Goal: Task Accomplishment & Management: Use online tool/utility

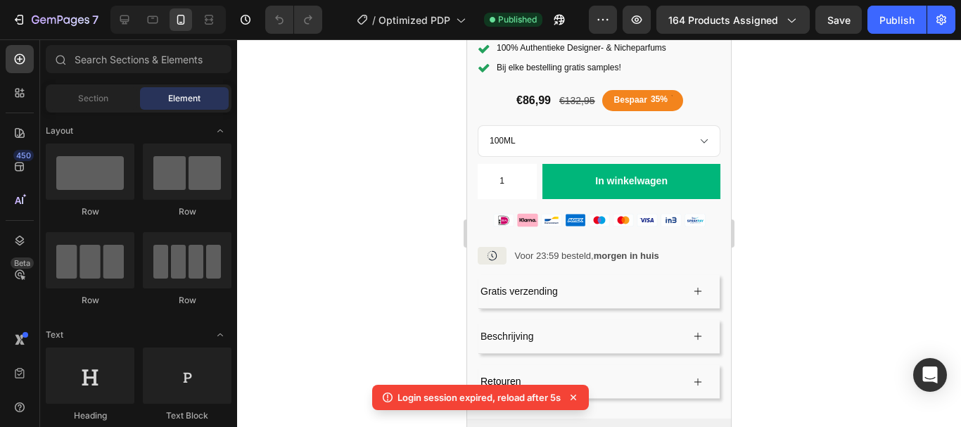
scroll to position [504, 0]
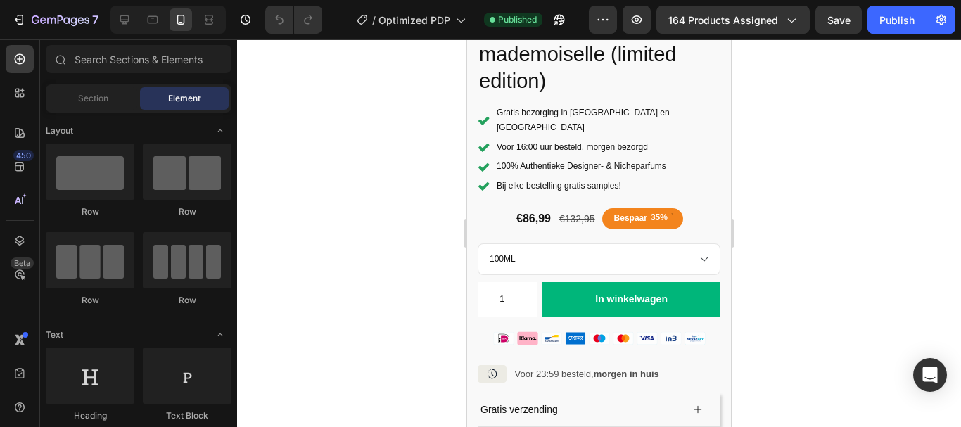
scroll to position [407, 0]
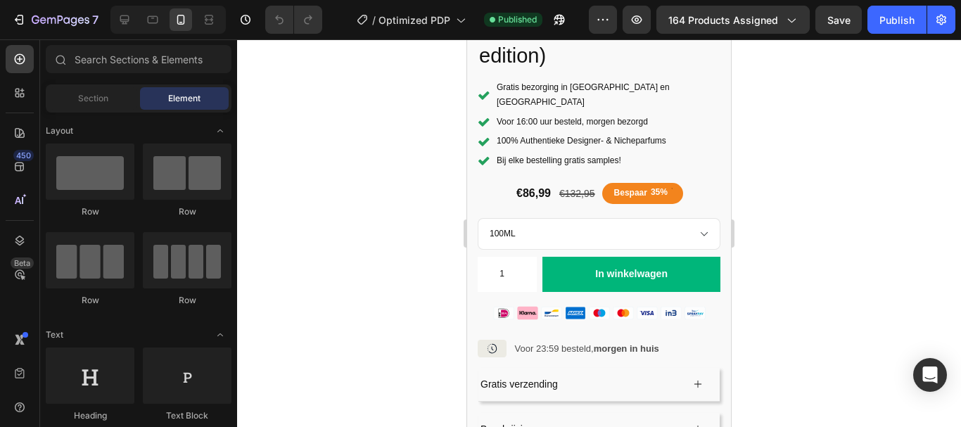
drag, startPoint x: 726, startPoint y: 322, endPoint x: 1202, endPoint y: 279, distance: 477.6
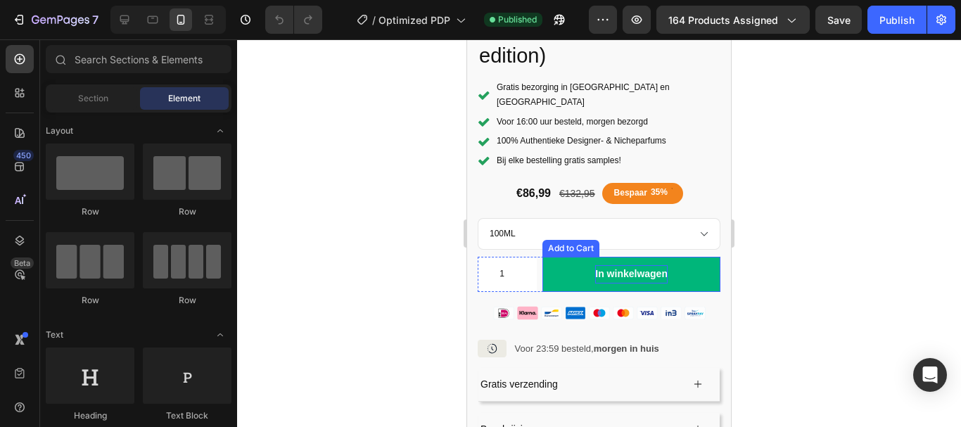
click at [624, 265] on div "In winkelwagen" at bounding box center [631, 274] width 72 height 18
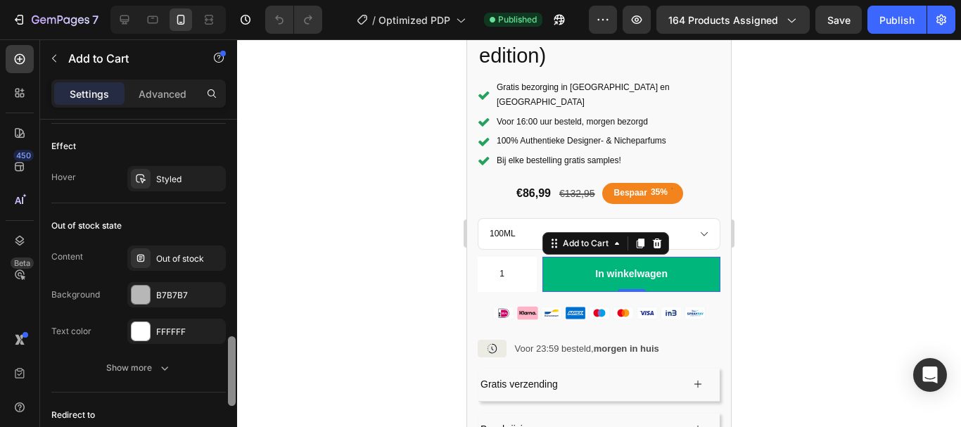
scroll to position [1150, 0]
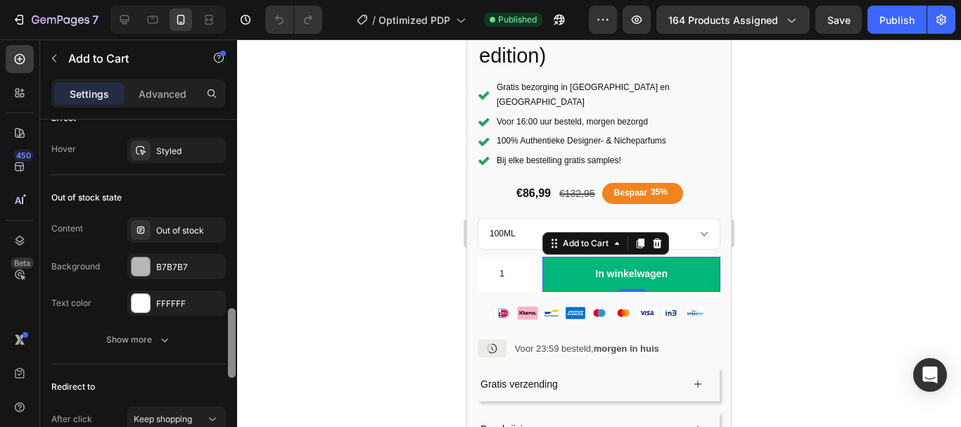
drag, startPoint x: 229, startPoint y: 181, endPoint x: 229, endPoint y: 412, distance: 231.5
click at [229, 378] on div at bounding box center [232, 343] width 8 height 70
click at [158, 95] on p "Advanced" at bounding box center [163, 94] width 48 height 15
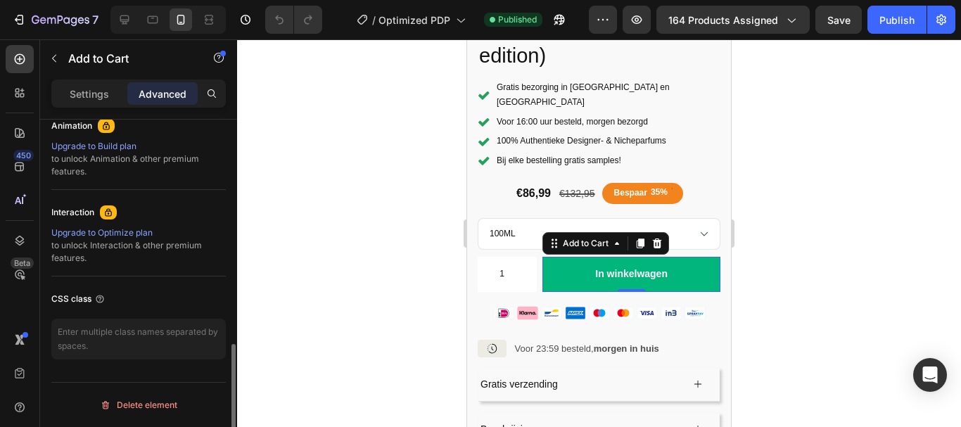
scroll to position [629, 0]
click at [88, 89] on p "Settings" at bounding box center [89, 94] width 39 height 15
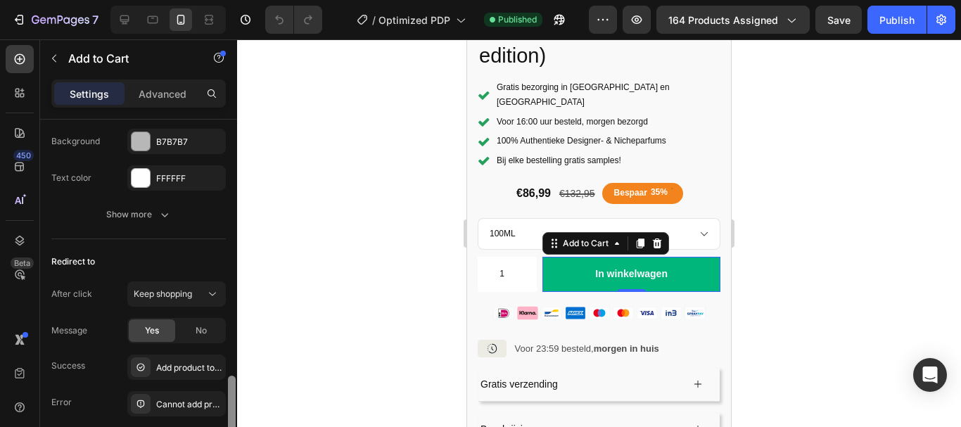
scroll to position [1286, 0]
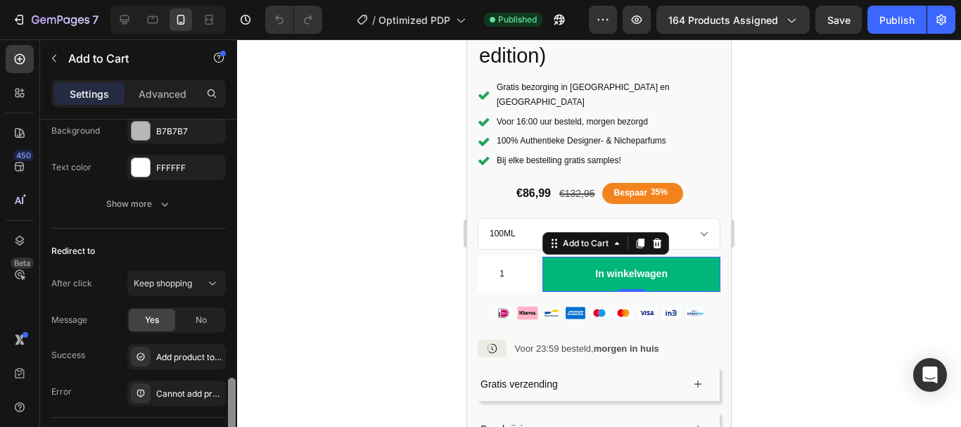
drag, startPoint x: 229, startPoint y: 249, endPoint x: 240, endPoint y: 381, distance: 132.7
click at [240, 0] on div "7 / Optimized PDP Published Preview 164 products assigned Save Publish 450 Beta…" at bounding box center [480, 0] width 961 height 0
click at [174, 279] on span "Keep shopping" at bounding box center [163, 283] width 58 height 11
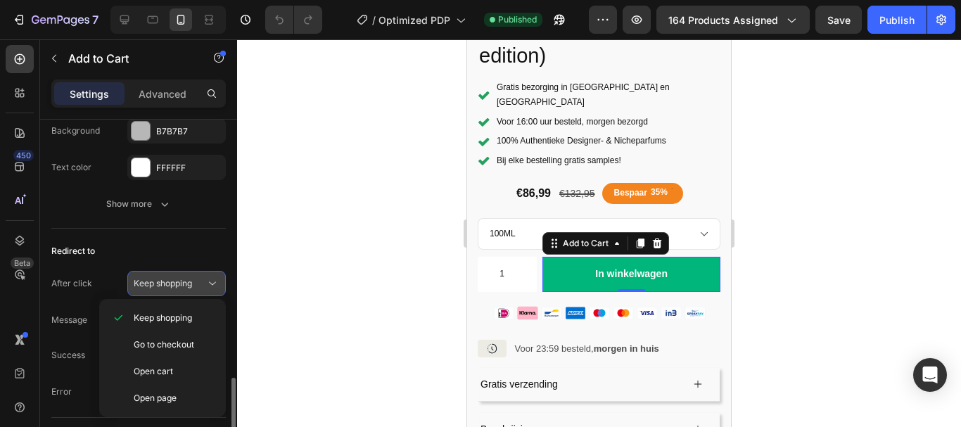
click at [174, 279] on span "Keep shopping" at bounding box center [163, 283] width 58 height 11
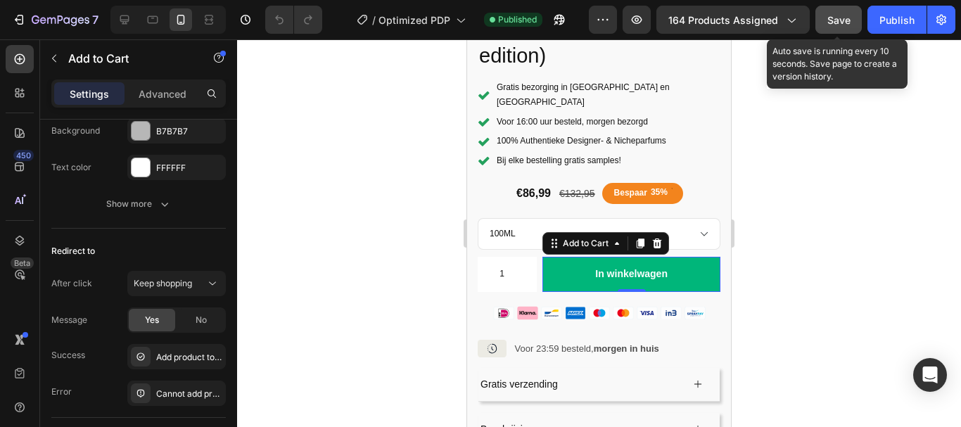
click at [840, 20] on span "Save" at bounding box center [838, 20] width 23 height 12
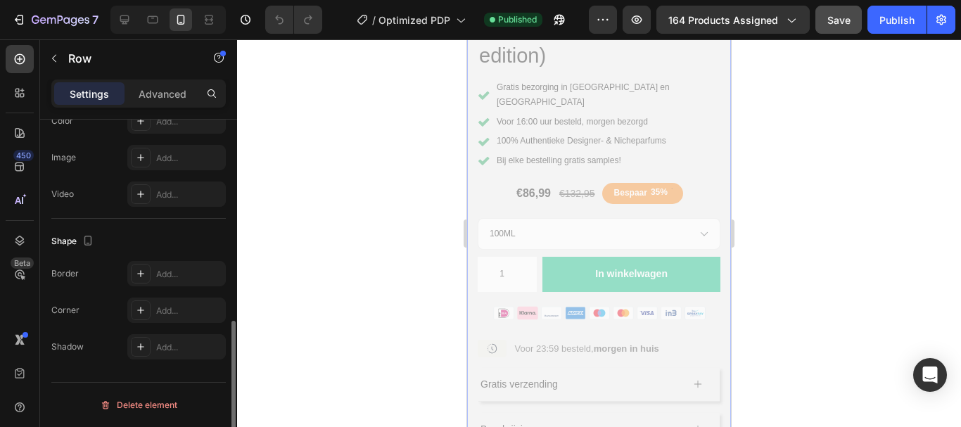
drag, startPoint x: 720, startPoint y: 168, endPoint x: 1198, endPoint y: 230, distance: 482.4
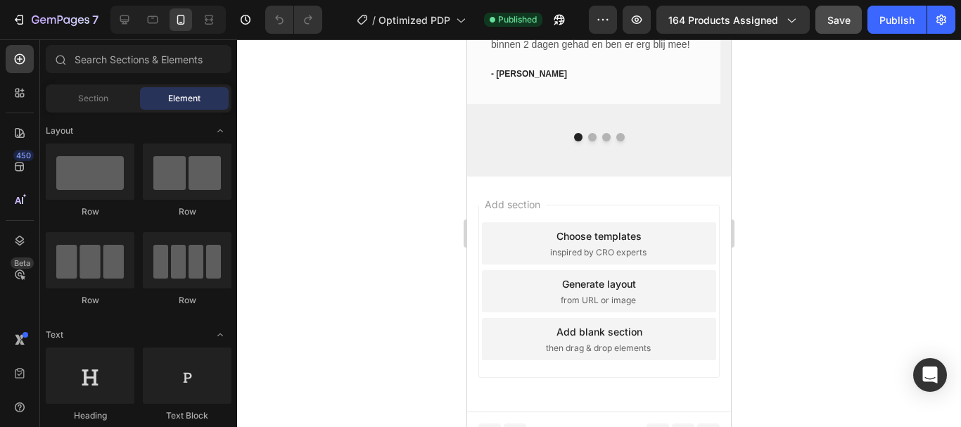
scroll to position [1444, 0]
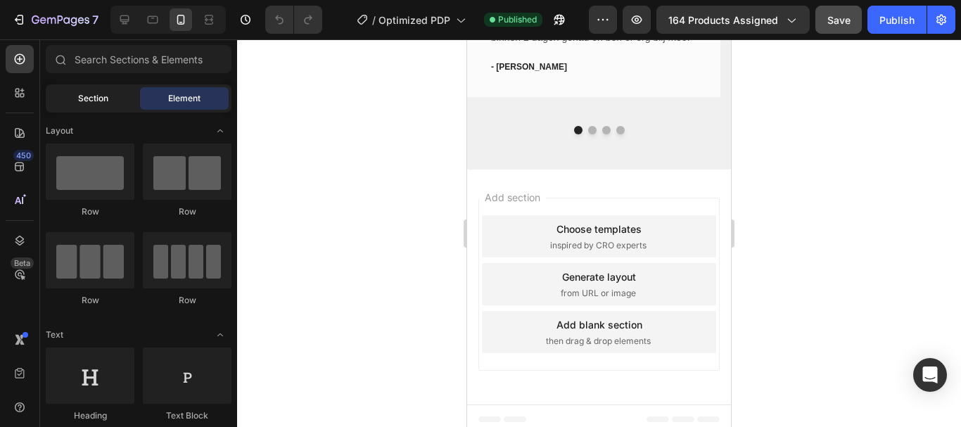
click at [117, 96] on div "Section" at bounding box center [93, 98] width 89 height 23
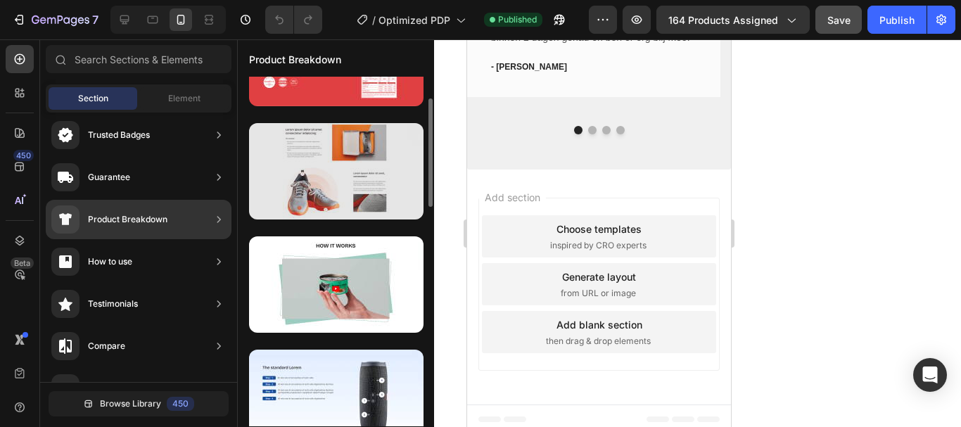
scroll to position [0, 0]
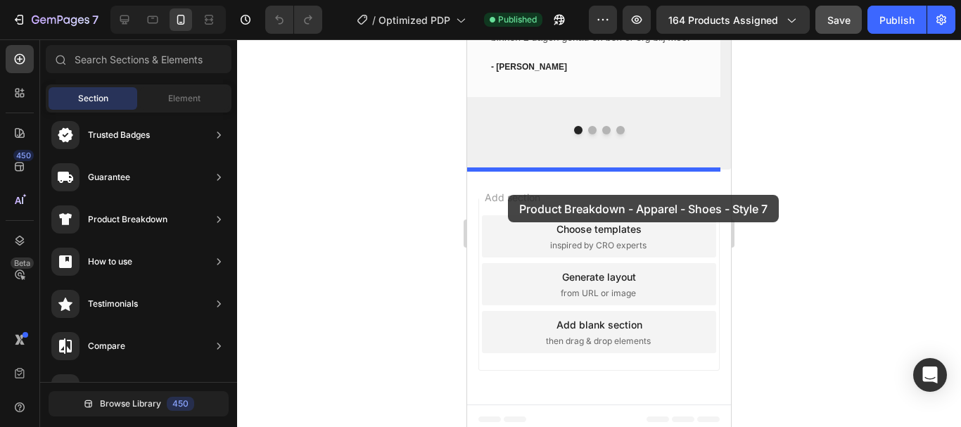
drag, startPoint x: 801, startPoint y: 299, endPoint x: 508, endPoint y: 194, distance: 310.9
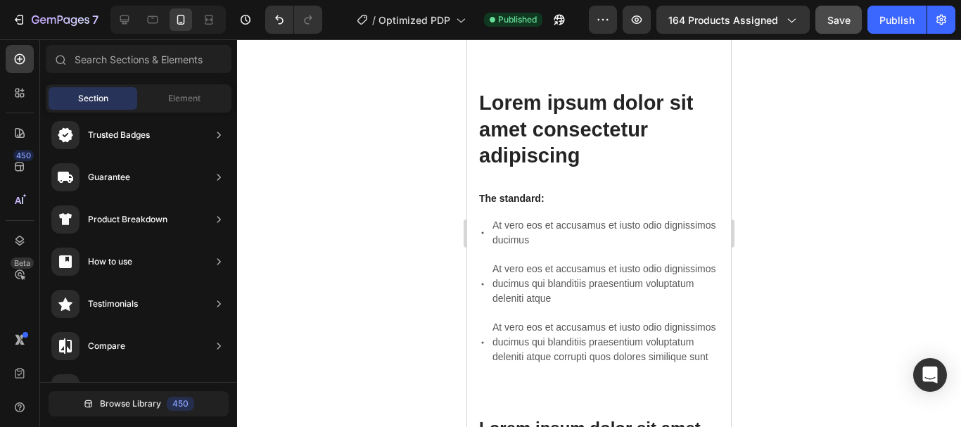
scroll to position [1452, 0]
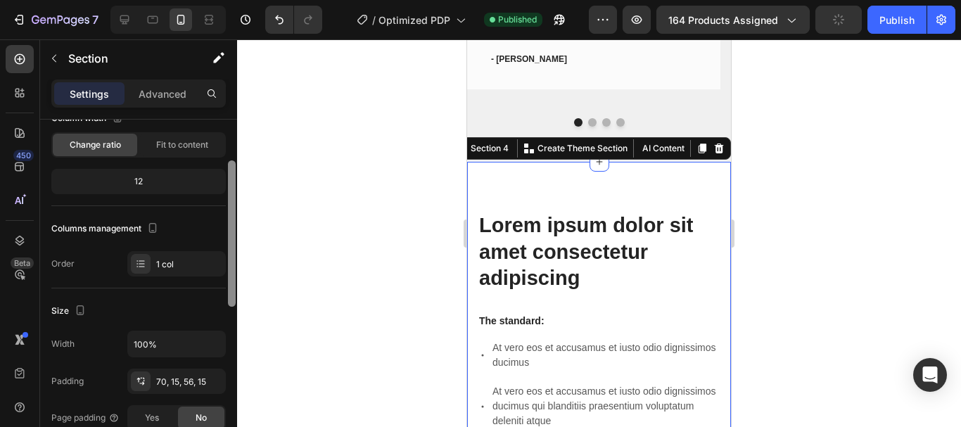
scroll to position [110, 0]
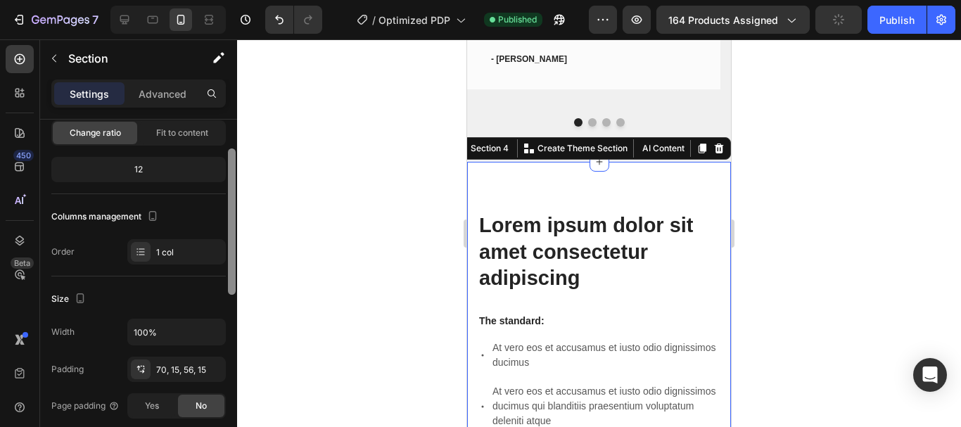
drag, startPoint x: 230, startPoint y: 236, endPoint x: 234, endPoint y: 282, distance: 46.6
click at [234, 282] on div at bounding box center [232, 221] width 8 height 146
click at [146, 247] on icon at bounding box center [140, 251] width 11 height 11
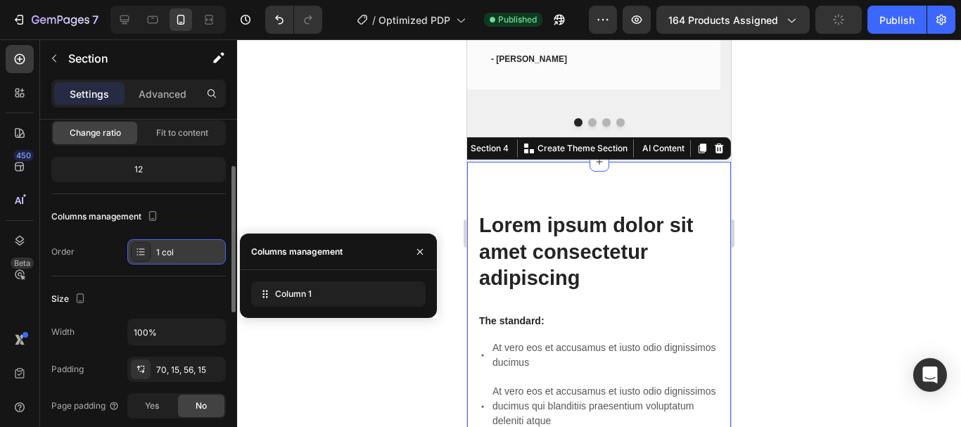
click at [146, 247] on icon at bounding box center [140, 251] width 11 height 11
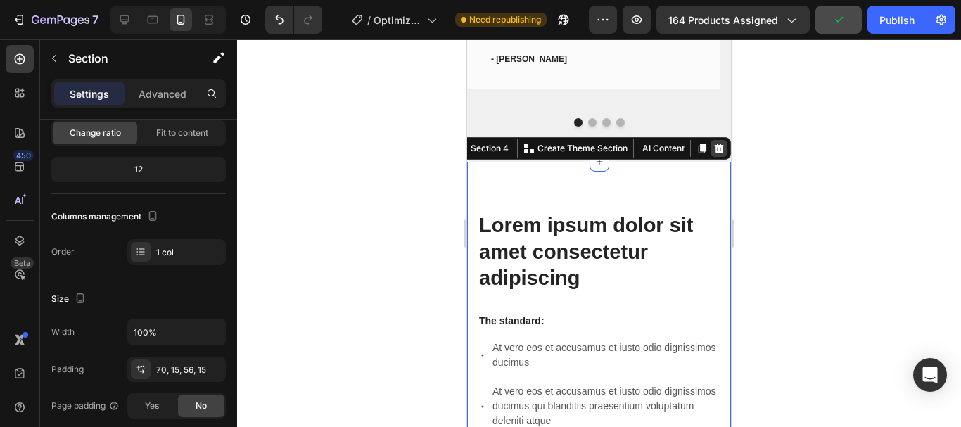
click at [715, 152] on icon at bounding box center [719, 149] width 9 height 10
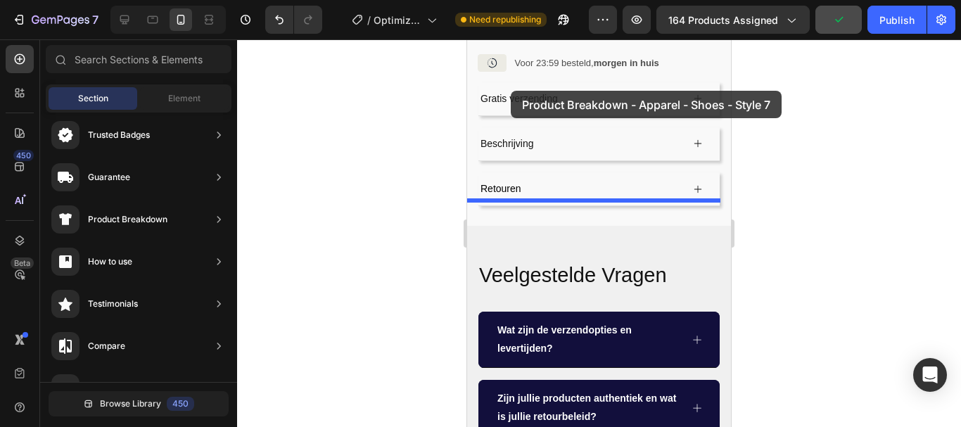
scroll to position [682, 0]
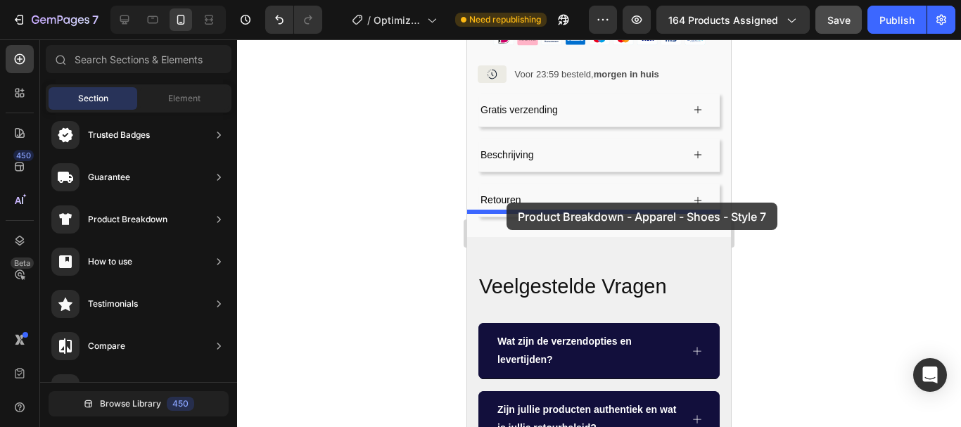
drag, startPoint x: 832, startPoint y: 262, endPoint x: 507, endPoint y: 203, distance: 331.1
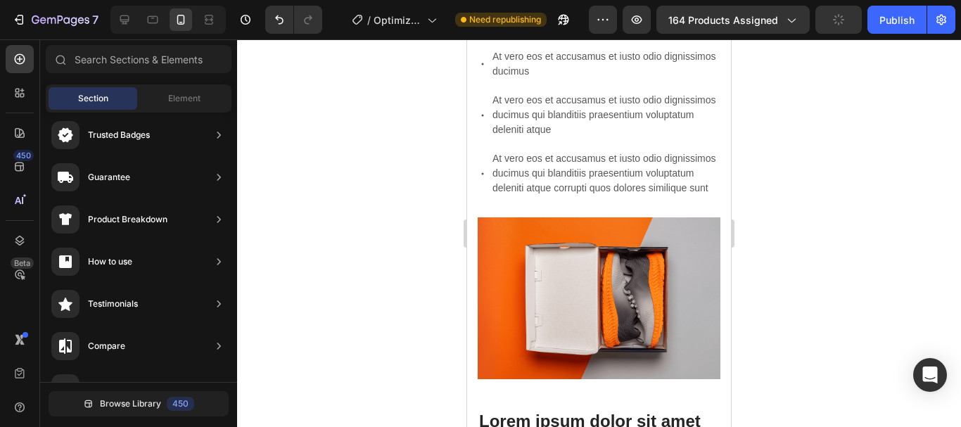
scroll to position [1017, 0]
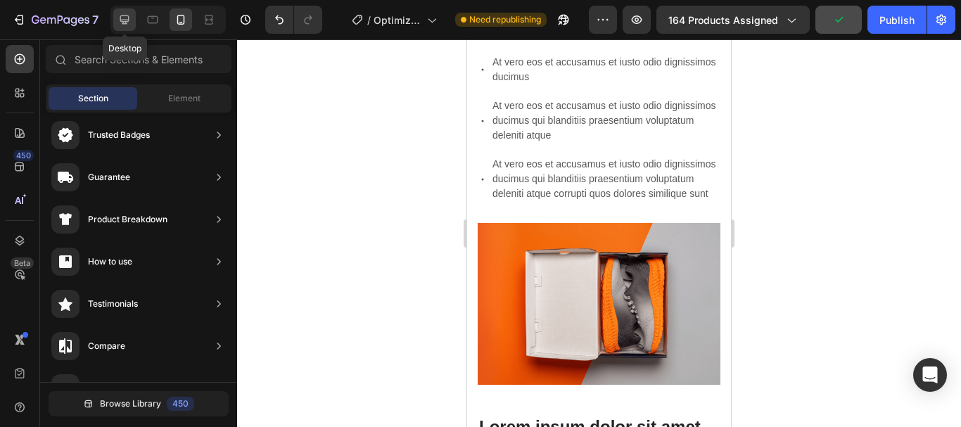
click at [117, 17] on div at bounding box center [124, 19] width 23 height 23
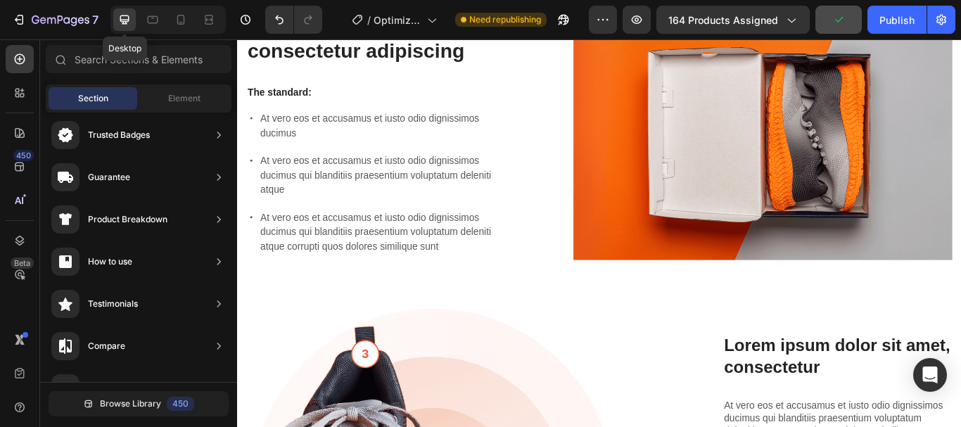
scroll to position [1020, 0]
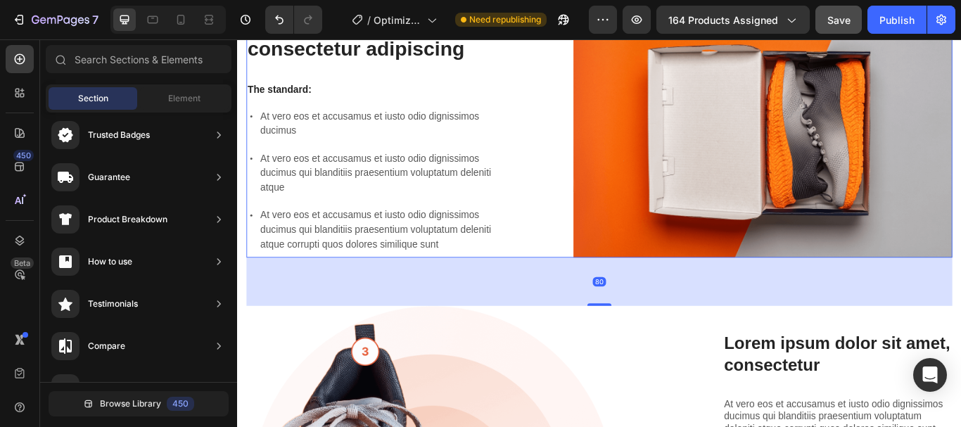
click at [571, 63] on div "Lorem ipsum dolor sit amet consectetur adipiscing Heading The standard: Text Bl…" at bounding box center [659, 147] width 823 height 294
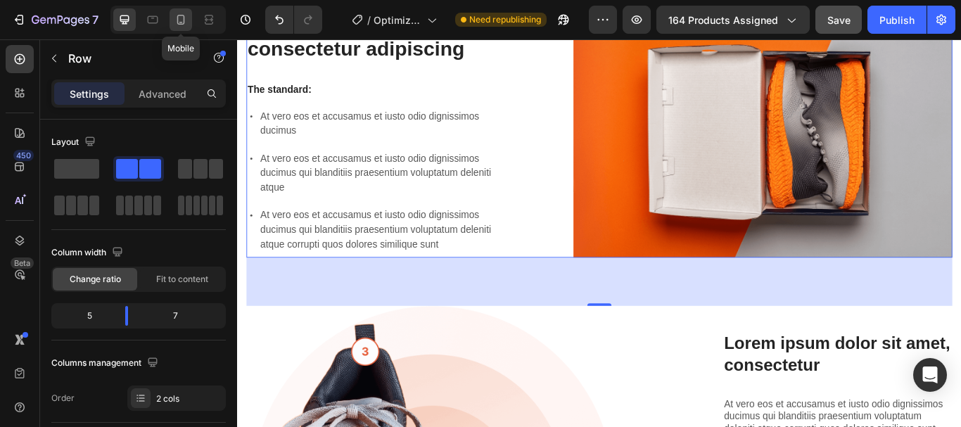
click at [186, 24] on icon at bounding box center [181, 20] width 14 height 14
type input "0"
type input "100%"
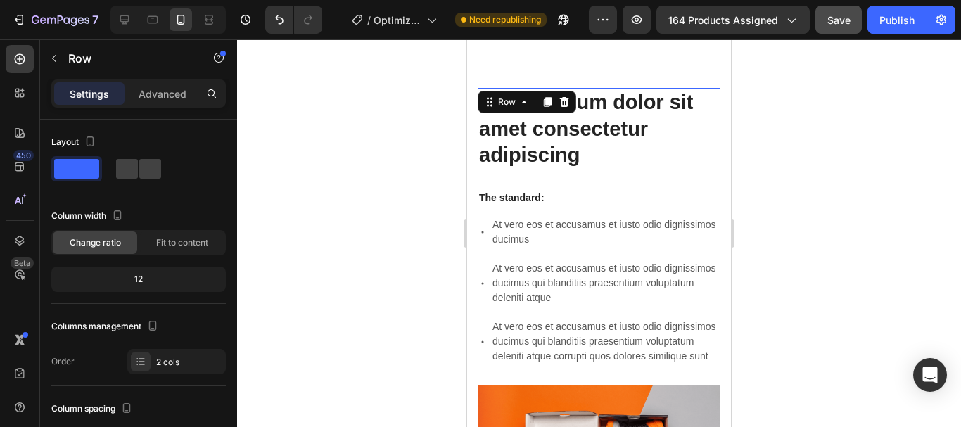
scroll to position [854, 0]
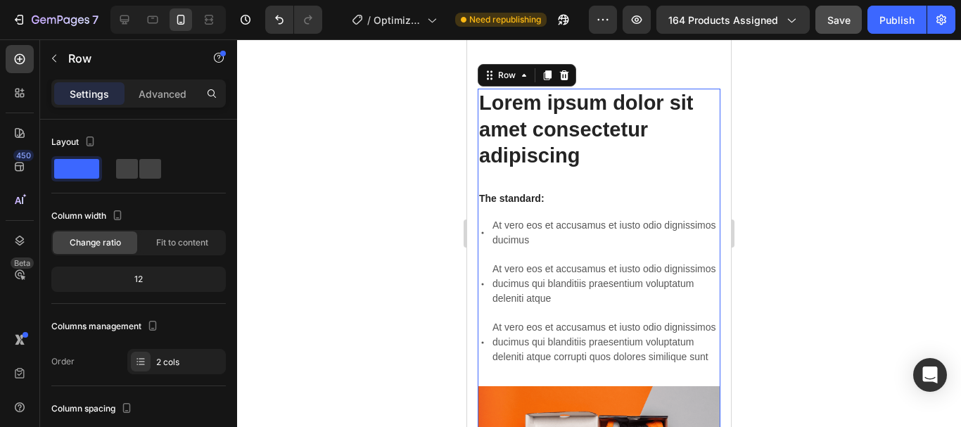
click at [590, 176] on div "Lorem ipsum dolor sit amet consectetur adipiscing Heading The standard: Text Bl…" at bounding box center [599, 238] width 243 height 298
click at [139, 361] on icon at bounding box center [140, 361] width 11 height 11
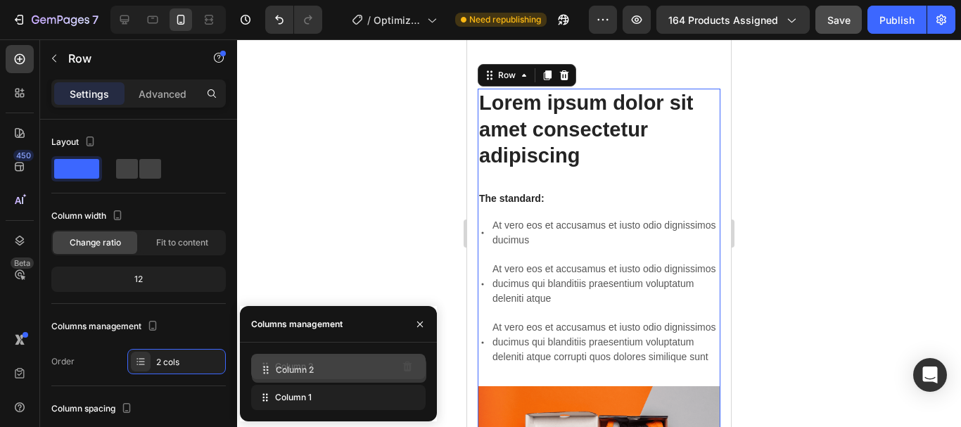
drag, startPoint x: 265, startPoint y: 396, endPoint x: 265, endPoint y: 369, distance: 27.4
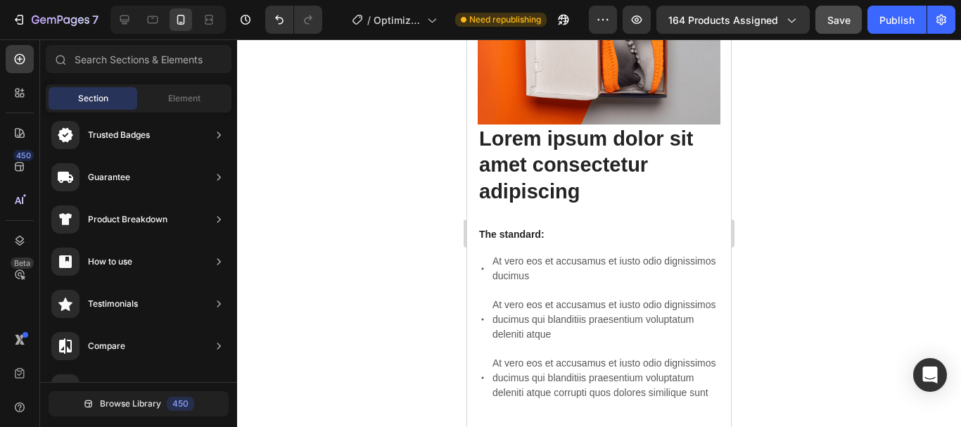
scroll to position [975, 0]
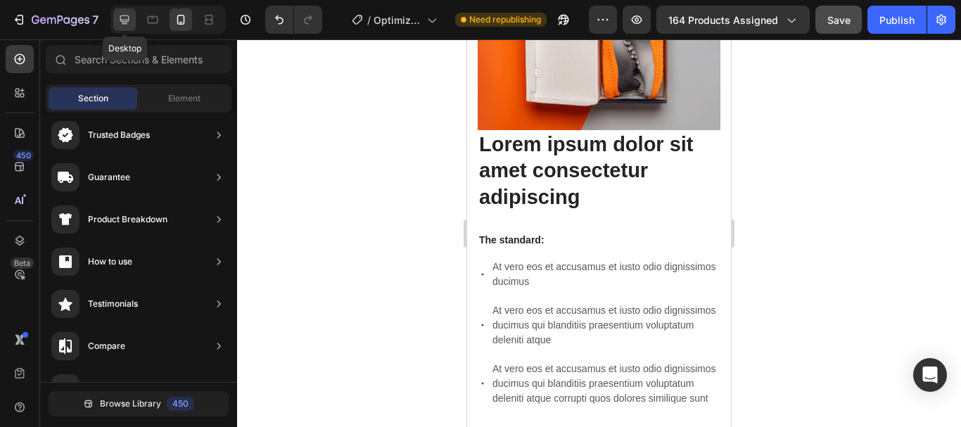
click at [130, 19] on icon at bounding box center [125, 20] width 14 height 14
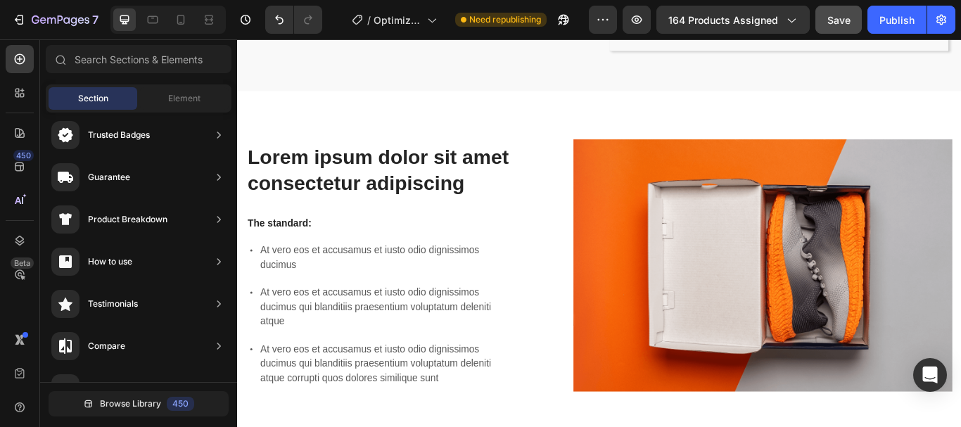
scroll to position [616, 0]
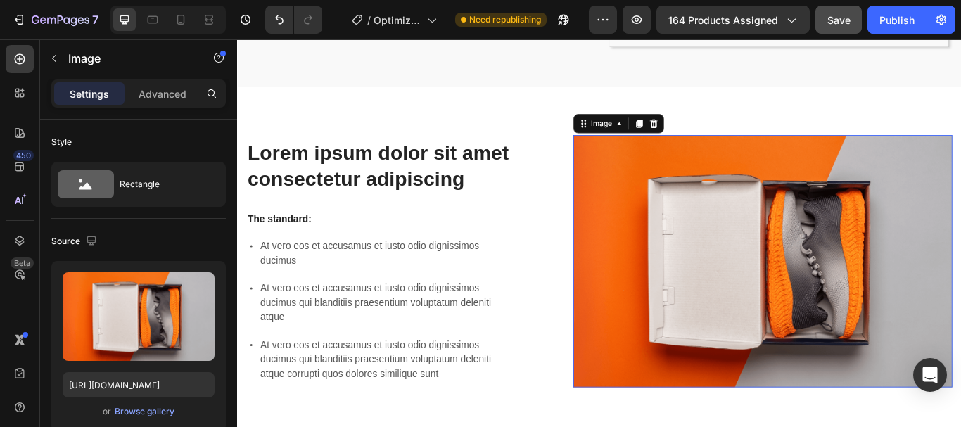
click at [659, 228] on img at bounding box center [850, 298] width 442 height 294
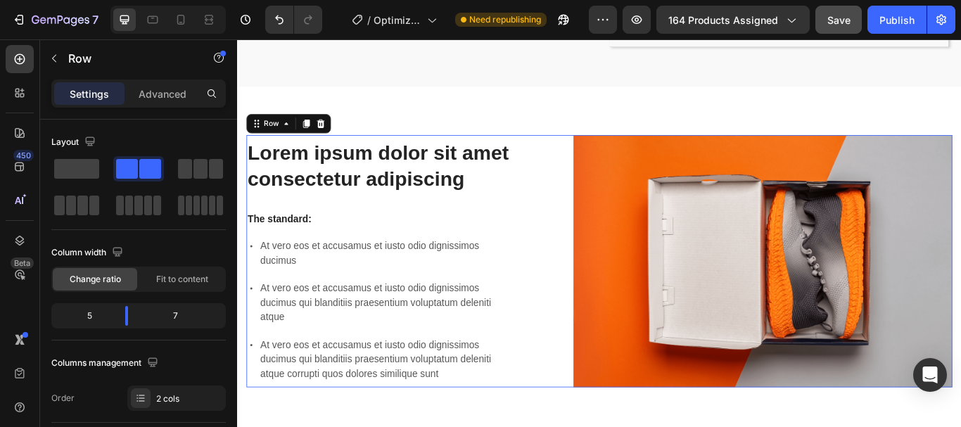
click at [564, 228] on div "Lorem ipsum dolor sit amet consectetur adipiscing Heading The standard: Text Bl…" at bounding box center [659, 298] width 823 height 294
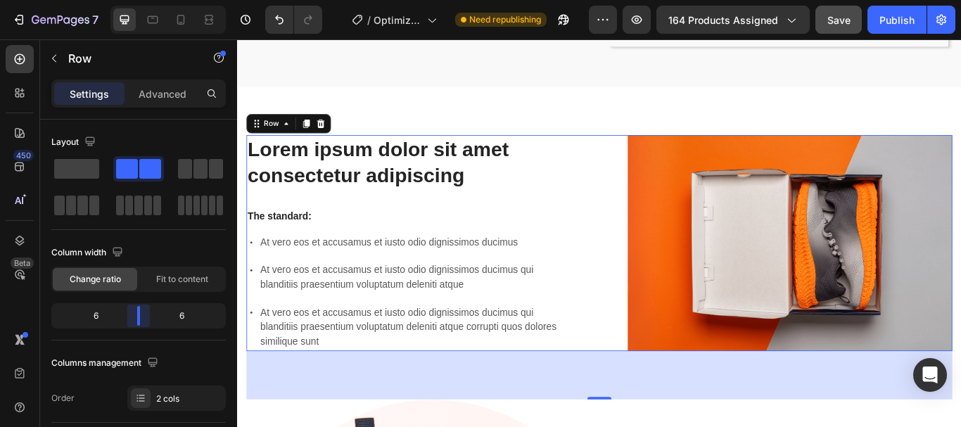
drag, startPoint x: 127, startPoint y: 321, endPoint x: 140, endPoint y: 319, distance: 13.4
click at [140, 0] on body "7 / Optimized PDP Need republishing Preview 164 products assigned Save Publish …" at bounding box center [480, 0] width 961 height 0
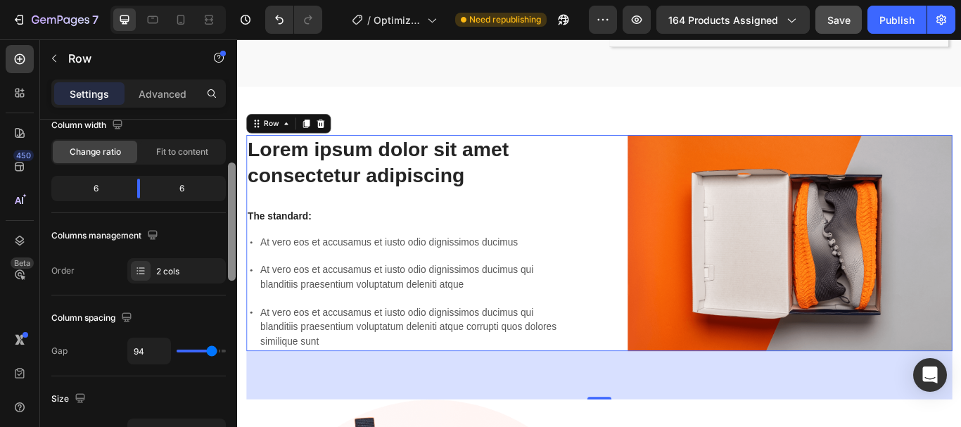
scroll to position [146, 0]
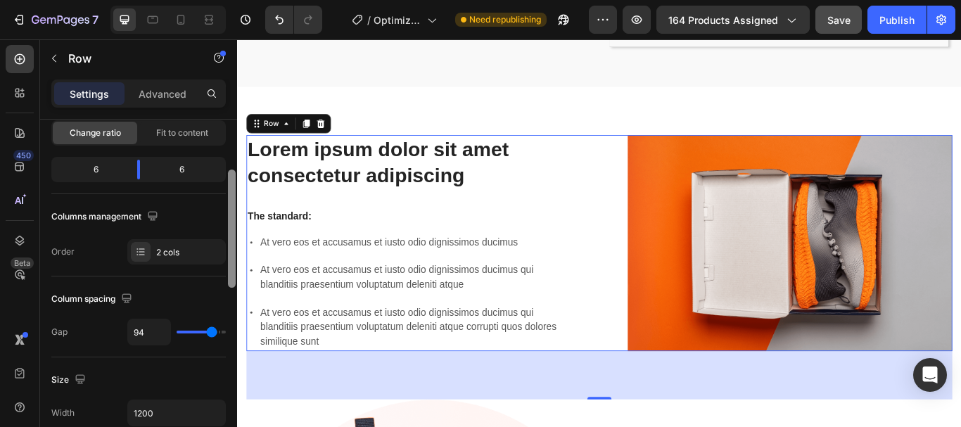
drag, startPoint x: 231, startPoint y: 205, endPoint x: 231, endPoint y: 255, distance: 50.0
click at [231, 255] on div at bounding box center [232, 229] width 8 height 118
click at [147, 259] on div at bounding box center [141, 252] width 20 height 20
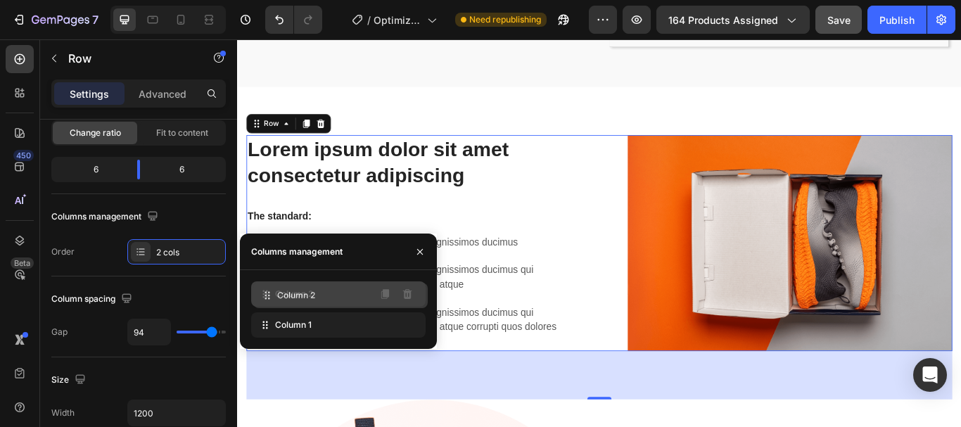
drag, startPoint x: 274, startPoint y: 332, endPoint x: 277, endPoint y: 303, distance: 29.6
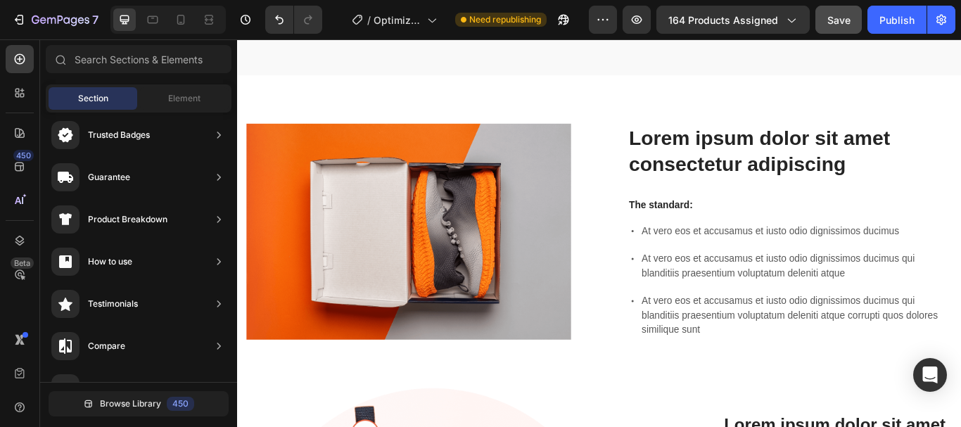
scroll to position [647, 0]
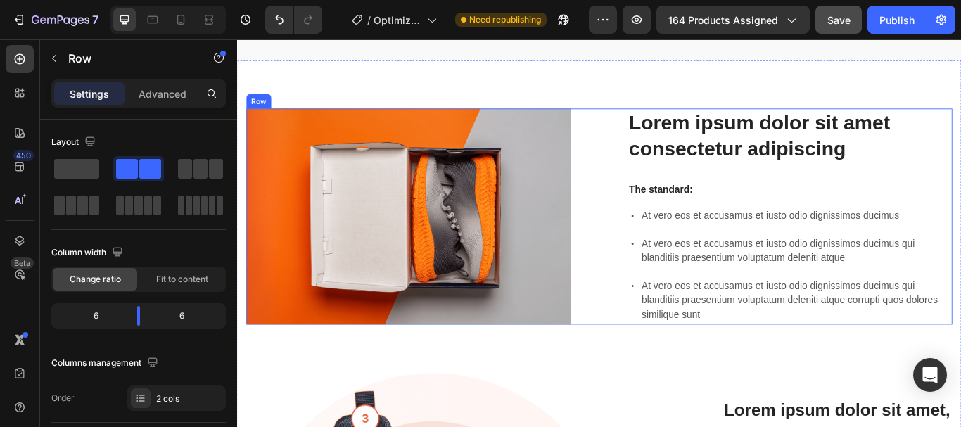
click at [640, 177] on div "Lorem ipsum dolor sit amet consectetur adipiscing Heading The standard: Text Bl…" at bounding box center [659, 246] width 823 height 252
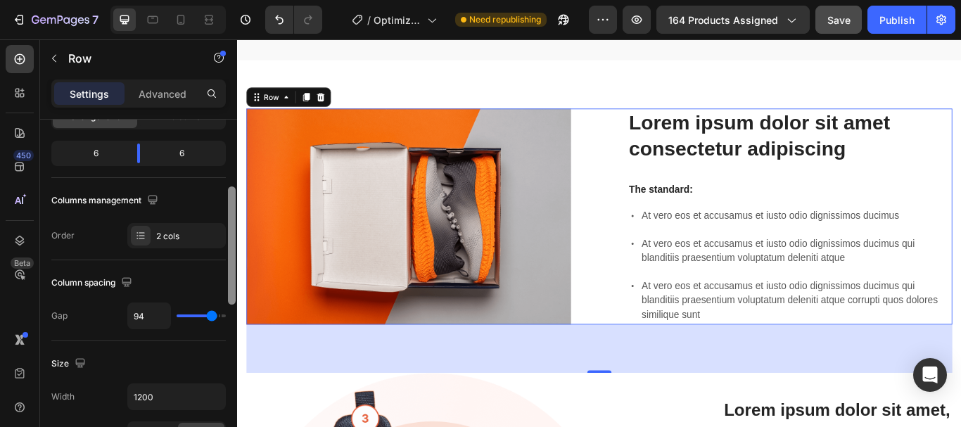
scroll to position [171, 0]
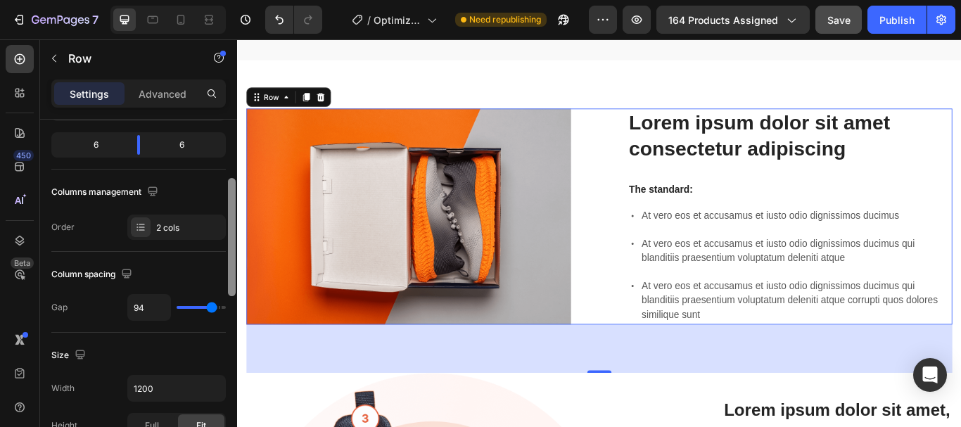
drag, startPoint x: 231, startPoint y: 218, endPoint x: 233, endPoint y: 277, distance: 58.4
click at [233, 277] on div at bounding box center [232, 237] width 8 height 118
drag, startPoint x: 207, startPoint y: 312, endPoint x: 199, endPoint y: 312, distance: 7.7
click at [199, 312] on div "94" at bounding box center [176, 307] width 99 height 27
type input "78"
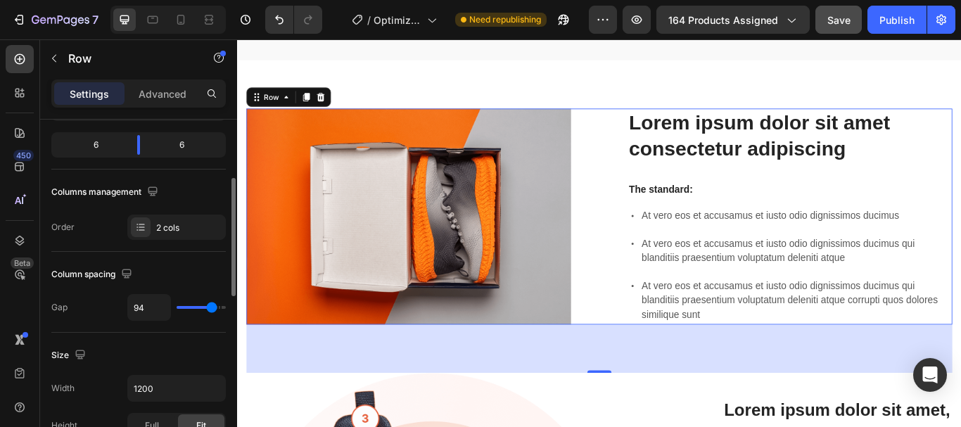
type input "78"
type input "76"
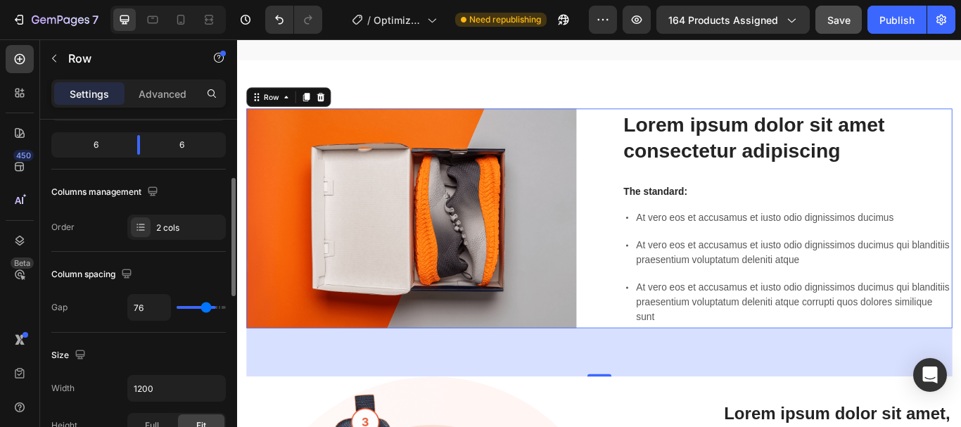
type input "73"
type input "71"
type input "67"
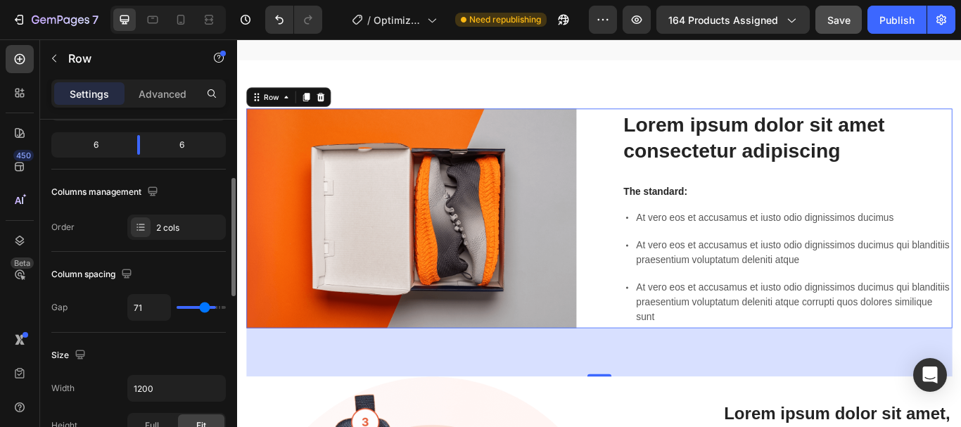
type input "67"
type input "62"
type input "60"
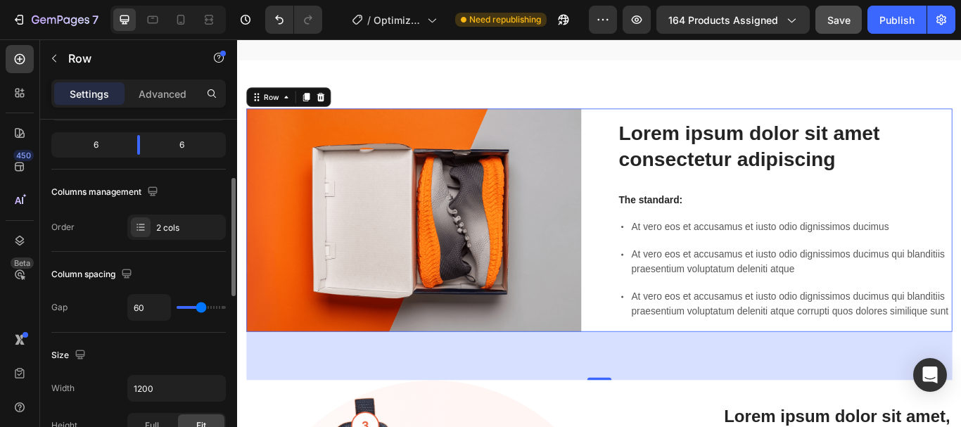
type input "49"
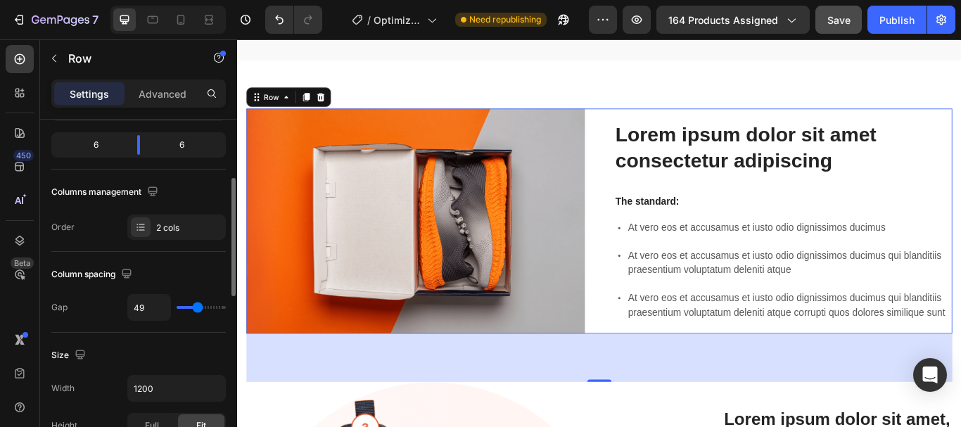
type input "47"
type input "44"
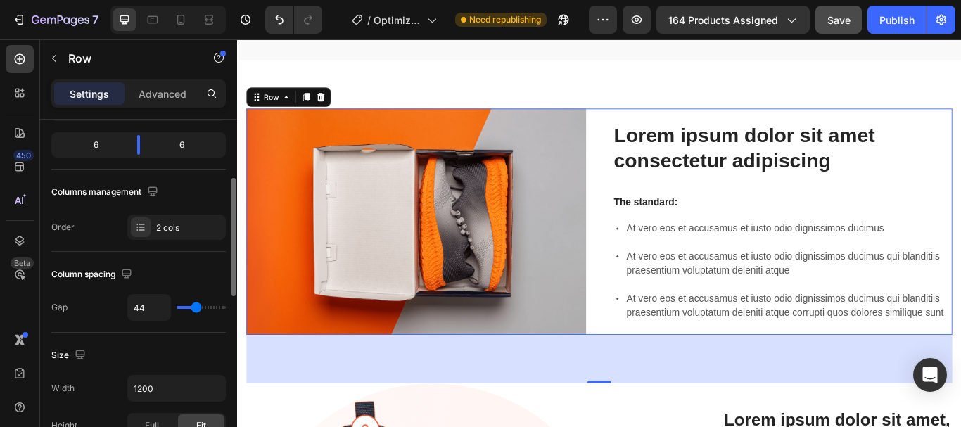
type input "40"
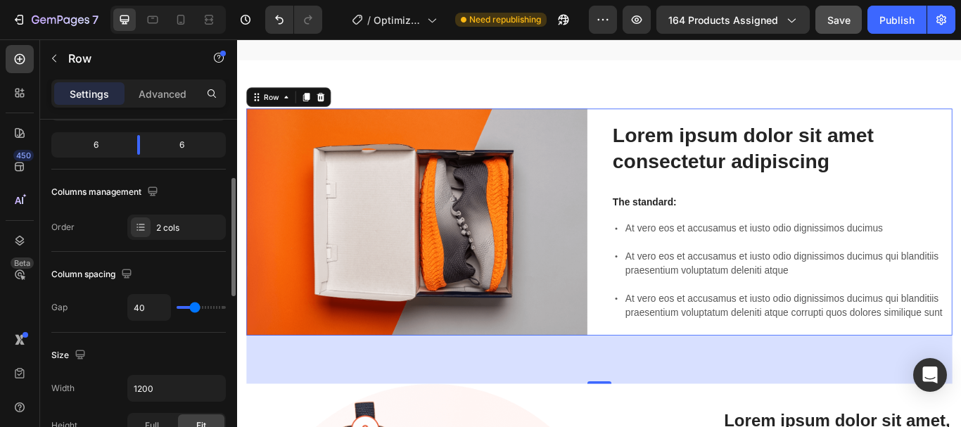
type input "38"
type input "36"
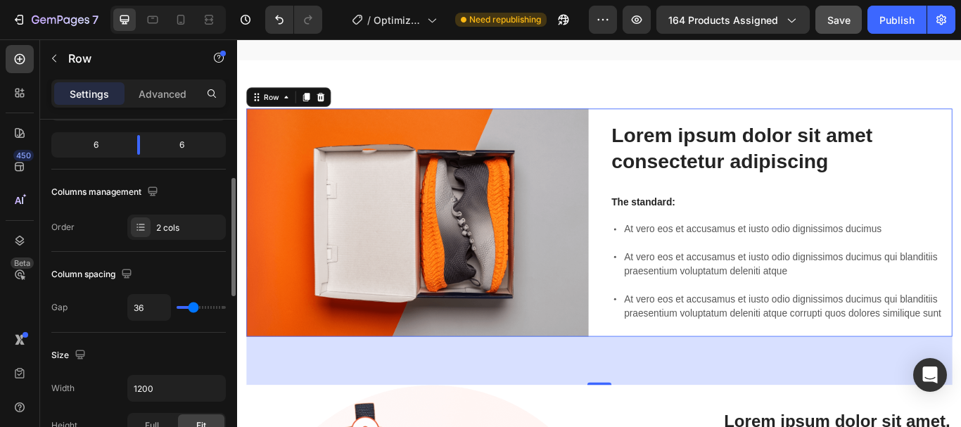
type input "33"
drag, startPoint x: 207, startPoint y: 307, endPoint x: 193, endPoint y: 309, distance: 14.2
type input "33"
click at [193, 309] on input "range" at bounding box center [201, 307] width 49 height 3
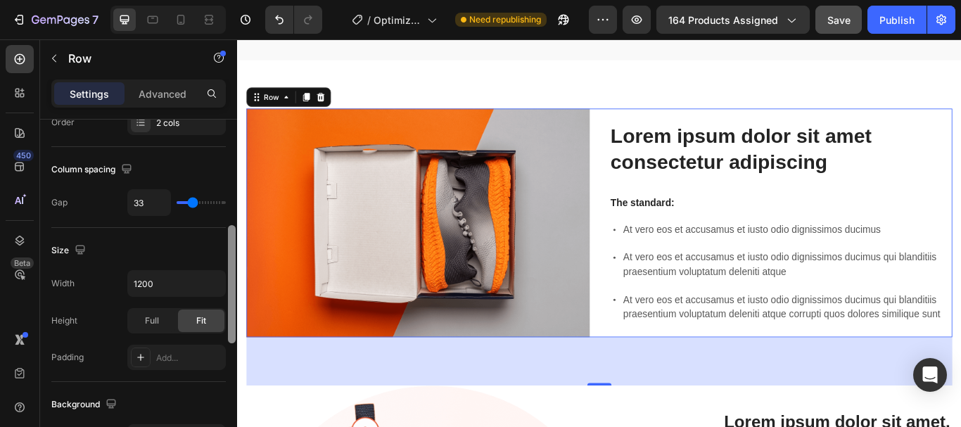
scroll to position [284, 0]
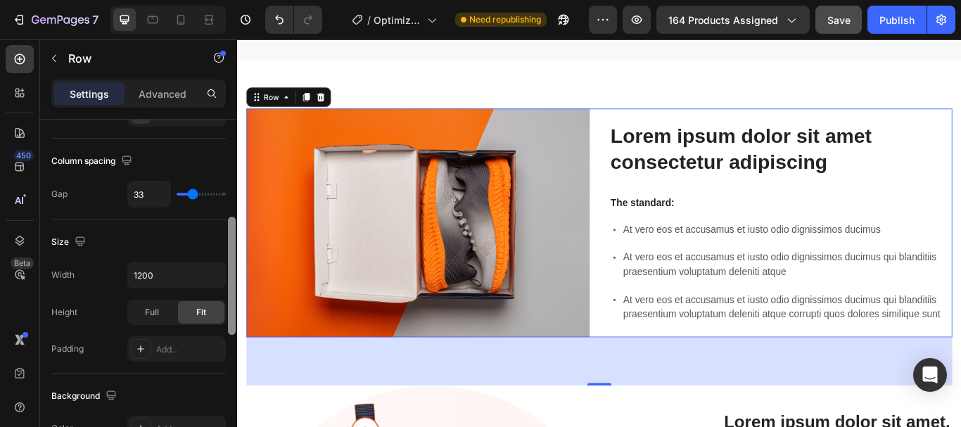
drag, startPoint x: 229, startPoint y: 255, endPoint x: 235, endPoint y: 294, distance: 39.1
click at [235, 294] on div at bounding box center [232, 276] width 8 height 118
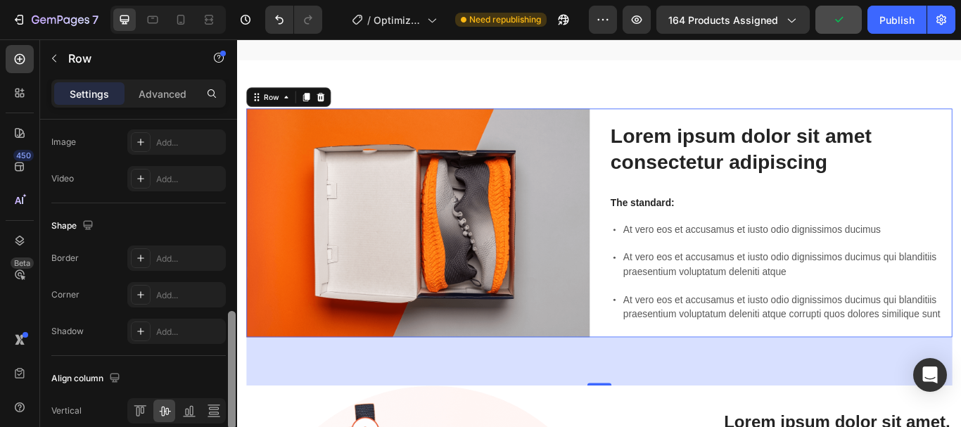
scroll to position [622, 0]
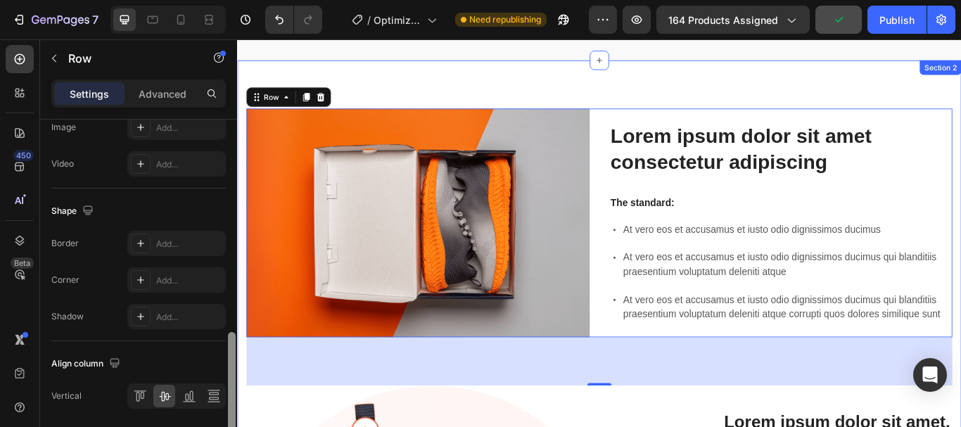
drag, startPoint x: 469, startPoint y: 335, endPoint x: 241, endPoint y: 488, distance: 275.0
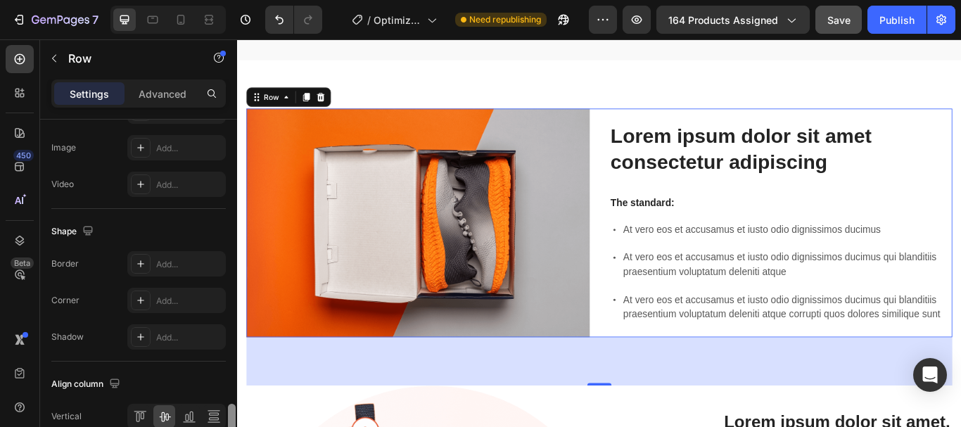
scroll to position [671, 0]
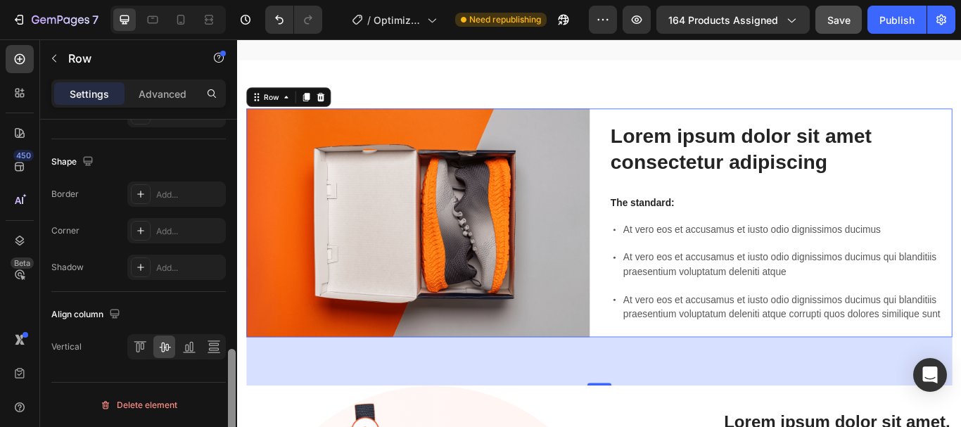
drag, startPoint x: 232, startPoint y: 153, endPoint x: 231, endPoint y: 412, distance: 258.9
click at [231, 412] on div at bounding box center [232, 408] width 8 height 118
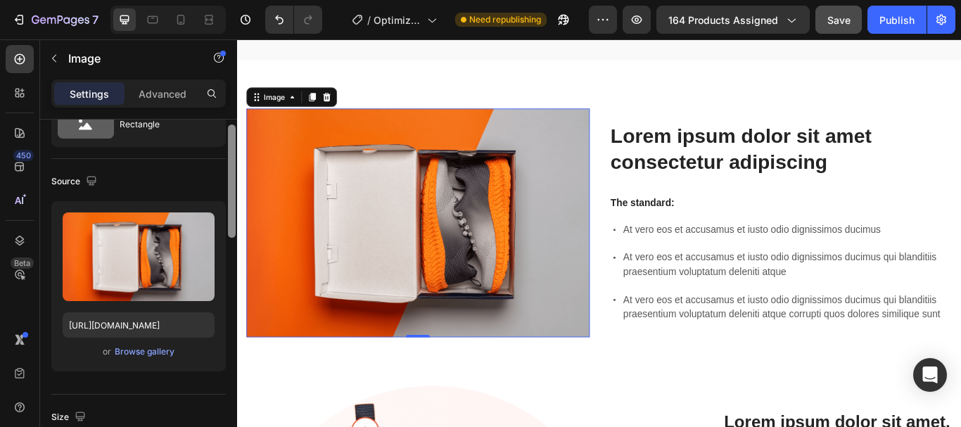
scroll to position [69, 0]
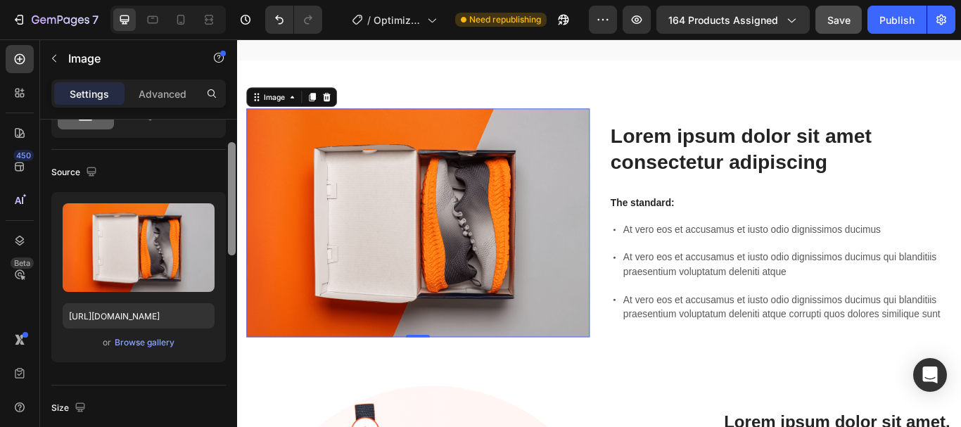
drag, startPoint x: 232, startPoint y: 216, endPoint x: 233, endPoint y: 239, distance: 22.5
click at [233, 239] on div at bounding box center [232, 198] width 8 height 113
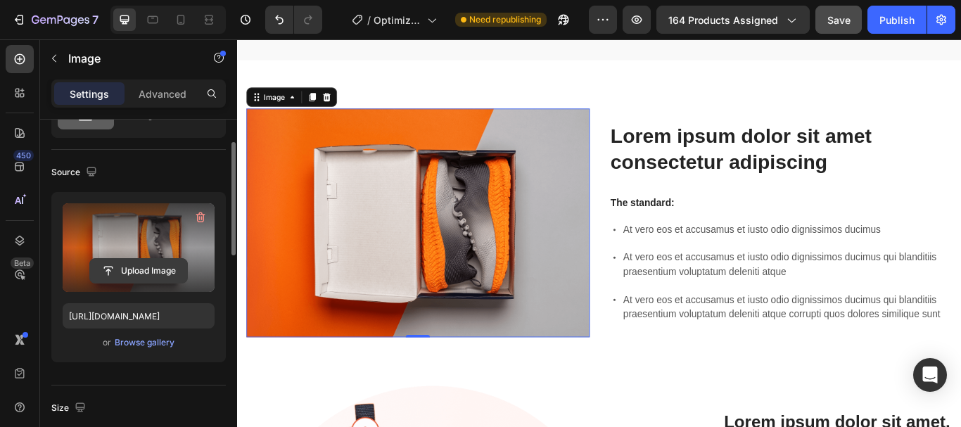
click at [137, 274] on input "file" at bounding box center [138, 271] width 97 height 24
click at [146, 267] on input "file" at bounding box center [138, 271] width 97 height 24
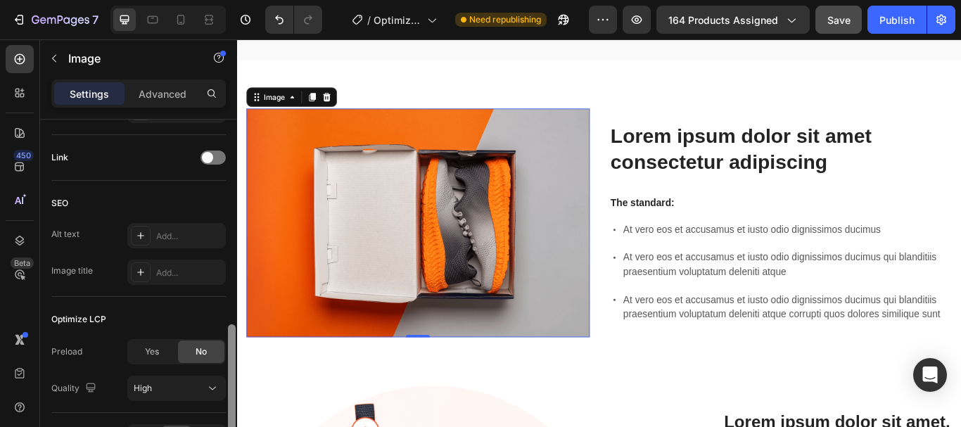
scroll to position [627, 0]
type input "https://cdn.shopify.com/s/files/1/0697/3646/4573/files/gempages_580045244901360…"
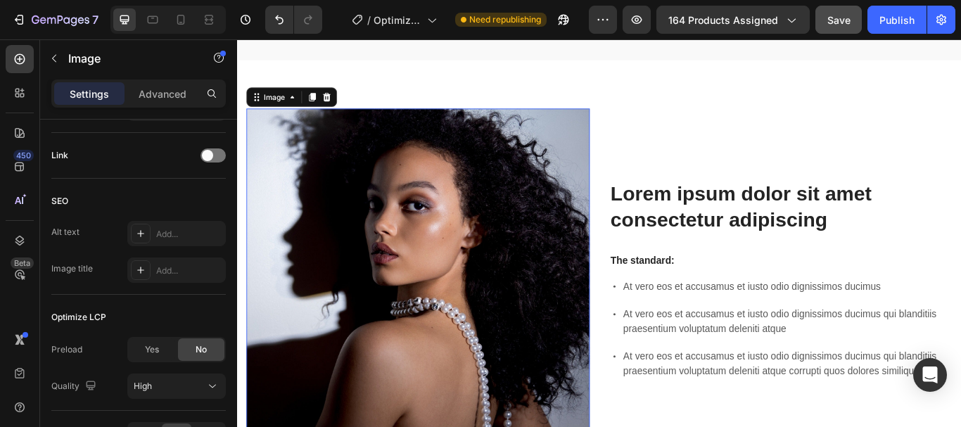
scroll to position [715, 0]
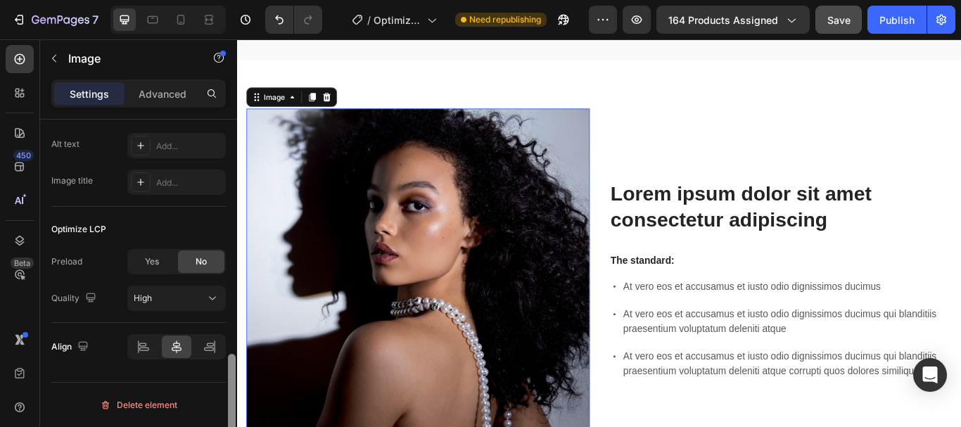
drag, startPoint x: 230, startPoint y: 169, endPoint x: 233, endPoint y: 388, distance: 219.5
click at [233, 388] on div at bounding box center [232, 410] width 8 height 113
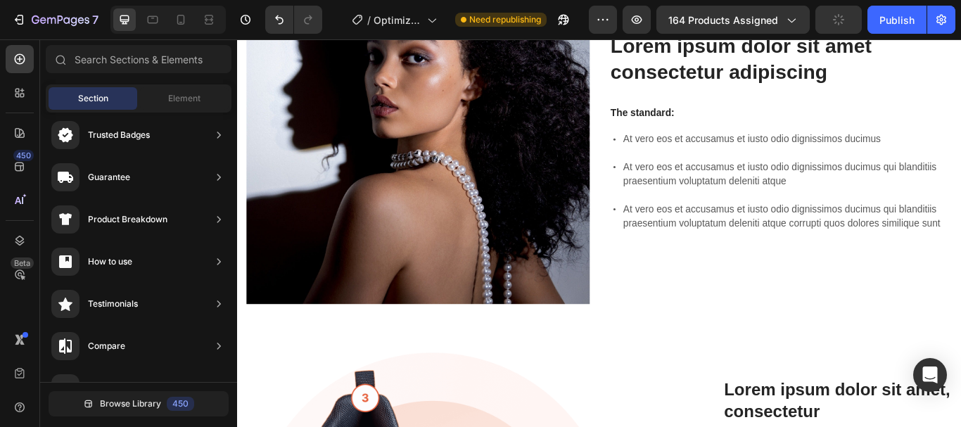
scroll to position [771, 0]
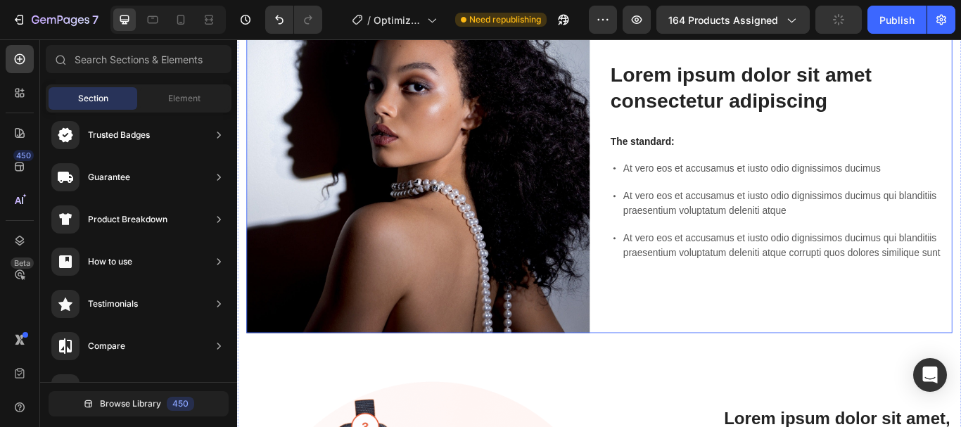
click at [675, 317] on div "Lorem ipsum dolor sit amet consectetur adipiscing Heading The standard: Text Bl…" at bounding box center [871, 182] width 400 height 400
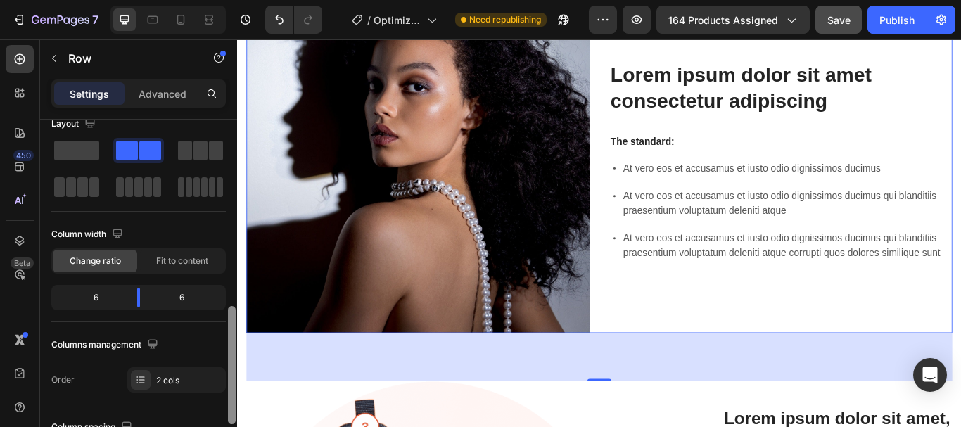
scroll to position [0, 0]
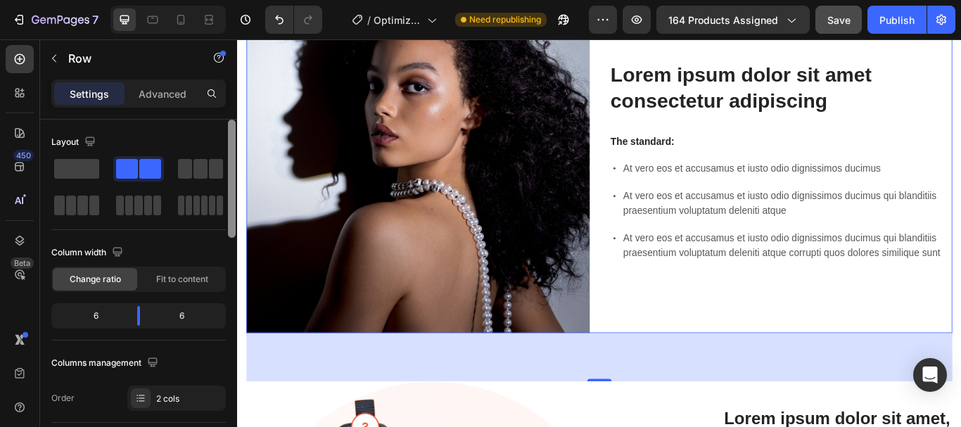
drag, startPoint x: 233, startPoint y: 215, endPoint x: 212, endPoint y: 144, distance: 74.6
click at [212, 144] on div "Layout Column width Change ratio Fit to content 6 6 Columns management Order 2 …" at bounding box center [138, 294] width 197 height 348
click at [164, 103] on div "Advanced" at bounding box center [162, 93] width 70 height 23
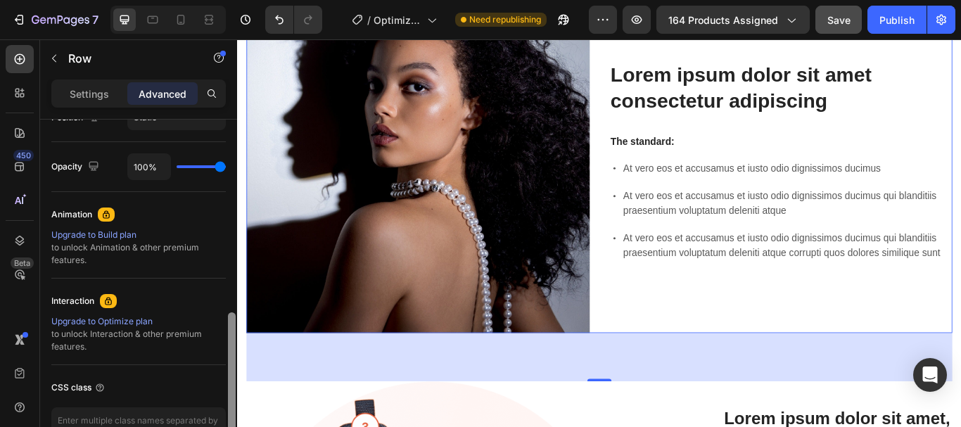
scroll to position [614, 0]
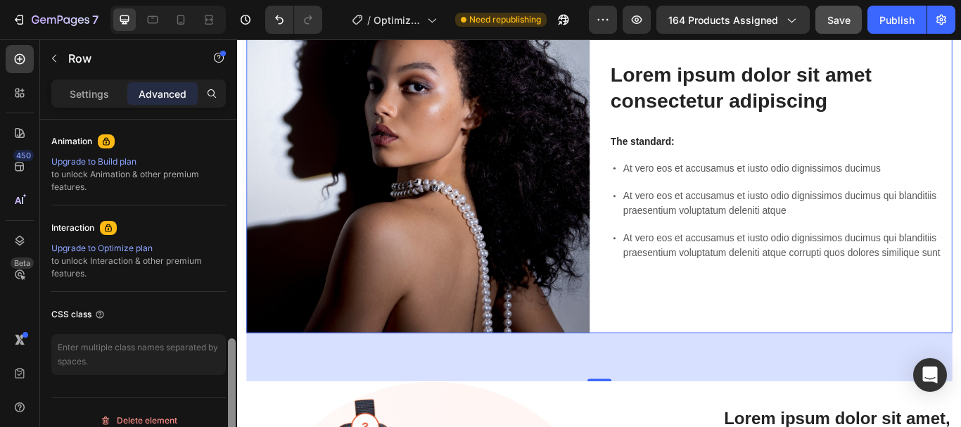
drag, startPoint x: 231, startPoint y: 139, endPoint x: 229, endPoint y: 357, distance: 218.8
click at [229, 357] on div at bounding box center [232, 399] width 8 height 123
click at [895, 49] on div "Lorem ipsum dolor sit amet consectetur adipiscing Heading The standard: Text Bl…" at bounding box center [871, 182] width 400 height 400
click at [95, 96] on p "Settings" at bounding box center [89, 94] width 39 height 15
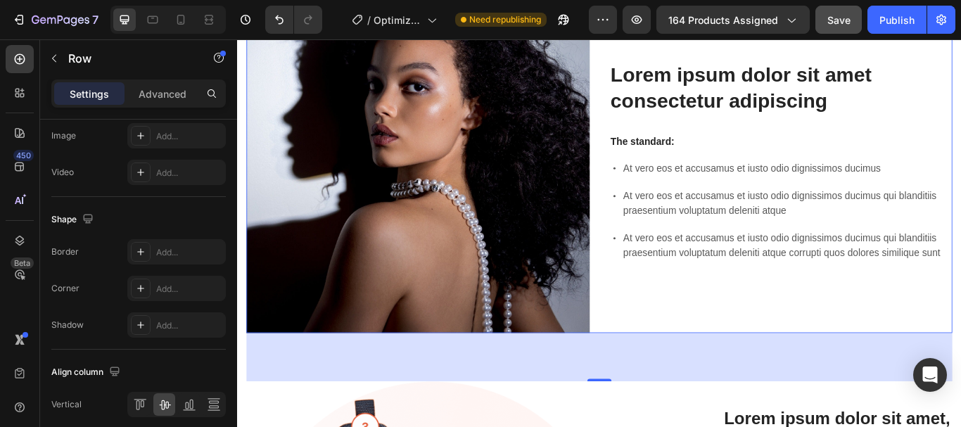
click at [690, 324] on div "Lorem ipsum dolor sit amet consectetur adipiscing Heading The standard: Text Bl…" at bounding box center [871, 182] width 400 height 400
click at [547, 327] on img at bounding box center [448, 182] width 400 height 400
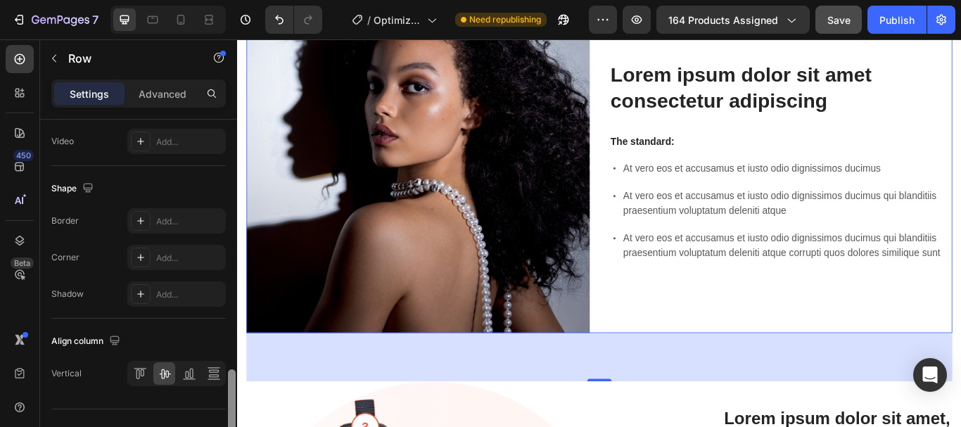
scroll to position [671, 0]
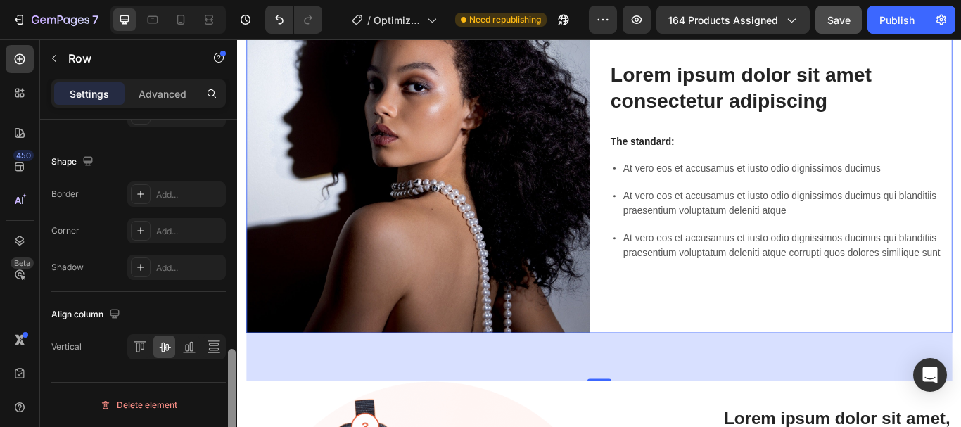
drag, startPoint x: 234, startPoint y: 175, endPoint x: 230, endPoint y: 417, distance: 242.1
click at [230, 417] on div at bounding box center [232, 408] width 8 height 118
click at [165, 91] on p "Advanced" at bounding box center [163, 94] width 48 height 15
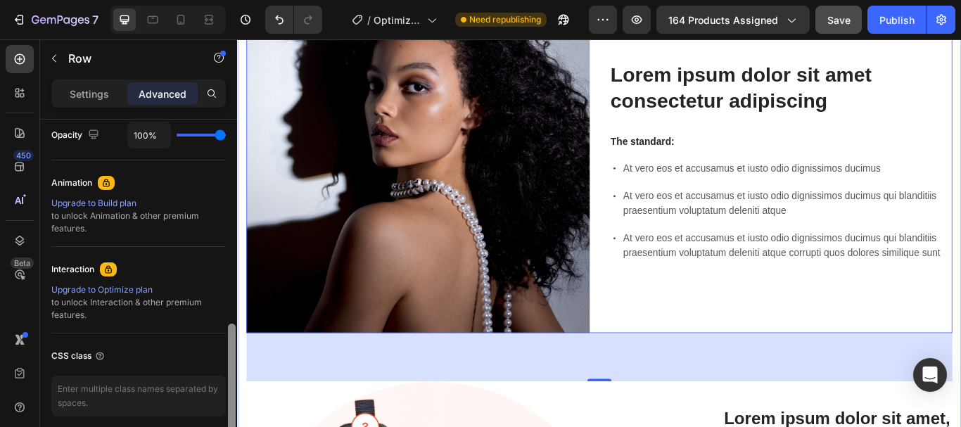
scroll to position [416, 0]
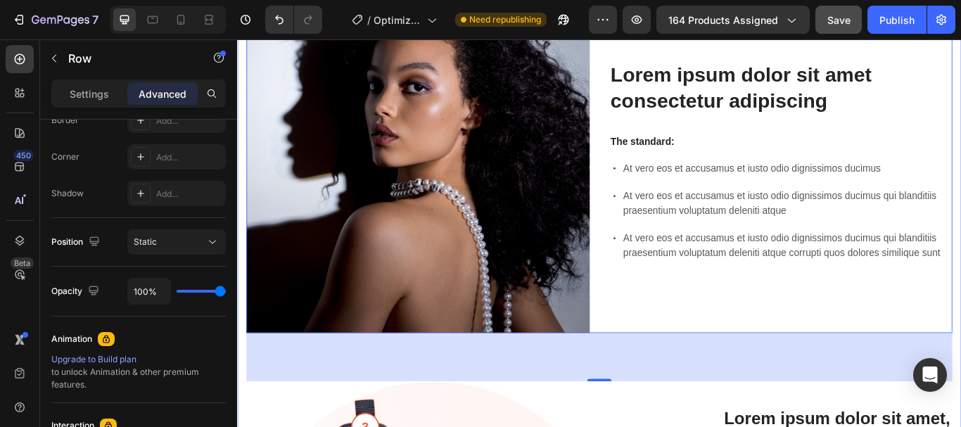
drag, startPoint x: 235, startPoint y: 395, endPoint x: 237, endPoint y: 319, distance: 76.0
click at [237, 0] on div "7 / Optimized PDP Need republishing Preview 164 products assigned Save Publish …" at bounding box center [480, 0] width 961 height 0
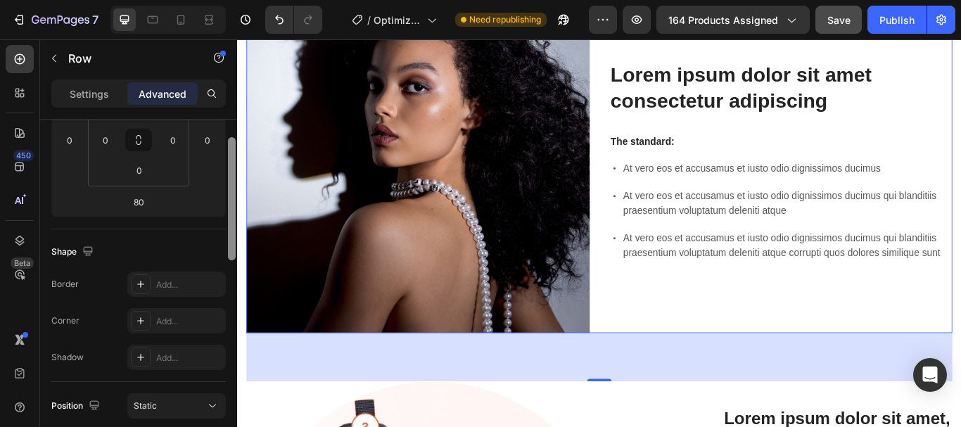
scroll to position [165, 0]
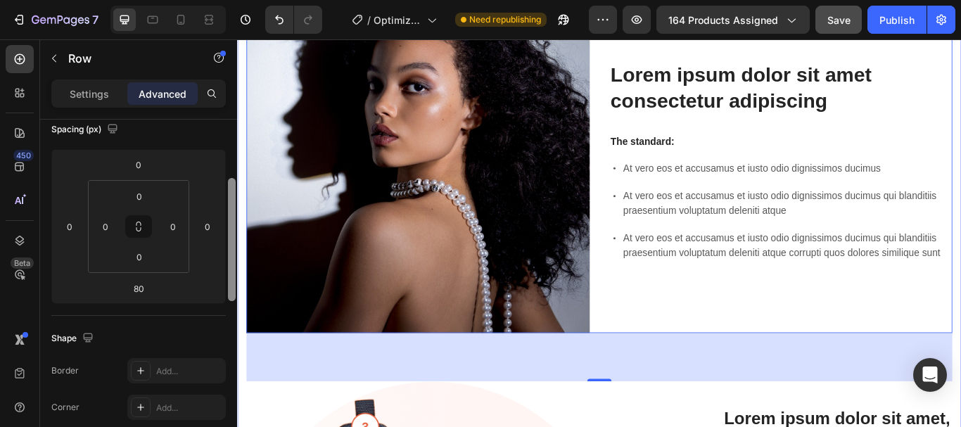
drag, startPoint x: 468, startPoint y: 363, endPoint x: 241, endPoint y: 210, distance: 274.2
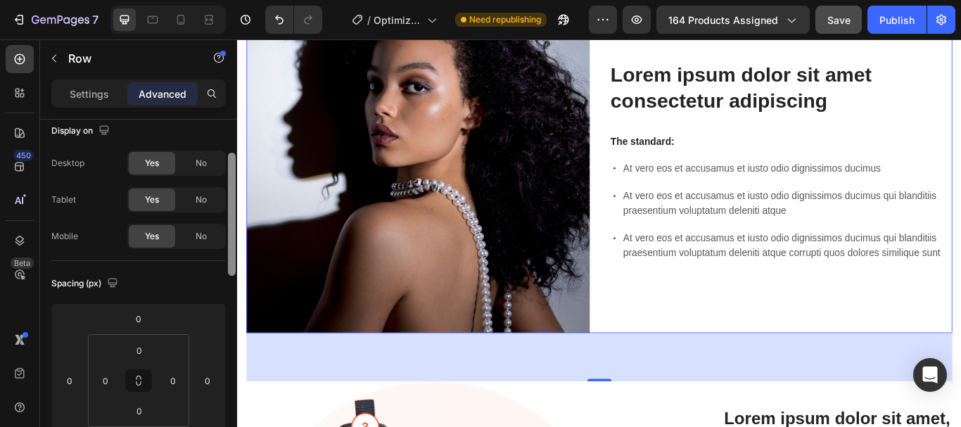
scroll to position [0, 0]
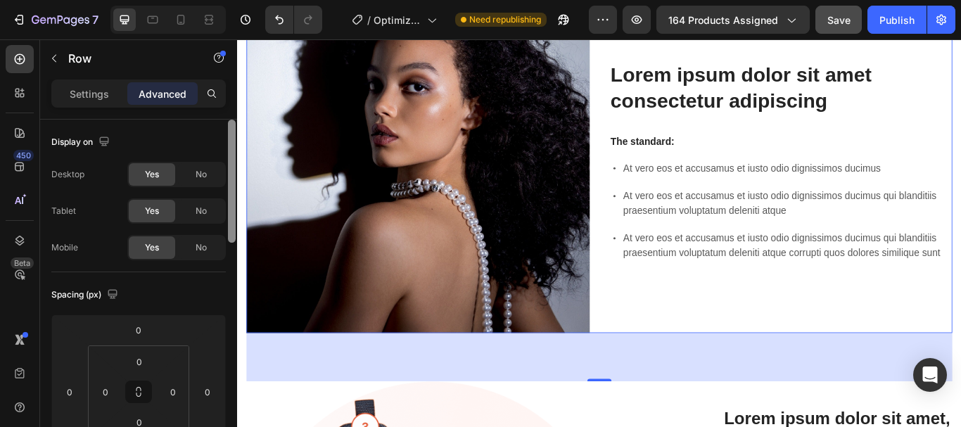
click at [231, 155] on div at bounding box center [232, 181] width 8 height 123
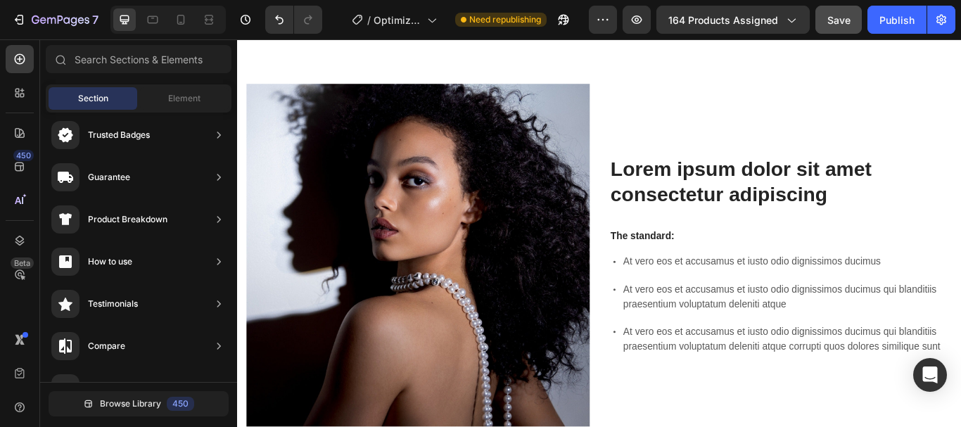
scroll to position [575, 0]
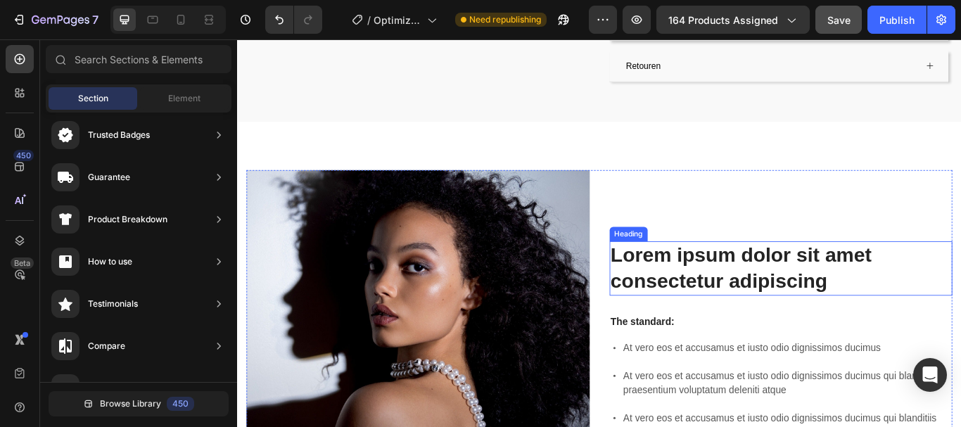
click at [824, 281] on h2 "Lorem ipsum dolor sit amet consectetur adipiscing" at bounding box center [871, 306] width 400 height 63
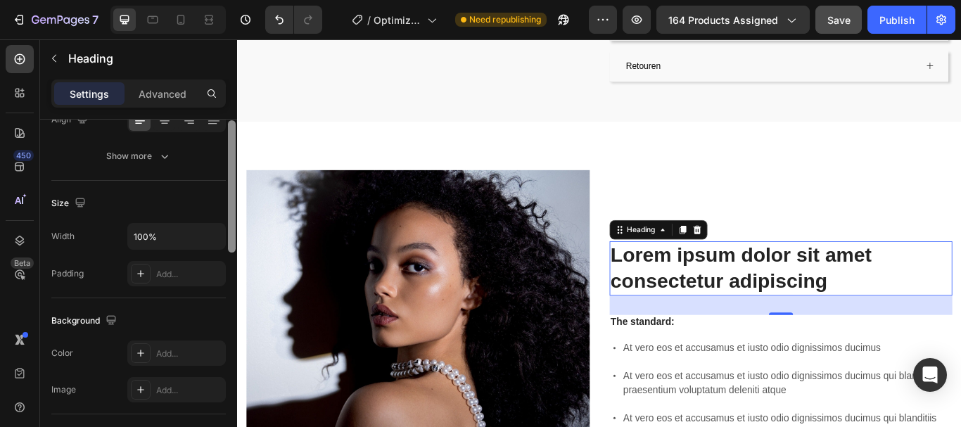
scroll to position [146, 0]
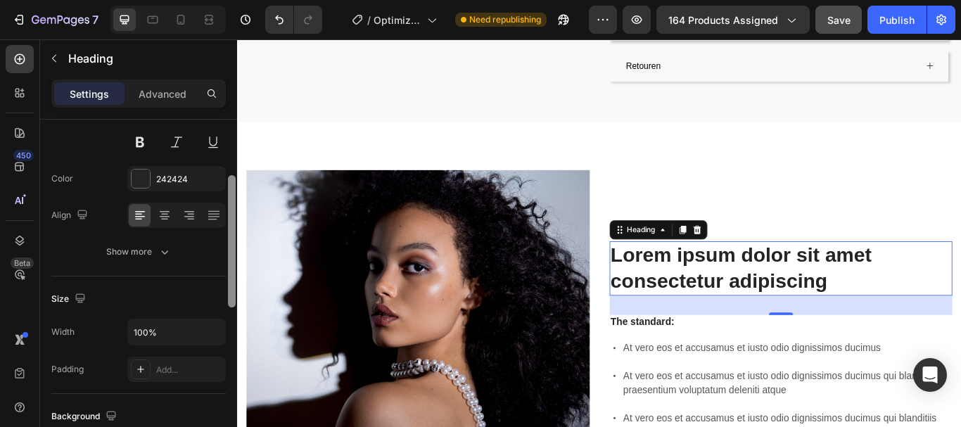
drag, startPoint x: 233, startPoint y: 209, endPoint x: 224, endPoint y: 265, distance: 56.2
click at [224, 265] on div "Text style Styles Heading 2* Font Sans-serif Size 33 Color 242424 Align Show mo…" at bounding box center [138, 294] width 197 height 348
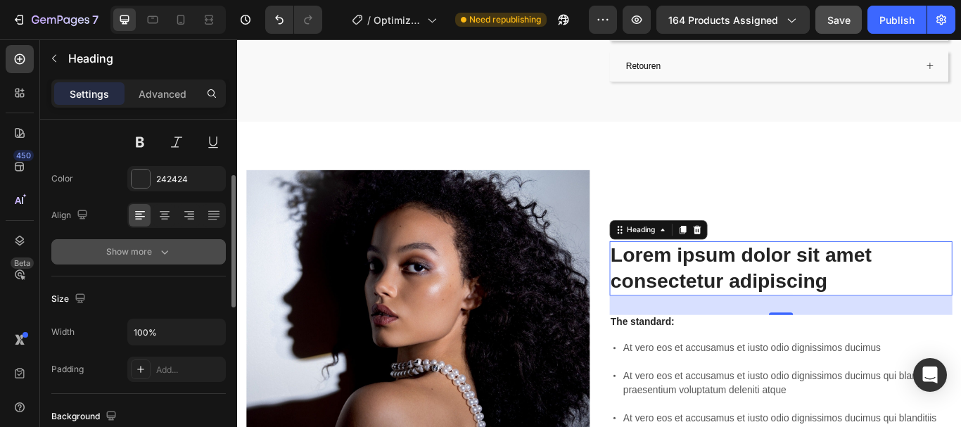
click at [142, 246] on div "Show more" at bounding box center [138, 252] width 65 height 14
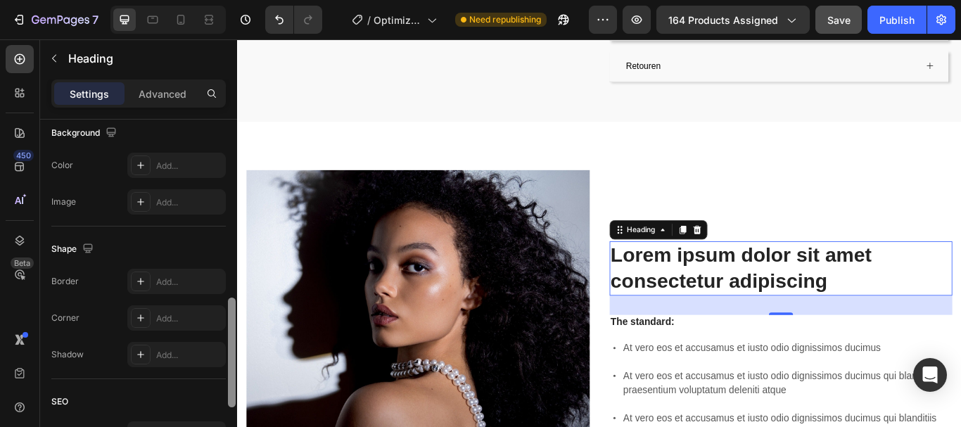
scroll to position [626, 0]
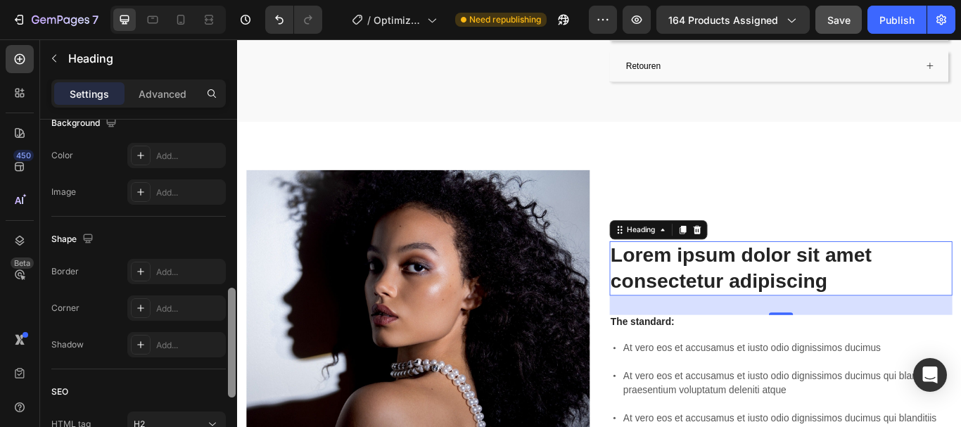
drag, startPoint x: 231, startPoint y: 235, endPoint x: 236, endPoint y: 417, distance: 182.3
click at [236, 417] on div at bounding box center [232, 271] width 11 height 348
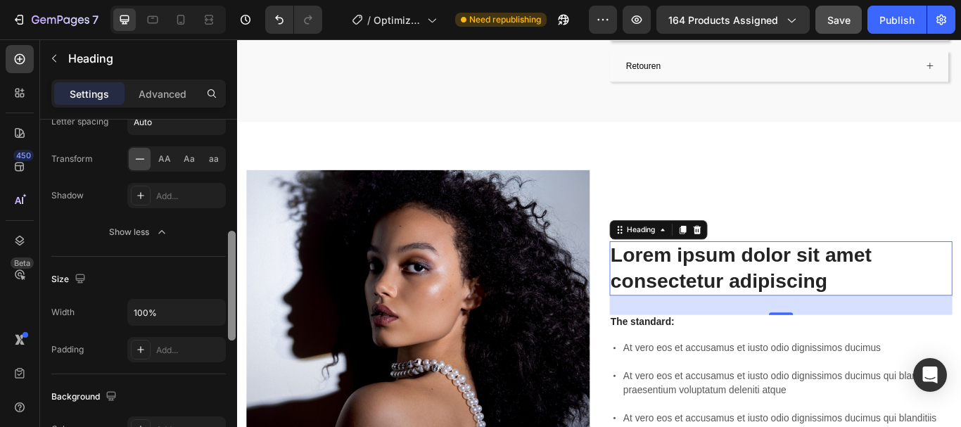
scroll to position [0, 0]
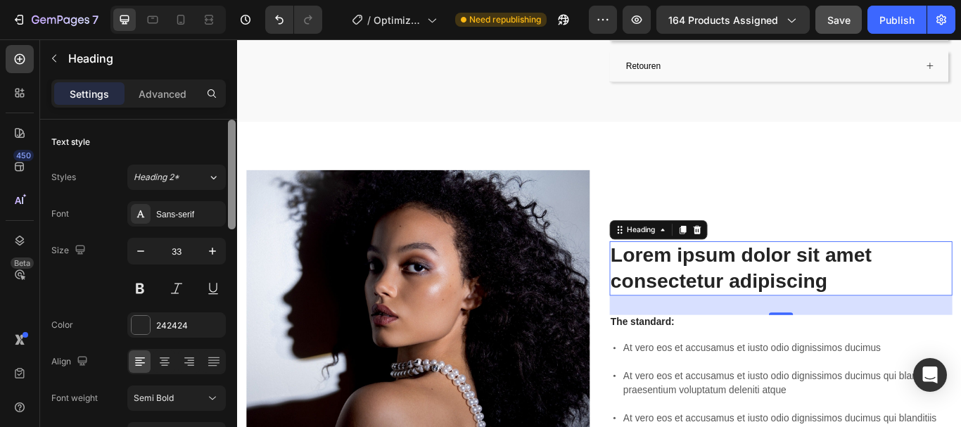
drag, startPoint x: 231, startPoint y: 344, endPoint x: 231, endPoint y: 94, distance: 250.5
click at [231, 94] on div "Settings Advanced Text style Styles Heading 2* Font Sans-serif Size 33 Color 24…" at bounding box center [138, 274] width 197 height 388
click at [155, 97] on p "Advanced" at bounding box center [163, 94] width 48 height 15
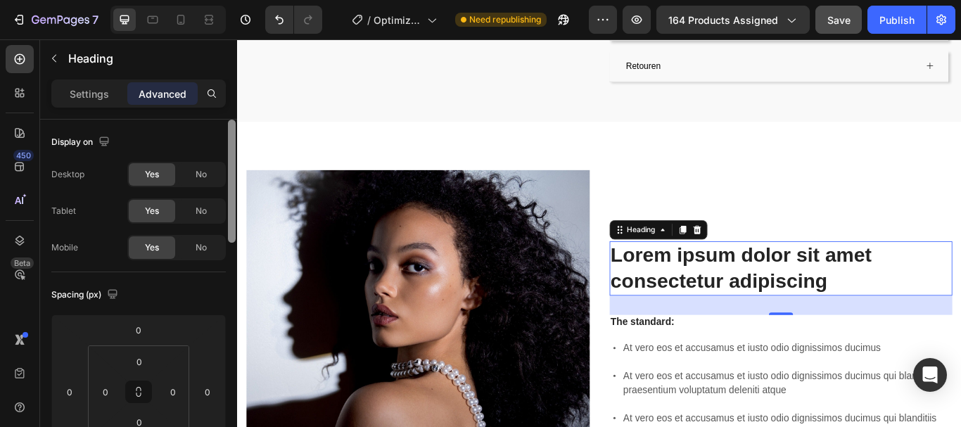
drag, startPoint x: 231, startPoint y: 171, endPoint x: 217, endPoint y: 132, distance: 40.9
click at [217, 132] on div "Display on Desktop Yes No Tablet Yes No Mobile Yes No Spacing (px) 0 0 32 0 0 0…" at bounding box center [138, 294] width 197 height 348
click at [103, 97] on p "Settings" at bounding box center [89, 94] width 39 height 15
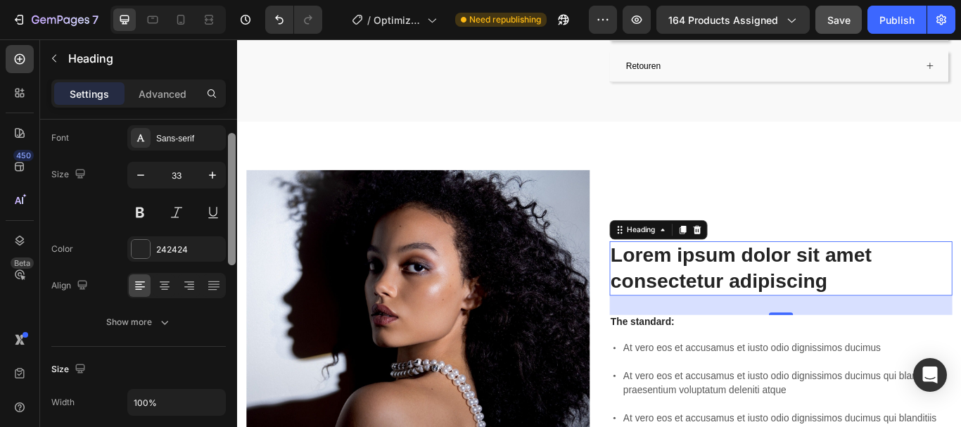
scroll to position [82, 0]
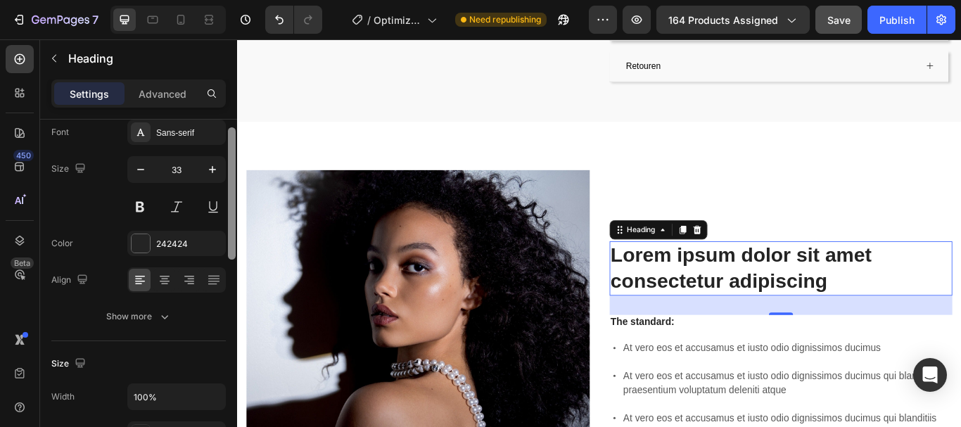
drag, startPoint x: 229, startPoint y: 160, endPoint x: 230, endPoint y: 191, distance: 31.0
click at [230, 191] on div at bounding box center [232, 193] width 8 height 132
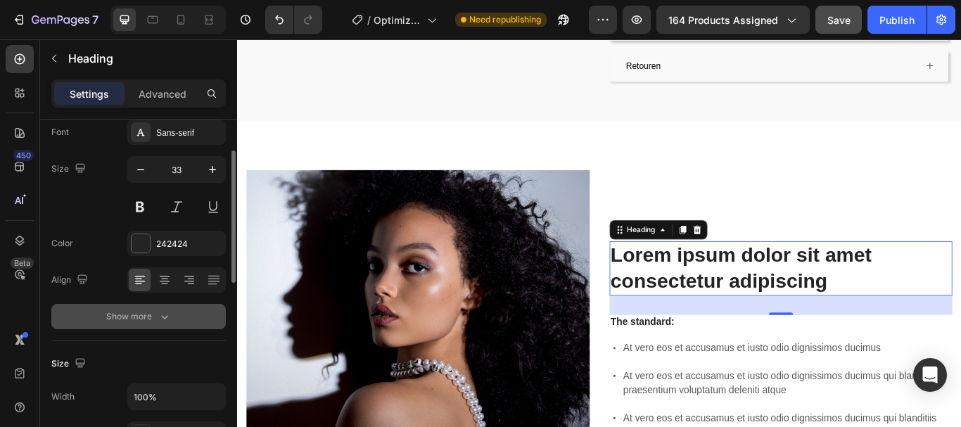
click at [156, 312] on div "Show more" at bounding box center [138, 317] width 65 height 14
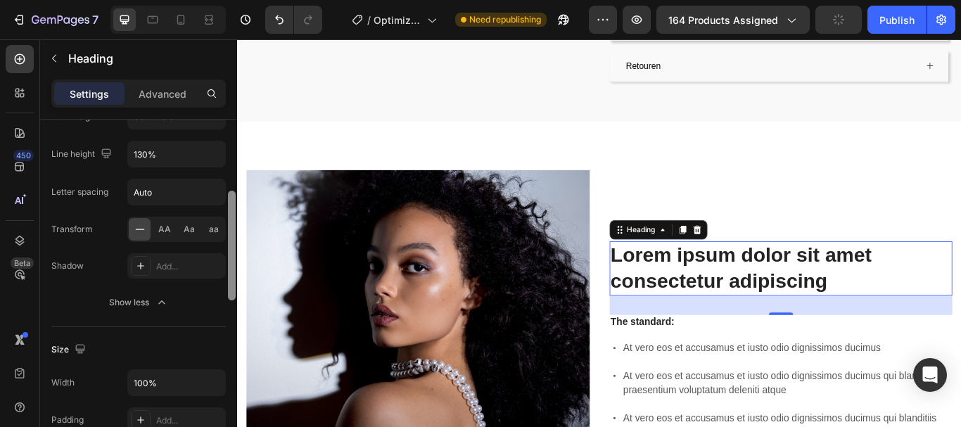
scroll to position [287, 0]
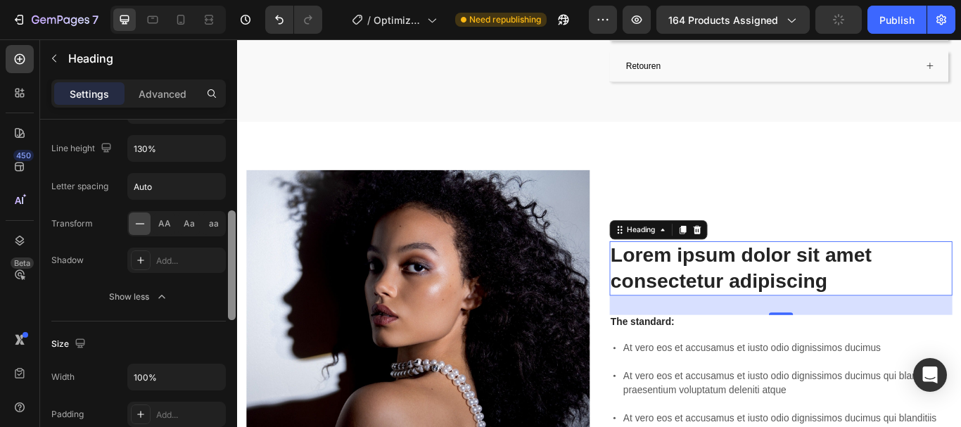
drag, startPoint x: 231, startPoint y: 198, endPoint x: 234, endPoint y: 276, distance: 78.2
click at [234, 276] on div at bounding box center [232, 265] width 8 height 110
click at [716, 298] on h2 "Lorem ipsum dolor sit amet consectetur adipiscing" at bounding box center [871, 306] width 400 height 63
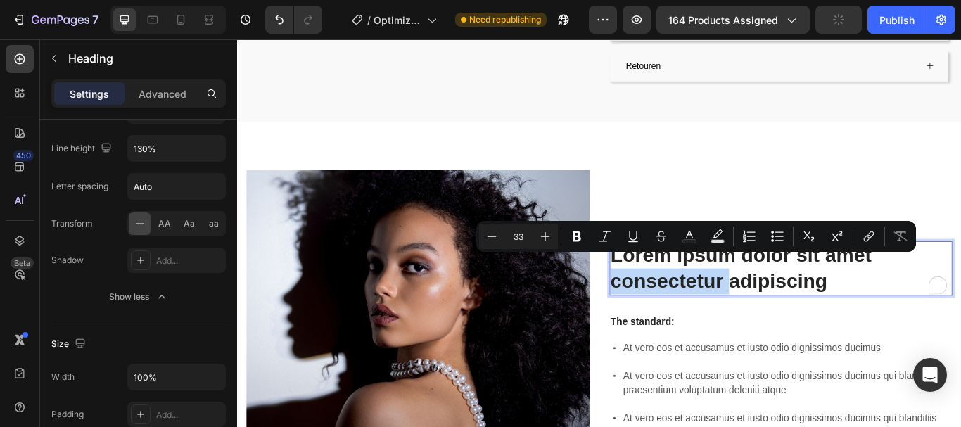
drag, startPoint x: 749, startPoint y: 307, endPoint x: 903, endPoint y: 288, distance: 156.0
click at [749, 307] on p "Lorem ipsum dolor sit amet consectetur adipiscing" at bounding box center [872, 307] width 398 height 61
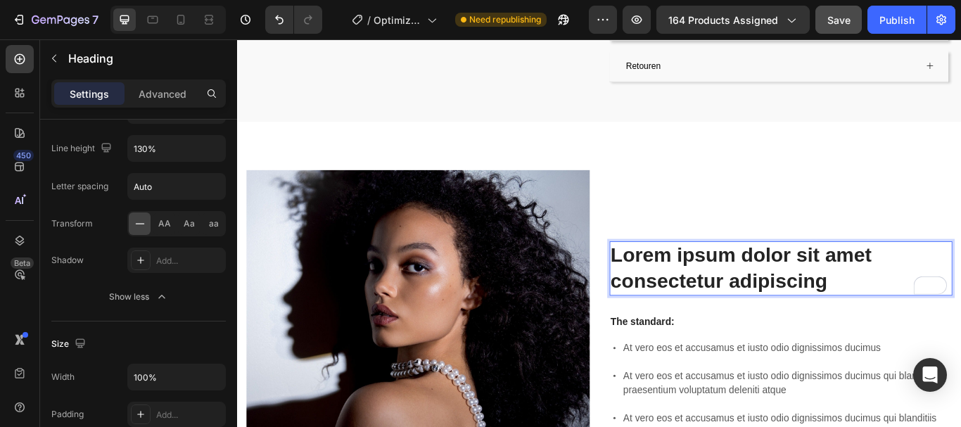
click at [713, 277] on p "Lorem ipsum dolor sit amet consectetur adipiscing" at bounding box center [872, 307] width 398 height 61
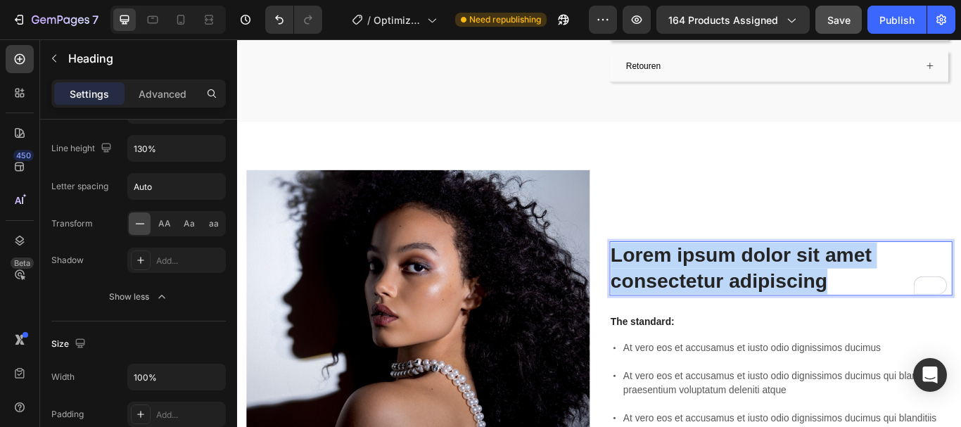
click at [713, 277] on p "Lorem ipsum dolor sit amet consectetur adipiscing" at bounding box center [872, 307] width 398 height 61
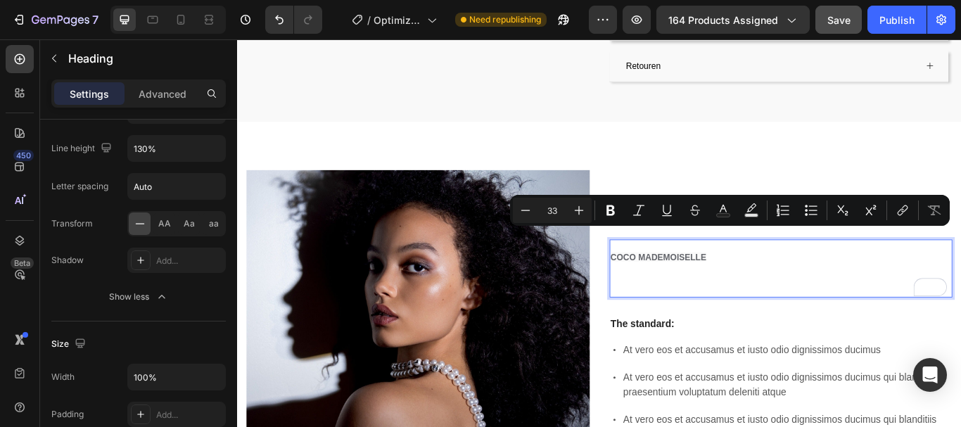
scroll to position [573, 0]
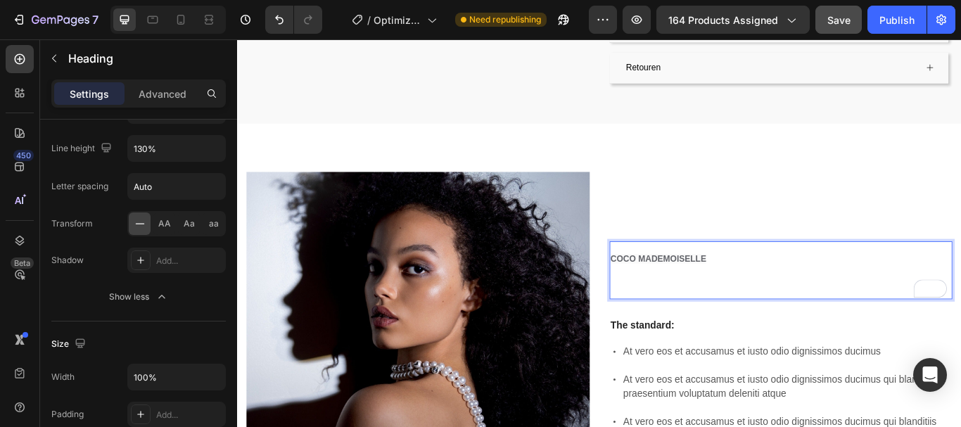
click at [702, 290] on span "COCO MADEMOISELLE" at bounding box center [729, 295] width 112 height 11
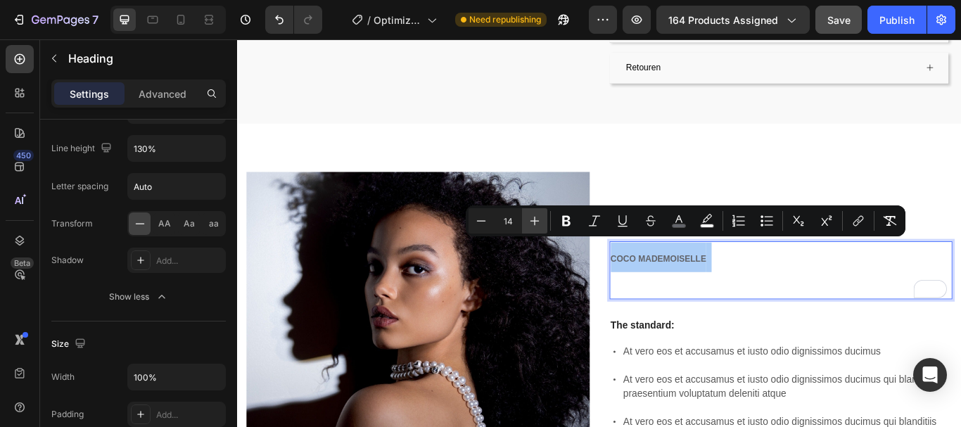
click at [531, 216] on icon "Editor contextual toolbar" at bounding box center [535, 221] width 14 height 14
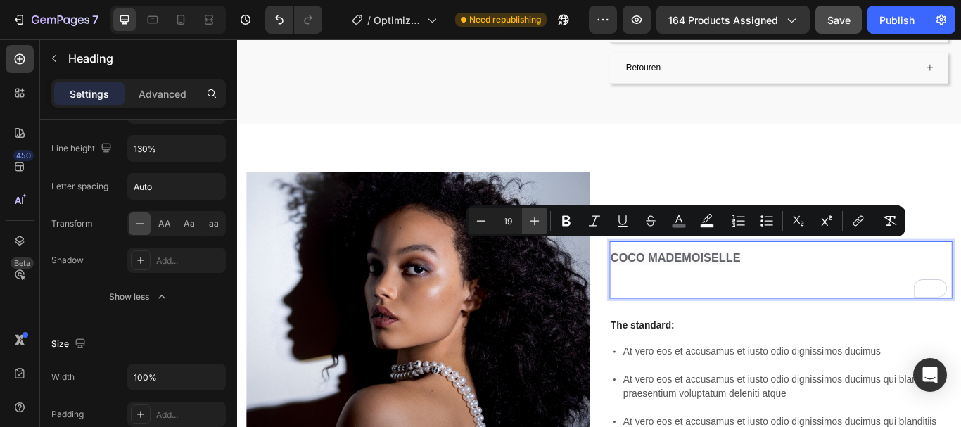
click at [531, 216] on icon "Editor contextual toolbar" at bounding box center [535, 221] width 14 height 14
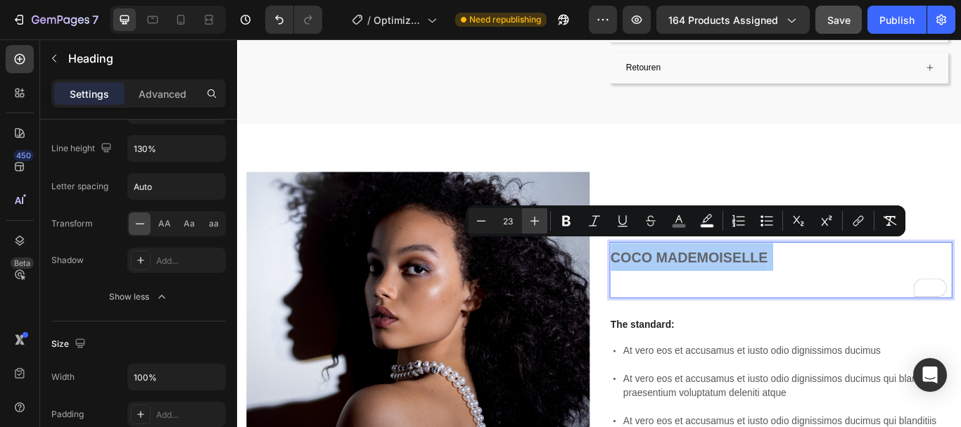
click at [531, 216] on icon "Editor contextual toolbar" at bounding box center [535, 221] width 14 height 14
type input "27"
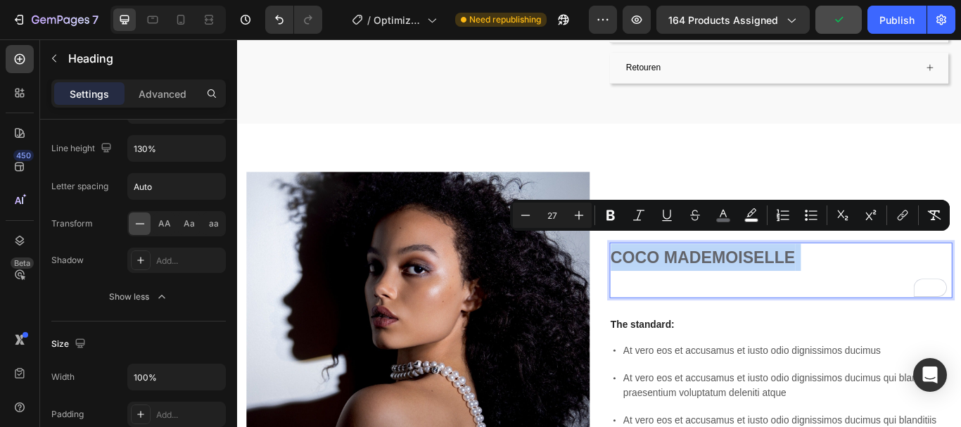
click at [891, 284] on p "COCO MADEMOISELLE" at bounding box center [872, 309] width 398 height 62
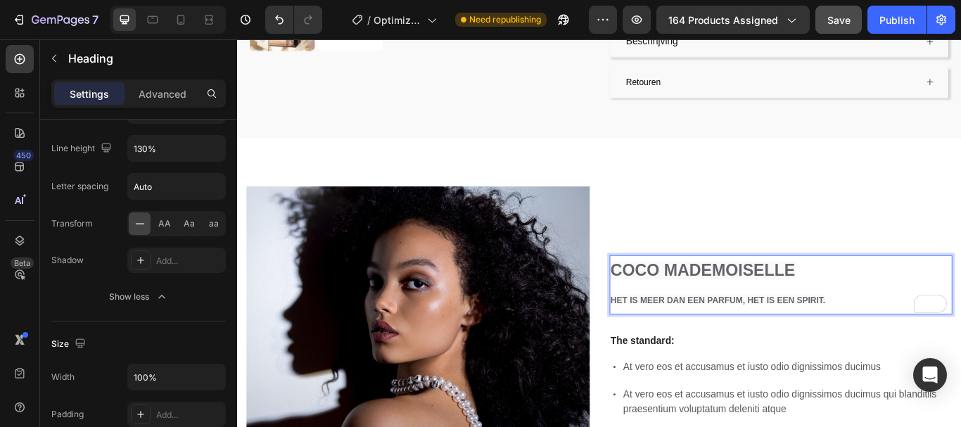
scroll to position [571, 0]
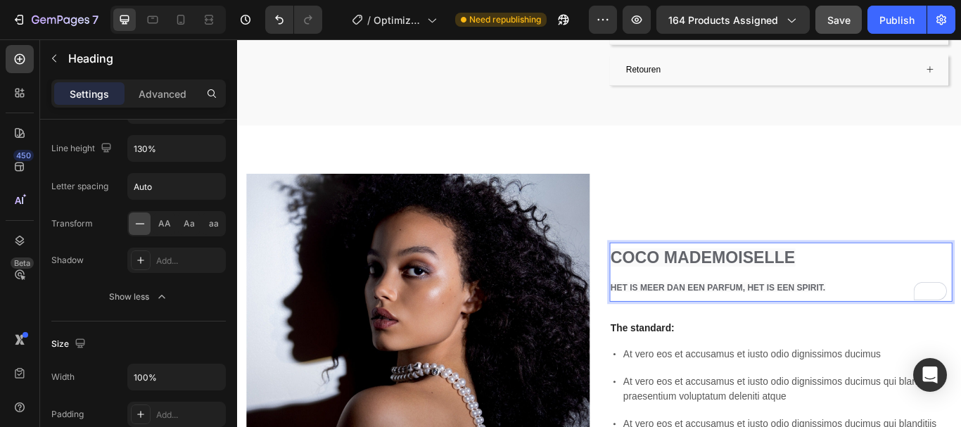
click at [801, 284] on span "COCO MADEMOISELLE" at bounding box center [780, 294] width 215 height 21
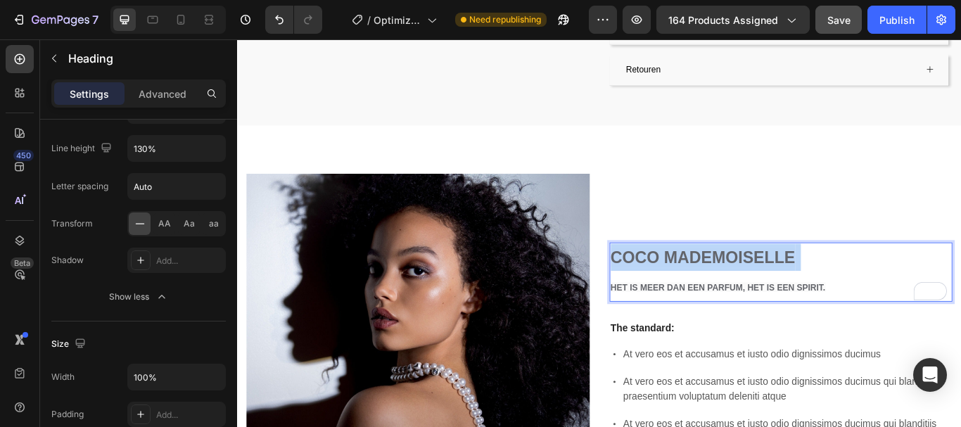
click at [801, 284] on span "COCO MADEMOISELLE" at bounding box center [780, 294] width 215 height 21
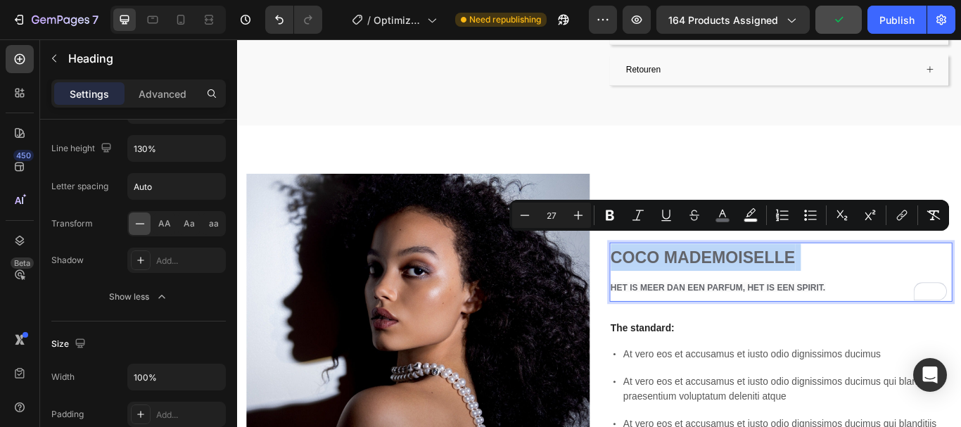
type input "14"
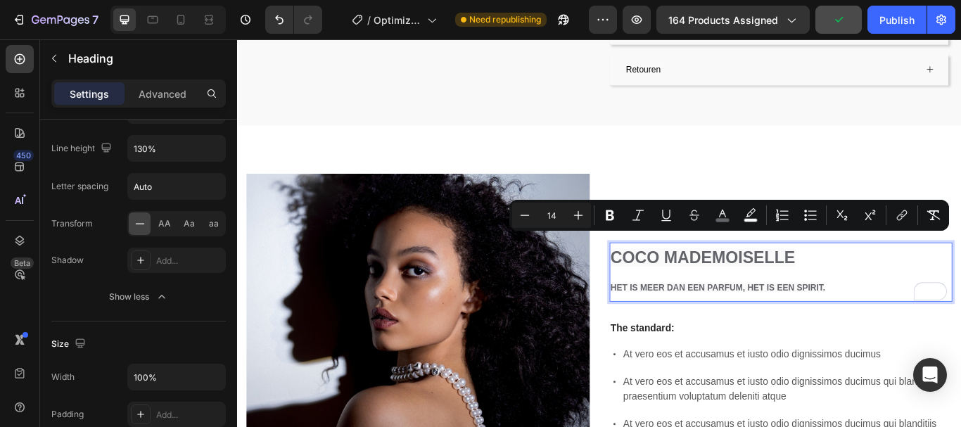
click at [774, 323] on span "HET IS MEER DAN EEN PARFUM, HET IS EEN SPIRIT." at bounding box center [798, 328] width 250 height 11
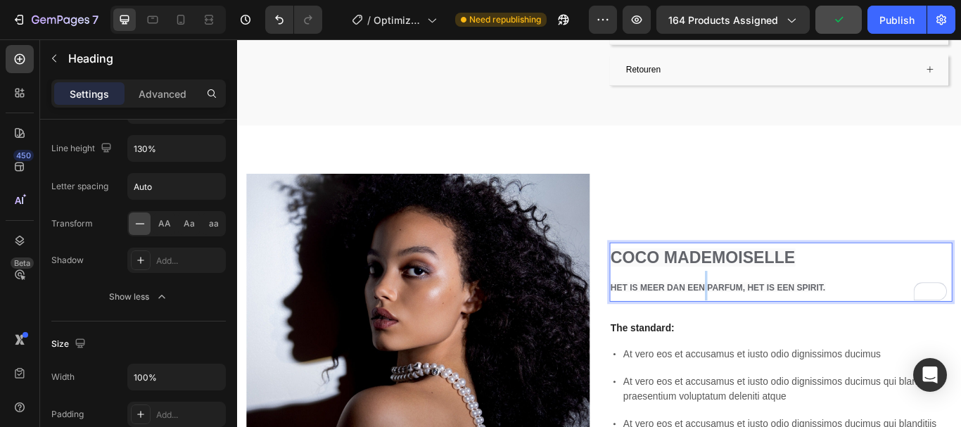
click at [774, 323] on span "HET IS MEER DAN EEN PARFUM, HET IS EEN SPIRIT." at bounding box center [798, 328] width 250 height 11
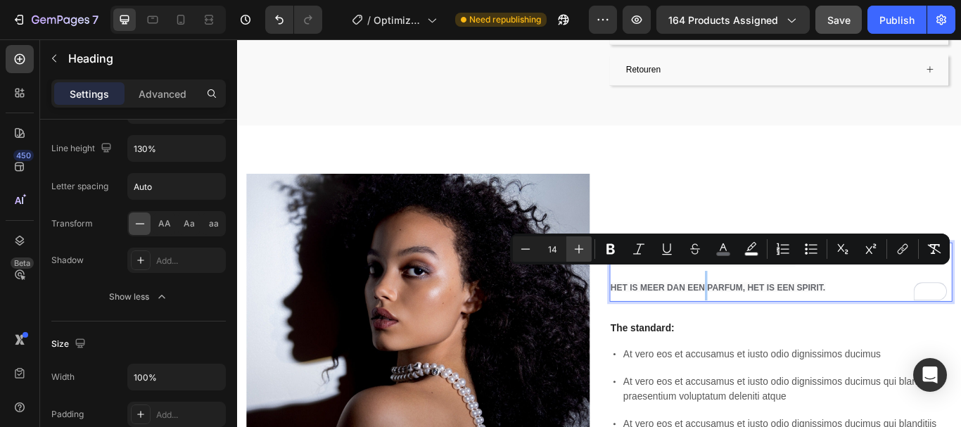
click at [585, 254] on icon "Editor contextual toolbar" at bounding box center [579, 249] width 14 height 14
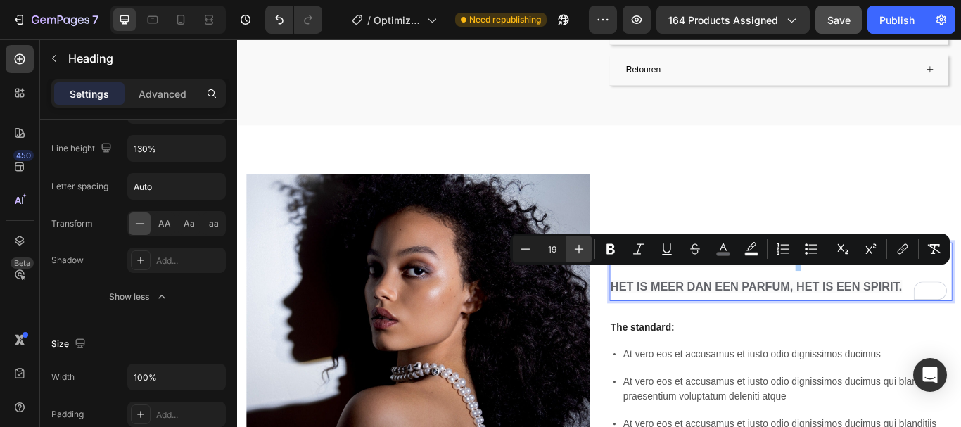
click at [585, 254] on icon "Editor contextual toolbar" at bounding box center [579, 249] width 14 height 14
type input "21"
click at [698, 325] on p "COCO MADEMOISELLE HET IS MEER DAN EEN PARFUM, HET IS EEN SPIRIT." at bounding box center [872, 311] width 398 height 65
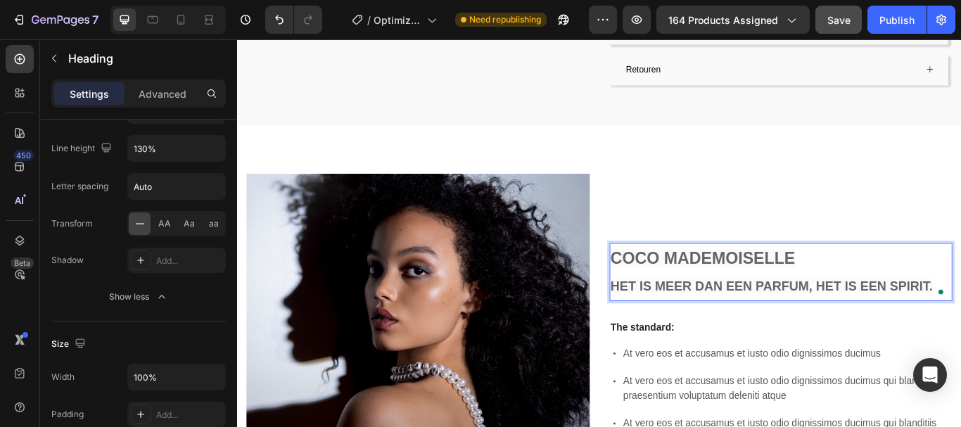
click at [737, 284] on span "COCO MADEMOISELLE" at bounding box center [780, 294] width 215 height 21
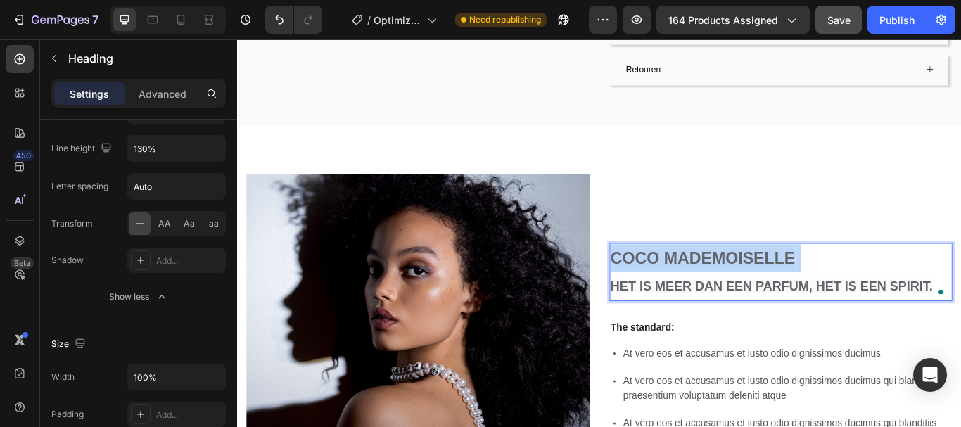
click at [737, 284] on span "COCO MADEMOISELLE" at bounding box center [780, 294] width 215 height 21
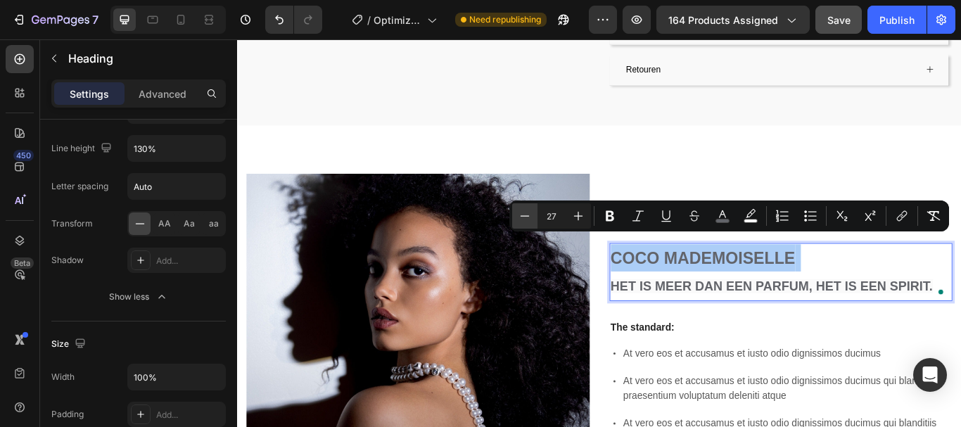
click at [531, 219] on icon "Editor contextual toolbar" at bounding box center [525, 216] width 14 height 14
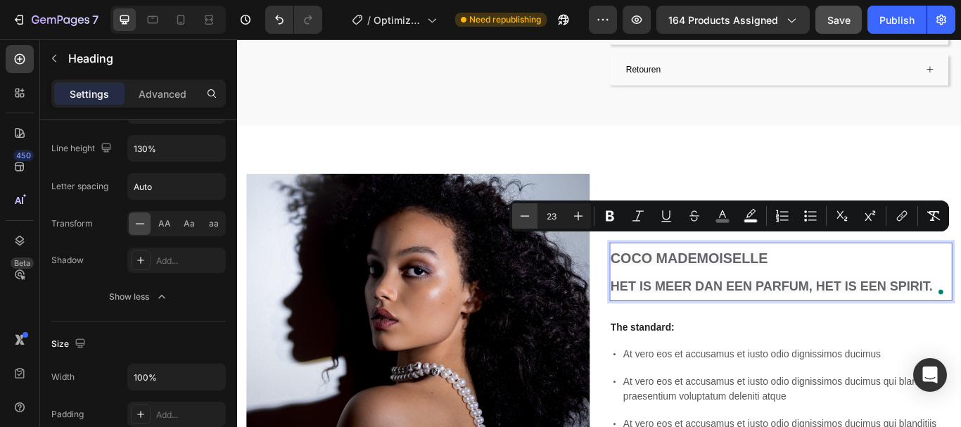
click at [531, 219] on icon "Editor contextual toolbar" at bounding box center [525, 216] width 14 height 14
type input "21"
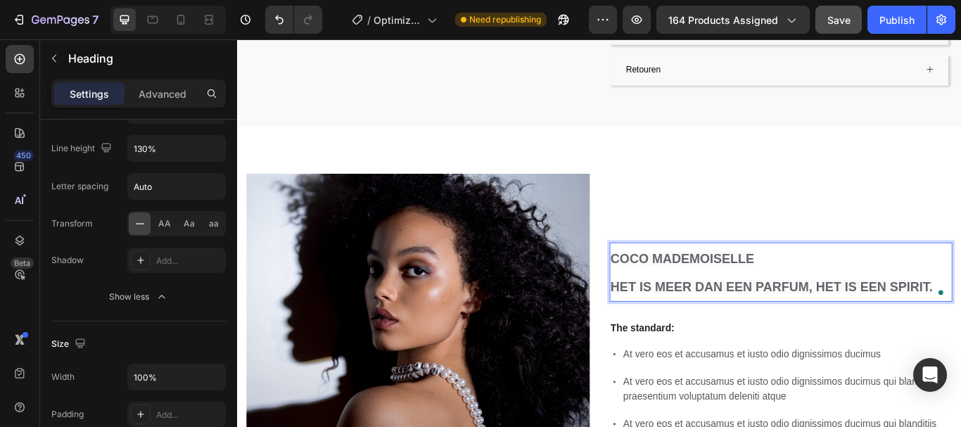
click at [722, 320] on span "HET IS MEER DAN EEN PARFUM, HET IS EEN SPIRIT." at bounding box center [861, 328] width 376 height 16
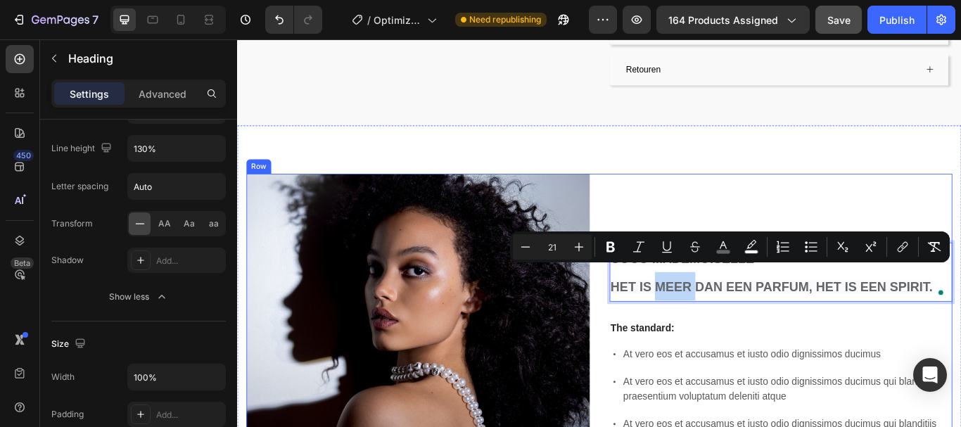
click at [699, 343] on div "COCO MADEMOISELLE HET IS MEER DAN EEN PARFUM, HET IS EEN SPIRIT. Heading 32 The…" at bounding box center [871, 396] width 400 height 400
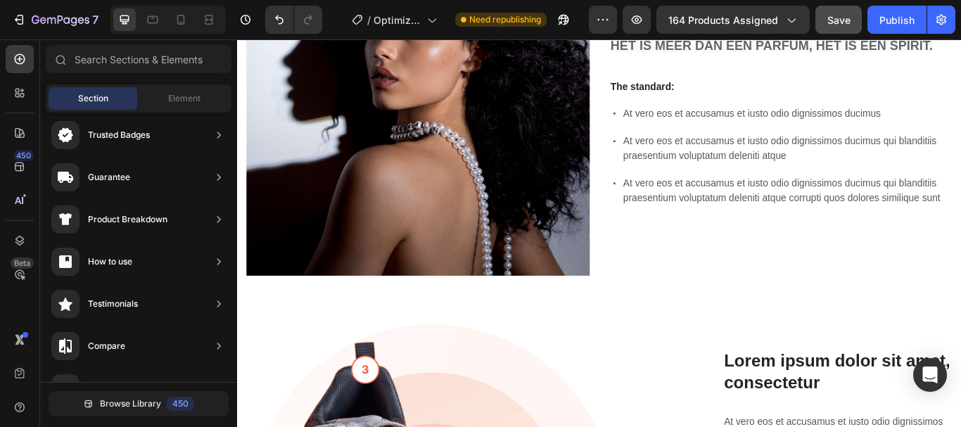
scroll to position [685, 0]
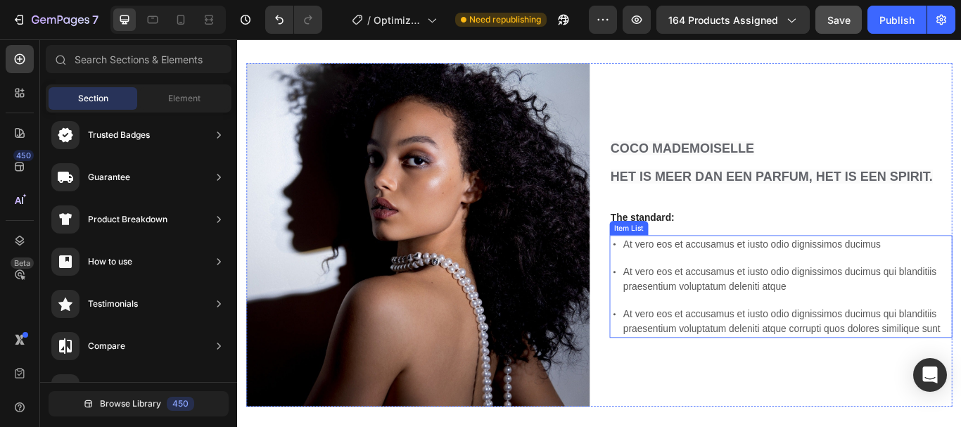
click at [875, 292] on div "At vero eos et accusamus et iusto odio dignissimos ducimus At vero eos et accus…" at bounding box center [871, 328] width 400 height 120
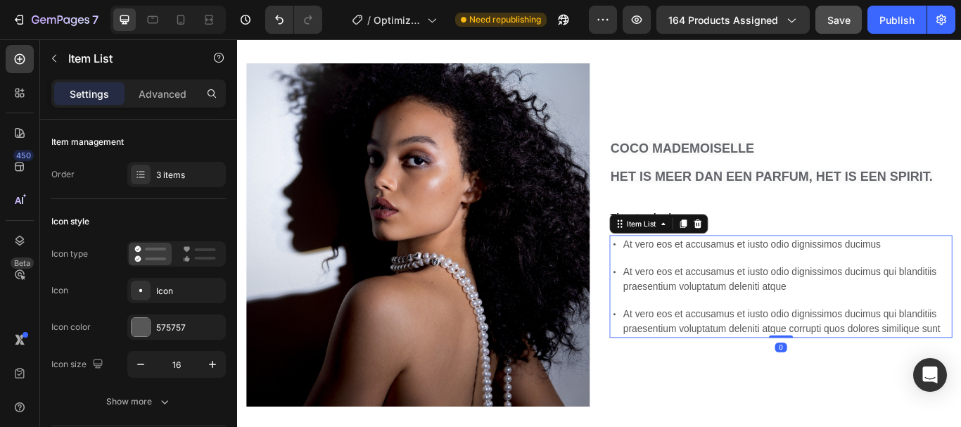
click at [875, 292] on div "At vero eos et accusamus et iusto odio dignissimos ducimus At vero eos et accus…" at bounding box center [871, 328] width 400 height 120
click at [781, 328] on p "At vero eos et accusamus et iusto odio dignissimos ducimus qui blanditiis praes…" at bounding box center [878, 320] width 382 height 34
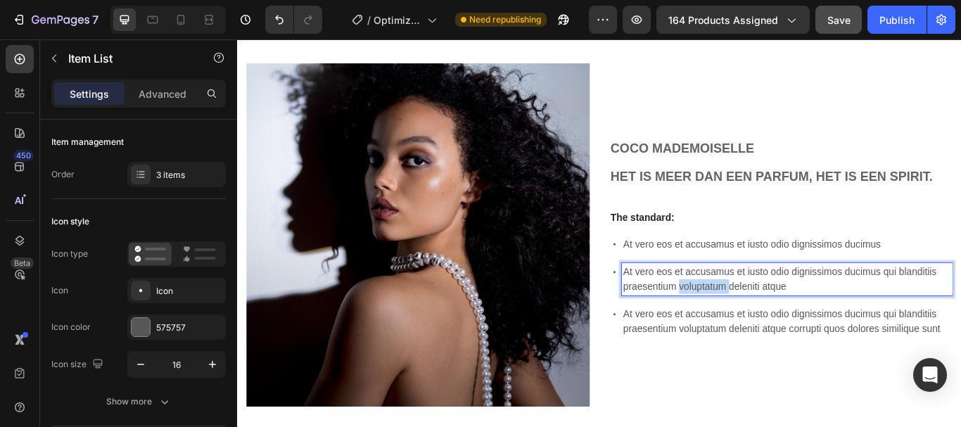
click at [781, 328] on p "At vero eos et accusamus et iusto odio dignissimos ducimus qui blanditiis praes…" at bounding box center [878, 320] width 382 height 34
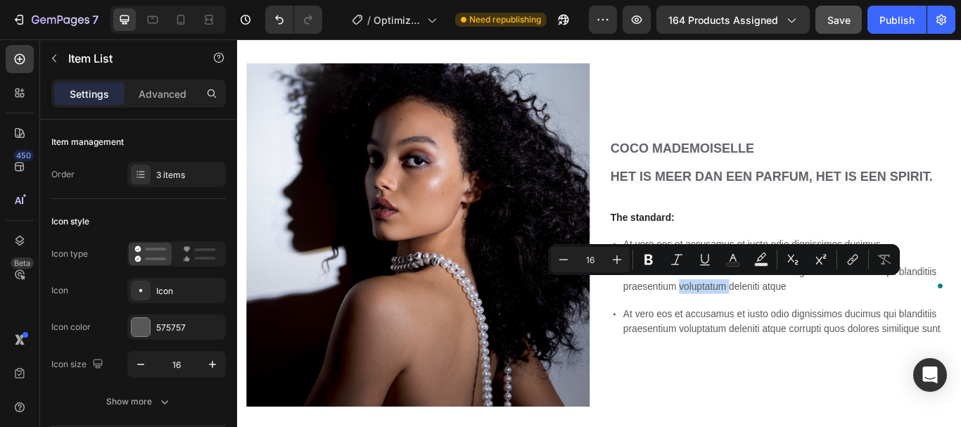
click at [804, 337] on div "At vero eos et accusamus et iusto odio dignissimos ducimus At vero eos et accus…" at bounding box center [871, 328] width 400 height 120
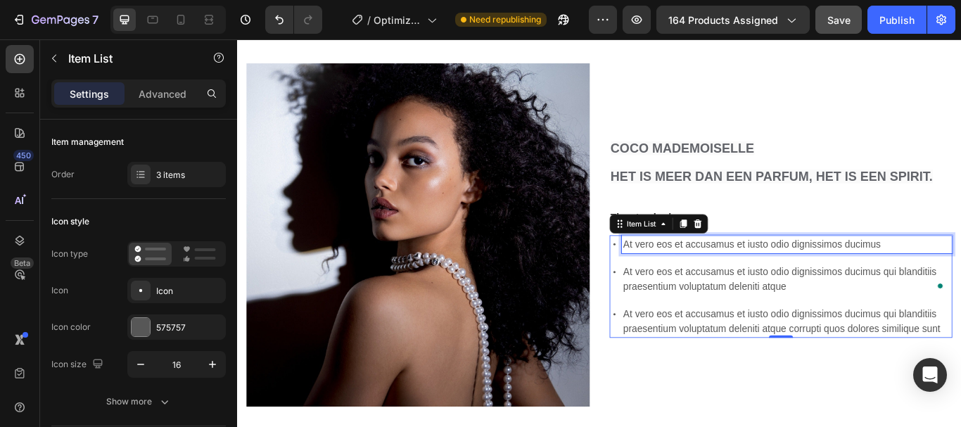
click at [842, 277] on p "At vero eos et accusamus et iusto odio dignissimos ducimus" at bounding box center [878, 278] width 382 height 17
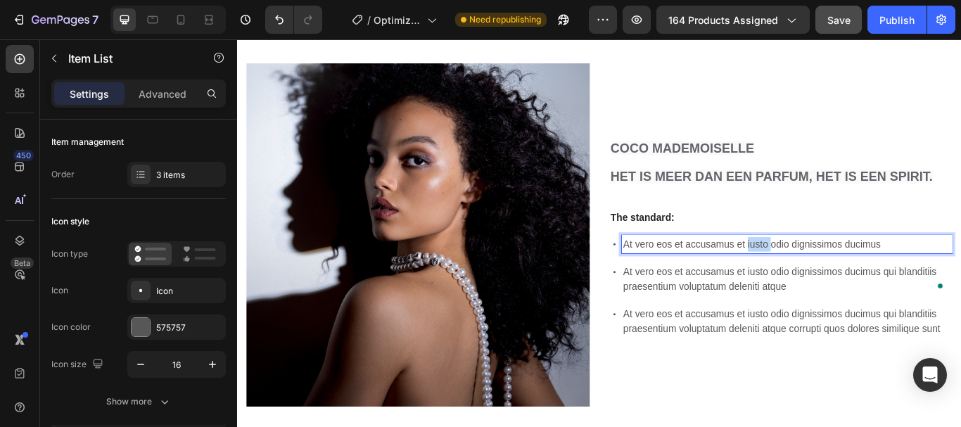
click at [842, 277] on p "At vero eos et accusamus et iusto odio dignissimos ducimus" at bounding box center [878, 278] width 382 height 17
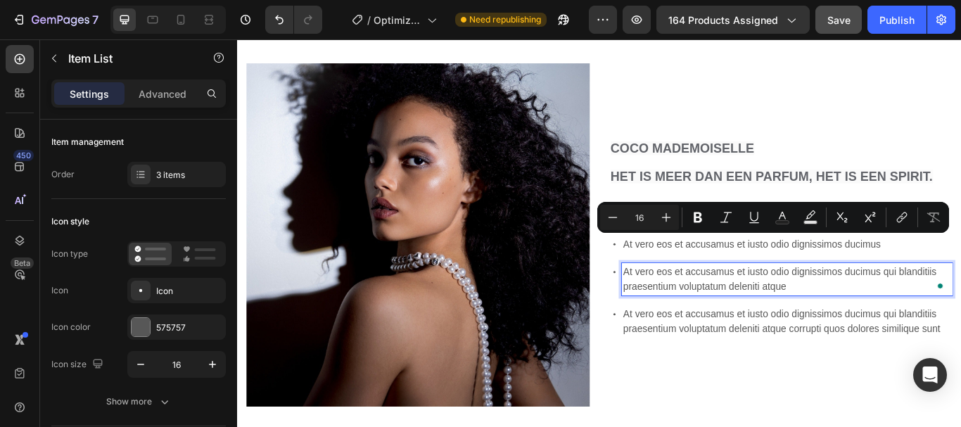
click at [843, 327] on p "At vero eos et accusamus et iusto odio dignissimos ducimus qui blanditiis praes…" at bounding box center [878, 320] width 382 height 34
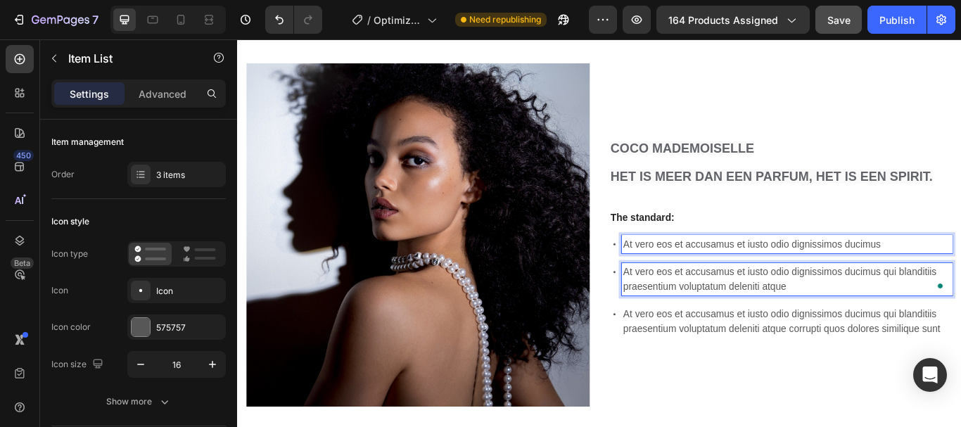
click at [759, 278] on p "At vero eos et accusamus et iusto odio dignissimos ducimus" at bounding box center [878, 278] width 382 height 17
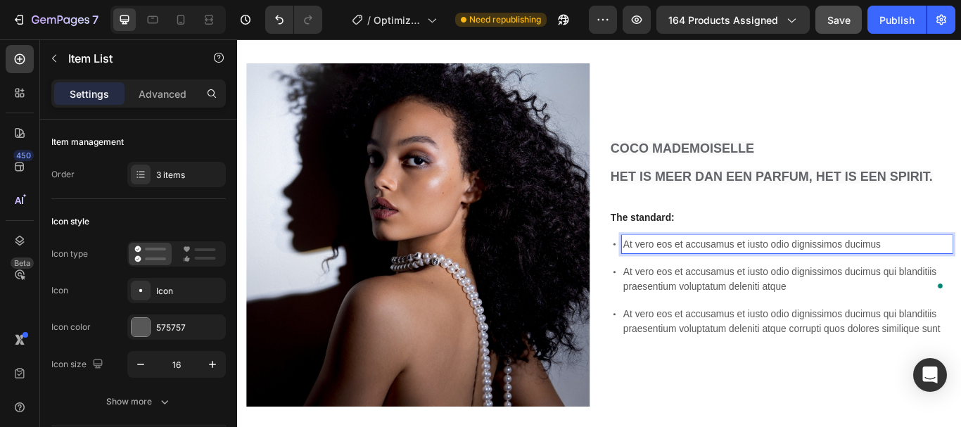
click at [700, 338] on div "At vero eos et accusamus et iusto odio dignissimos ducimus At vero eos et accus…" at bounding box center [871, 328] width 400 height 120
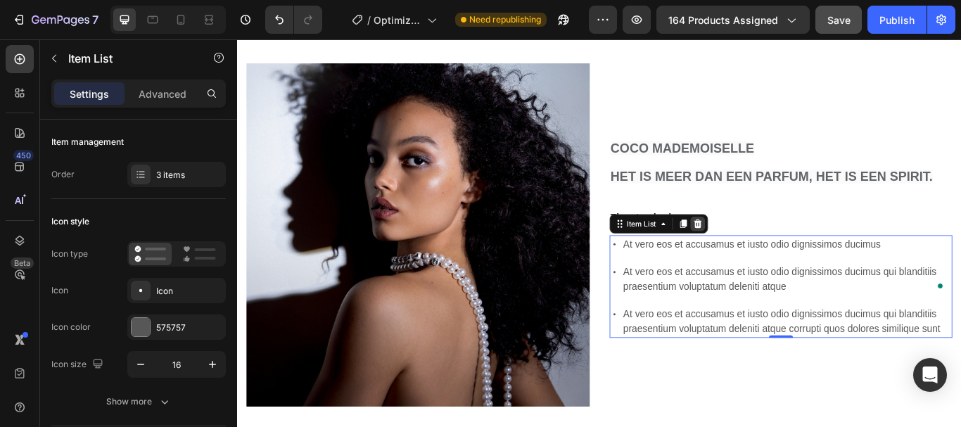
click at [768, 253] on icon at bounding box center [773, 254] width 11 height 11
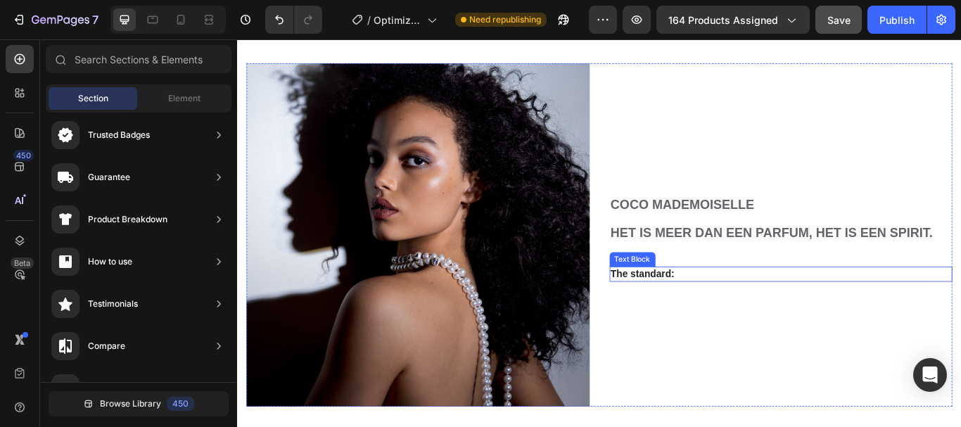
click at [717, 309] on p "The standard:" at bounding box center [872, 313] width 398 height 15
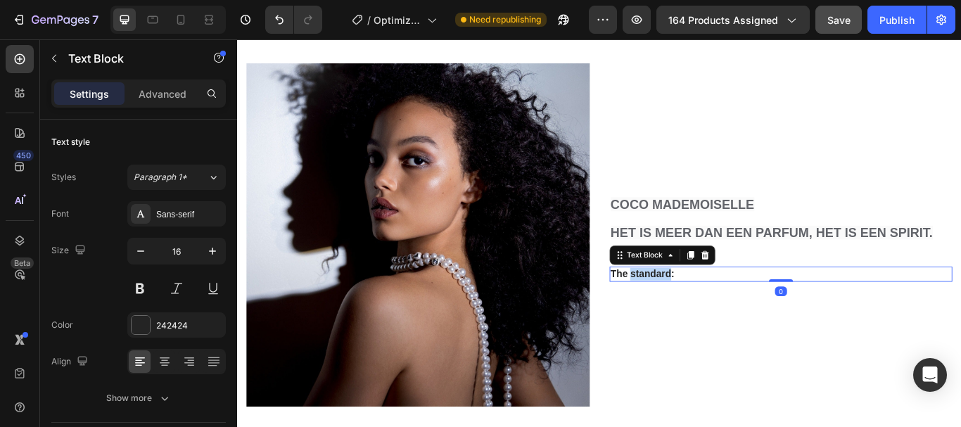
click at [717, 311] on p "The standard:" at bounding box center [872, 313] width 398 height 15
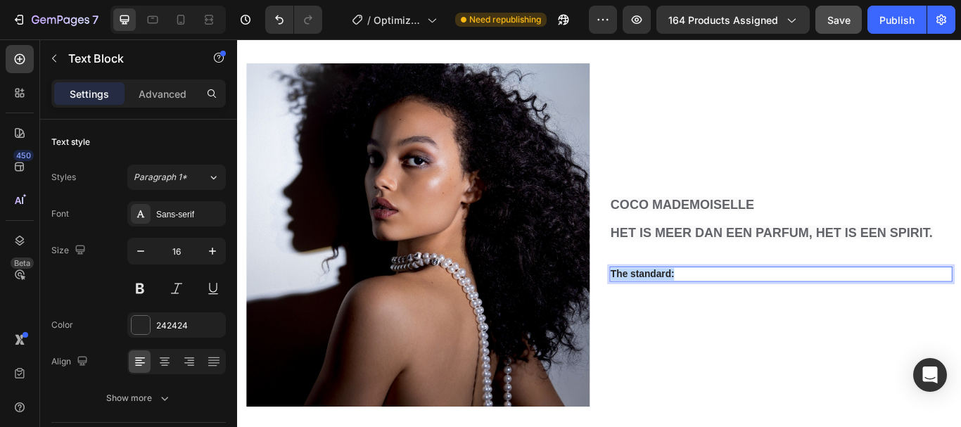
click at [717, 311] on p "The standard:" at bounding box center [872, 313] width 398 height 15
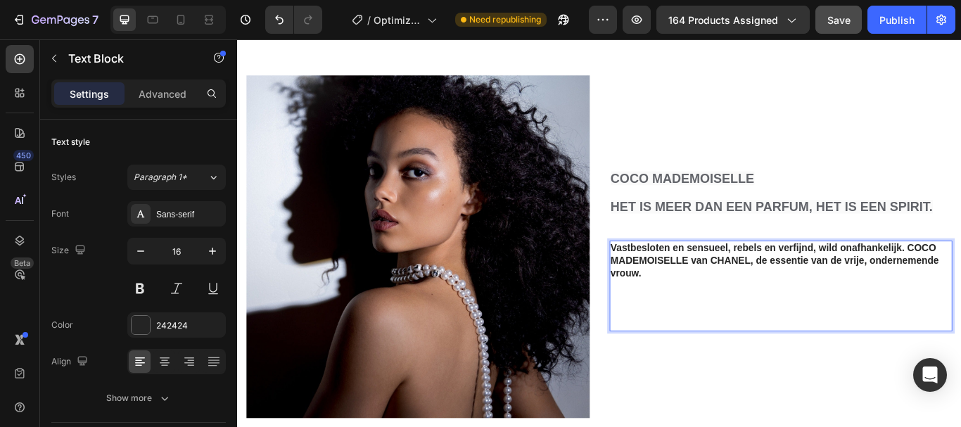
scroll to position [642, 0]
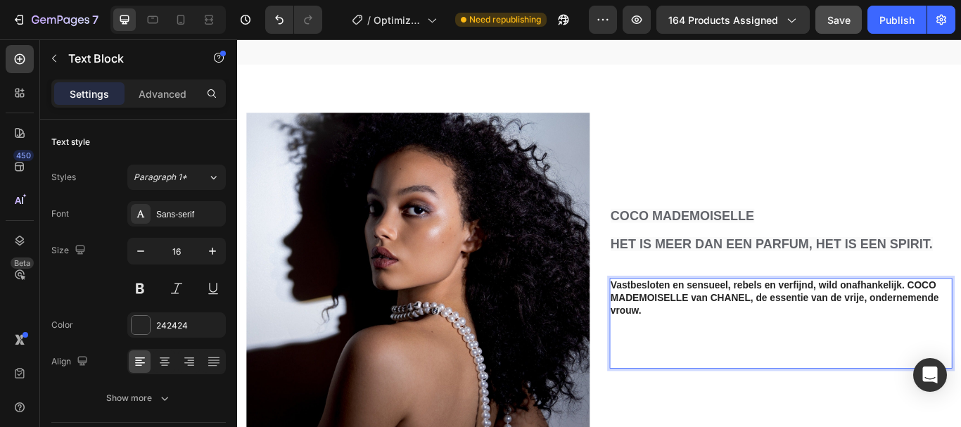
click at [717, 319] on p "Vastbesloten en sensueel, rebels en verfijnd, wild onafhankelijk. COCO MADEMOIS…" at bounding box center [872, 341] width 398 height 44
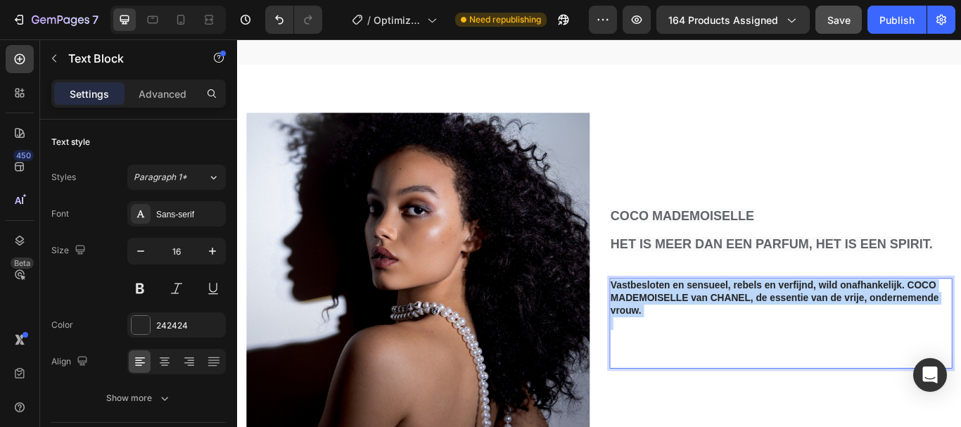
click at [717, 319] on p "Vastbesloten en sensueel, rebels en verfijnd, wild onafhankelijk. COCO MADEMOIS…" at bounding box center [872, 341] width 398 height 44
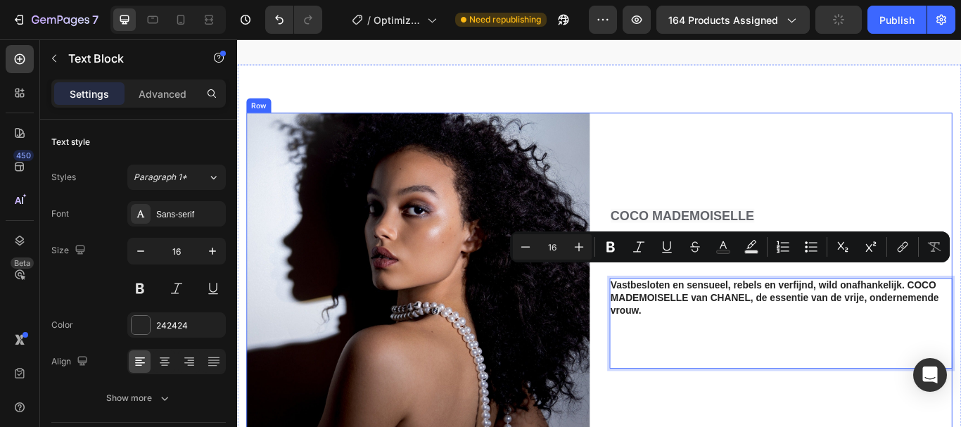
click at [804, 421] on div "⁠⁠⁠⁠⁠⁠⁠ COCO MADEMOISELLE HET IS MEER DAN EEN PARFUM, HET IS EEN SPIRIT. Headin…" at bounding box center [871, 325] width 400 height 400
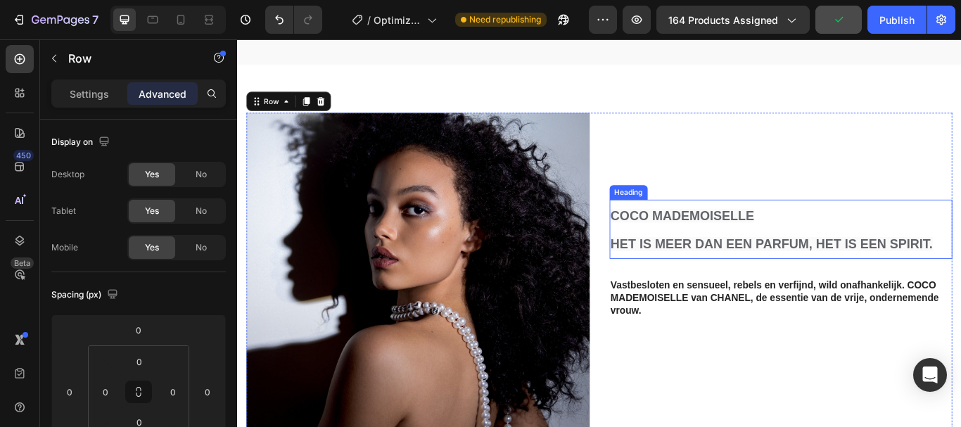
click at [726, 239] on p "⁠⁠⁠⁠⁠⁠⁠ COCO MADEMOISELLE HET IS MEER DAN EEN PARFUM, HET IS EEN SPIRIT." at bounding box center [872, 261] width 398 height 66
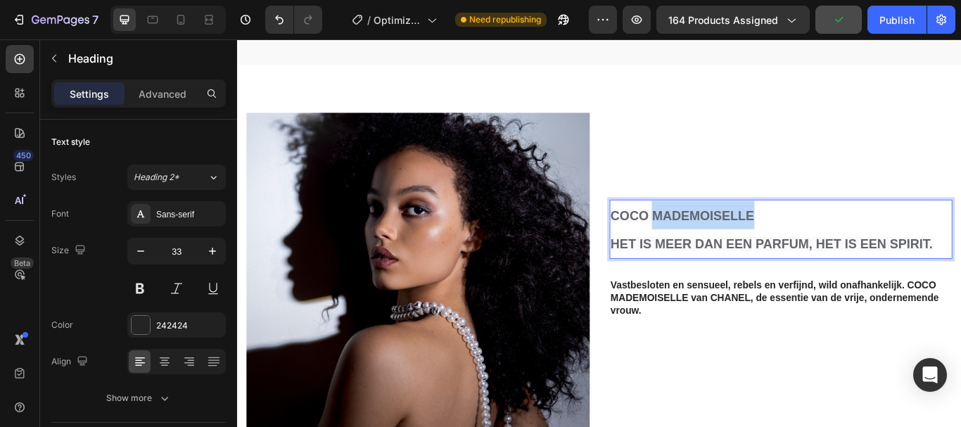
click at [726, 243] on p "COCO MADEMOISELLE HET IS MEER DAN EEN PARFUM, HET IS EEN SPIRIT." at bounding box center [872, 261] width 398 height 66
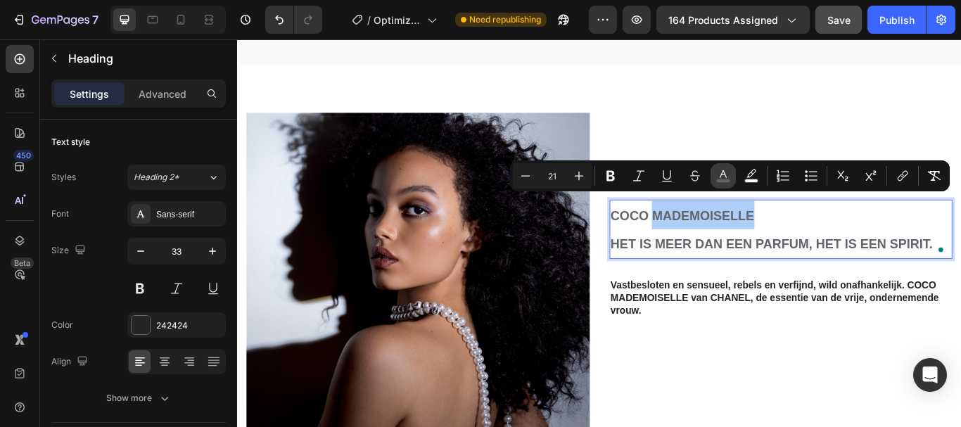
click at [713, 171] on button "color" at bounding box center [723, 175] width 25 height 25
type input "62646A"
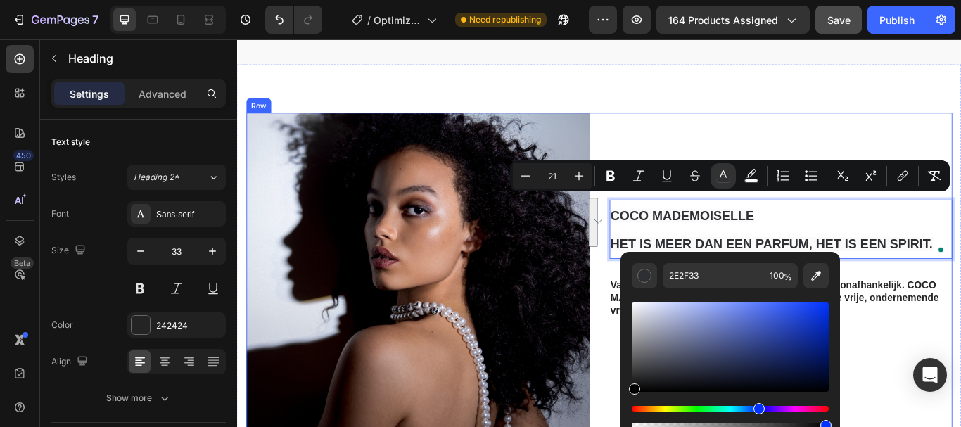
type input "000000"
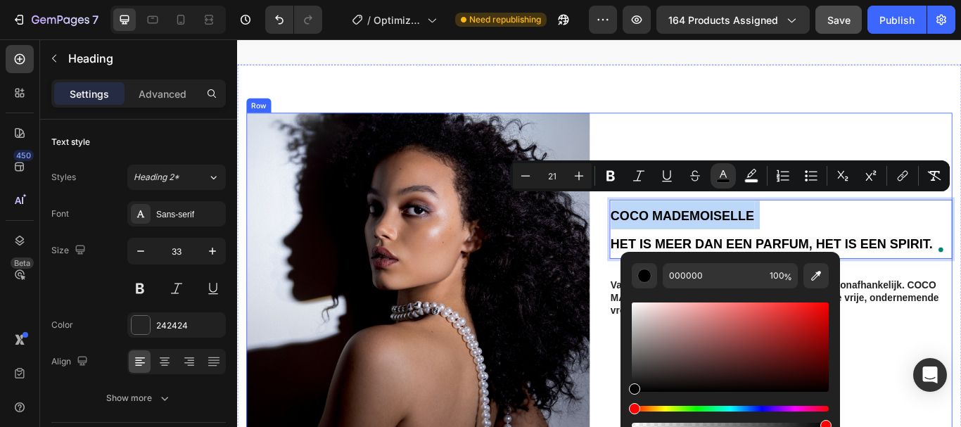
drag, startPoint x: 899, startPoint y: 387, endPoint x: 672, endPoint y: 458, distance: 238.1
click at [672, 426] on div "COCO MADEMOISELLE HET IS MEER DAN EEN PARFUM, HET IS EEN SPIRIT. Heading 32 Vas…" at bounding box center [871, 325] width 400 height 400
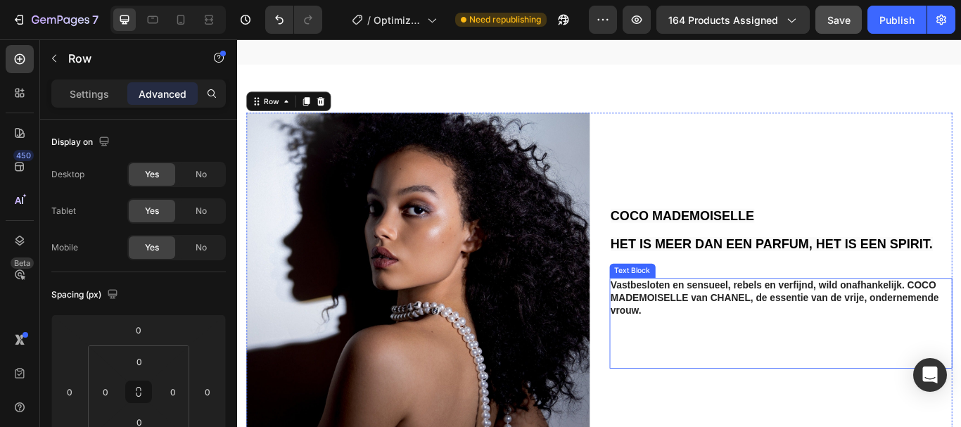
click at [725, 325] on p "Vastbesloten en sensueel, rebels en verfijnd, wild onafhankelijk. COCO MADEMOIS…" at bounding box center [872, 341] width 398 height 44
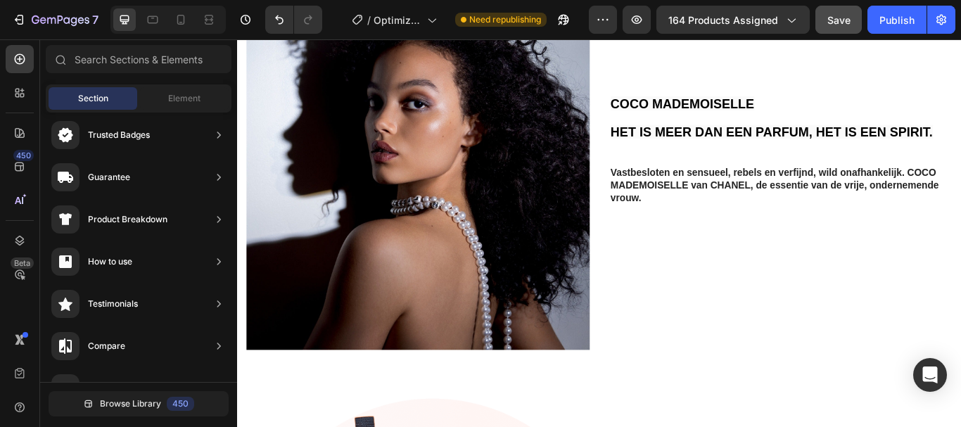
scroll to position [728, 0]
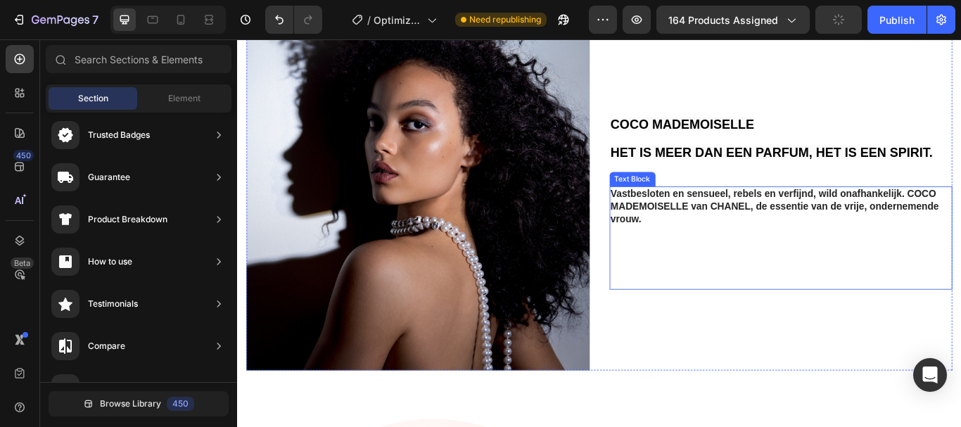
click at [773, 220] on p "Vastbesloten en sensueel, rebels en verfijnd, wild onafhankelijk. COCO MADEMOIS…" at bounding box center [872, 234] width 398 height 44
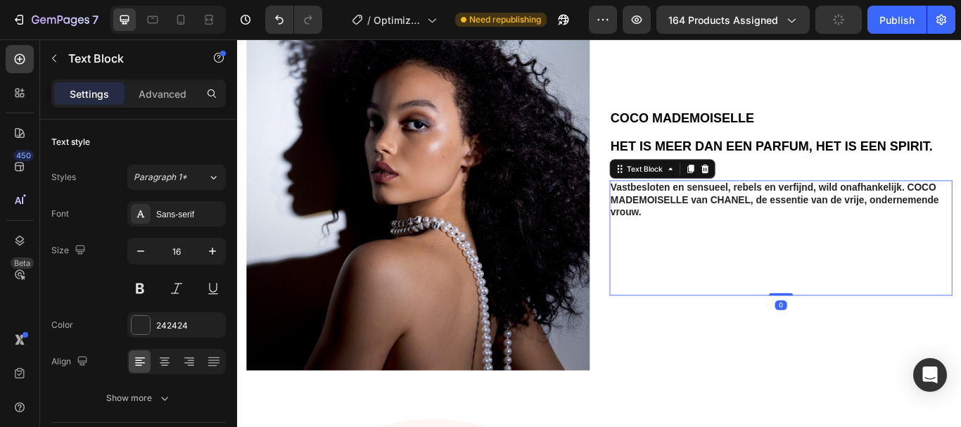
scroll to position [720, 0]
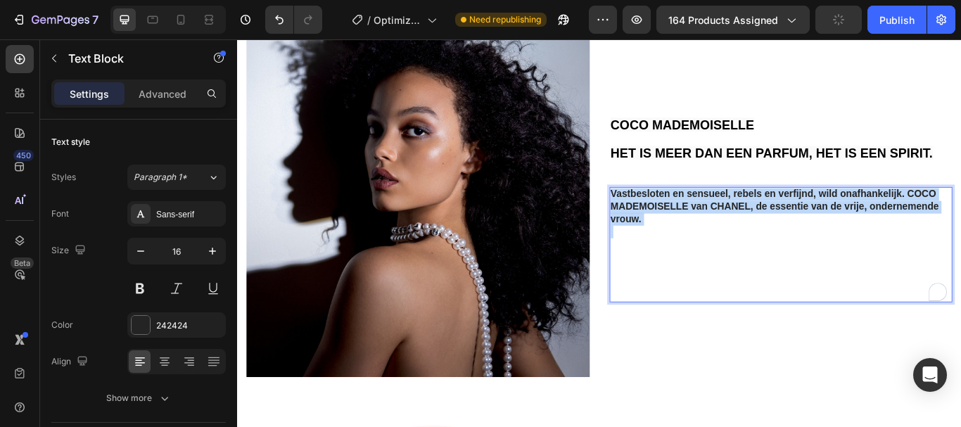
click at [773, 220] on p "Vastbesloten en sensueel, rebels en verfijnd, wild onafhankelijk. COCO MADEMOIS…" at bounding box center [872, 235] width 398 height 44
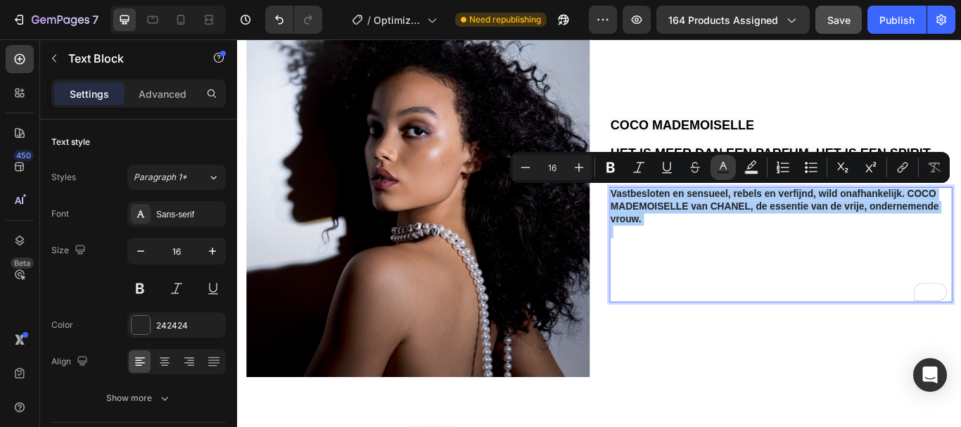
click at [720, 161] on icon "Editor contextual toolbar" at bounding box center [723, 167] width 14 height 14
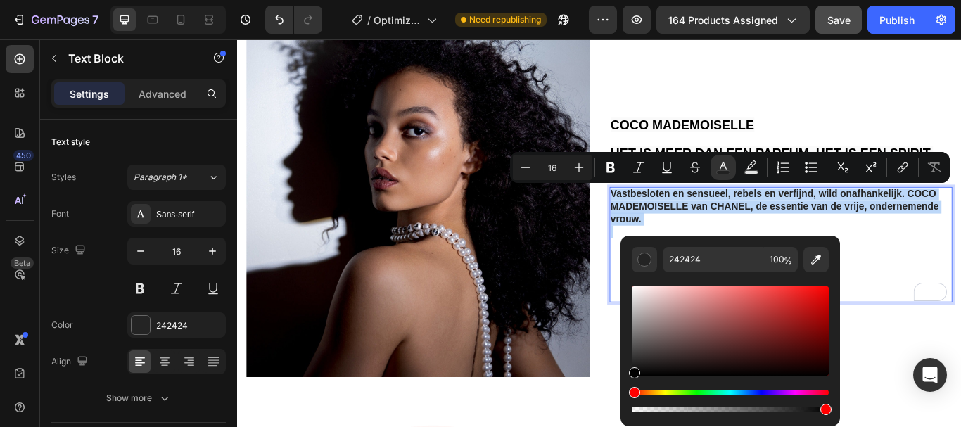
type input "000000"
drag, startPoint x: 638, startPoint y: 372, endPoint x: 626, endPoint y: 414, distance: 43.9
click at [626, 414] on div "000000 100 %" at bounding box center [731, 325] width 220 height 179
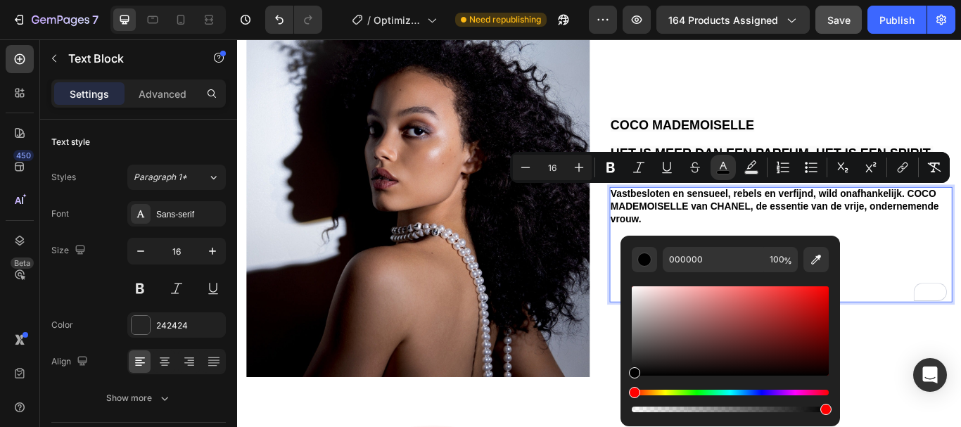
click at [959, 239] on p "Vastbesloten en sensueel, rebels en verfijnd, wild onafhankelijk. COCO MADEMOIS…" at bounding box center [872, 235] width 398 height 44
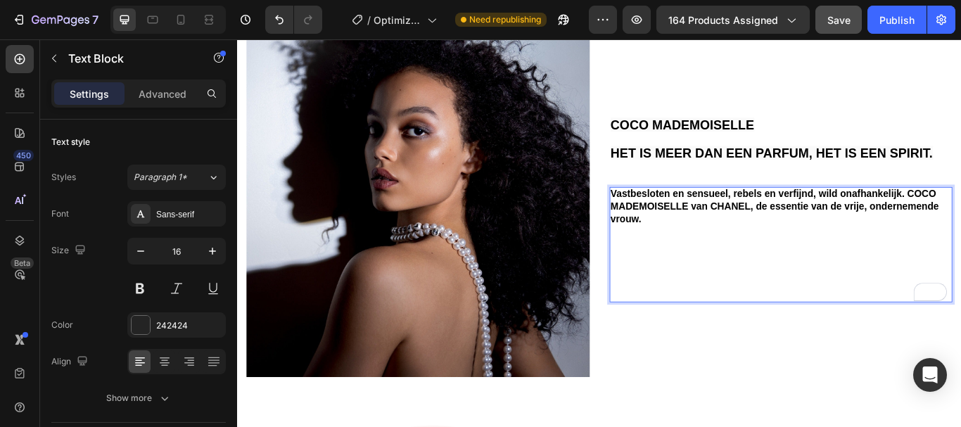
click at [851, 216] on span "Vastbesloten en sensueel, rebels en verfijnd, wild onafhankelijk. COCO MADEMOIS…" at bounding box center [864, 235] width 383 height 42
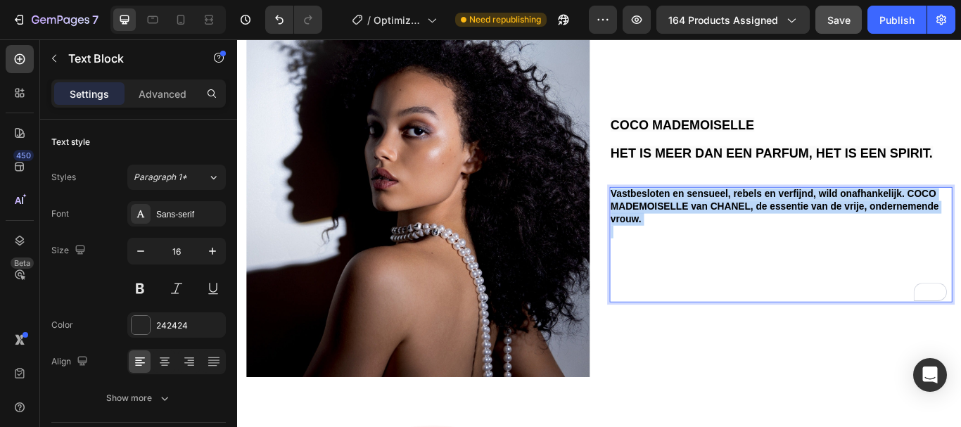
click at [851, 216] on span "Vastbesloten en sensueel, rebels en verfijnd, wild onafhankelijk. COCO MADEMOIS…" at bounding box center [864, 235] width 383 height 42
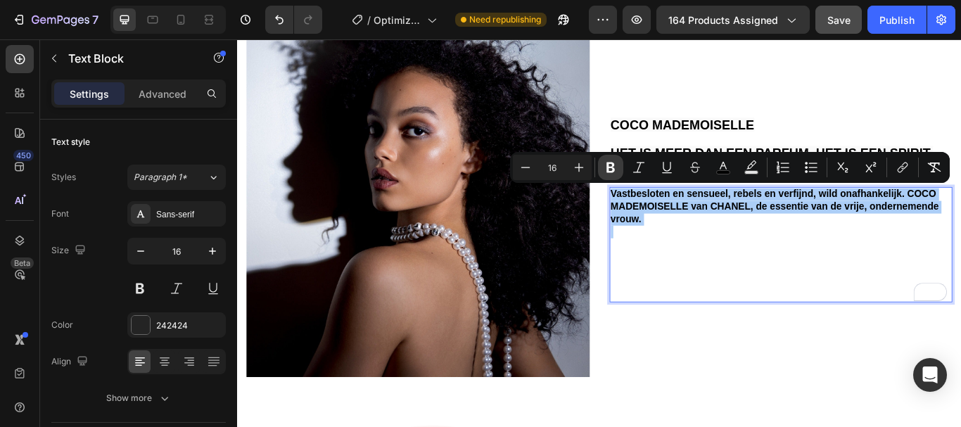
click at [610, 163] on icon "Editor contextual toolbar" at bounding box center [611, 168] width 8 height 11
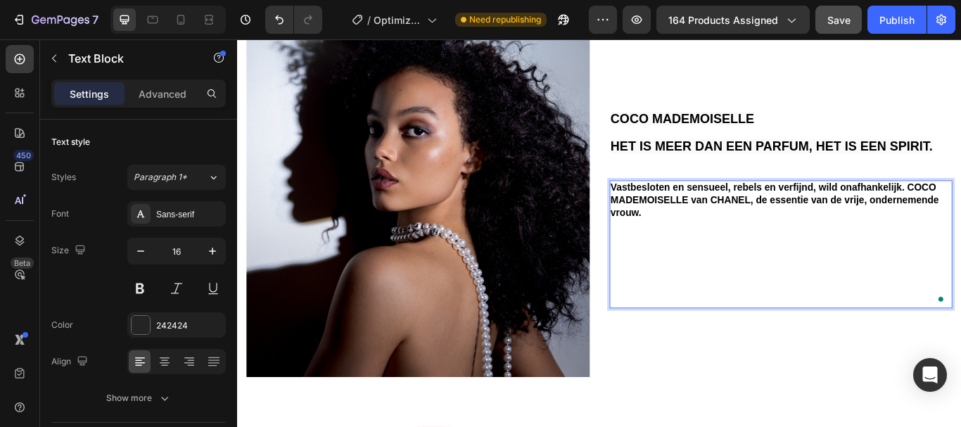
scroll to position [713, 0]
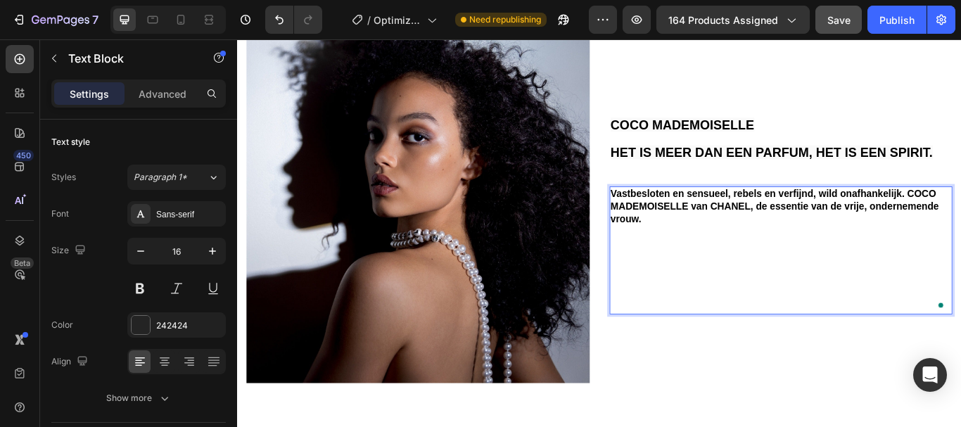
click at [673, 184] on p "⁠⁠⁠⁠⁠⁠⁠ COCO MADEMOISELLE HET IS MEER DAN EEN PARFUM, HET IS EEN SPIRIT." at bounding box center [872, 155] width 398 height 66
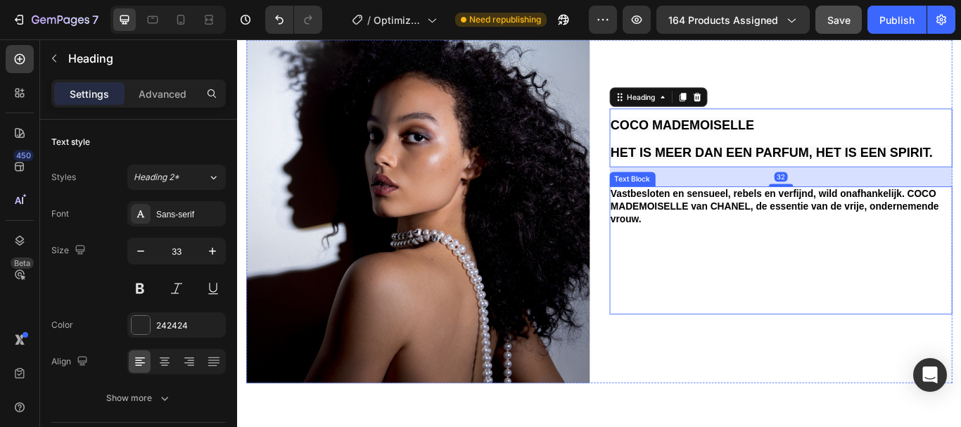
click at [701, 250] on strong "Vastbesloten en sensueel, rebels en verfijnd, wild onafhankelijk. COCO MADEMOIS…" at bounding box center [864, 234] width 383 height 42
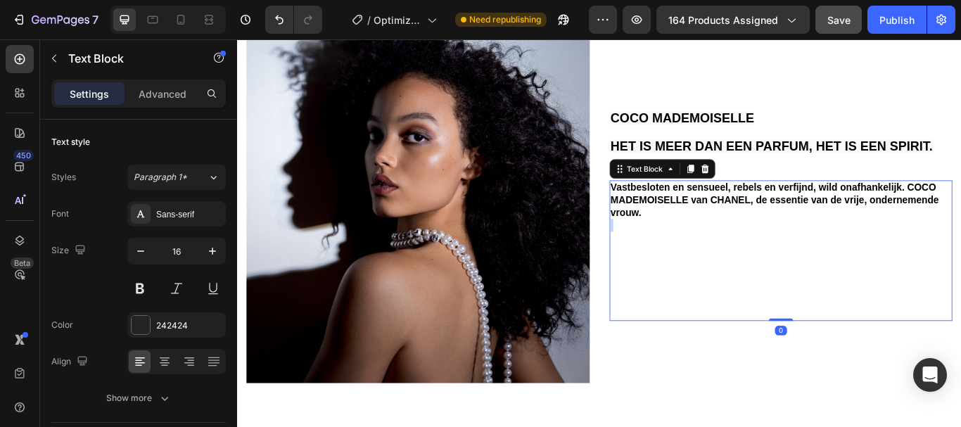
click at [701, 234] on strong "Vastbesloten en sensueel, rebels en verfijnd, wild onafhankelijk. COCO MADEMOIS…" at bounding box center [864, 227] width 383 height 42
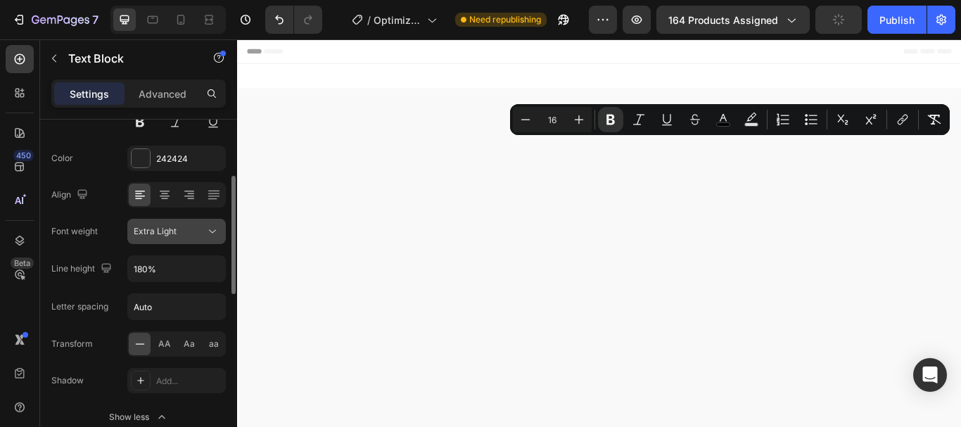
scroll to position [713, 0]
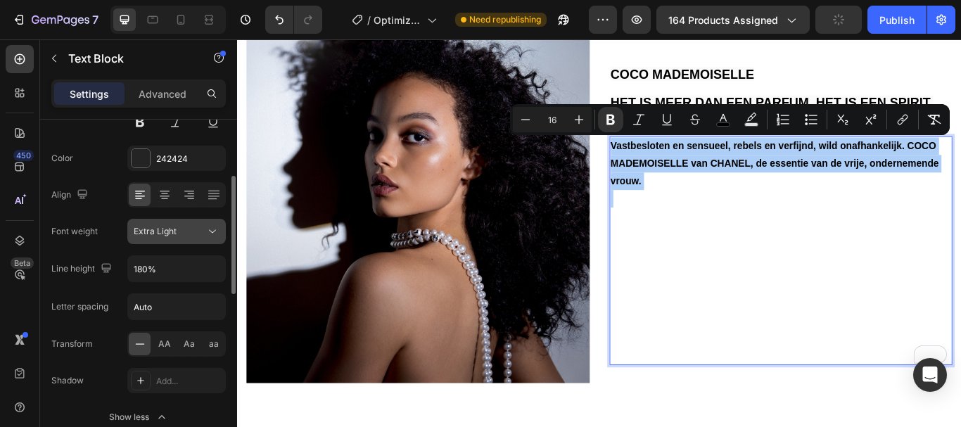
click at [172, 236] on span "Extra Light" at bounding box center [155, 231] width 43 height 11
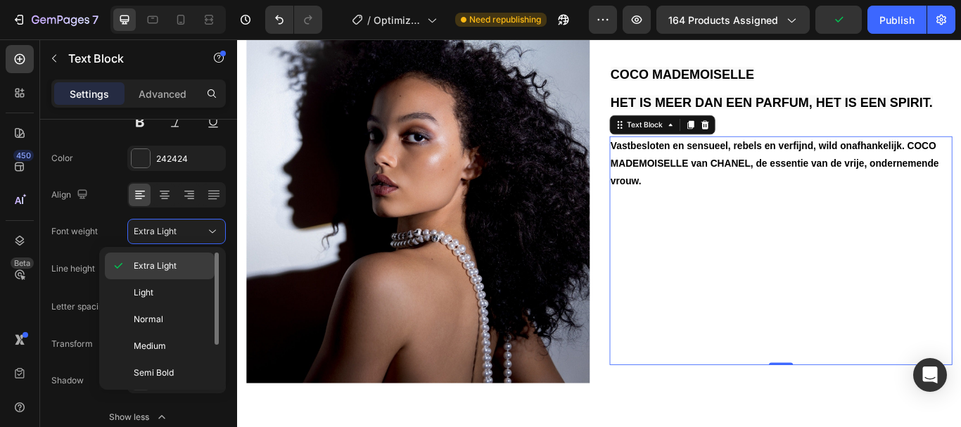
click at [170, 306] on div "Light" at bounding box center [160, 319] width 110 height 27
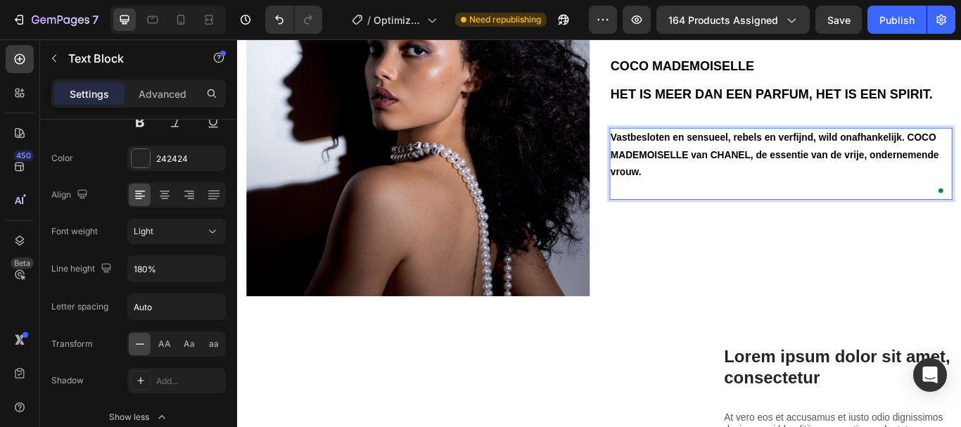
scroll to position [824, 0]
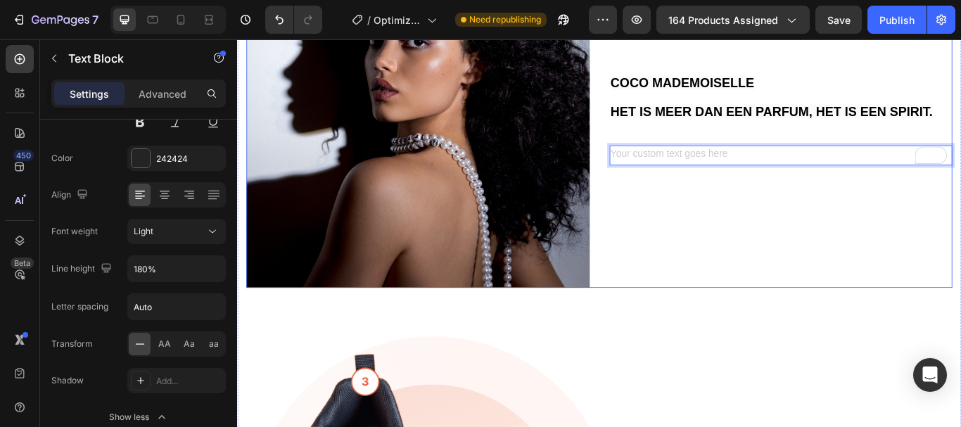
click at [813, 240] on div "⁠⁠⁠⁠⁠⁠⁠ COCO MADEMOISELLE HET IS MEER DAN EEN PARFUM, HET IS EEN SPIRIT. Headin…" at bounding box center [871, 129] width 400 height 400
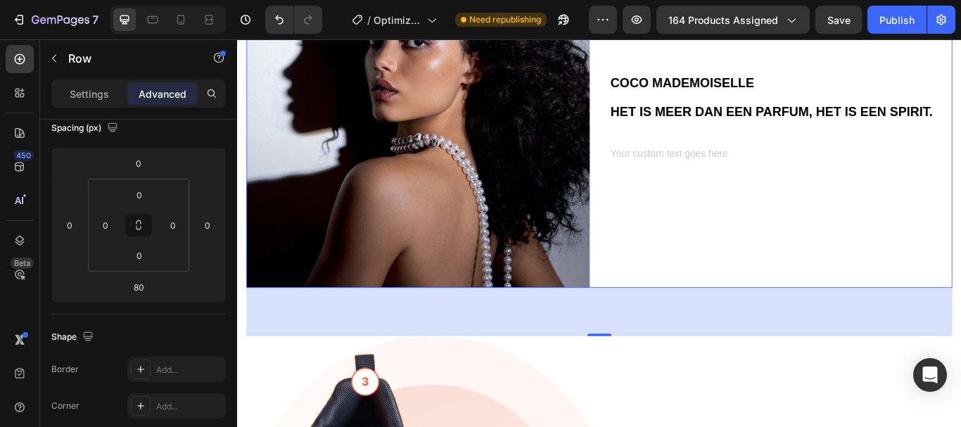
scroll to position [0, 0]
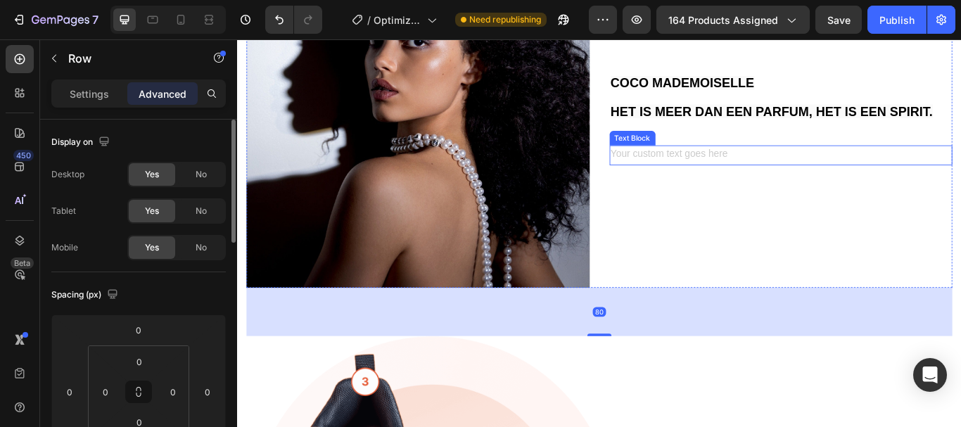
click at [812, 179] on div "To enrich screen reader interactions, please activate Accessibility in Grammarl…" at bounding box center [871, 174] width 400 height 23
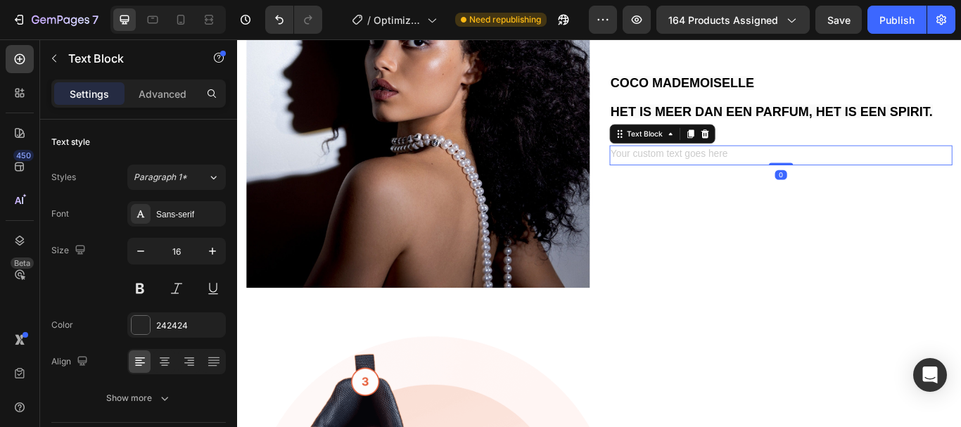
click at [784, 145] on div at bounding box center [782, 149] width 17 height 17
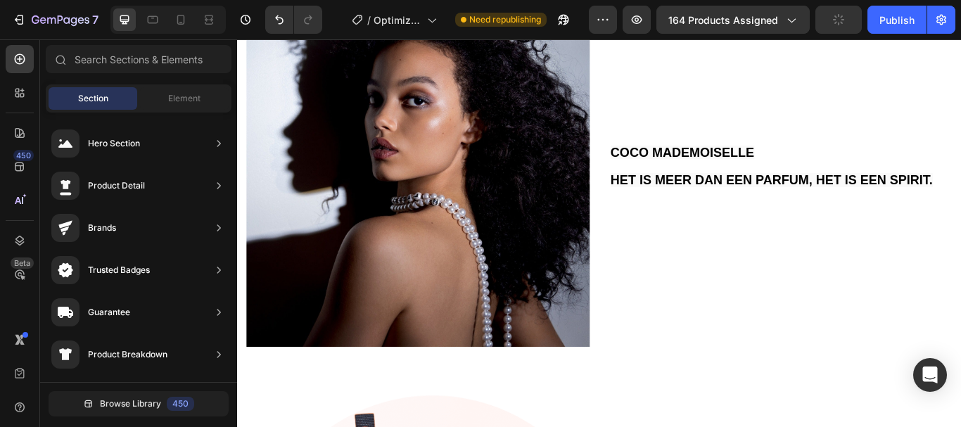
scroll to position [678, 0]
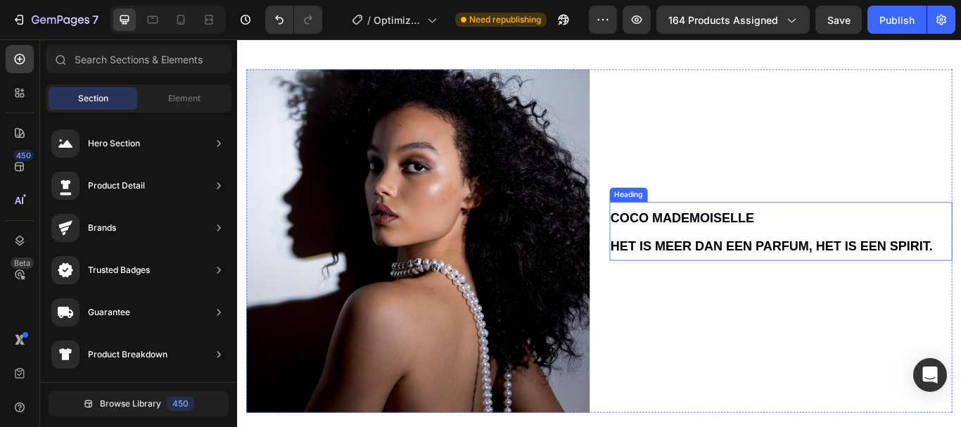
click at [707, 263] on p "⁠⁠⁠⁠⁠⁠⁠ COCO MADEMOISELLE HET IS MEER DAN EEN PARFUM, HET IS EEN SPIRIT." at bounding box center [872, 264] width 398 height 66
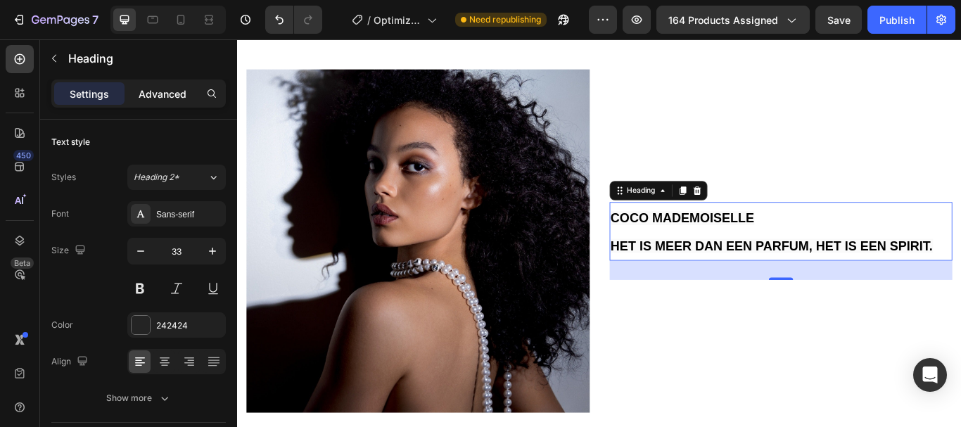
click at [153, 89] on p "Advanced" at bounding box center [163, 94] width 48 height 15
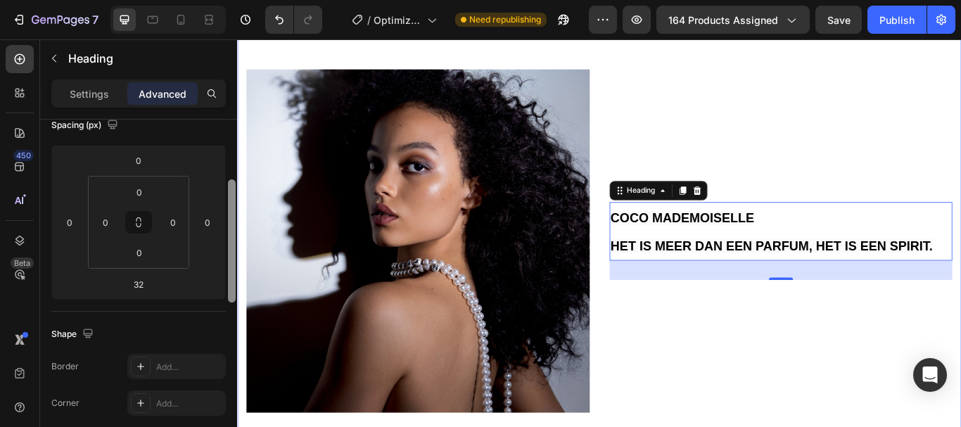
drag, startPoint x: 470, startPoint y: 183, endPoint x: 239, endPoint y: 248, distance: 239.9
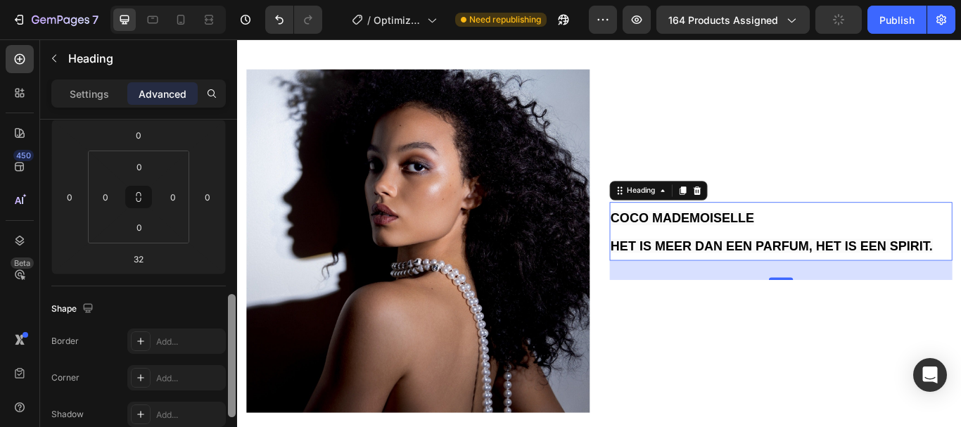
scroll to position [0, 0]
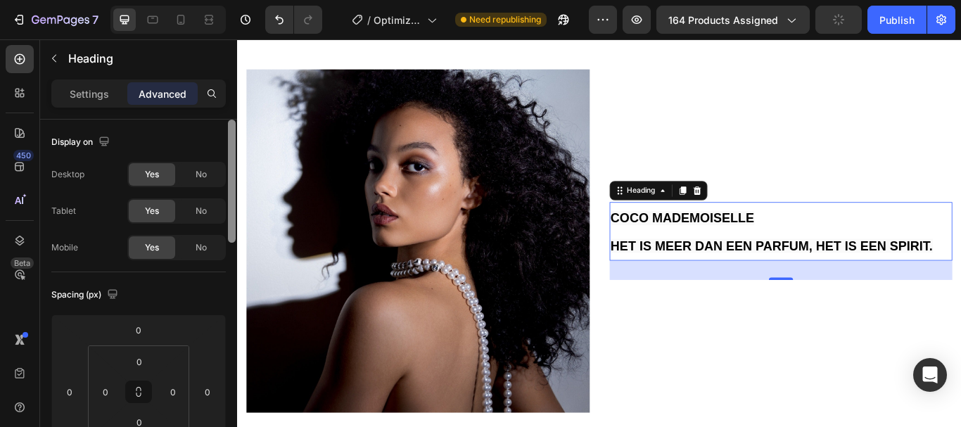
click at [231, 132] on div at bounding box center [232, 181] width 8 height 123
click at [108, 91] on p "Settings" at bounding box center [89, 94] width 39 height 15
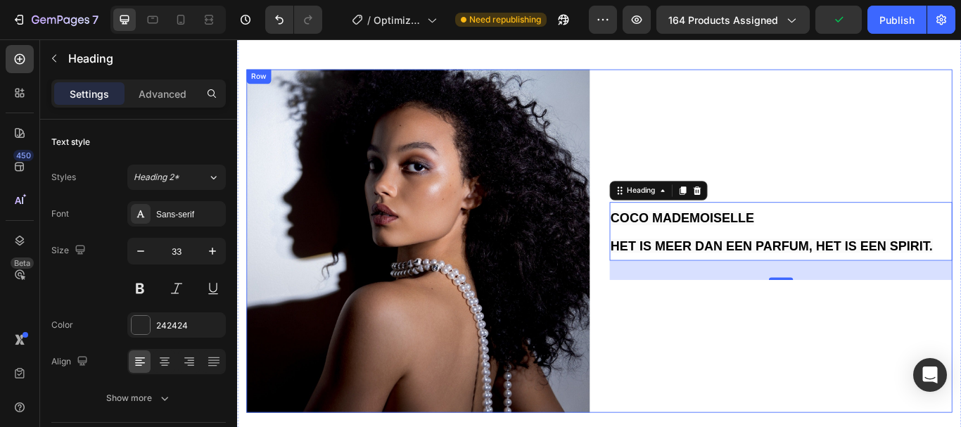
click at [789, 374] on div "⁠⁠⁠⁠⁠⁠⁠ COCO MADEMOISELLE HET IS MEER DAN EEN PARFUM, HET IS EEN SPIRIT. Headin…" at bounding box center [871, 275] width 400 height 400
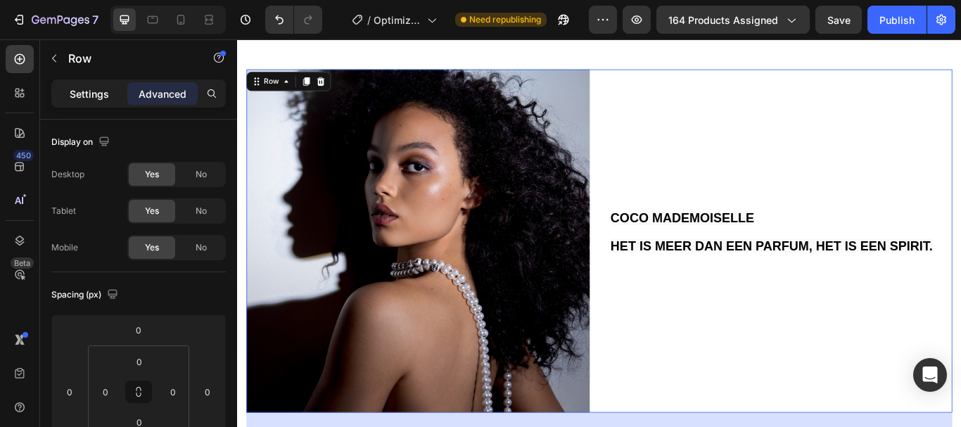
click at [71, 94] on p "Settings" at bounding box center [89, 94] width 39 height 15
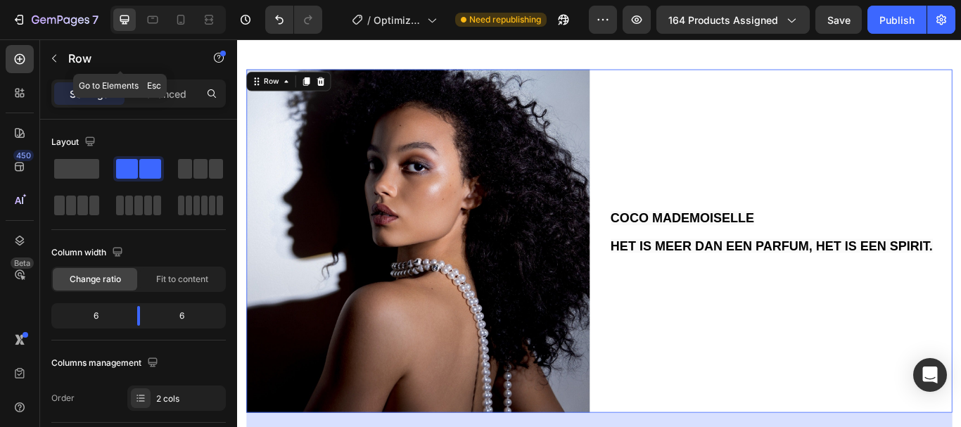
click at [58, 65] on button "button" at bounding box center [54, 58] width 23 height 23
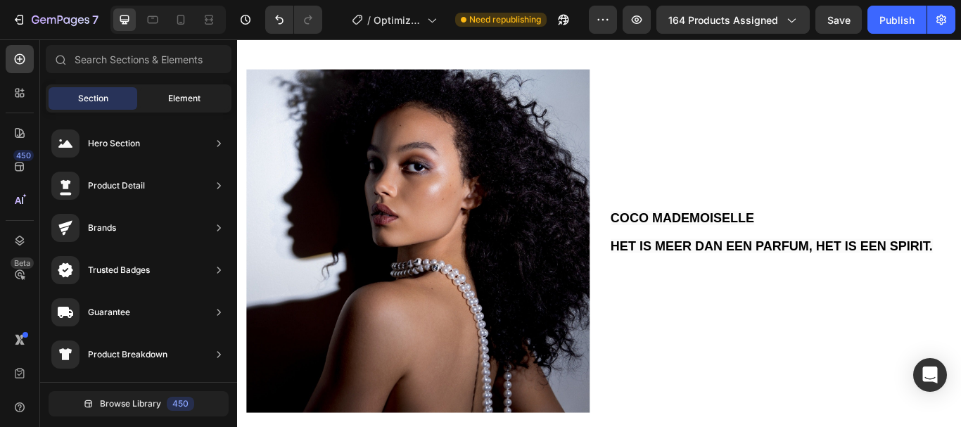
click at [188, 89] on div "Element" at bounding box center [184, 98] width 89 height 23
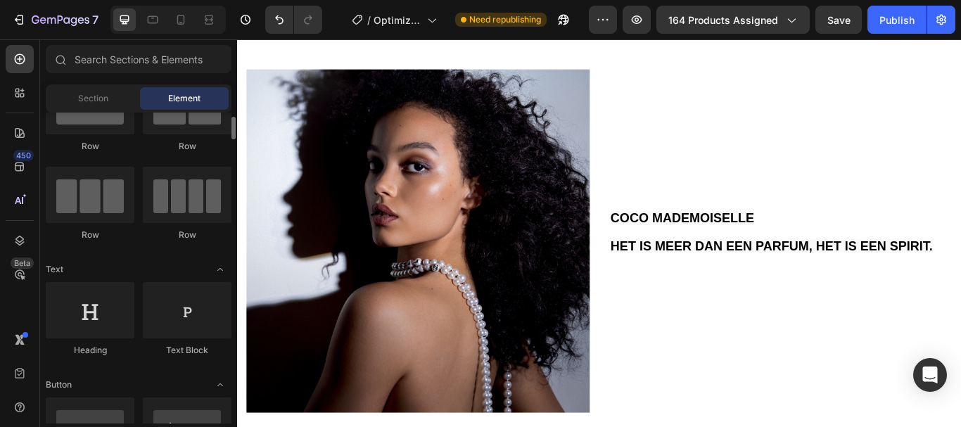
scroll to position [68, 0]
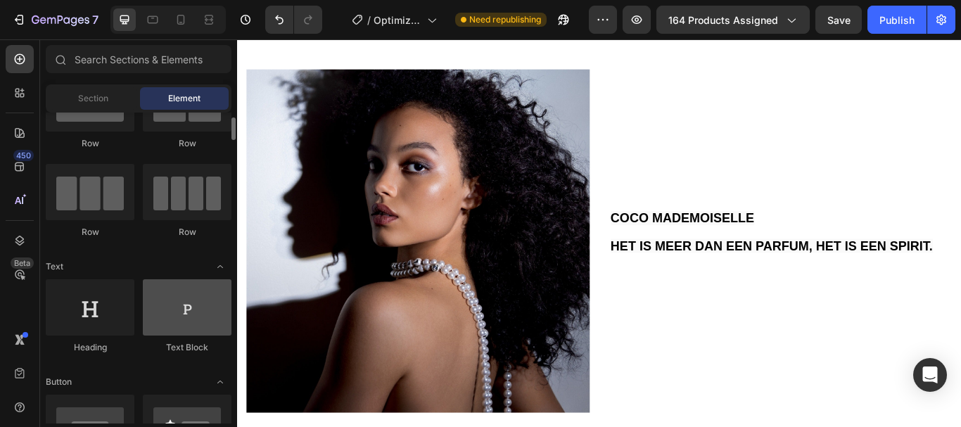
click at [191, 326] on div at bounding box center [187, 307] width 89 height 56
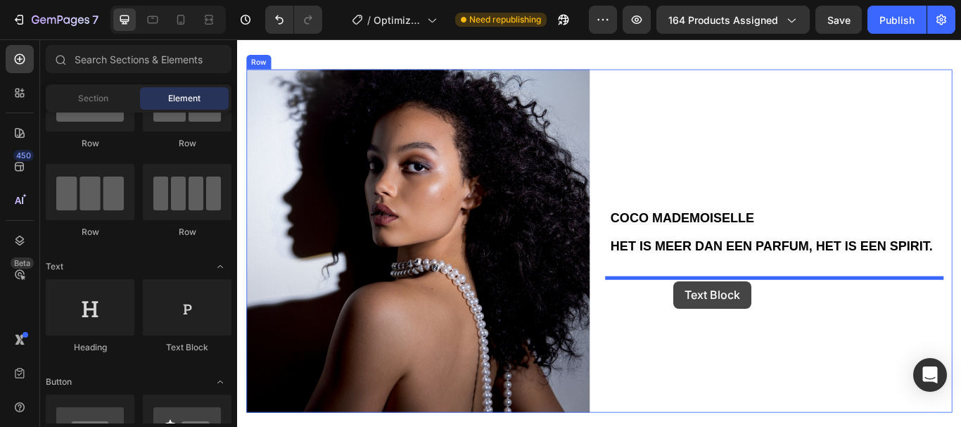
drag, startPoint x: 428, startPoint y: 357, endPoint x: 746, endPoint y: 322, distance: 320.0
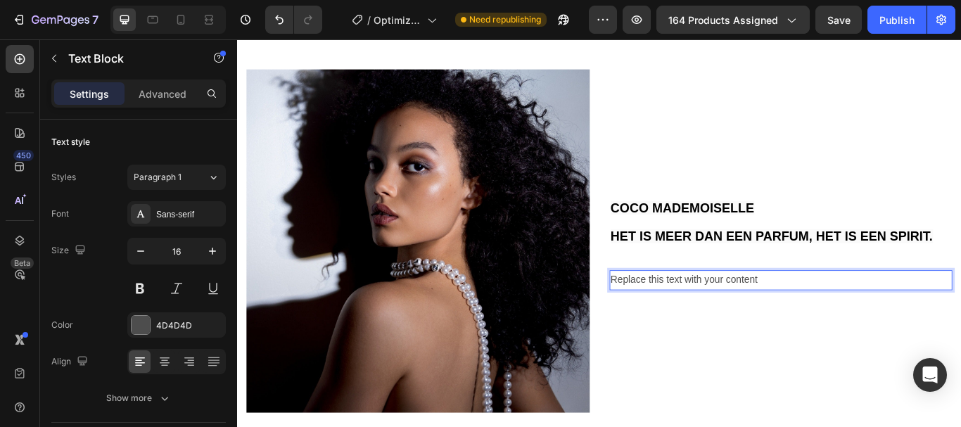
click at [732, 313] on div "Replace this text with your content" at bounding box center [871, 320] width 400 height 23
click at [732, 313] on p "Replace this text with your content" at bounding box center [872, 320] width 398 height 20
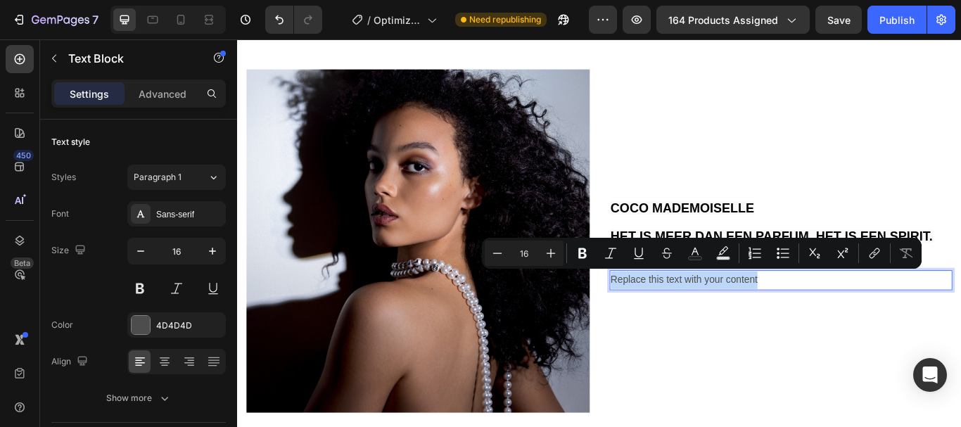
click at [732, 313] on p "Replace this text with your content" at bounding box center [872, 320] width 398 height 20
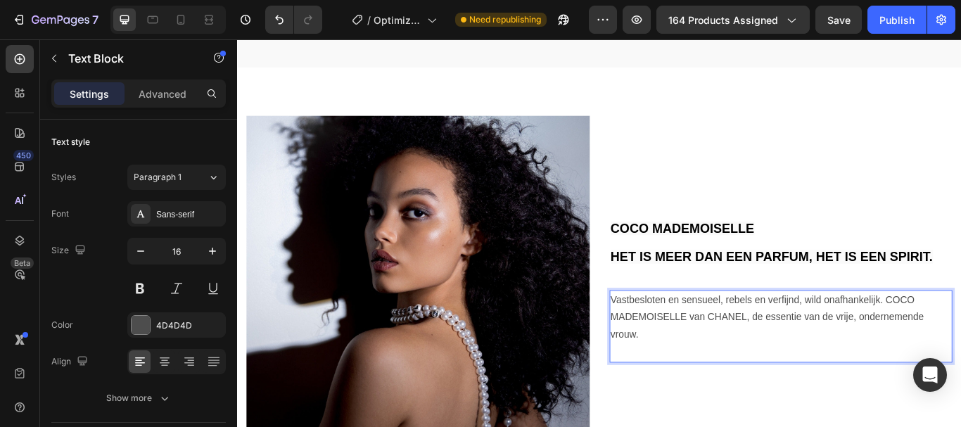
scroll to position [648, 0]
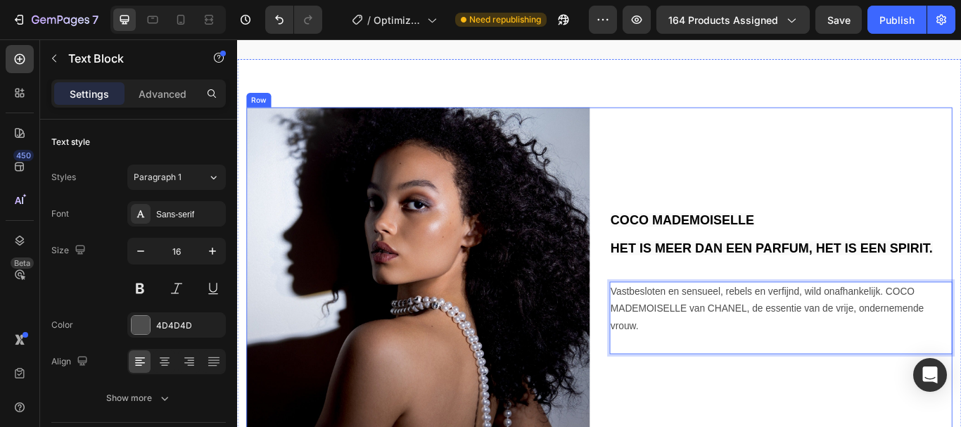
click at [813, 163] on div "⁠⁠⁠⁠⁠⁠⁠ COCO MADEMOISELLE HET IS MEER DAN EEN PARFUM, HET IS EEN SPIRIT. Headin…" at bounding box center [871, 319] width 400 height 400
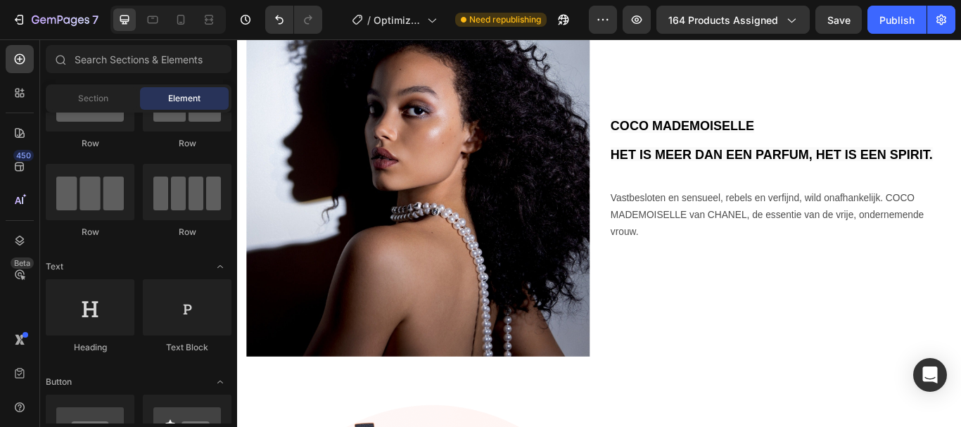
scroll to position [773, 0]
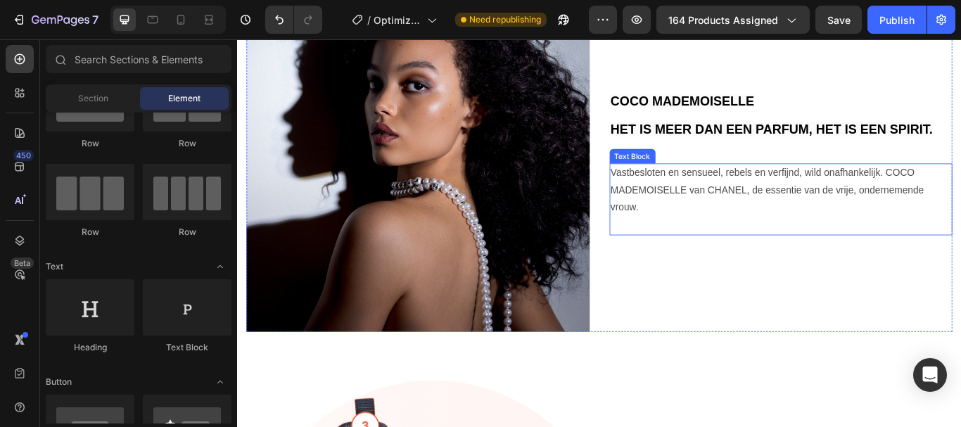
click at [782, 194] on p "Vastbesloten en sensueel, rebels en verfijnd, wild onafhankelijk. COCO MADEMOIS…" at bounding box center [872, 216] width 398 height 61
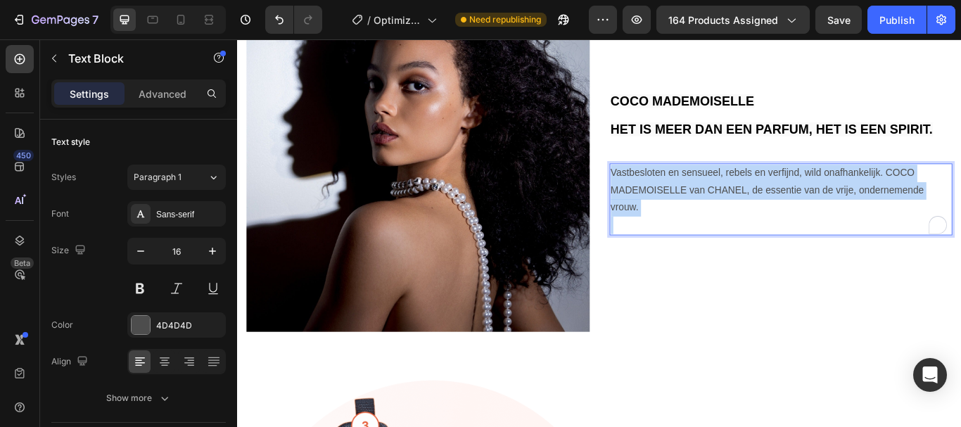
click at [782, 194] on p "Vastbesloten en sensueel, rebels en verfijnd, wild onafhankelijk. COCO MADEMOIS…" at bounding box center [872, 216] width 398 height 61
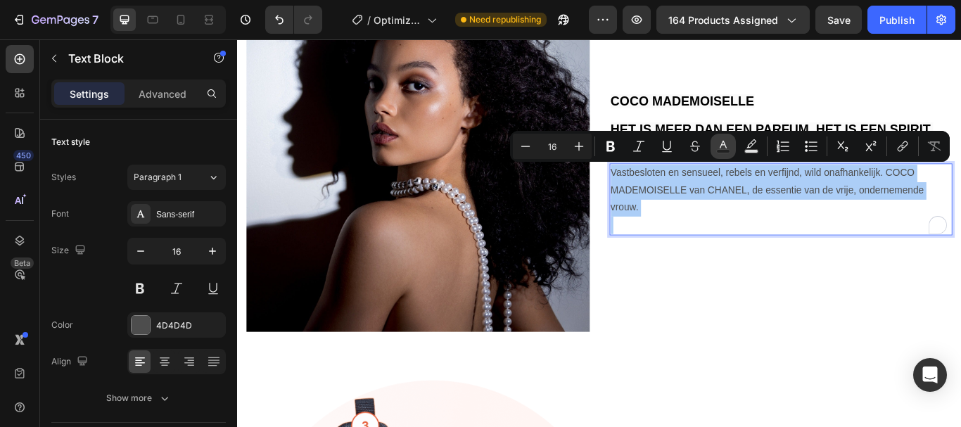
click at [730, 145] on button "Text Color" at bounding box center [723, 146] width 25 height 25
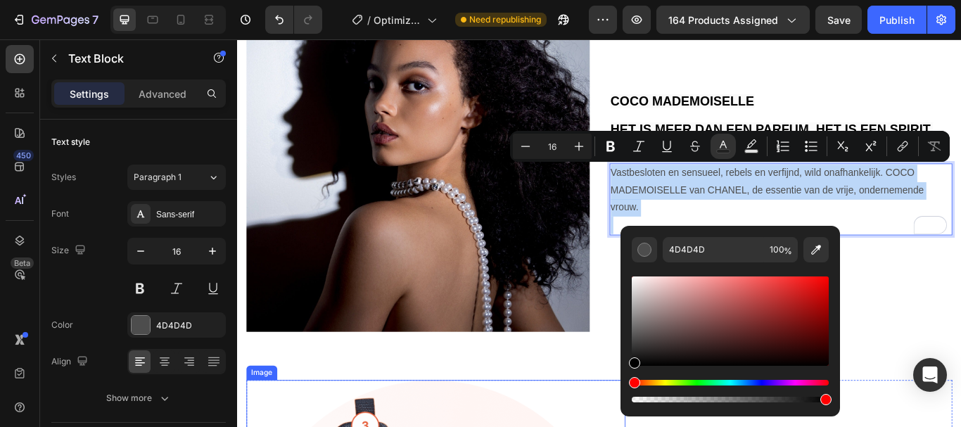
drag, startPoint x: 886, startPoint y: 350, endPoint x: 653, endPoint y: 466, distance: 259.9
type input "000000"
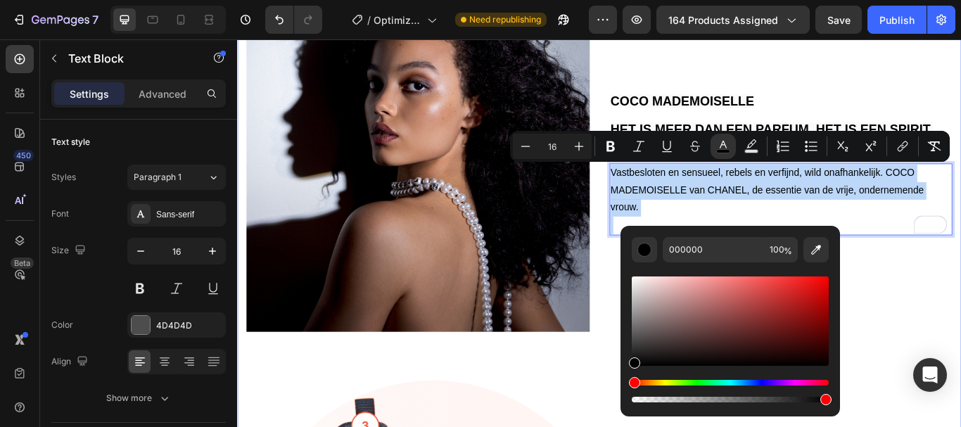
click at [653, 394] on div "⁠⁠⁠⁠⁠⁠⁠ COCO MADEMOISELLE HET IS MEER DAN EEN PARFUM, HET IS EEN SPIRIT. Headin…" at bounding box center [659, 413] width 823 height 866
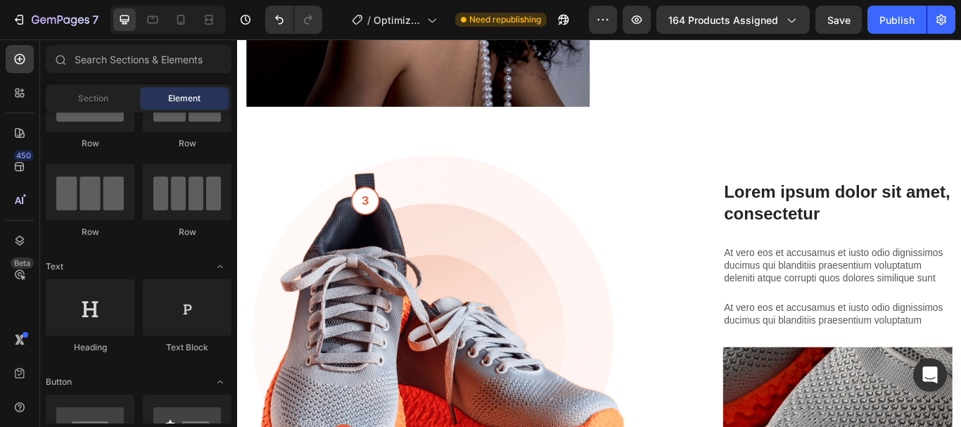
scroll to position [1064, 0]
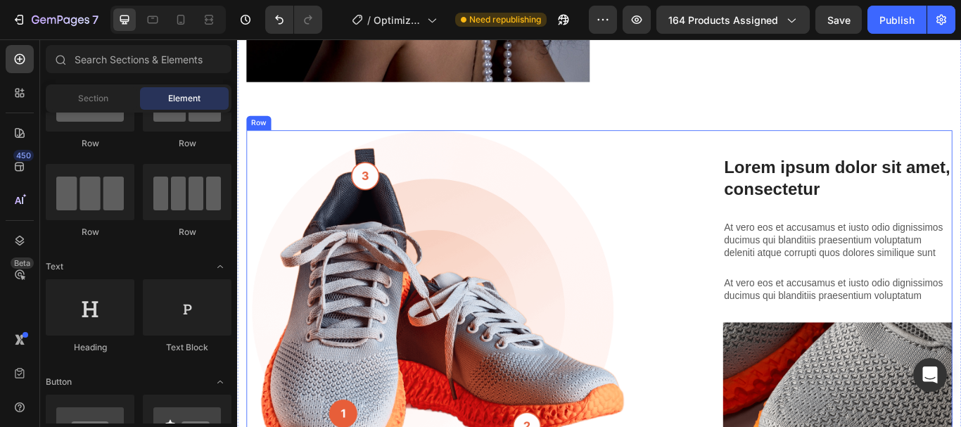
click at [726, 205] on div "Lorem ipsum dolor sit amet consectetur adipiscing Heading Image Lorem ipsum dol…" at bounding box center [659, 345] width 823 height 399
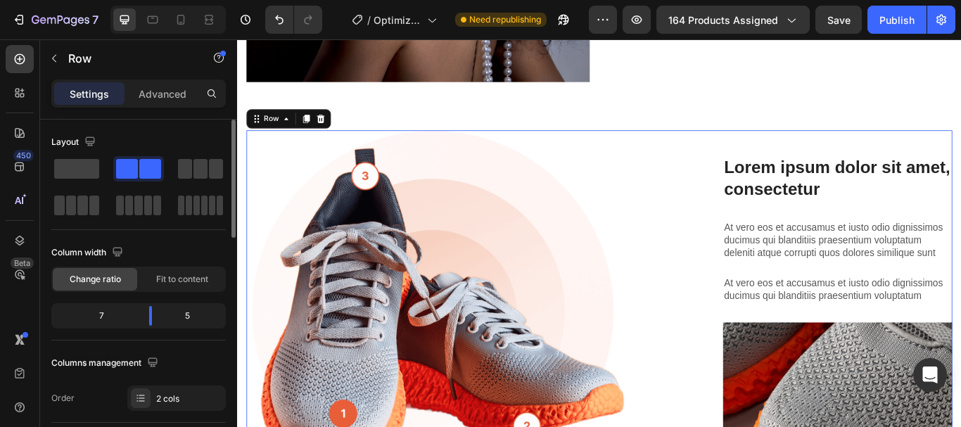
click at [141, 164] on span at bounding box center [150, 169] width 22 height 20
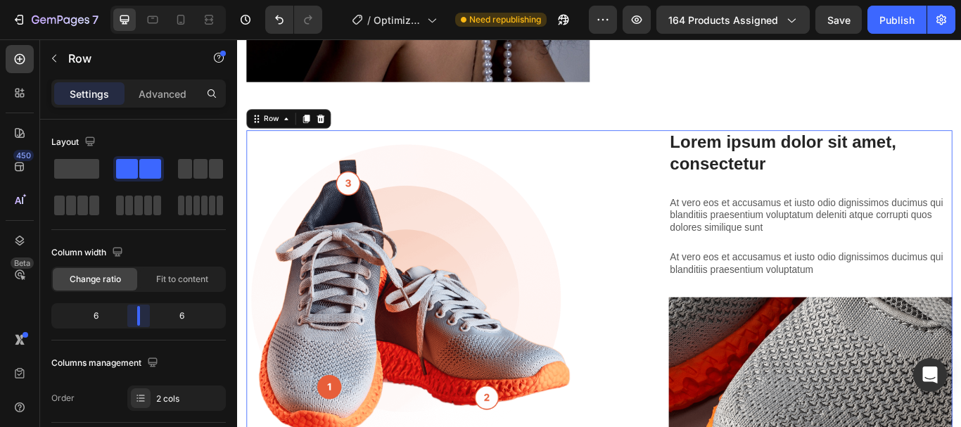
drag, startPoint x: 150, startPoint y: 319, endPoint x: 139, endPoint y: 322, distance: 11.6
click at [139, 0] on body "7 / Optimized PDP Need republishing Preview 164 products assigned Save Publish …" at bounding box center [480, 0] width 961 height 0
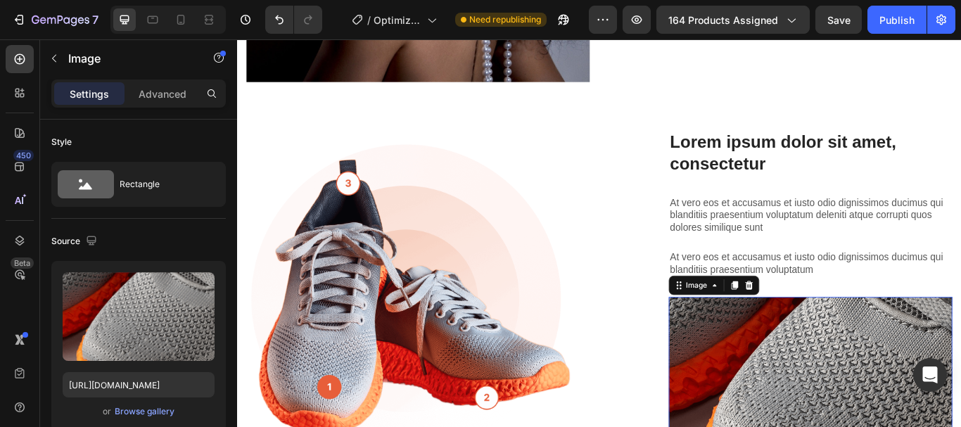
click at [781, 381] on img at bounding box center [905, 429] width 331 height 179
click at [832, 322] on icon at bounding box center [833, 326] width 11 height 11
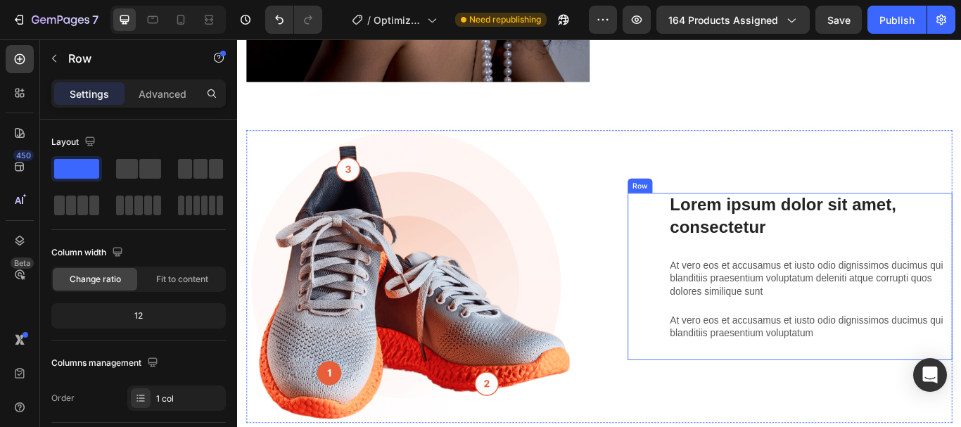
click at [717, 259] on div "Lorem ipsum dolor sit amet, consectetur Heading At vero eos et accusamus et ius…" at bounding box center [881, 316] width 379 height 195
click at [151, 163] on span at bounding box center [150, 169] width 22 height 20
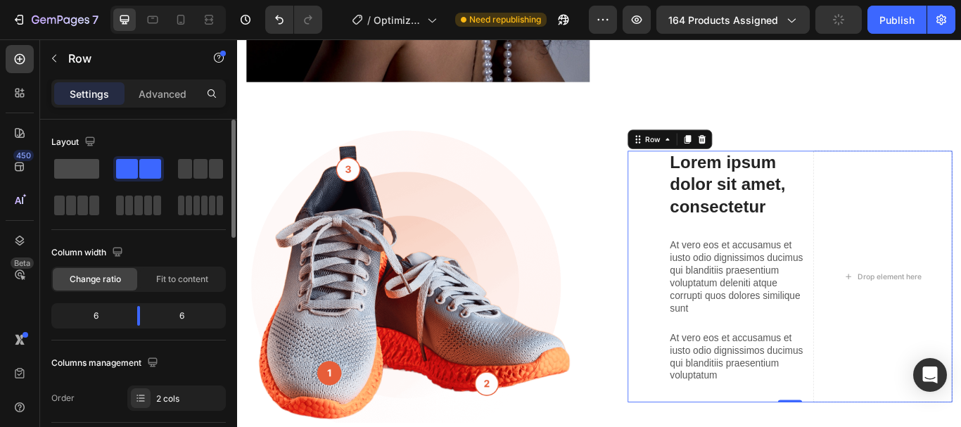
click at [70, 170] on span at bounding box center [76, 169] width 45 height 20
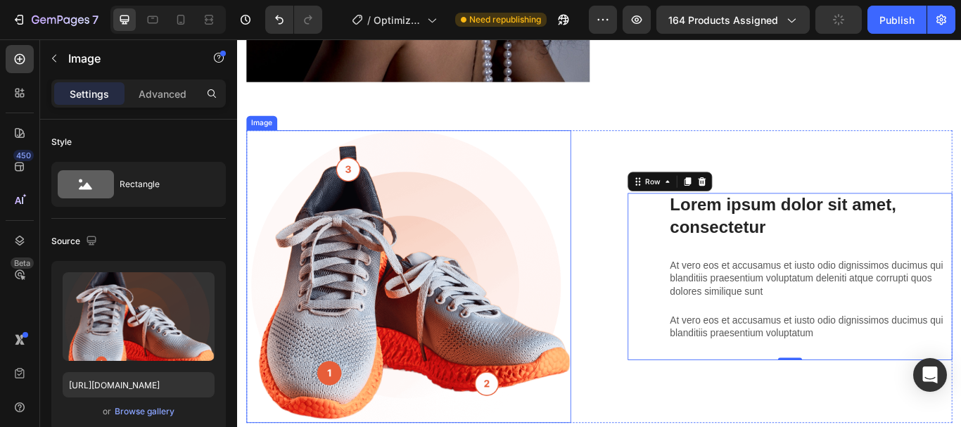
click at [481, 272] on img at bounding box center [437, 317] width 379 height 342
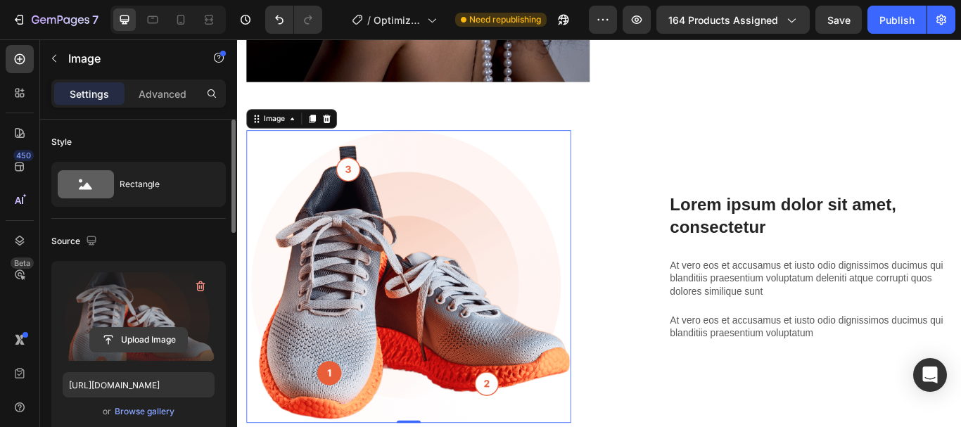
click at [127, 333] on input "file" at bounding box center [138, 340] width 97 height 24
click at [147, 336] on input "file" at bounding box center [138, 340] width 97 height 24
click at [159, 338] on input "file" at bounding box center [138, 340] width 97 height 24
click at [122, 324] on label at bounding box center [139, 316] width 152 height 89
click at [122, 328] on input "file" at bounding box center [138, 340] width 97 height 24
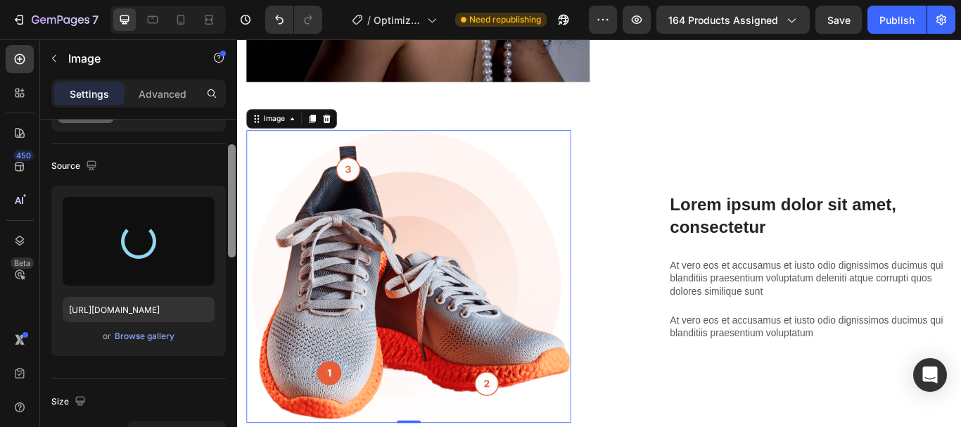
scroll to position [73, 0]
drag, startPoint x: 234, startPoint y: 210, endPoint x: 230, endPoint y: 234, distance: 24.3
click at [230, 234] on div at bounding box center [232, 200] width 8 height 113
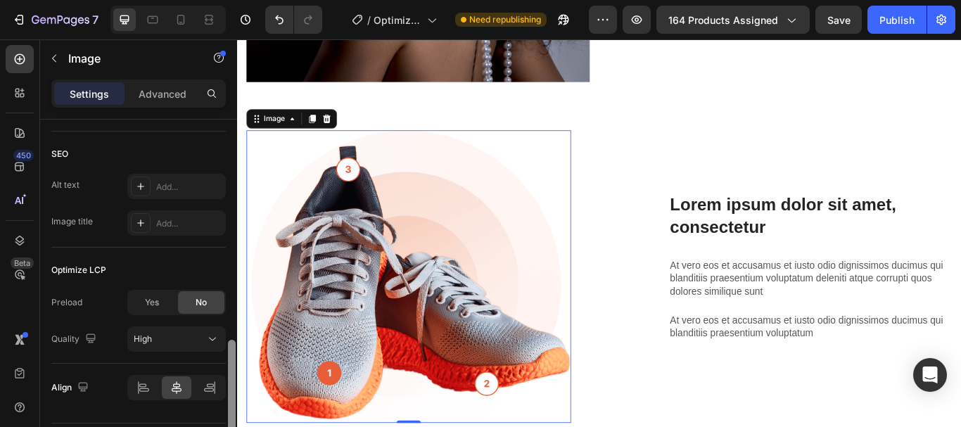
scroll to position [685, 0]
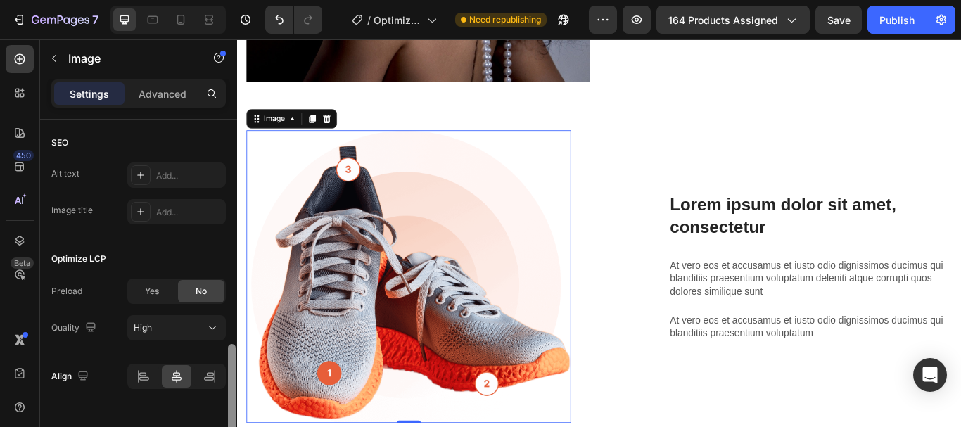
drag, startPoint x: 231, startPoint y: 226, endPoint x: 234, endPoint y: 426, distance: 200.5
click at [234, 426] on div at bounding box center [232, 400] width 8 height 113
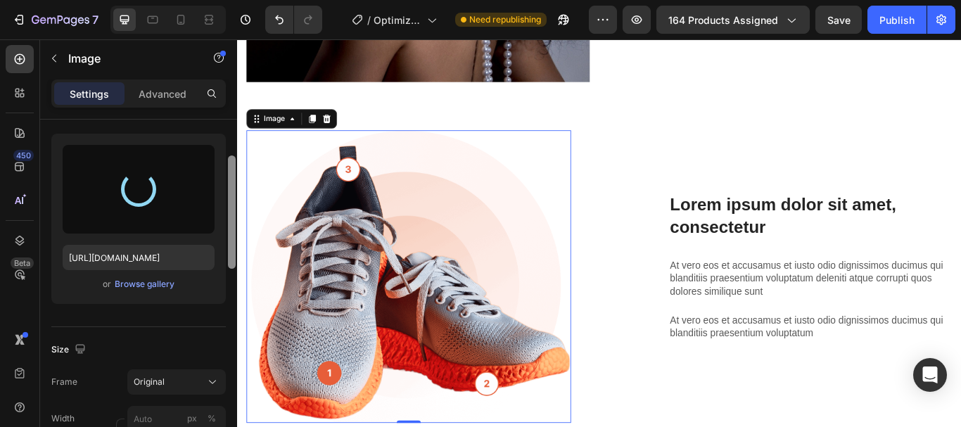
scroll to position [121, 0]
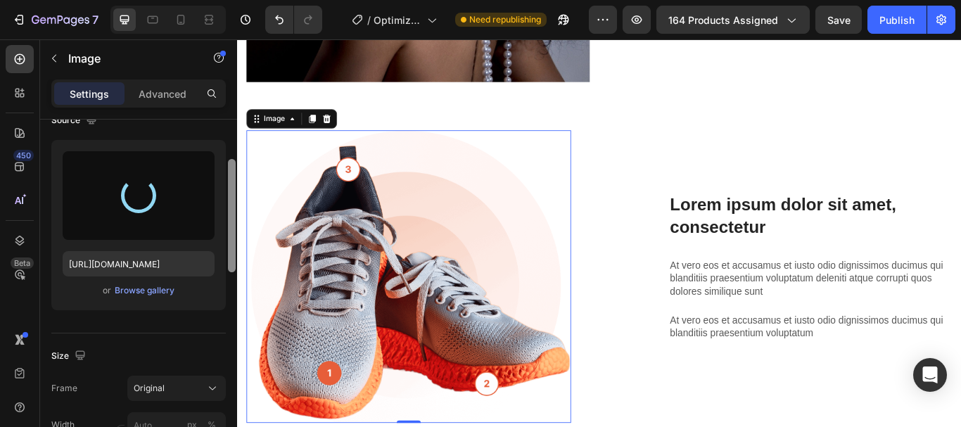
drag, startPoint x: 229, startPoint y: 357, endPoint x: 222, endPoint y: 172, distance: 185.2
click at [222, 172] on div "Style Rectangle Source https://cdn.shopify.com/s/files/1/2005/9307/files/gempag…" at bounding box center [138, 294] width 197 height 348
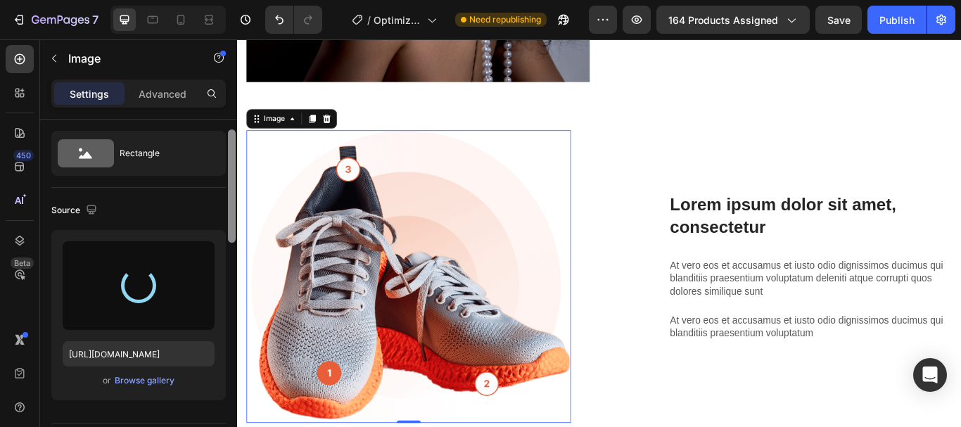
drag, startPoint x: 234, startPoint y: 179, endPoint x: 227, endPoint y: 149, distance: 30.2
click at [227, 149] on div at bounding box center [232, 294] width 11 height 348
click at [227, 148] on div at bounding box center [232, 294] width 11 height 348
click at [227, 137] on div at bounding box center [232, 294] width 11 height 348
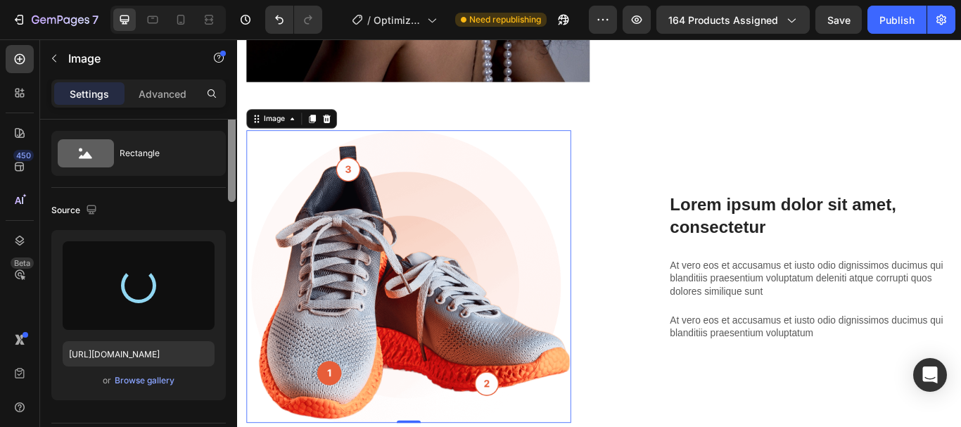
scroll to position [0, 0]
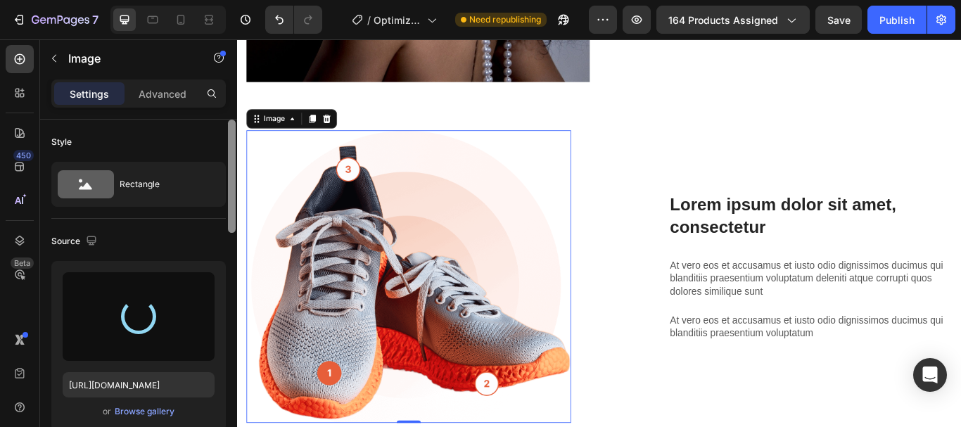
drag, startPoint x: 229, startPoint y: 139, endPoint x: 229, endPoint y: 119, distance: 20.4
click at [229, 119] on div "Settings Advanced Style Rectangle Source https://cdn.shopify.com/s/files/1/2005…" at bounding box center [138, 274] width 197 height 388
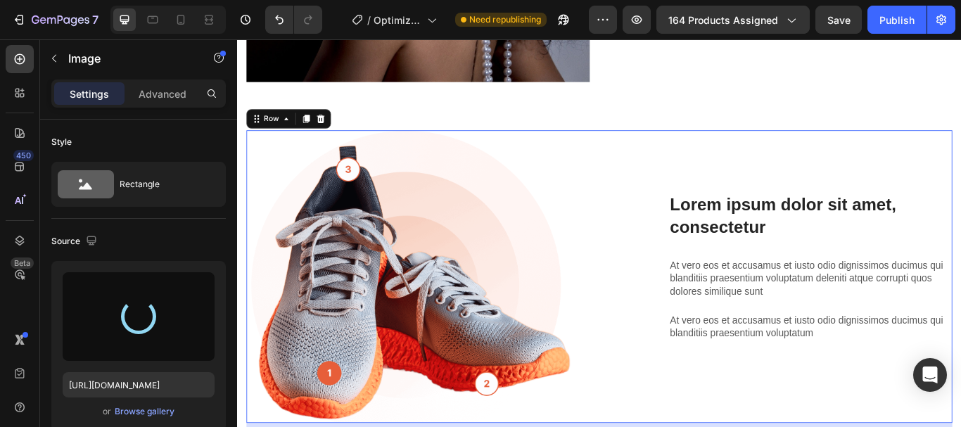
click at [660, 203] on div "Lorem ipsum dolor sit amet consectetur adipiscing Heading Image Lorem ipsum dol…" at bounding box center [659, 317] width 823 height 342
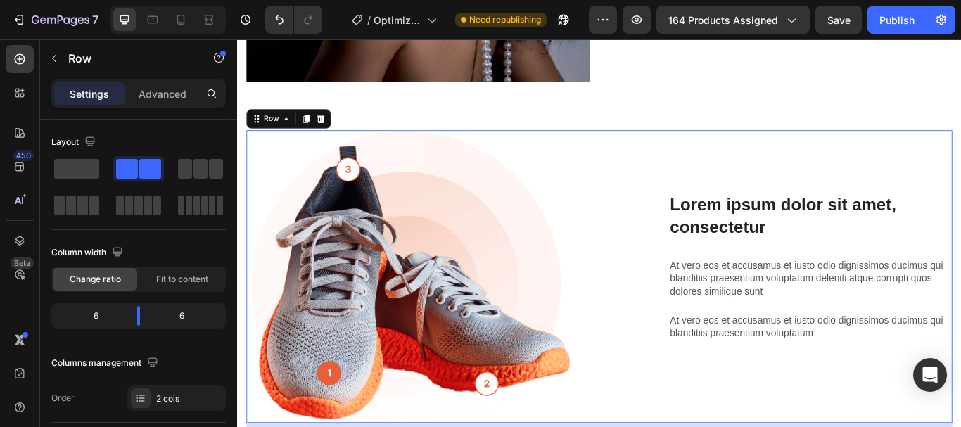
scroll to position [348, 0]
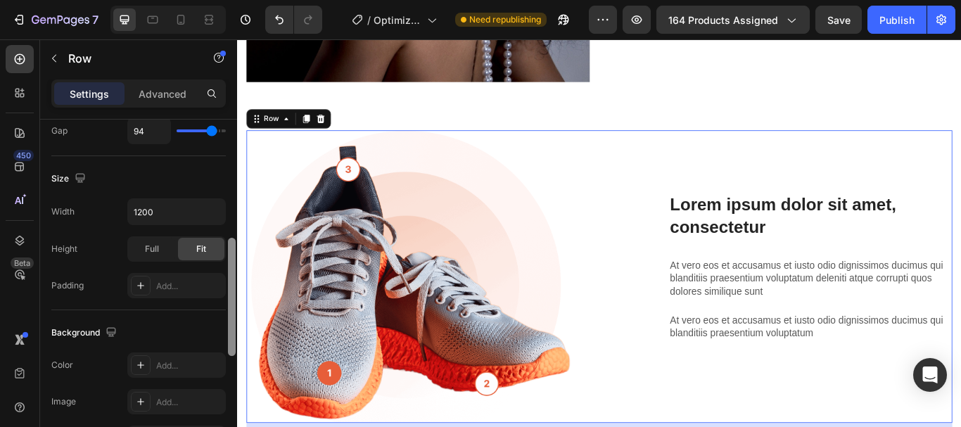
click at [232, 268] on div at bounding box center [232, 294] width 11 height 348
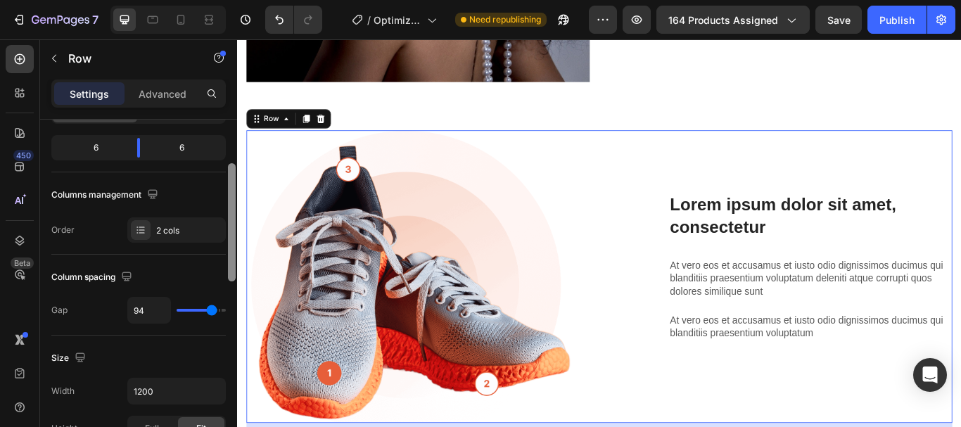
scroll to position [158, 0]
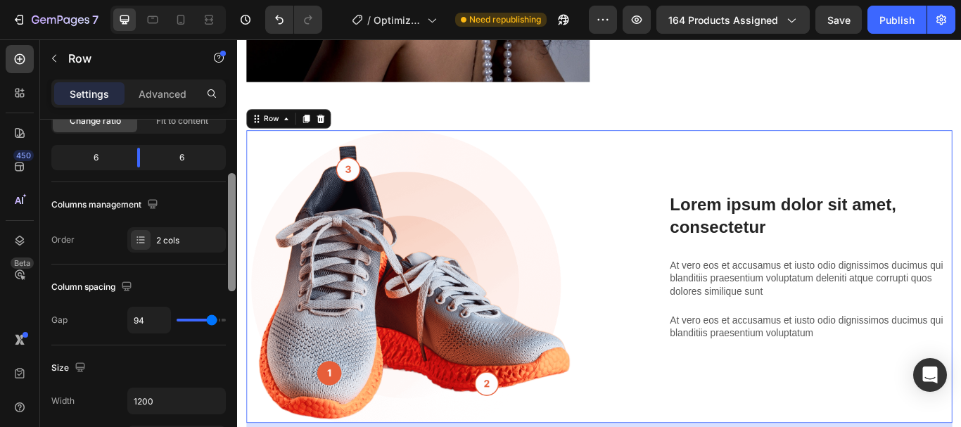
drag, startPoint x: 232, startPoint y: 268, endPoint x: 227, endPoint y: 203, distance: 65.0
click at [227, 203] on div at bounding box center [232, 294] width 11 height 348
click at [141, 236] on icon at bounding box center [140, 239] width 11 height 11
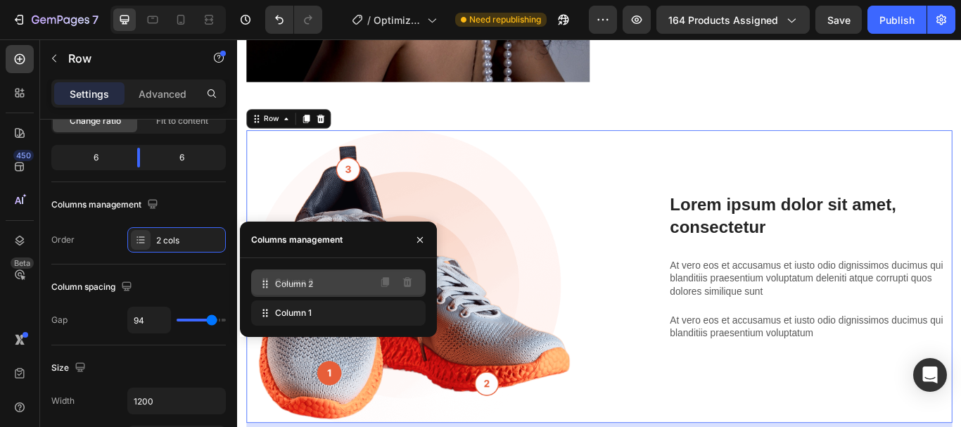
drag, startPoint x: 268, startPoint y: 317, endPoint x: 268, endPoint y: 288, distance: 28.8
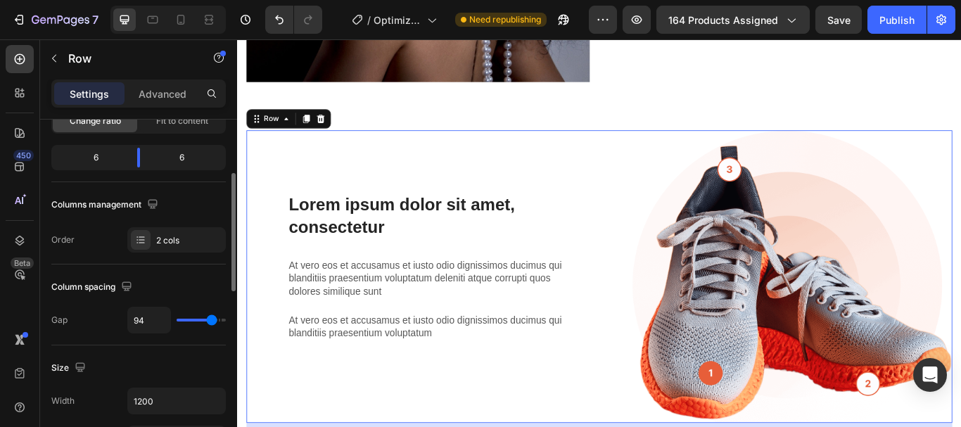
click at [149, 278] on div "Column spacing" at bounding box center [138, 287] width 174 height 23
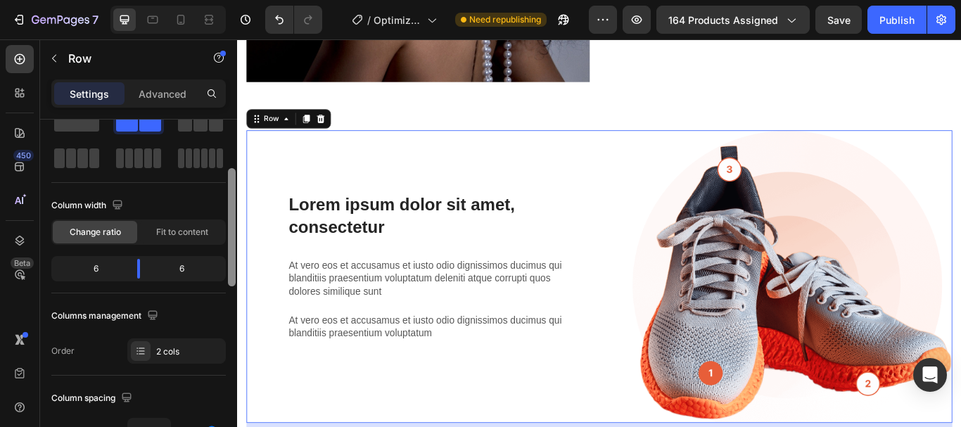
scroll to position [0, 0]
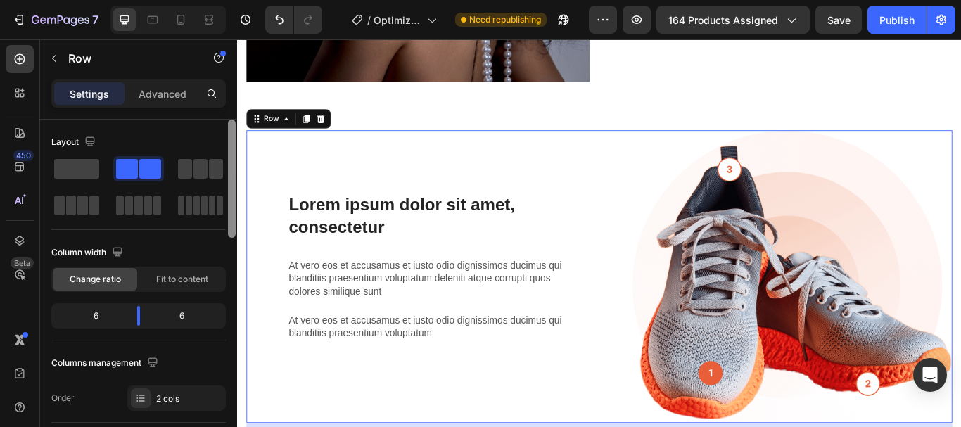
drag, startPoint x: 231, startPoint y: 251, endPoint x: 227, endPoint y: 170, distance: 81.0
click at [227, 170] on div at bounding box center [232, 294] width 11 height 348
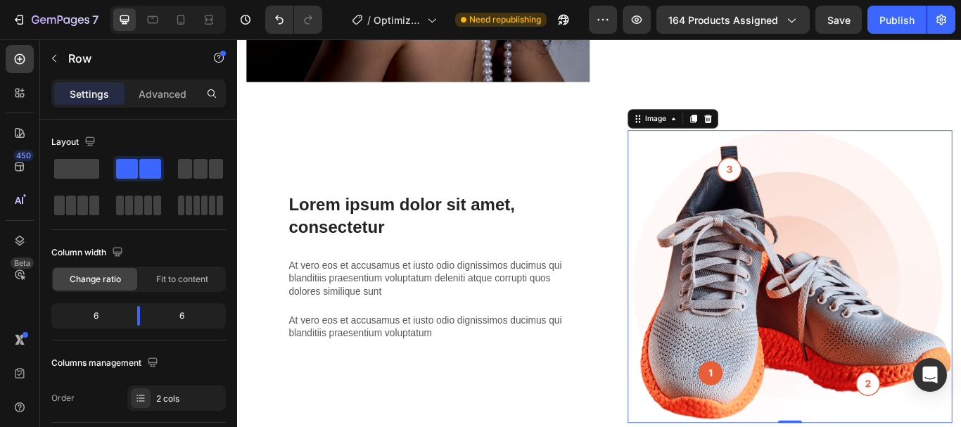
click at [815, 252] on img at bounding box center [881, 317] width 379 height 342
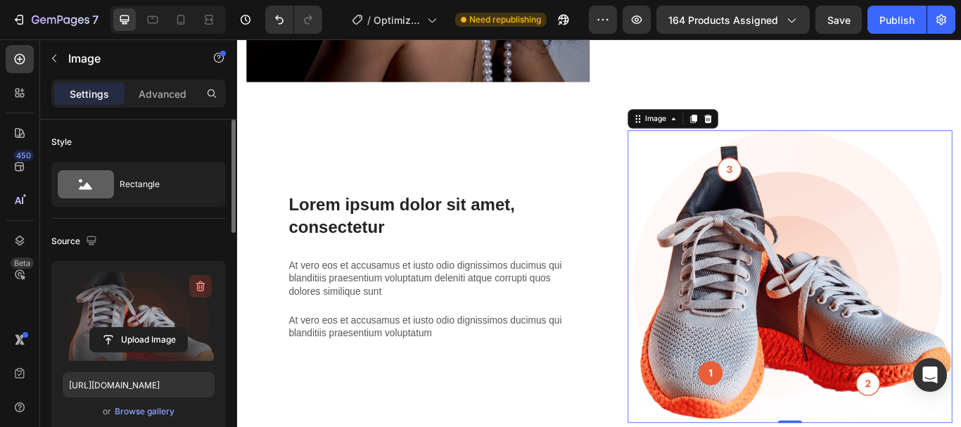
click at [198, 290] on icon "button" at bounding box center [200, 286] width 9 height 11
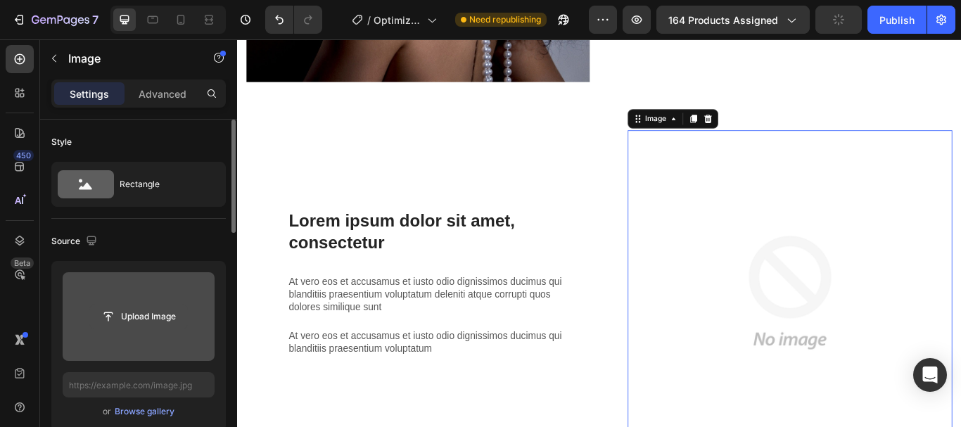
click at [120, 310] on input "file" at bounding box center [138, 317] width 97 height 24
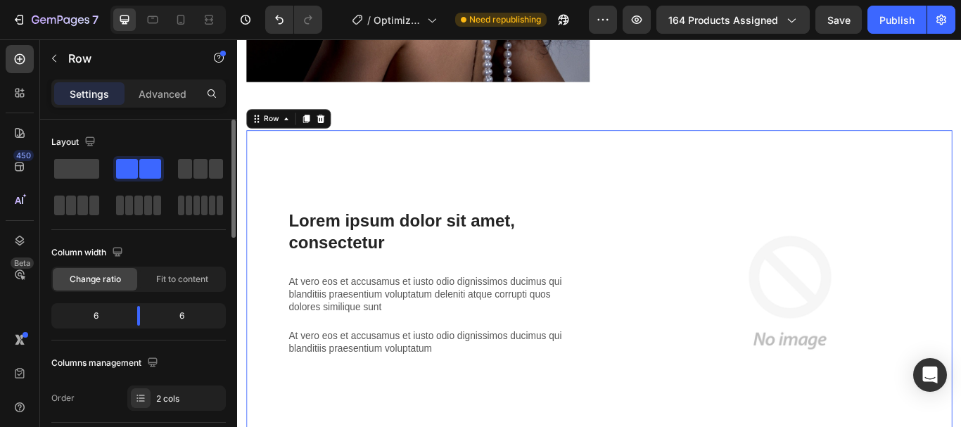
click at [329, 189] on div "Lorem ipsum dolor sit amet, consectetur Heading At vero eos et accusamus et ius…" at bounding box center [437, 335] width 379 height 379
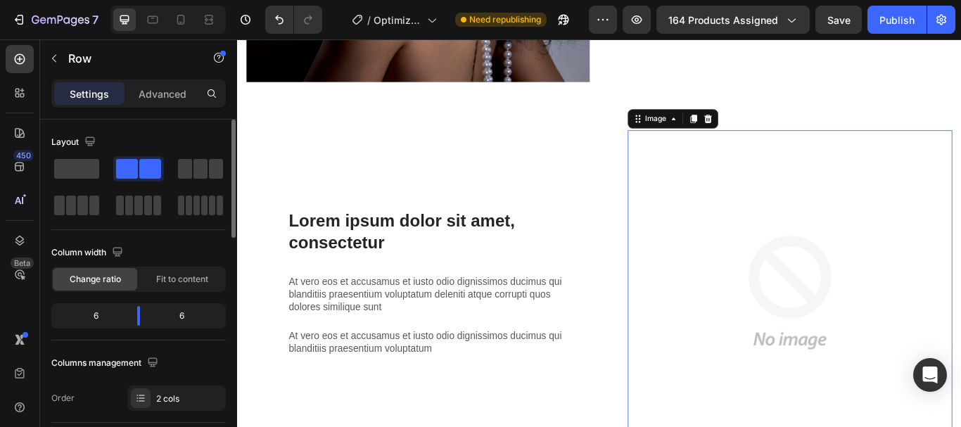
click at [835, 269] on img at bounding box center [881, 335] width 379 height 379
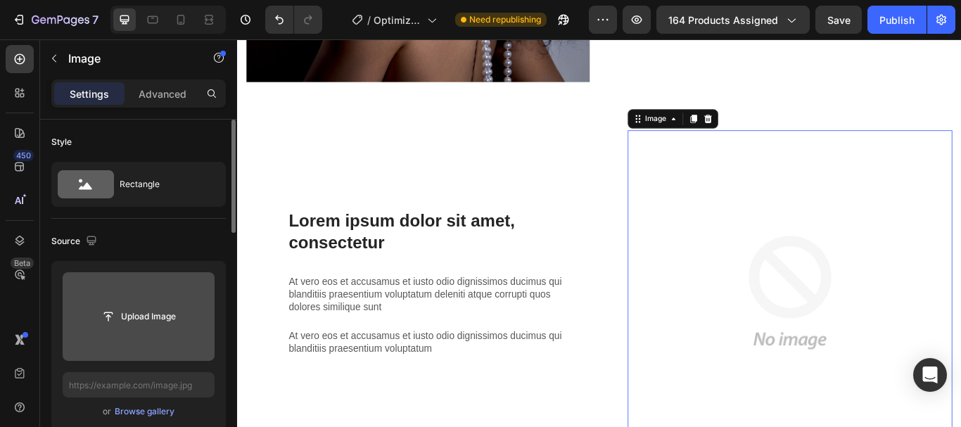
click at [114, 324] on input "file" at bounding box center [138, 317] width 97 height 24
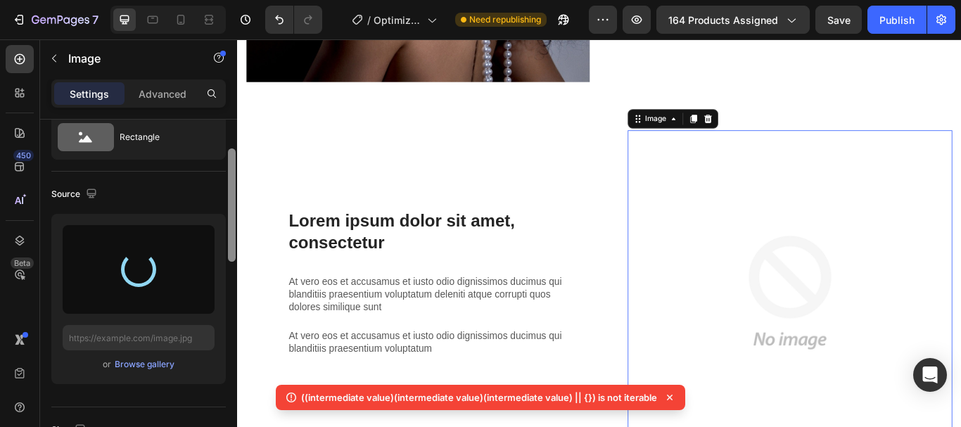
scroll to position [67, 0]
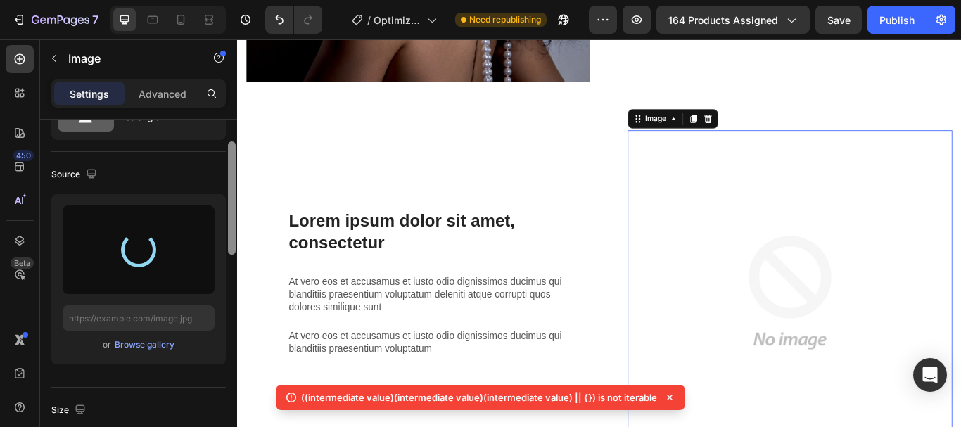
drag, startPoint x: 231, startPoint y: 205, endPoint x: 233, endPoint y: 227, distance: 21.9
click at [233, 227] on div at bounding box center [232, 197] width 8 height 113
click at [668, 395] on icon at bounding box center [670, 398] width 6 height 6
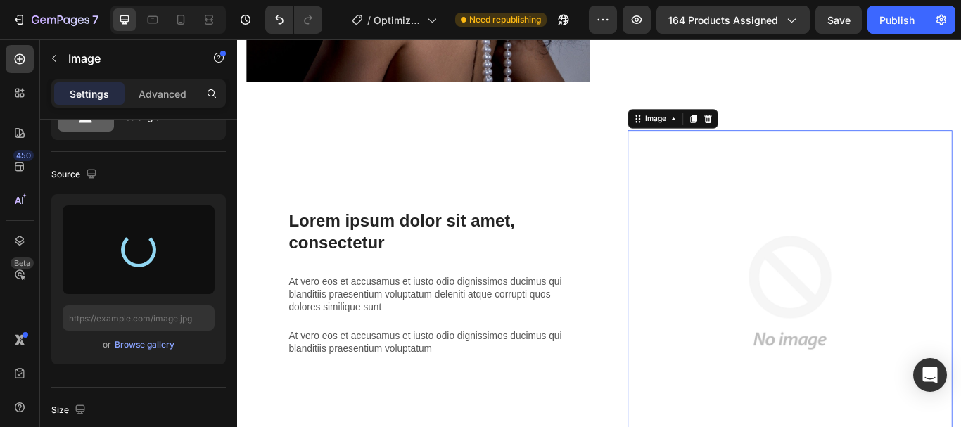
type input "https://cdn.shopify.com/s/files/1/0697/3646/4573/files/gempages_580045244901360…"
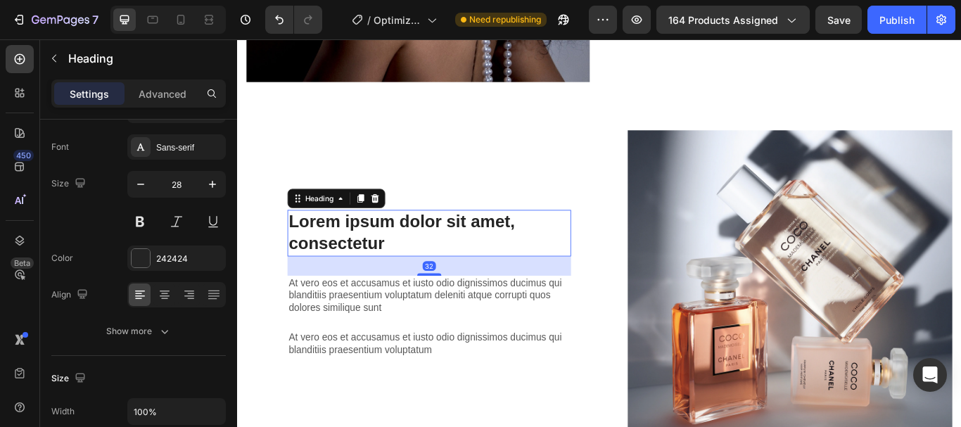
click at [353, 245] on h3 "Lorem ipsum dolor sit amet, consectetur" at bounding box center [461, 266] width 331 height 54
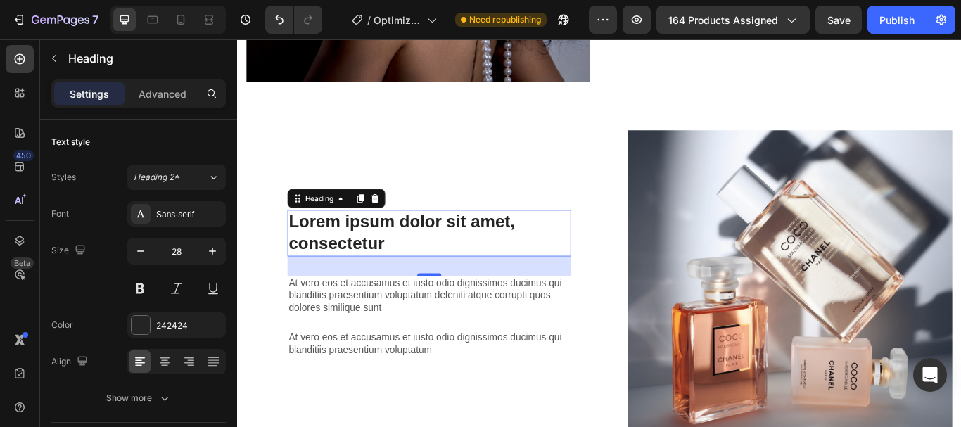
click at [363, 246] on h3 "Lorem ipsum dolor sit amet, consectetur" at bounding box center [461, 266] width 331 height 54
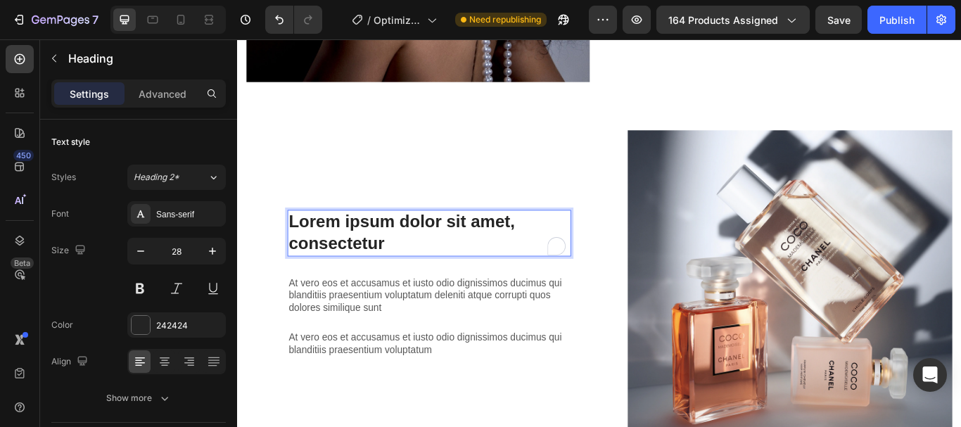
click at [363, 246] on p "Lorem ipsum dolor sit amet, consectetur" at bounding box center [461, 265] width 328 height 51
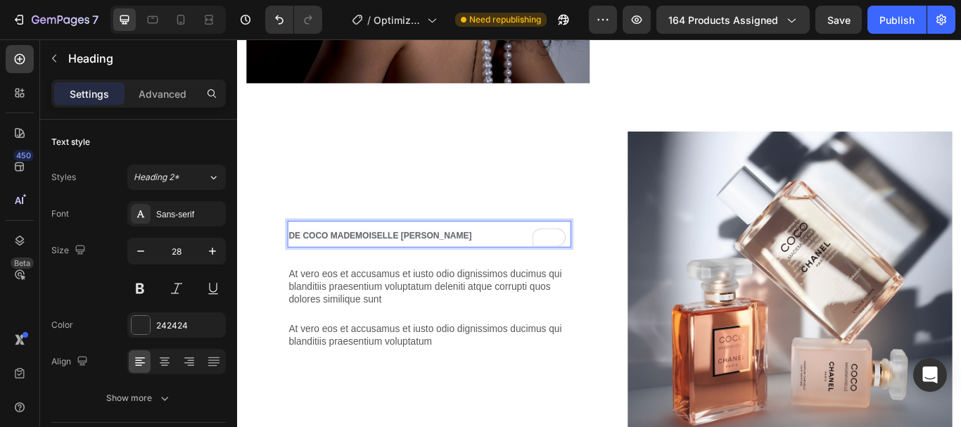
scroll to position [1075, 0]
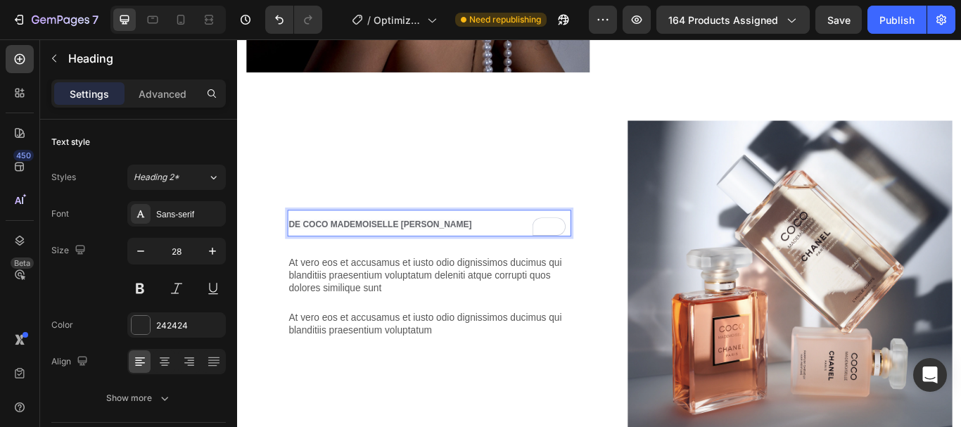
click at [363, 250] on span "DE COCO MADEMOISELLE LIJN" at bounding box center [403, 255] width 213 height 11
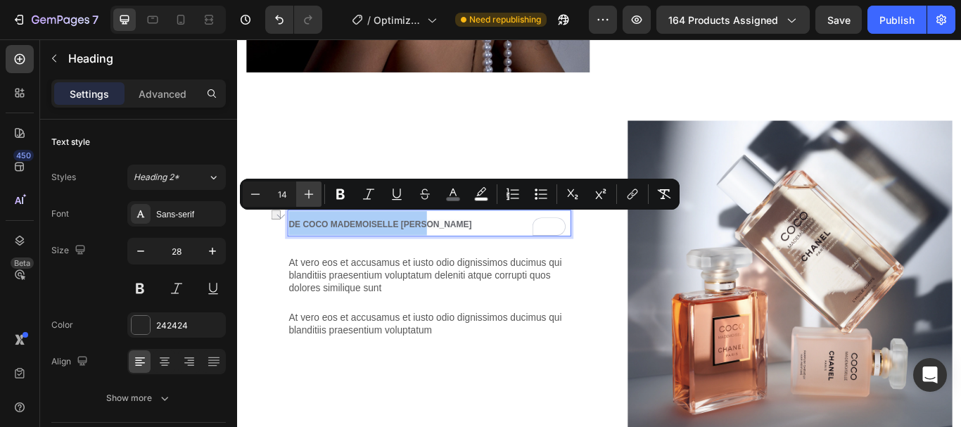
click at [310, 190] on icon "Editor contextual toolbar" at bounding box center [309, 194] width 14 height 14
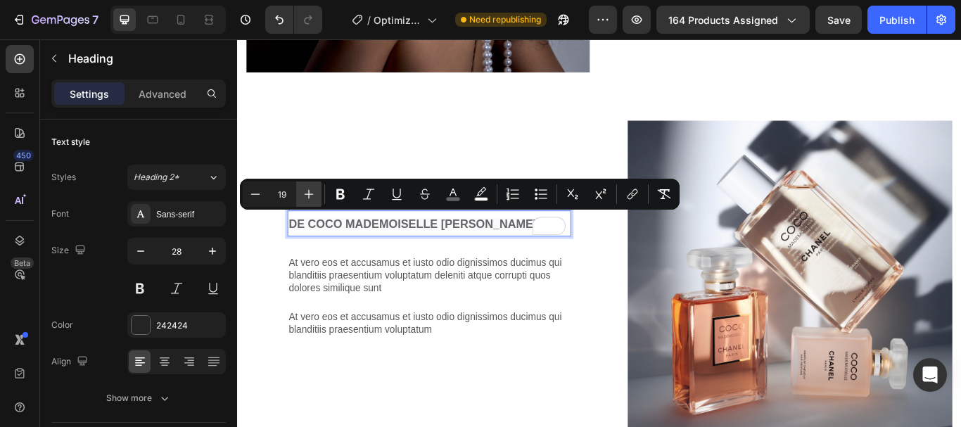
click at [310, 190] on icon "Editor contextual toolbar" at bounding box center [309, 194] width 14 height 14
type input "22"
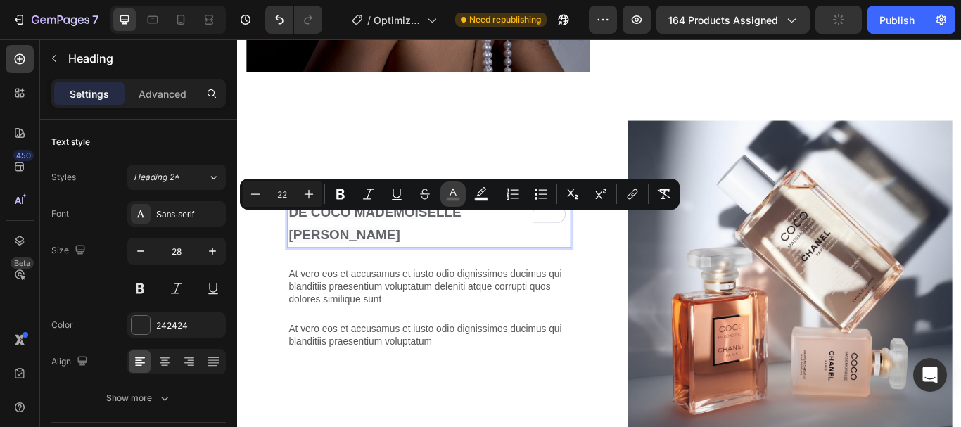
click at [447, 193] on icon "Editor contextual toolbar" at bounding box center [453, 194] width 14 height 14
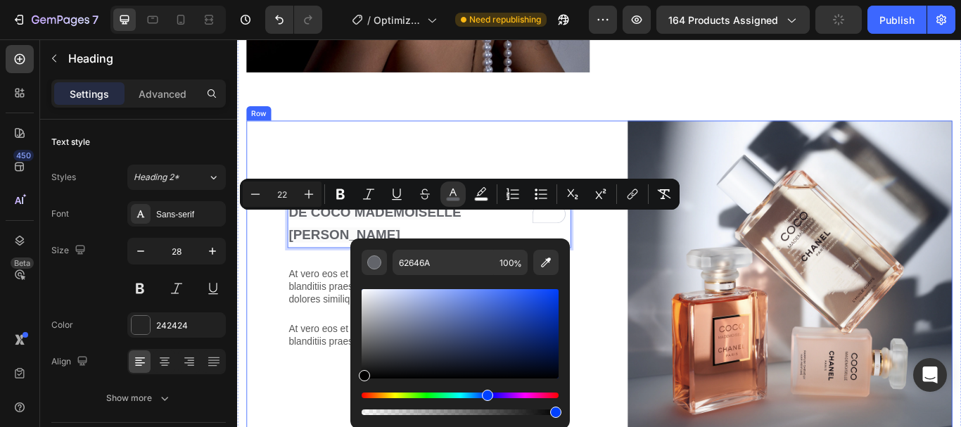
type input "000000"
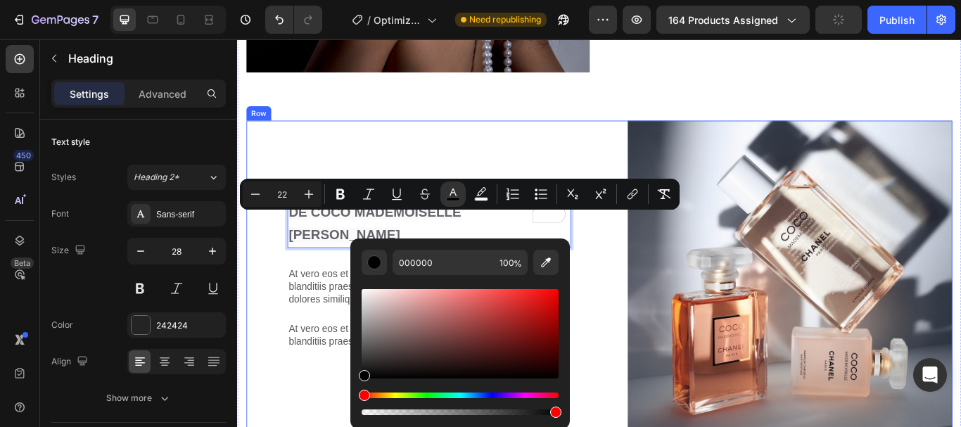
drag, startPoint x: 617, startPoint y: 381, endPoint x: 353, endPoint y: 457, distance: 274.8
click at [327, 426] on div "DE COCO MADEMOISELLE LIJN Heading 32 At vero eos et accusamus et iusto odio dig…" at bounding box center [437, 324] width 379 height 381
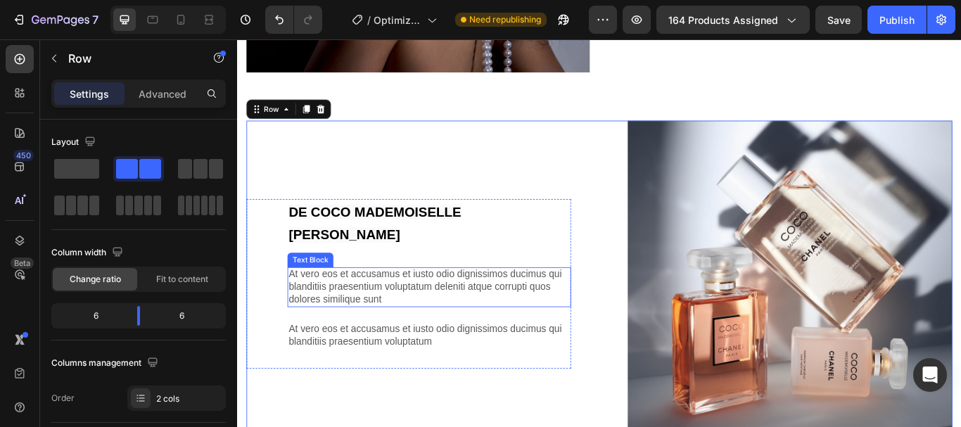
click at [336, 310] on p "At vero eos et accusamus et iusto odio dignissimos ducimus qui blanditiis praes…" at bounding box center [461, 329] width 328 height 44
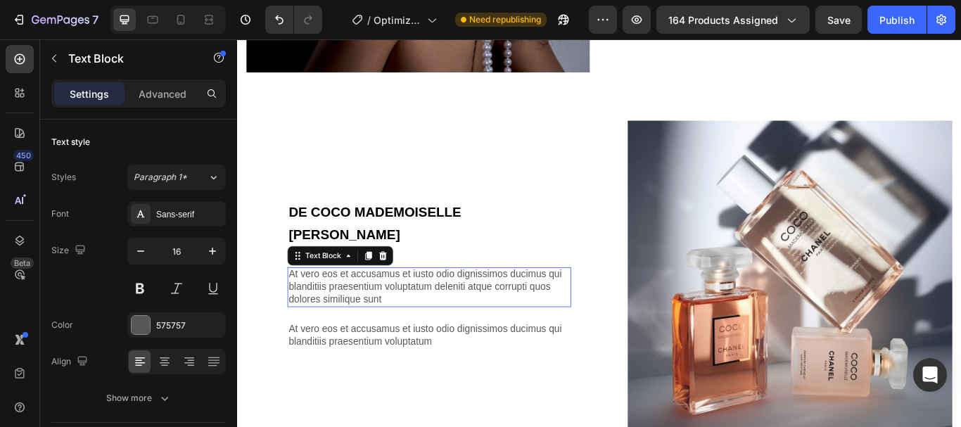
click at [336, 310] on p "At vero eos et accusamus et iusto odio dignissimos ducimus qui blanditiis praes…" at bounding box center [461, 329] width 328 height 44
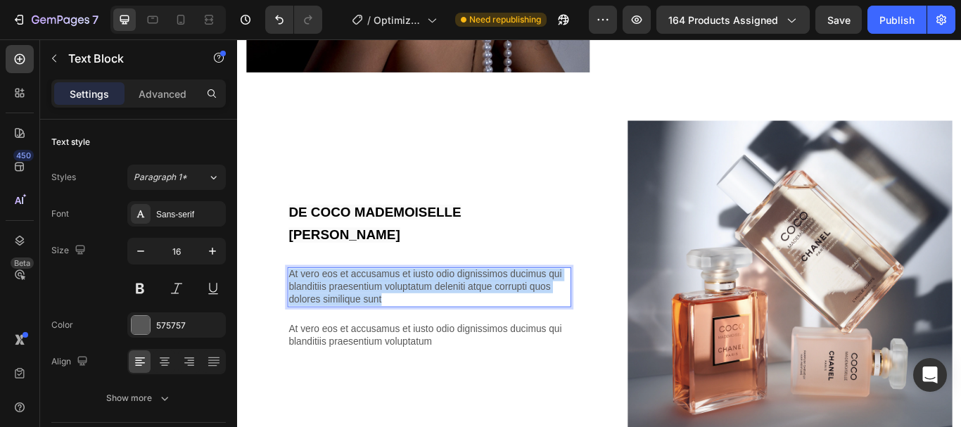
click at [336, 310] on p "At vero eos et accusamus et iusto odio dignissimos ducimus qui blanditiis praes…" at bounding box center [461, 329] width 328 height 44
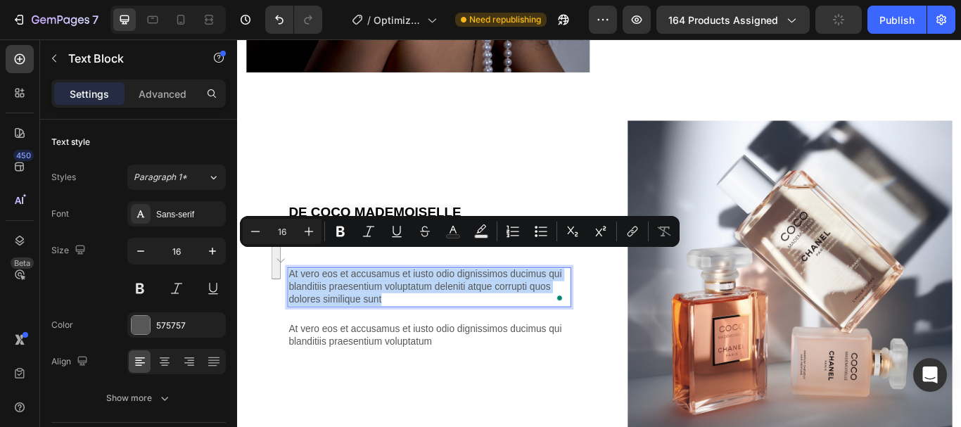
click at [382, 307] on p "At vero eos et accusamus et iusto odio dignissimos ducimus qui blanditiis praes…" at bounding box center [461, 329] width 328 height 44
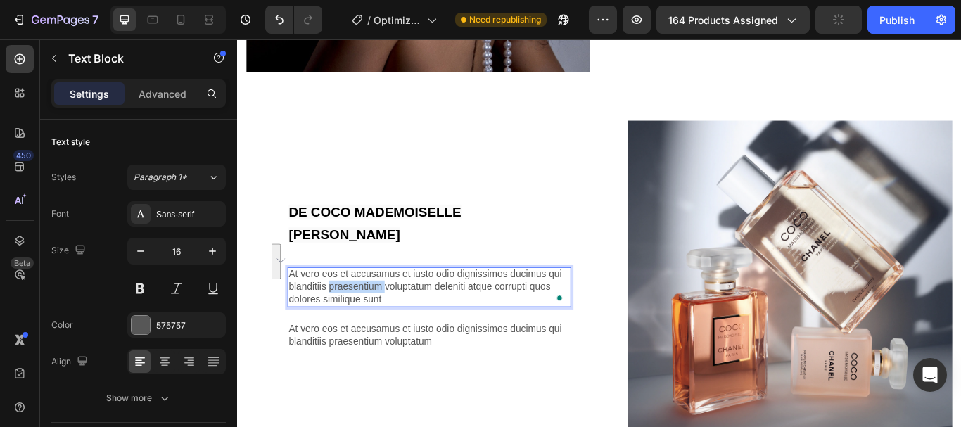
click at [382, 307] on p "At vero eos et accusamus et iusto odio dignissimos ducimus qui blanditiis praes…" at bounding box center [461, 329] width 328 height 44
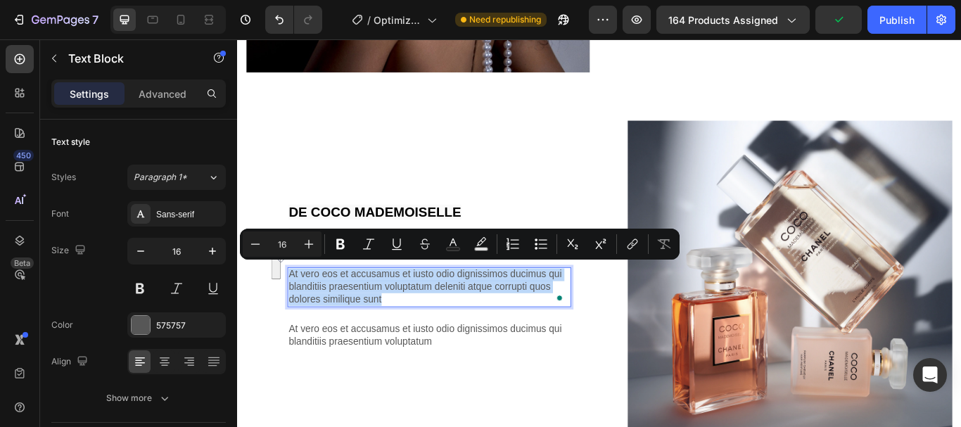
click at [382, 307] on p "At vero eos et accusamus et iusto odio dignissimos ducimus qui blanditiis praes…" at bounding box center [461, 329] width 328 height 44
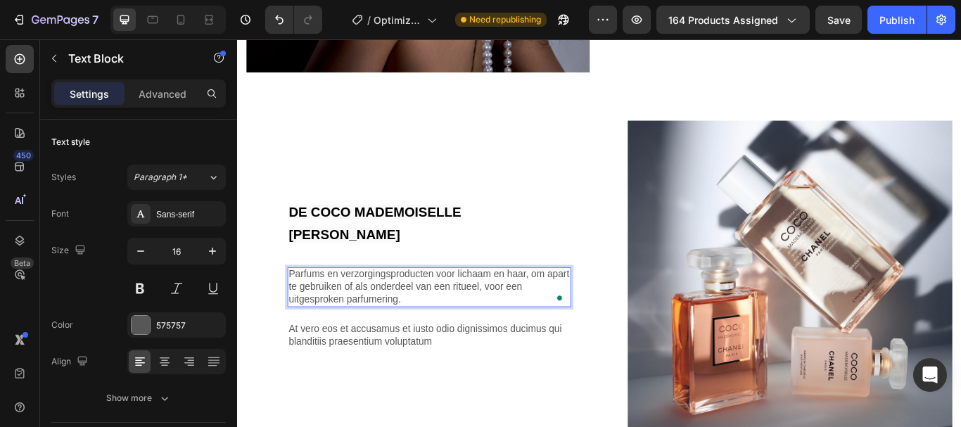
click at [382, 307] on p "Parfums en verzorgingsproducten voor lichaam en haar, om apart te gebruiken of …" at bounding box center [461, 329] width 328 height 44
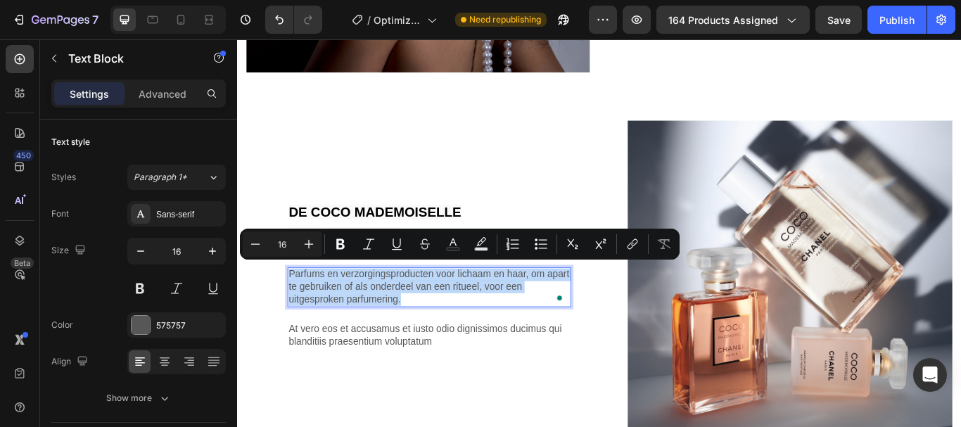
click at [382, 307] on p "Parfums en verzorgingsproducten voor lichaam en haar, om apart te gebruiken of …" at bounding box center [461, 329] width 328 height 44
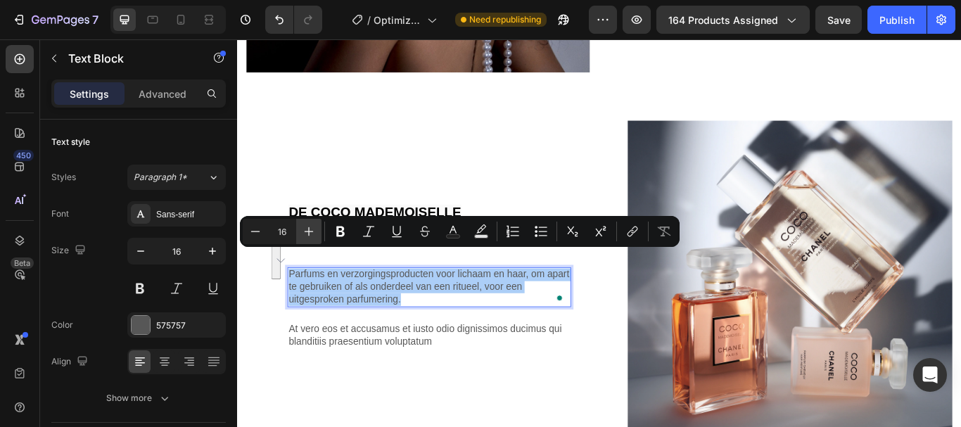
click at [308, 228] on icon "Editor contextual toolbar" at bounding box center [309, 231] width 14 height 14
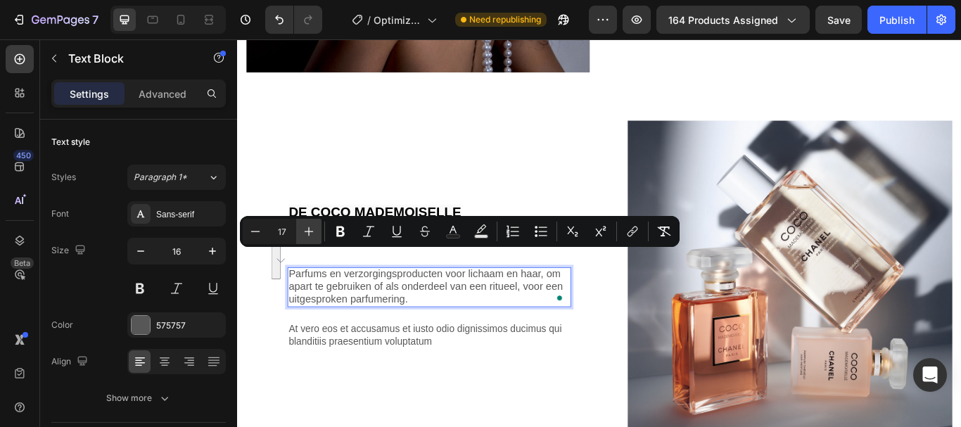
click at [308, 228] on icon "Editor contextual toolbar" at bounding box center [309, 231] width 14 height 14
type input "19"
click at [610, 332] on span at bounding box center [613, 342] width 13 height 20
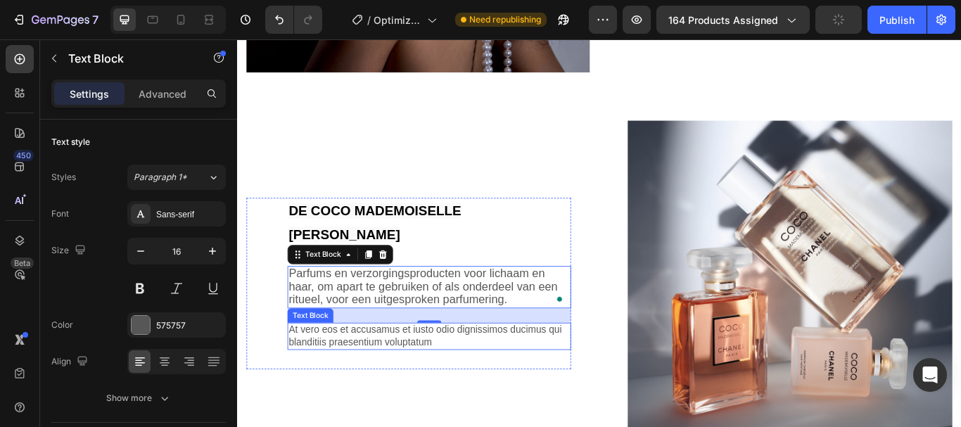
drag, startPoint x: 456, startPoint y: 338, endPoint x: 458, endPoint y: 368, distance: 30.3
click at [458, 368] on div "⁠⁠⁠⁠⁠⁠⁠ DE COCO MADEMOISELLE LIJN Heading Parfums en verzorgingsproducten voor …" at bounding box center [461, 324] width 331 height 200
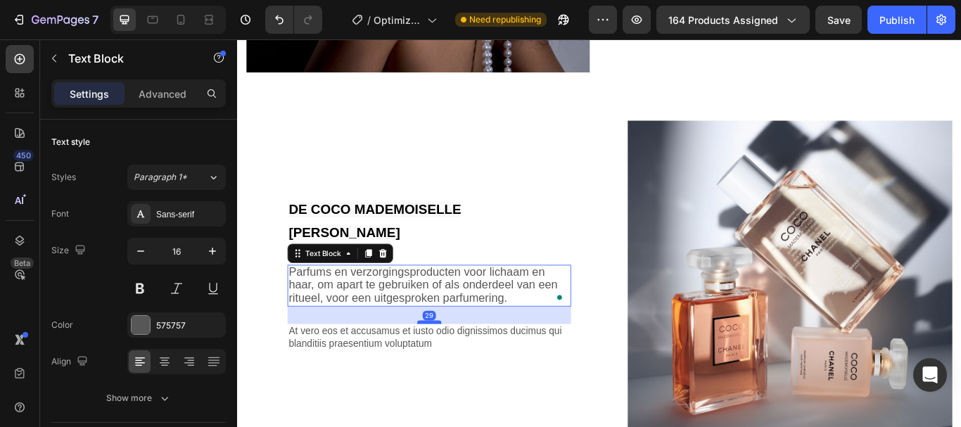
click at [459, 350] on div "⁠⁠⁠⁠⁠⁠⁠ DE COCO MADEMOISELLE LIJN Heading Parfums en verzorgingsproducten voor …" at bounding box center [461, 324] width 331 height 203
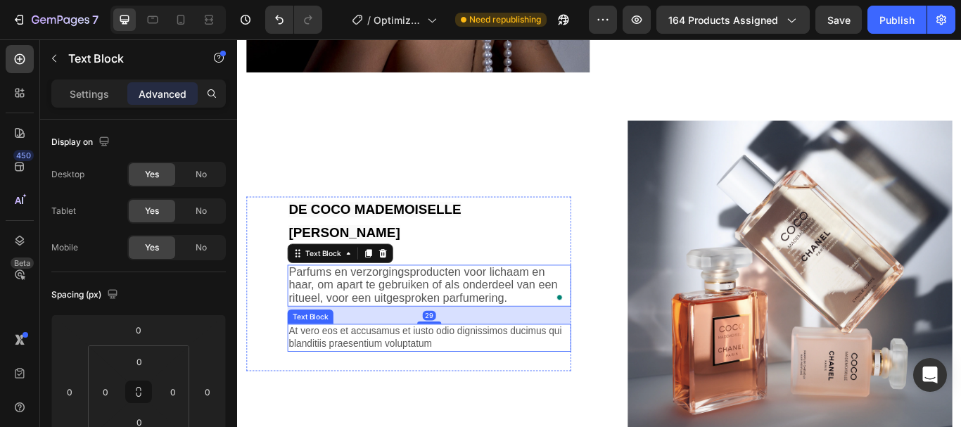
click at [419, 373] on p "At vero eos et accusamus et iusto odio dignissimos ducimus qui blanditiis praes…" at bounding box center [461, 388] width 328 height 30
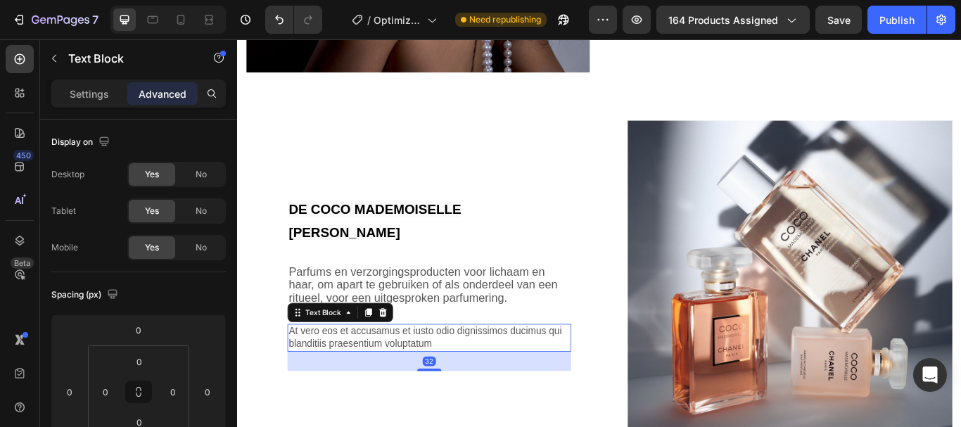
click at [419, 373] on p "At vero eos et accusamus et iusto odio dignissimos ducimus qui blanditiis praes…" at bounding box center [461, 388] width 328 height 30
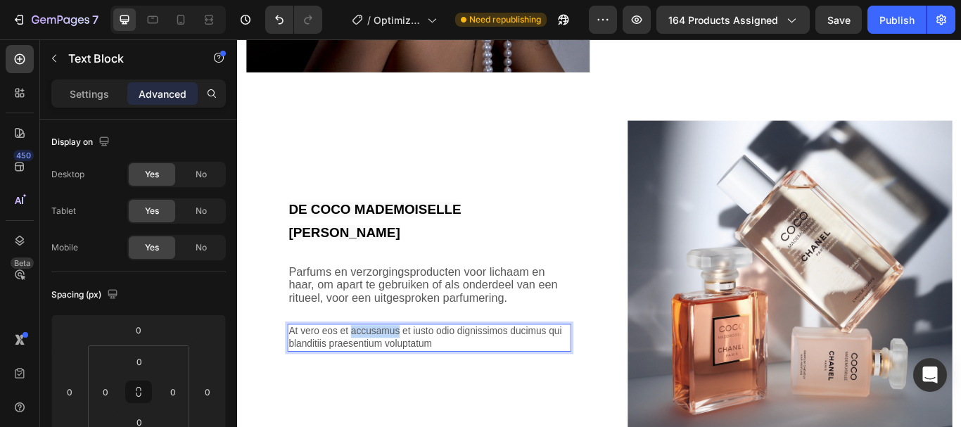
click at [419, 373] on p "At vero eos et accusamus et iusto odio dignissimos ducimus qui blanditiis praes…" at bounding box center [461, 388] width 328 height 30
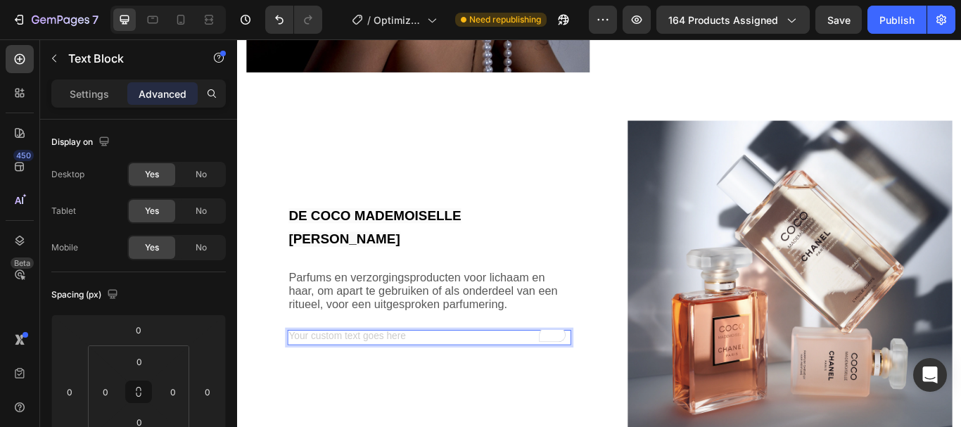
click at [525, 379] on div "Rich Text Editor. Editing area: main" at bounding box center [461, 388] width 331 height 18
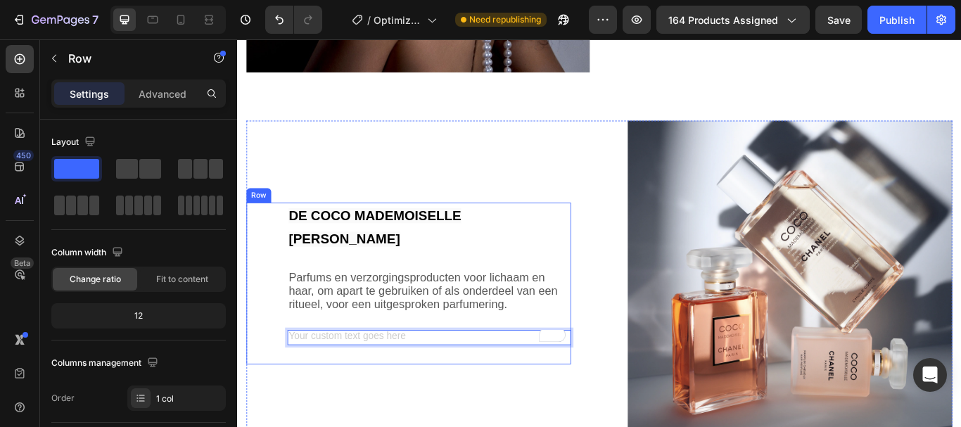
click at [516, 397] on div "⁠⁠⁠⁠⁠⁠⁠ DE COCO MADEMOISELLE LIJN Heading Parfums en verzorgingsproducten voor …" at bounding box center [461, 324] width 331 height 189
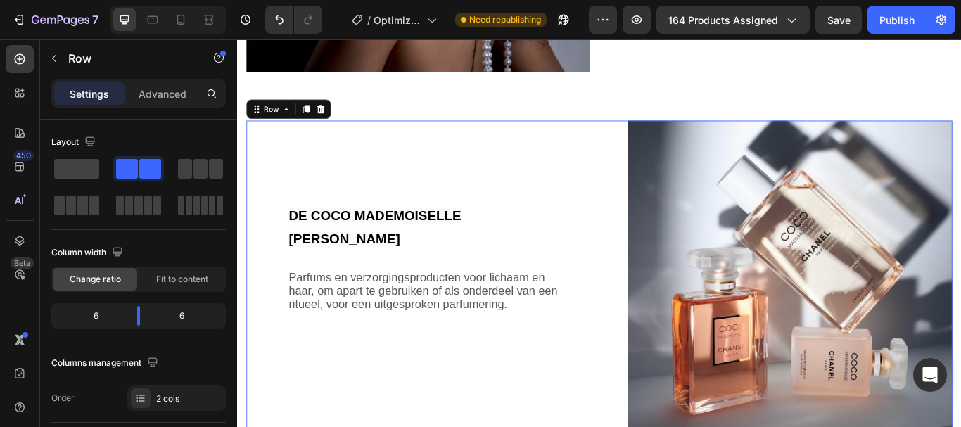
click at [353, 426] on div "⁠⁠⁠⁠⁠⁠⁠ DE COCO MADEMOISELLE LIJN Heading Parfums en verzorgingsproducten voor …" at bounding box center [437, 324] width 379 height 381
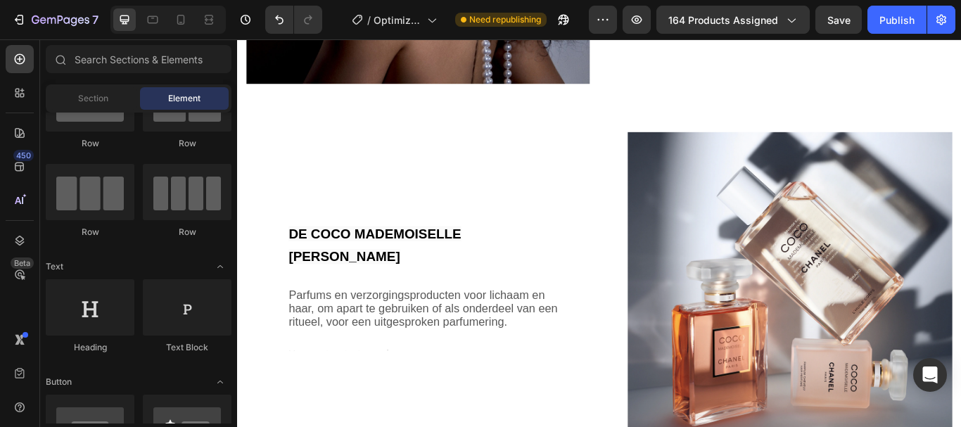
scroll to position [1076, 0]
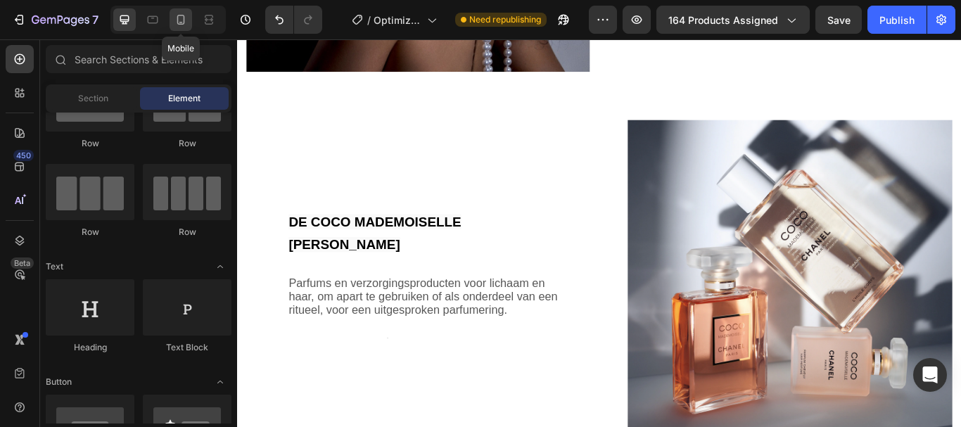
click at [180, 15] on icon at bounding box center [181, 20] width 8 height 10
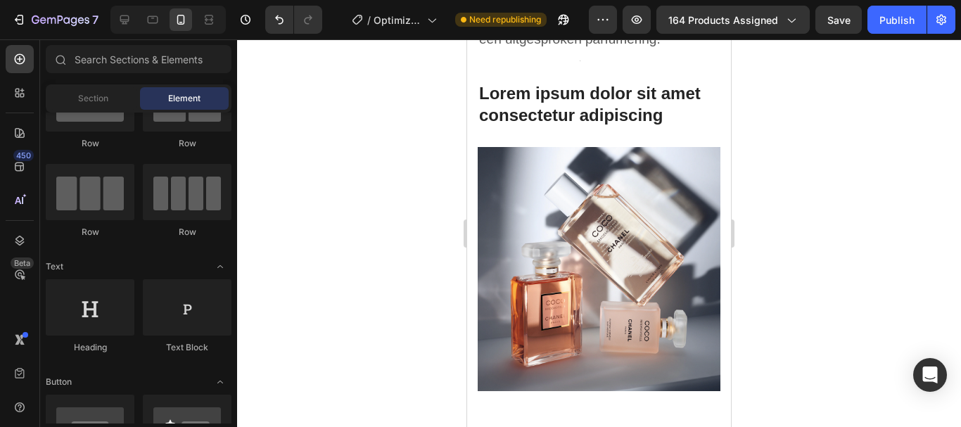
scroll to position [1393, 0]
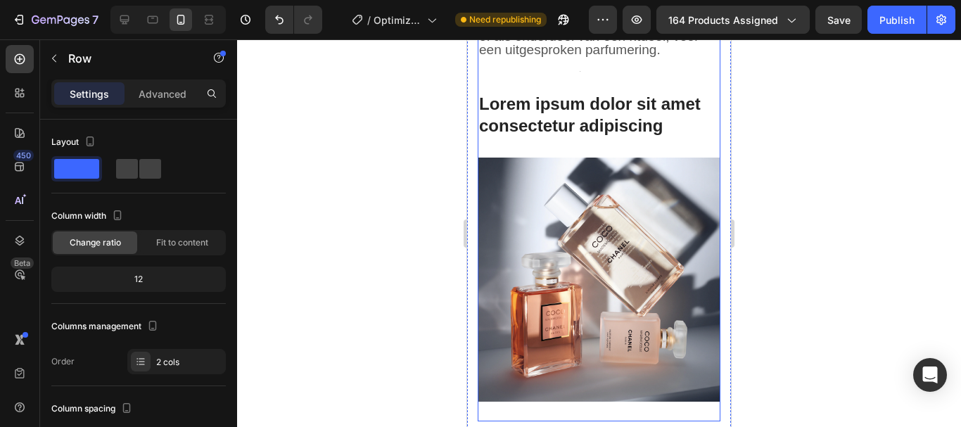
click at [597, 163] on div "Lorem ipsum dolor sit amet consectetur adipiscing Heading Image" at bounding box center [599, 256] width 243 height 330
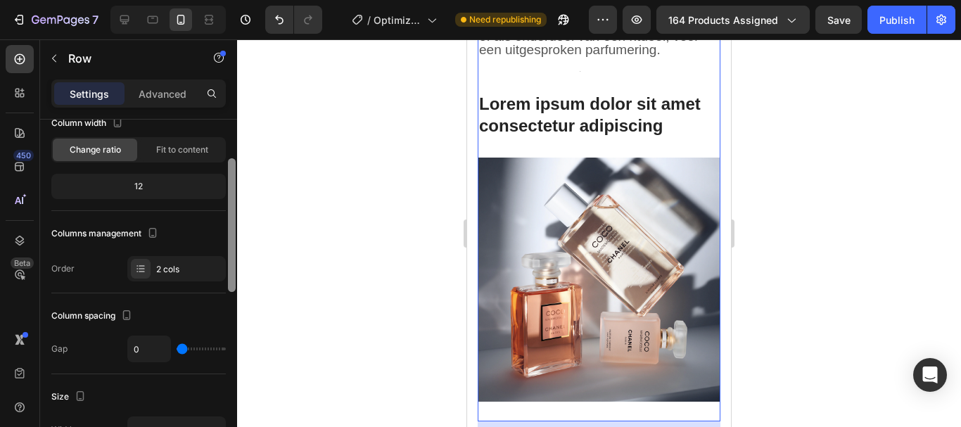
scroll to position [95, 0]
drag, startPoint x: 231, startPoint y: 225, endPoint x: 228, endPoint y: 262, distance: 36.7
click at [228, 262] on div at bounding box center [232, 223] width 8 height 134
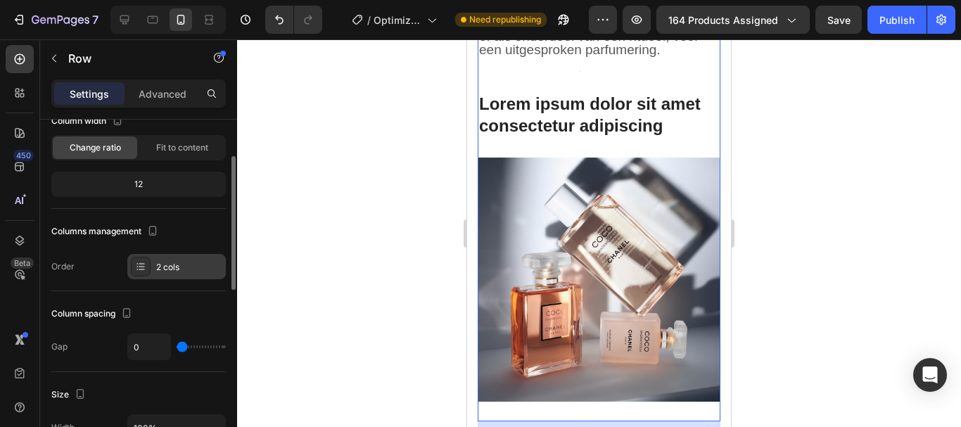
click at [145, 264] on icon at bounding box center [140, 266] width 11 height 11
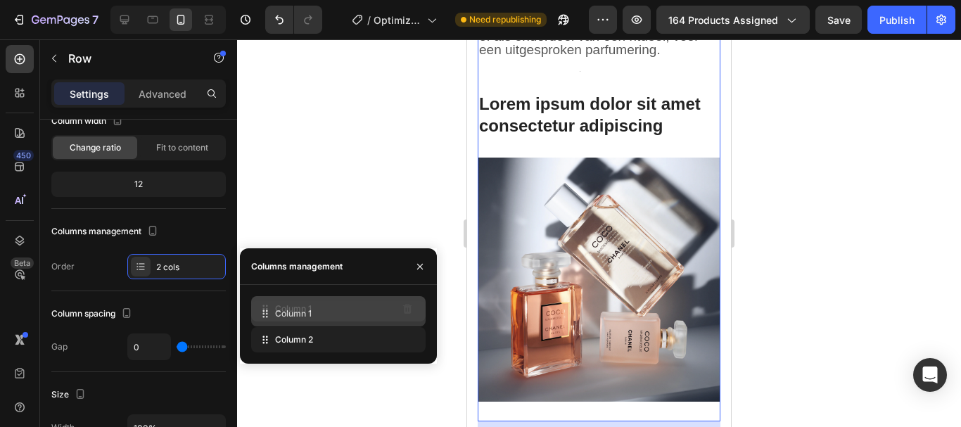
drag, startPoint x: 284, startPoint y: 341, endPoint x: 284, endPoint y: 315, distance: 26.0
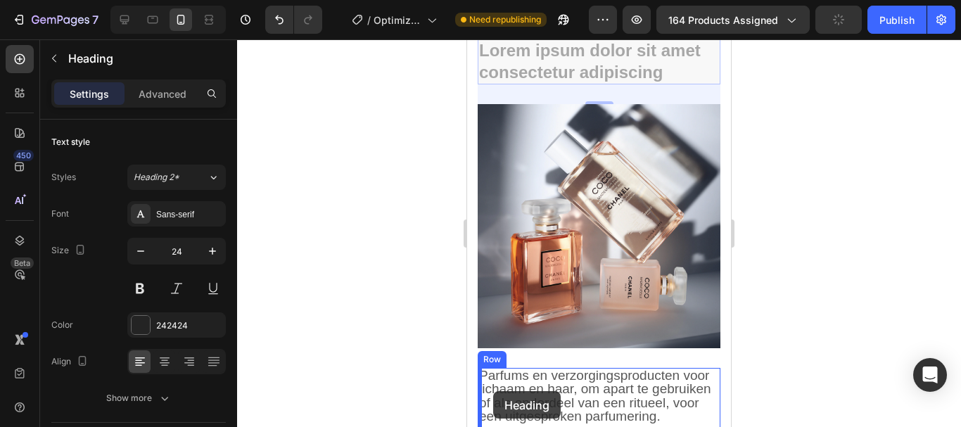
scroll to position [1414, 0]
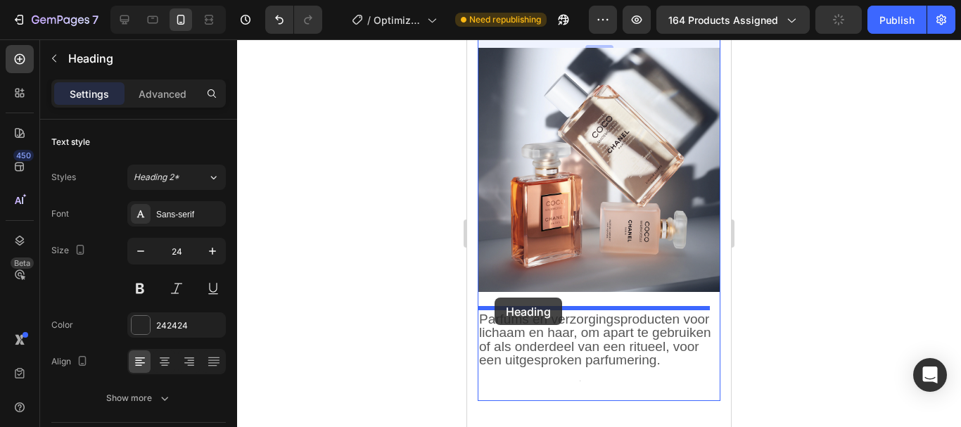
drag, startPoint x: 490, startPoint y: 202, endPoint x: 495, endPoint y: 298, distance: 95.8
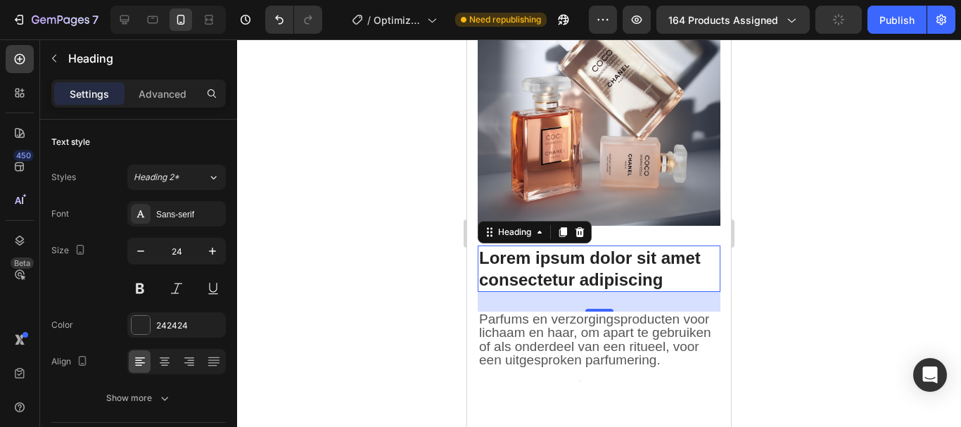
scroll to position [1347, 0]
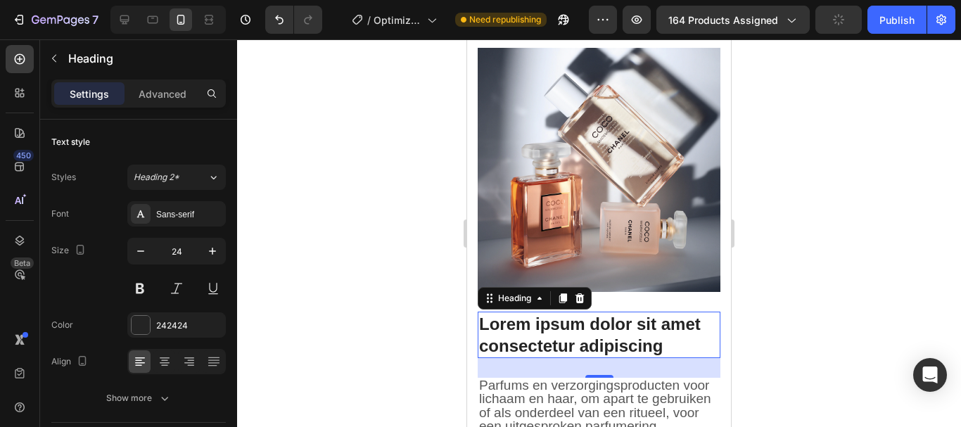
click at [794, 340] on div at bounding box center [599, 233] width 724 height 388
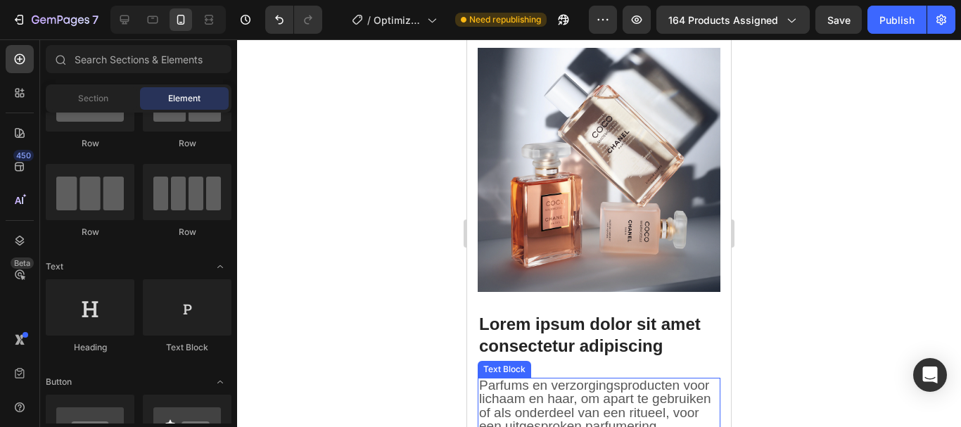
click at [580, 411] on span "Parfums en verzorgingsproducten voor lichaam en haar, om apart te gebruiken of …" at bounding box center [595, 406] width 232 height 56
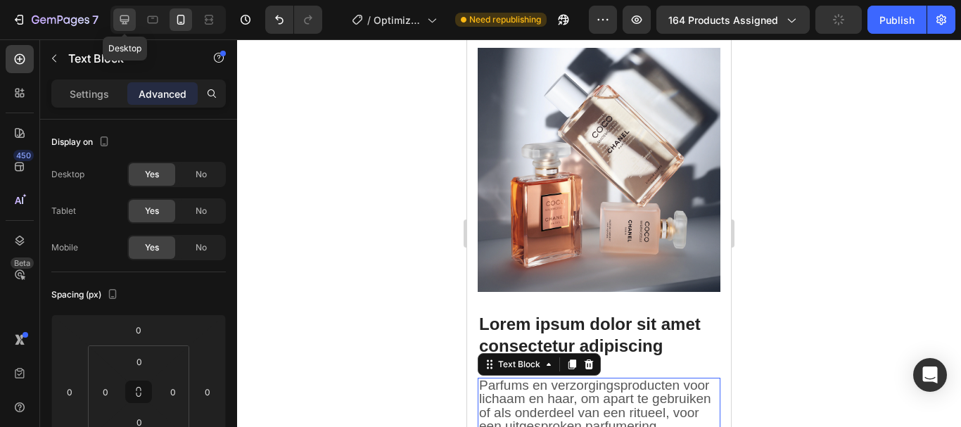
click at [122, 13] on icon at bounding box center [125, 20] width 14 height 14
type input "29"
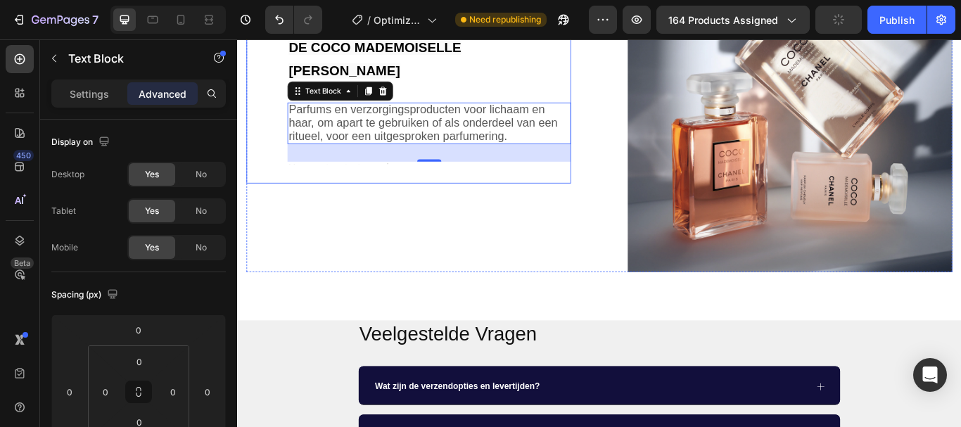
scroll to position [1549, 0]
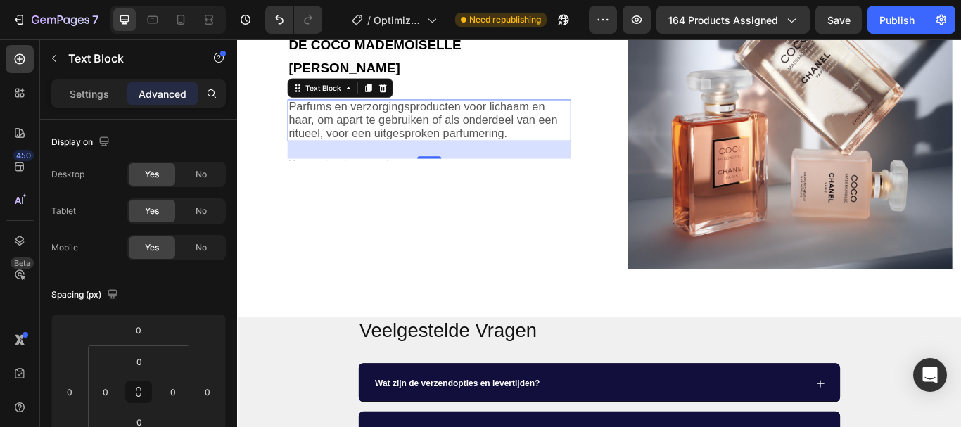
click at [443, 112] on span "Parfums en verzorgingsproducten voor lichaam en haar, om apart te gebruiken of …" at bounding box center [454, 133] width 314 height 46
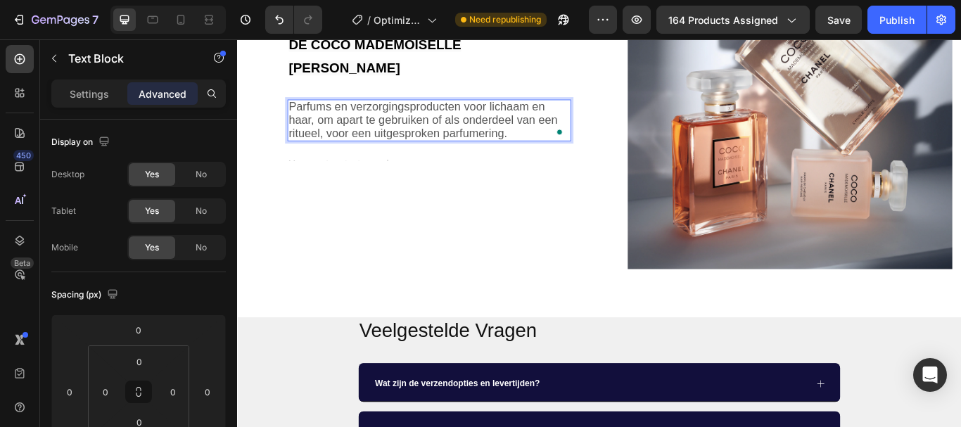
click at [443, 112] on span "Parfums en verzorgingsproducten voor lichaam en haar, om apart te gebruiken of …" at bounding box center [454, 133] width 314 height 46
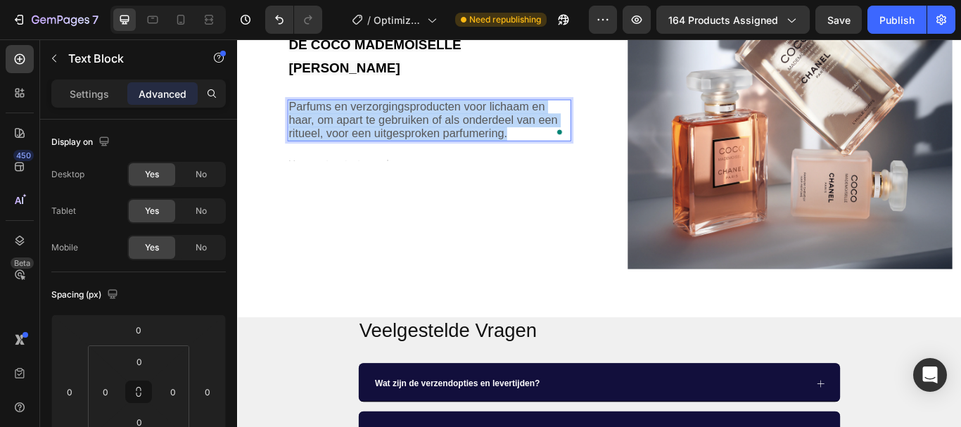
click at [443, 112] on span "Parfums en verzorgingsproducten voor lichaam en haar, om apart te gebruiken of …" at bounding box center [454, 133] width 314 height 46
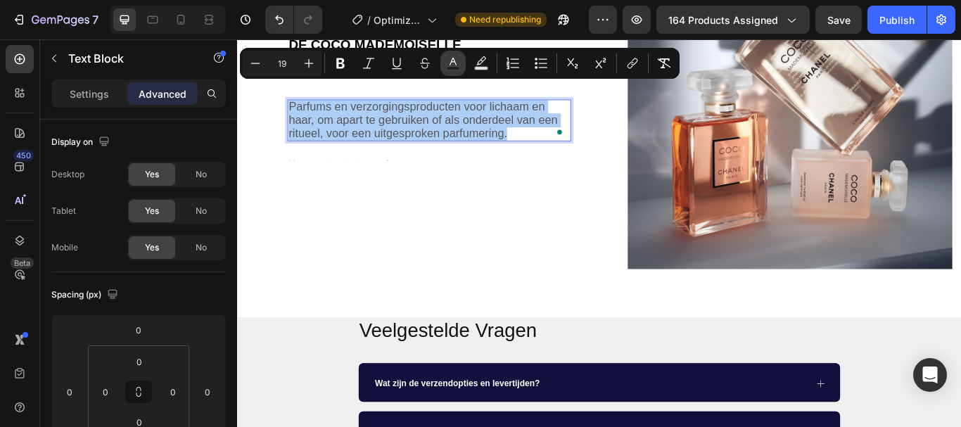
click at [459, 65] on icon "Editor contextual toolbar" at bounding box center [453, 63] width 14 height 14
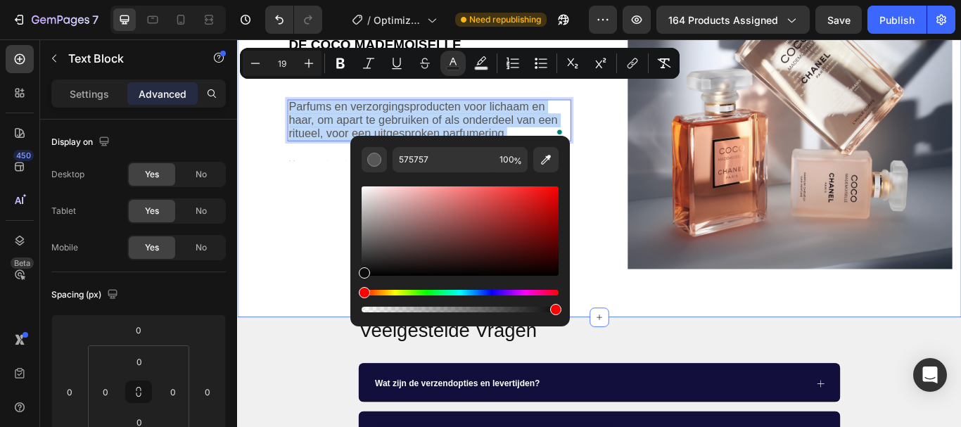
type input "0C0C0C"
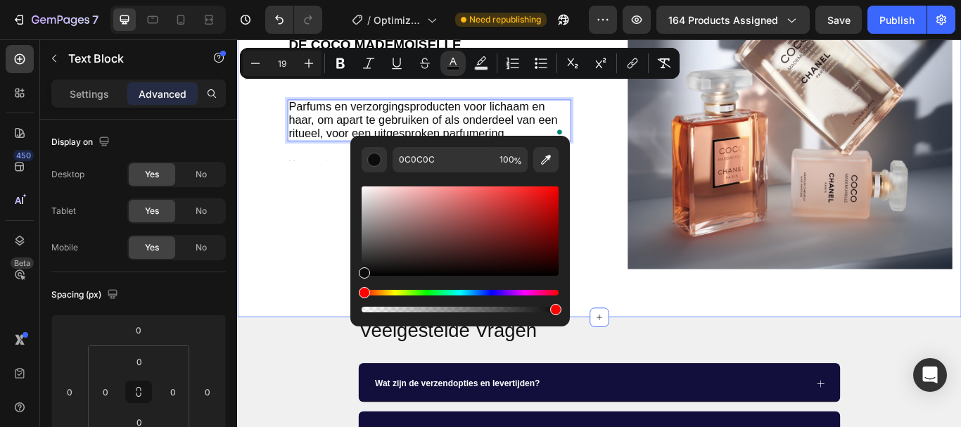
drag, startPoint x: 599, startPoint y: 288, endPoint x: 354, endPoint y: 328, distance: 248.1
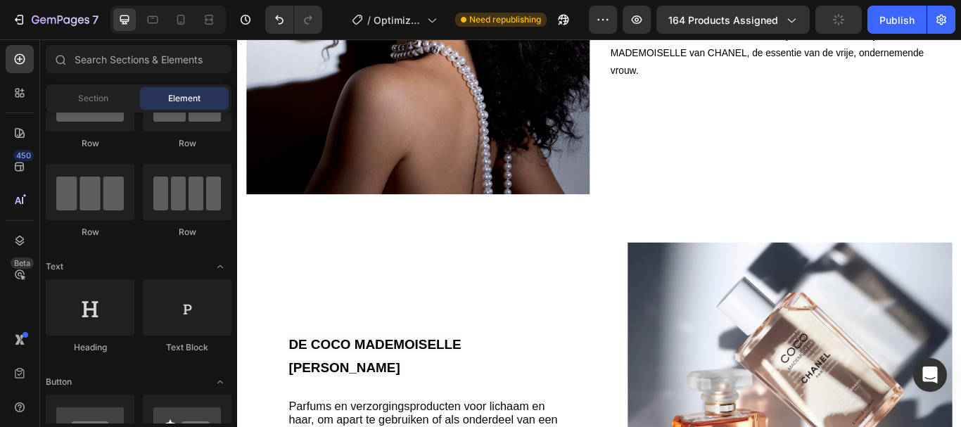
scroll to position [1147, 0]
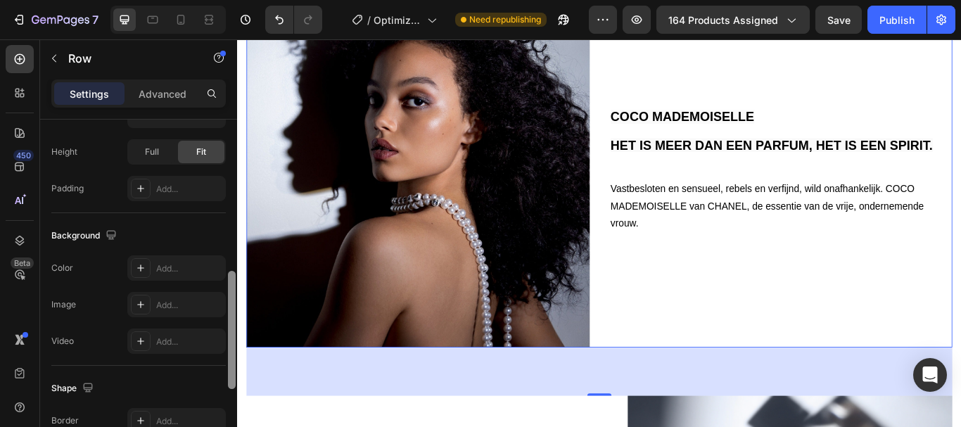
scroll to position [462, 0]
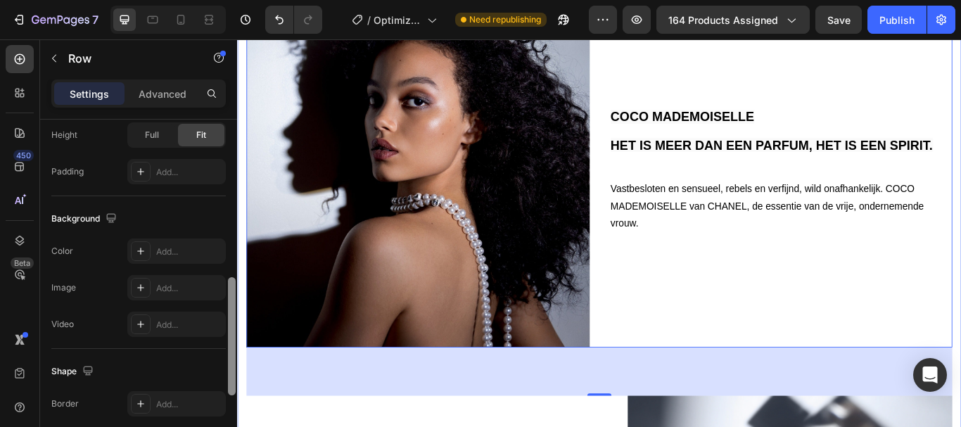
drag, startPoint x: 471, startPoint y: 256, endPoint x: 241, endPoint y: 473, distance: 316.6
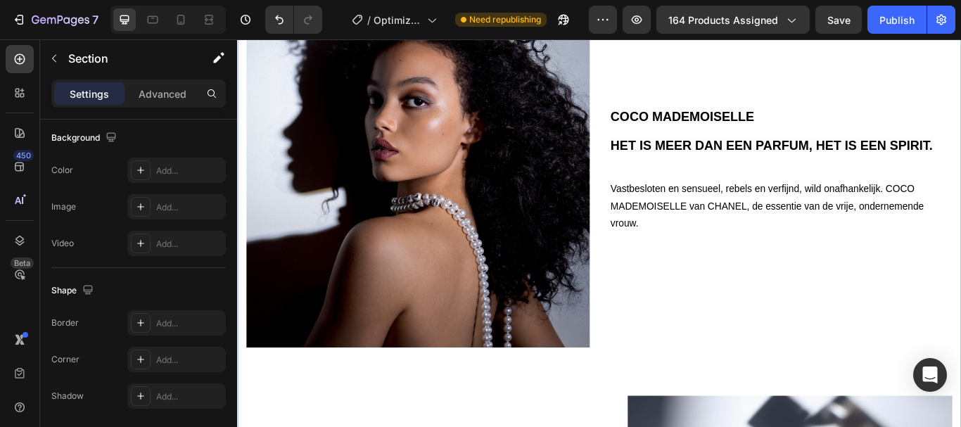
scroll to position [0, 0]
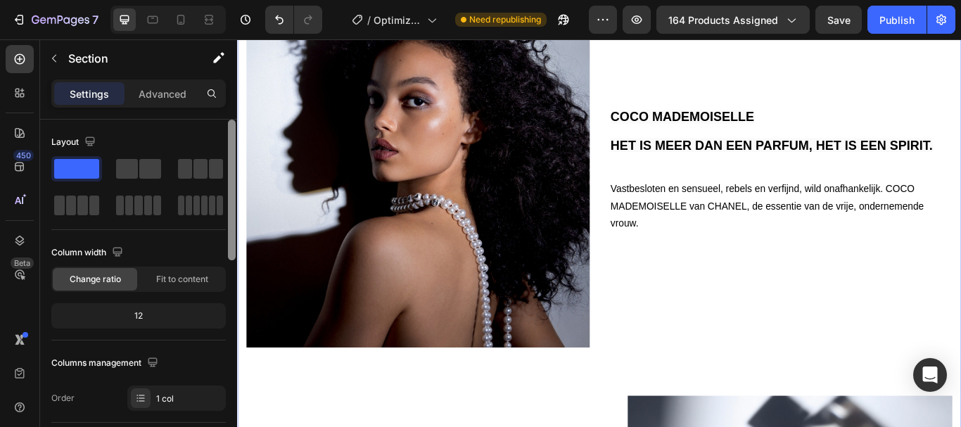
click at [332, 415] on div "COCO MADEMOISELLE HET IS MEER DAN EEN PARFUM, HET IS EEN SPIRIT. Heading Vastbe…" at bounding box center [659, 423] width 823 height 849
click at [315, 426] on div "COCO MADEMOISELLE HET IS MEER DAN EEN PARFUM, HET IS EEN SPIRIT. Heading Vastbe…" at bounding box center [659, 423] width 823 height 849
click at [230, 211] on div at bounding box center [232, 190] width 8 height 141
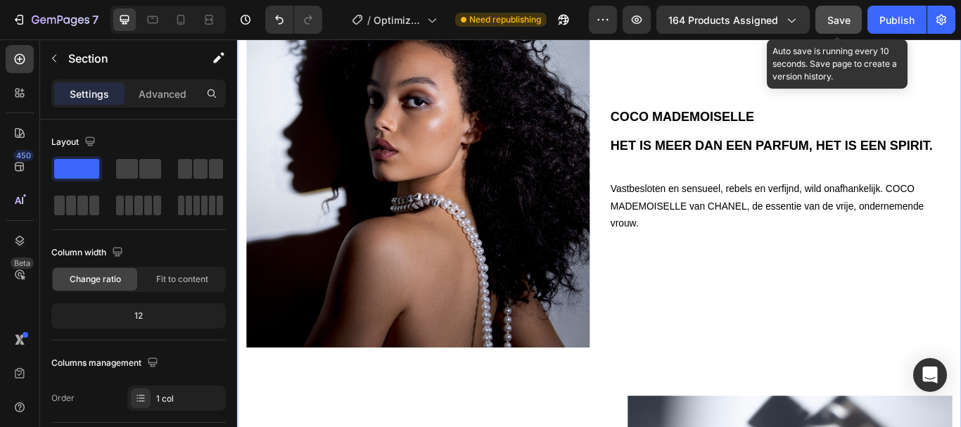
click at [844, 26] on div "Save" at bounding box center [838, 20] width 23 height 15
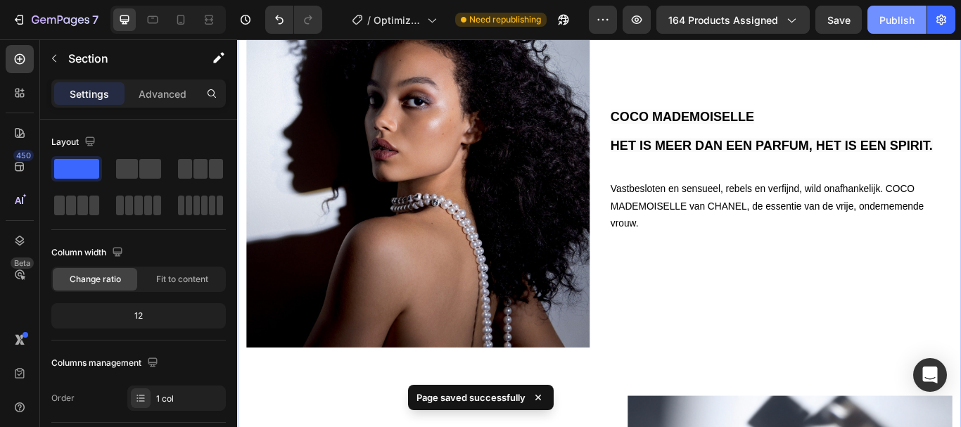
click at [891, 15] on div "Publish" at bounding box center [897, 20] width 35 height 15
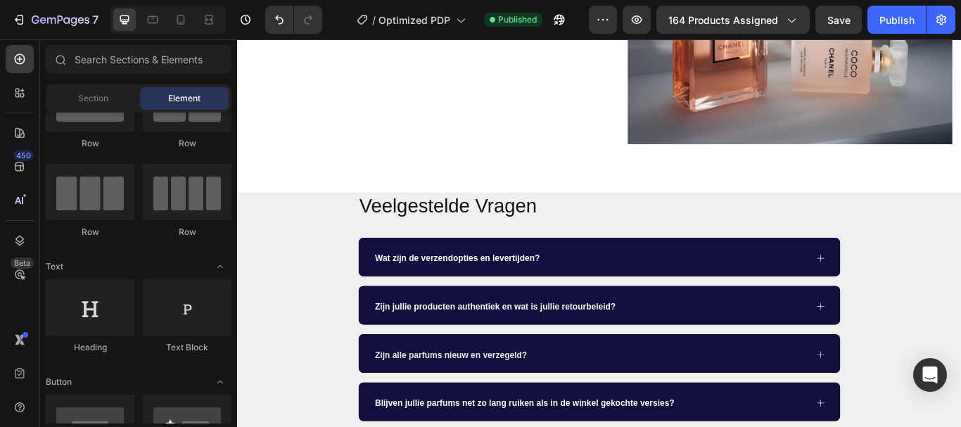
scroll to position [1490, 0]
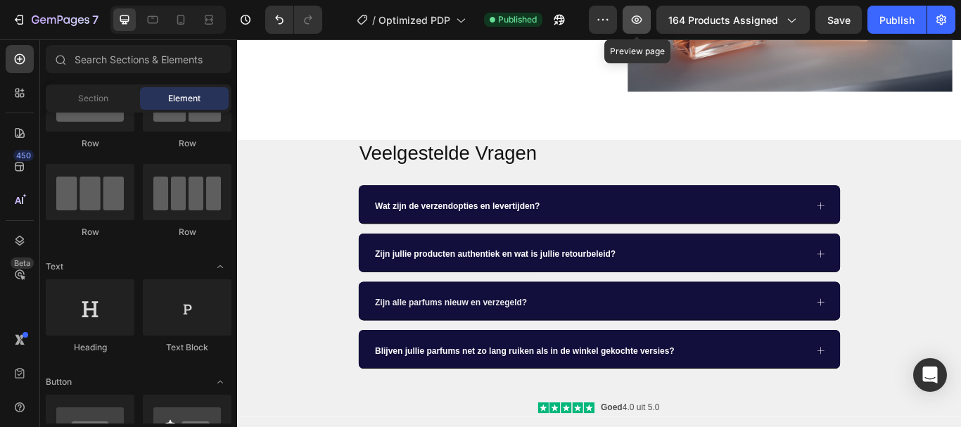
click at [640, 25] on icon "button" at bounding box center [637, 20] width 14 height 14
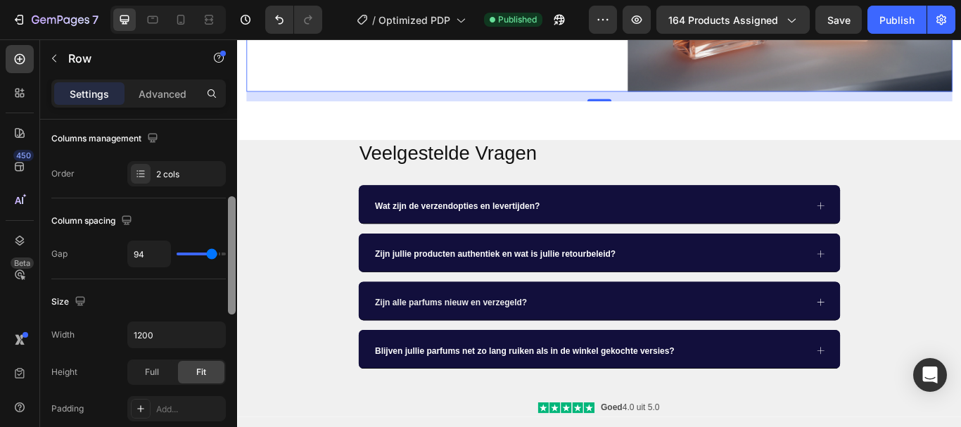
scroll to position [227, 0]
drag, startPoint x: 232, startPoint y: 216, endPoint x: 233, endPoint y: 292, distance: 76.0
click at [233, 292] on div at bounding box center [232, 256] width 8 height 118
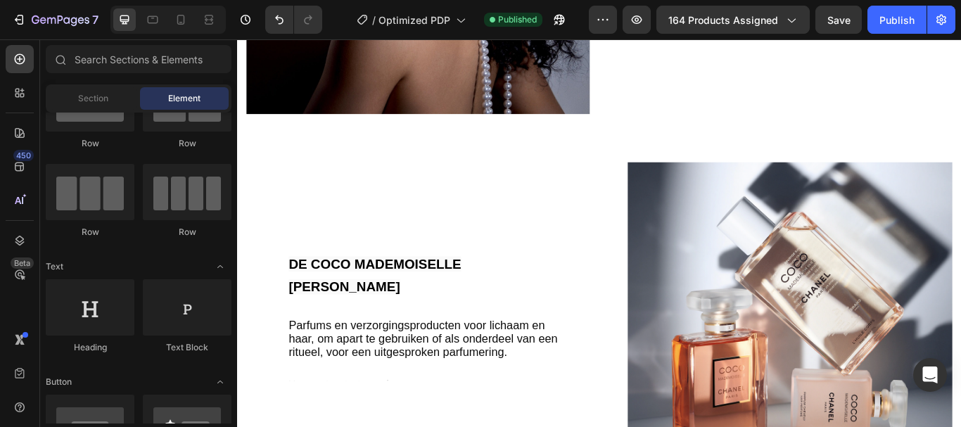
scroll to position [1014, 0]
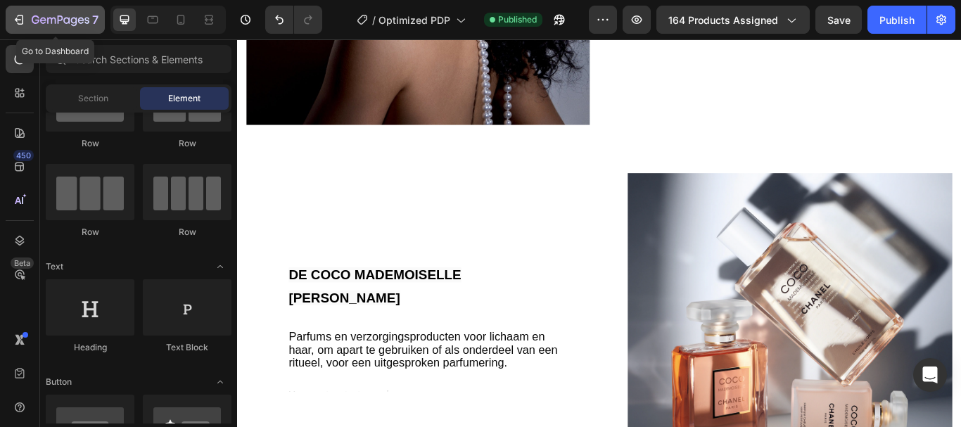
click at [22, 25] on icon "button" at bounding box center [19, 20] width 14 height 14
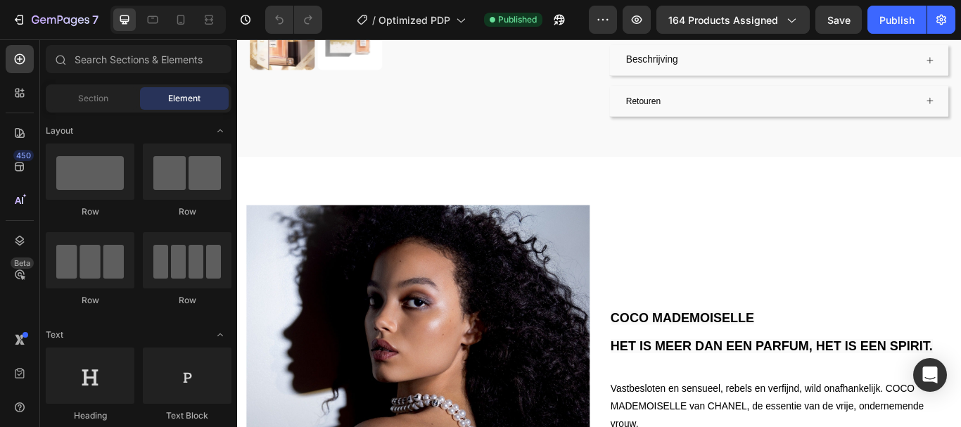
scroll to position [650, 0]
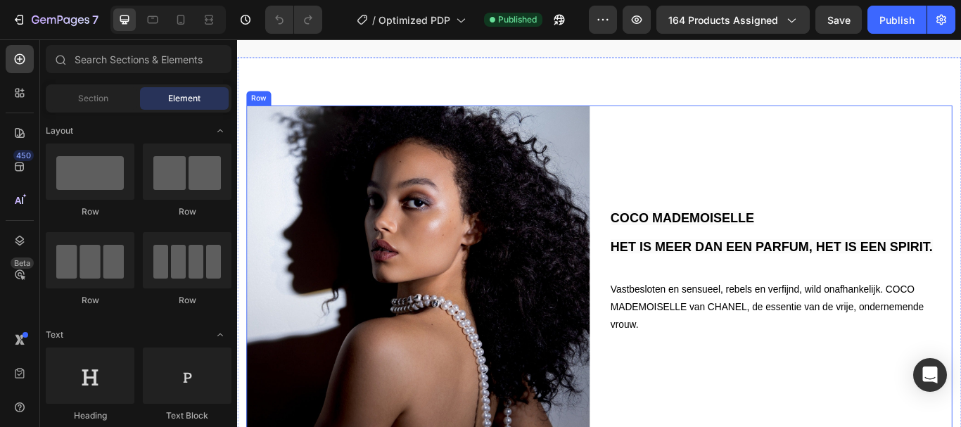
click at [791, 152] on div "COCO MADEMOISELLE HET IS MEER DAN EEN PARFUM, HET IS EEN SPIRIT. Heading Vastbe…" at bounding box center [871, 317] width 400 height 400
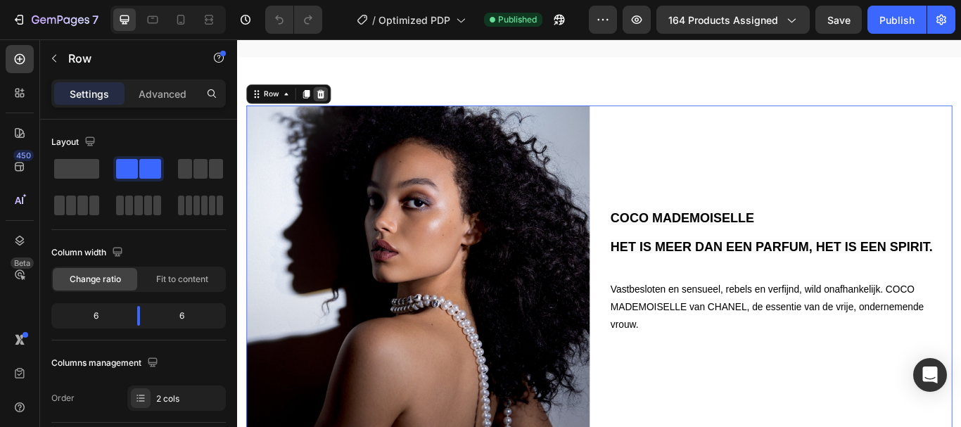
click at [332, 98] on icon at bounding box center [334, 103] width 11 height 11
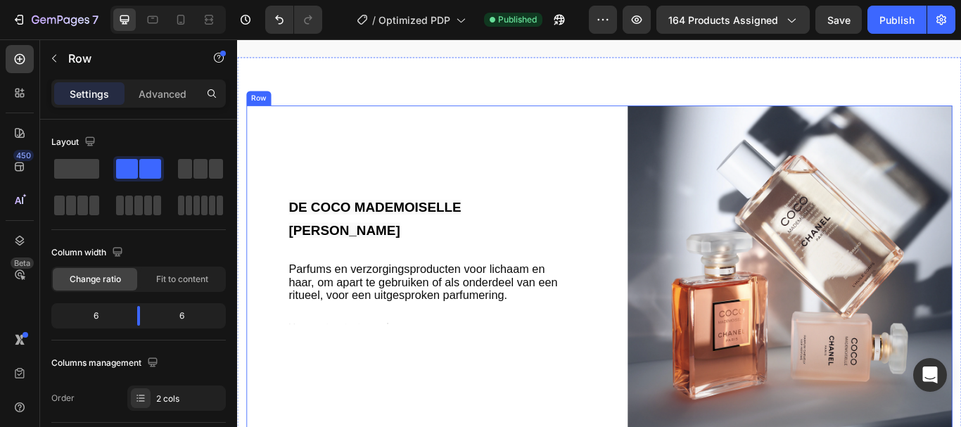
click at [554, 120] on div "DE COCO MADEMOISELLE LIJN Heading Parfums en verzorgingsproducten voor lichaam …" at bounding box center [437, 307] width 379 height 381
click at [334, 99] on icon at bounding box center [334, 104] width 9 height 10
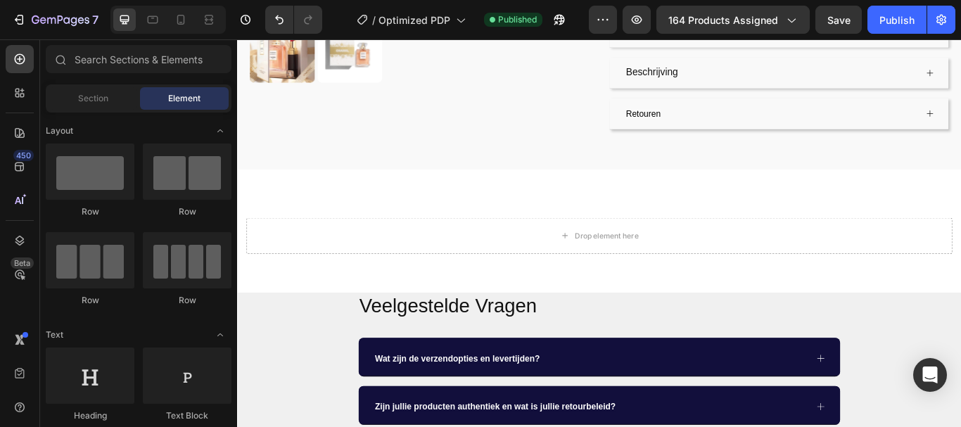
scroll to position [488, 0]
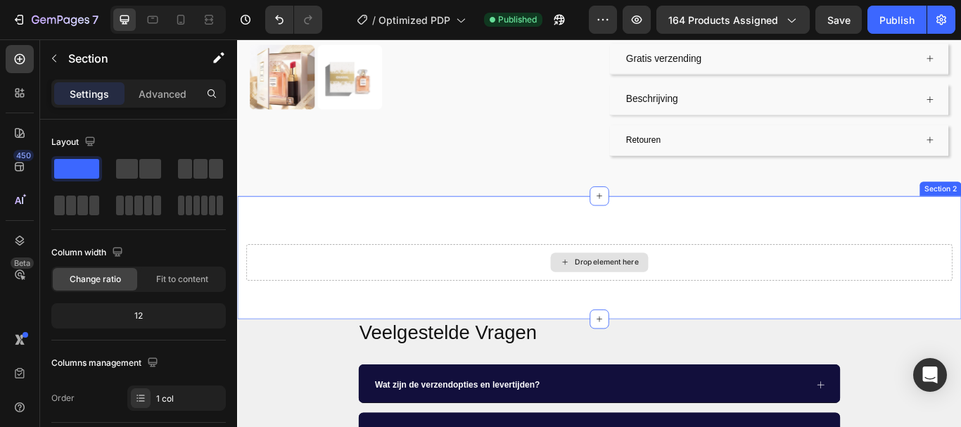
click at [922, 279] on div "Drop element here" at bounding box center [659, 300] width 823 height 42
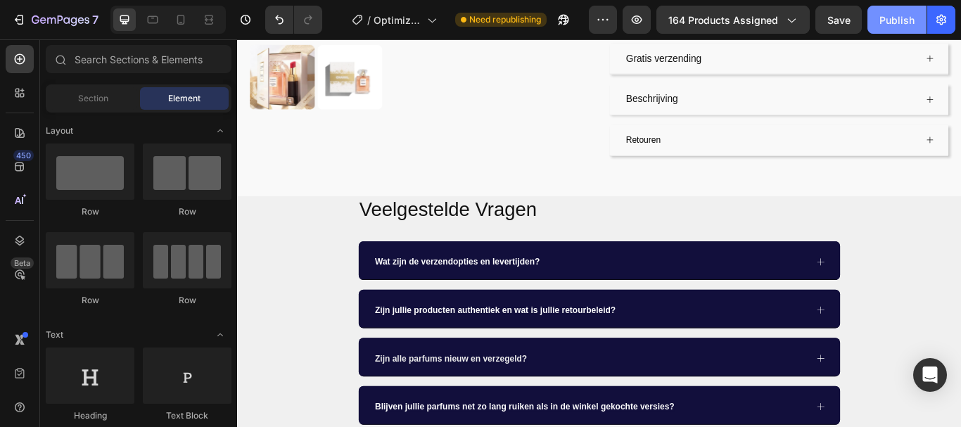
click at [882, 15] on div "Publish" at bounding box center [897, 20] width 35 height 15
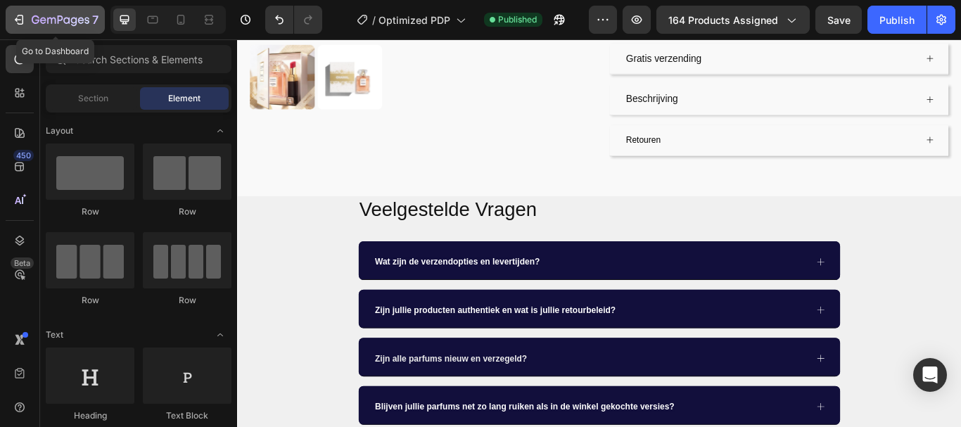
click at [29, 20] on div "7" at bounding box center [55, 19] width 87 height 17
click at [29, 19] on div "7" at bounding box center [55, 19] width 87 height 17
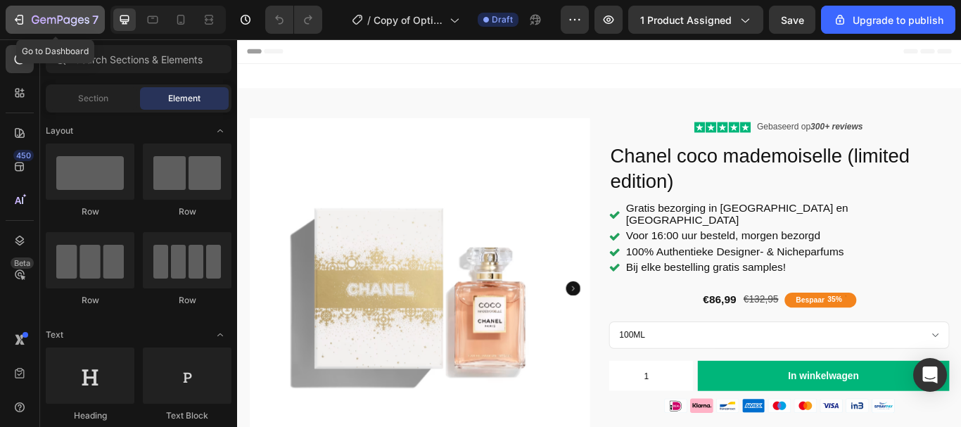
click at [14, 21] on icon "button" at bounding box center [19, 20] width 14 height 14
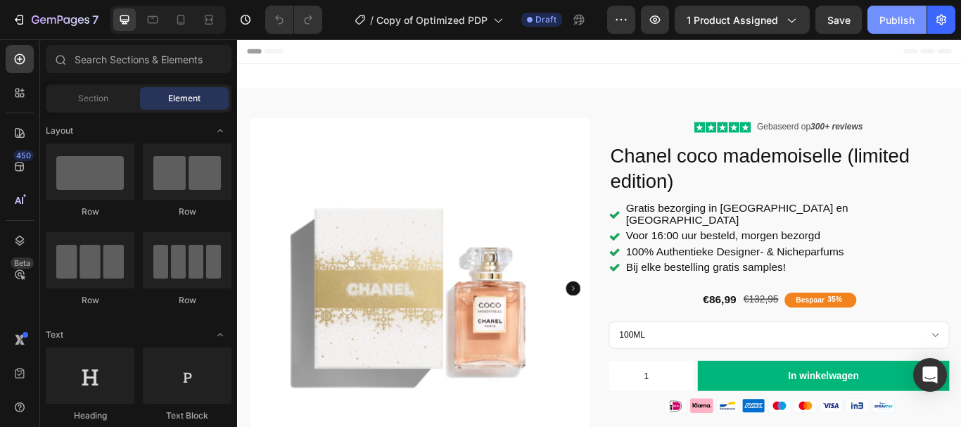
click at [889, 24] on div "Publish" at bounding box center [897, 20] width 35 height 15
click at [887, 27] on button "Publish" at bounding box center [897, 20] width 59 height 28
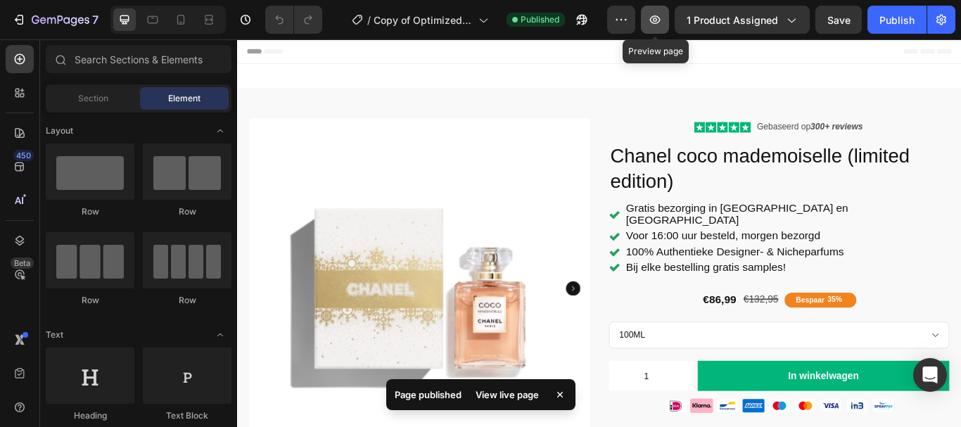
click at [653, 20] on icon "button" at bounding box center [655, 20] width 14 height 14
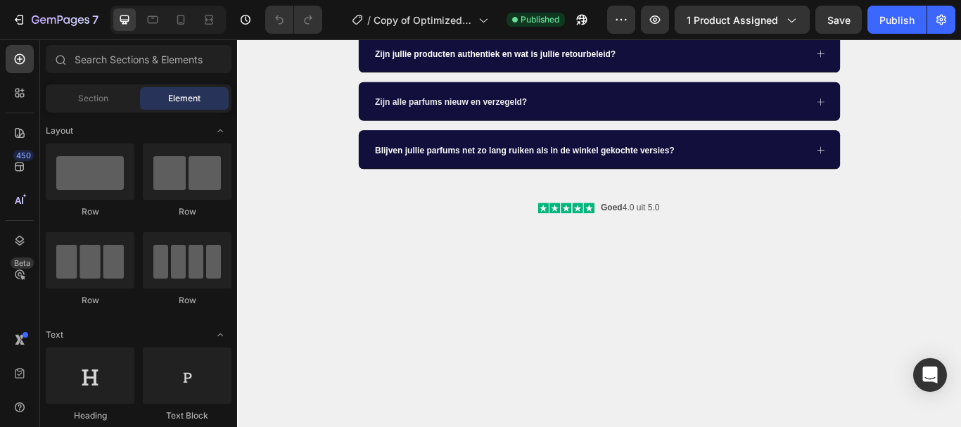
scroll to position [1319, 0]
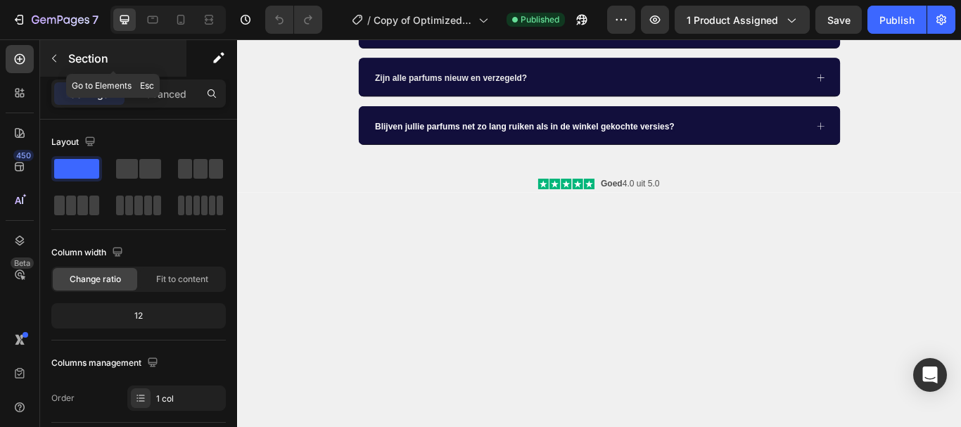
click at [55, 58] on icon "button" at bounding box center [54, 58] width 11 height 11
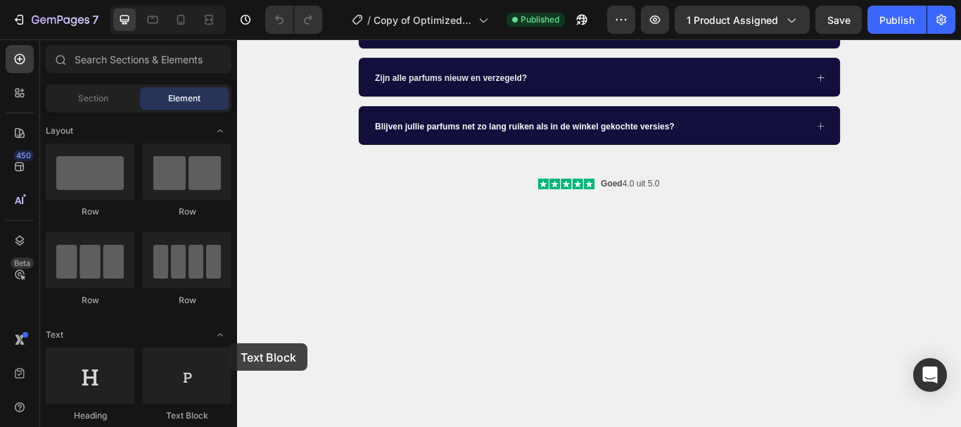
scroll to position [1339, 0]
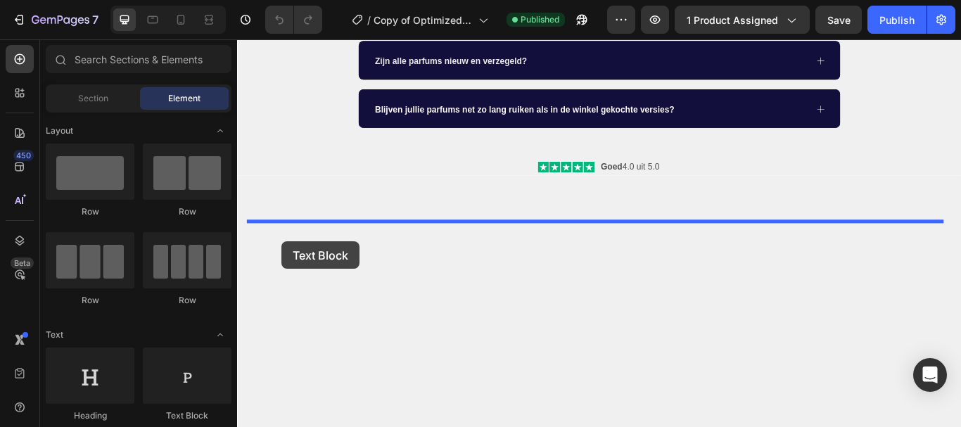
drag, startPoint x: 431, startPoint y: 421, endPoint x: 288, endPoint y: 275, distance: 203.5
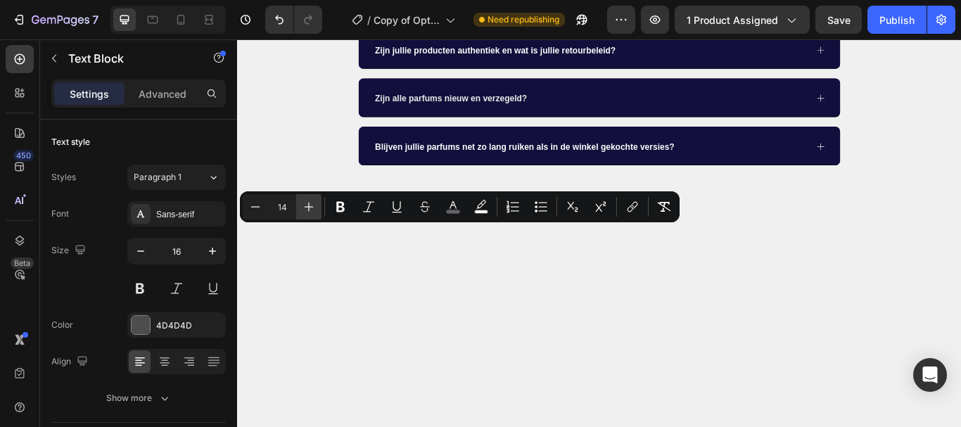
click at [306, 204] on icon "Editor contextual toolbar" at bounding box center [309, 207] width 14 height 14
type input "17"
click at [343, 211] on icon "Editor contextual toolbar" at bounding box center [340, 207] width 8 height 11
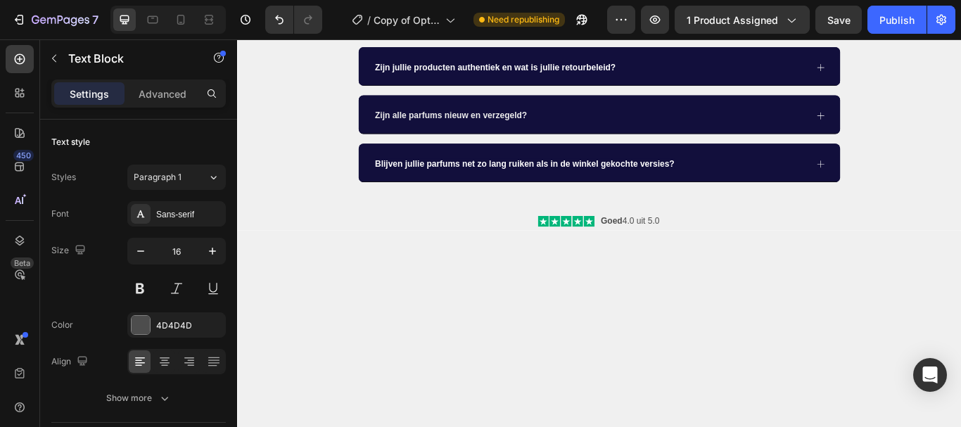
click at [167, 361] on icon at bounding box center [165, 362] width 14 height 14
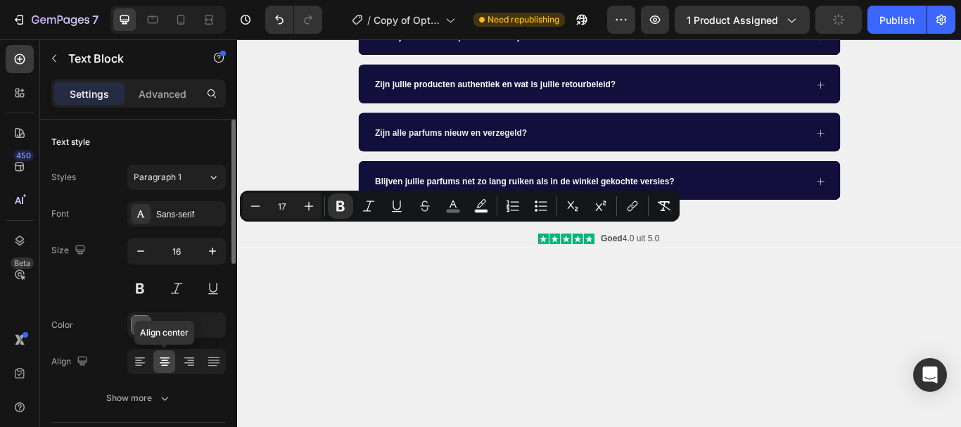
click at [158, 362] on icon at bounding box center [165, 362] width 14 height 14
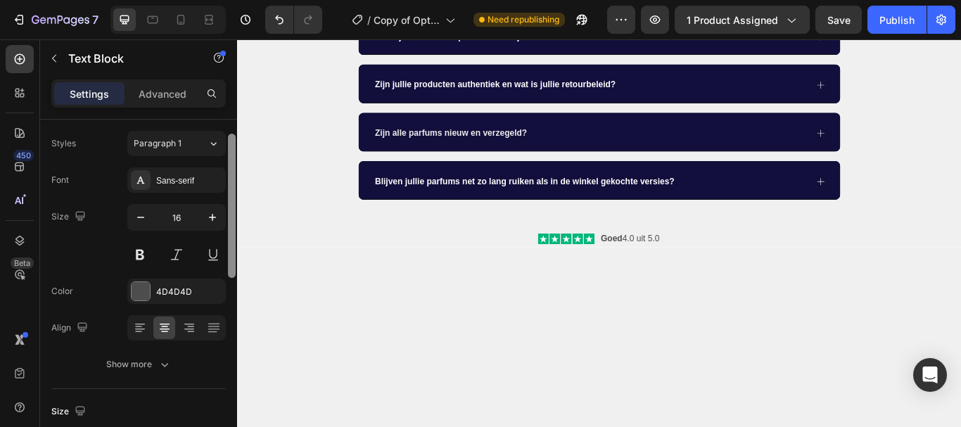
drag, startPoint x: 466, startPoint y: 274, endPoint x: 239, endPoint y: 307, distance: 230.4
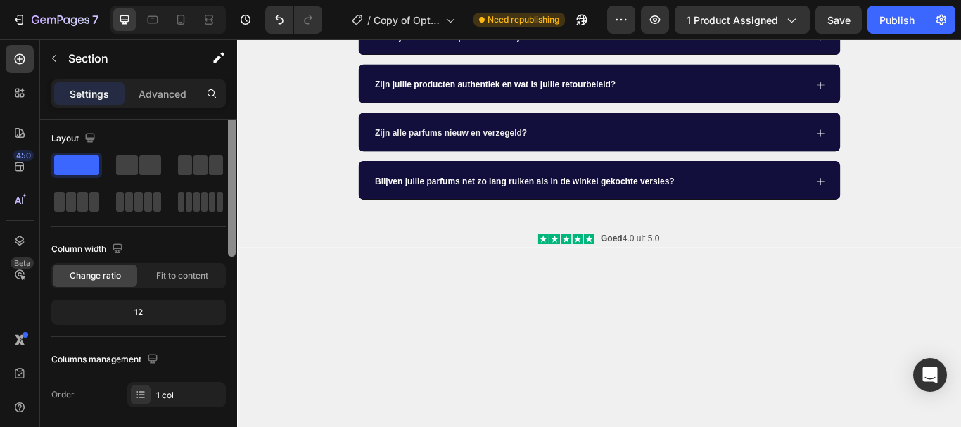
scroll to position [0, 0]
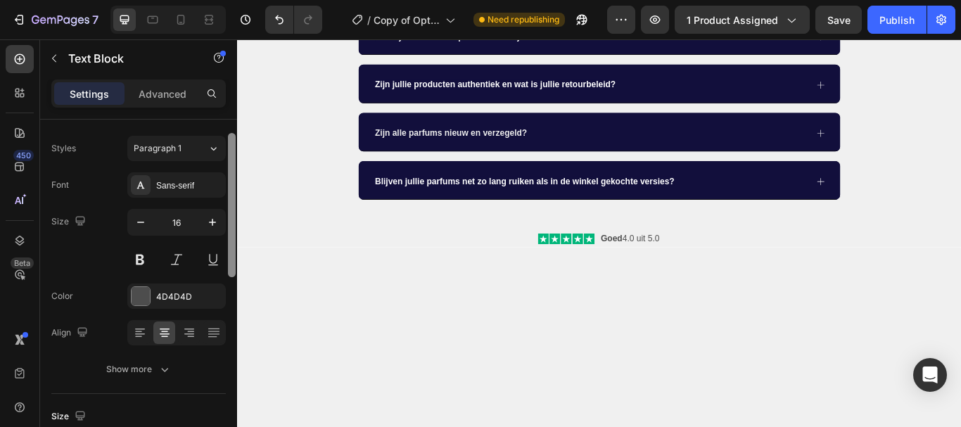
scroll to position [35, 0]
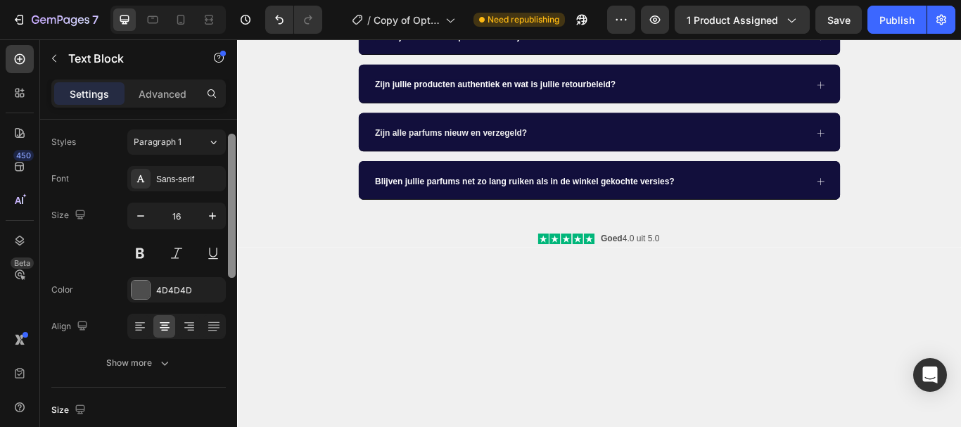
click at [235, 249] on div at bounding box center [232, 206] width 8 height 144
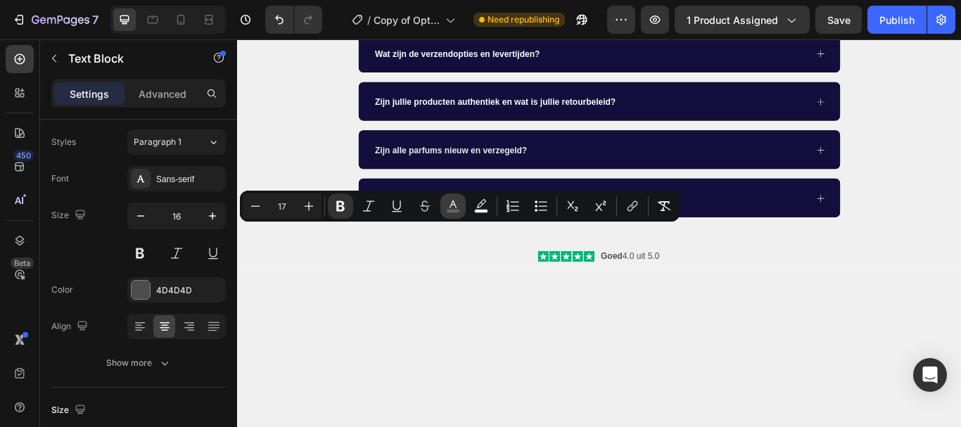
click at [443, 200] on button "color" at bounding box center [452, 205] width 25 height 25
type input "62646A"
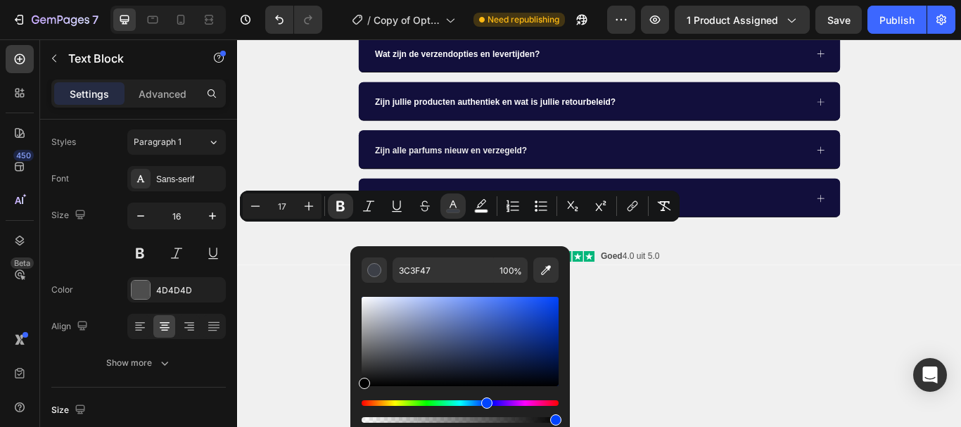
drag, startPoint x: 401, startPoint y: 360, endPoint x: 336, endPoint y: 431, distance: 96.6
click at [336, 0] on html "7 Version history / Copy of Optimized PDP Need republishing Preview 1 product a…" at bounding box center [480, 0] width 961 height 0
type input "000000"
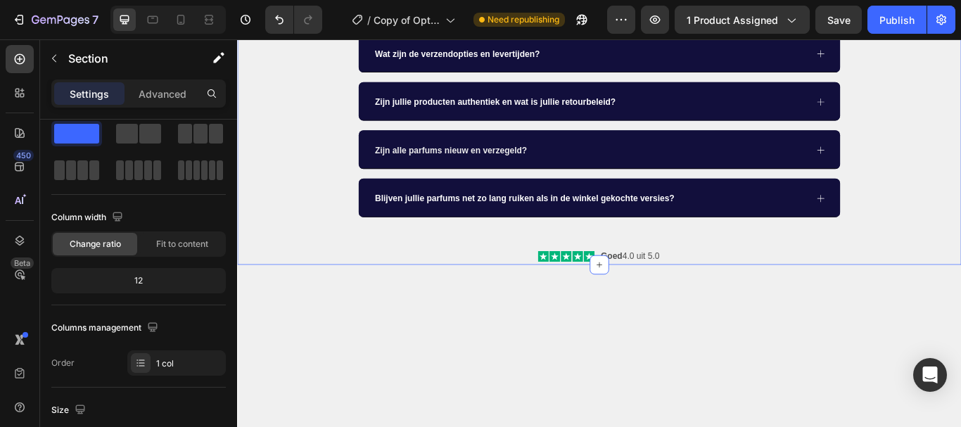
click at [324, 303] on div "Veelgestelde Vragen Heading Wat zijn de verzendopties en levertijden? Zijn jull…" at bounding box center [659, 141] width 844 height 323
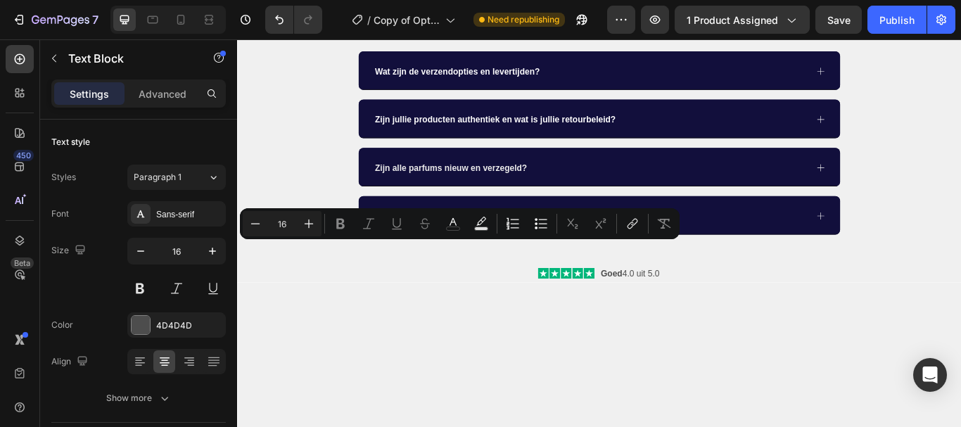
click at [284, 234] on div "Minus 16 Plus" at bounding box center [282, 223] width 79 height 25
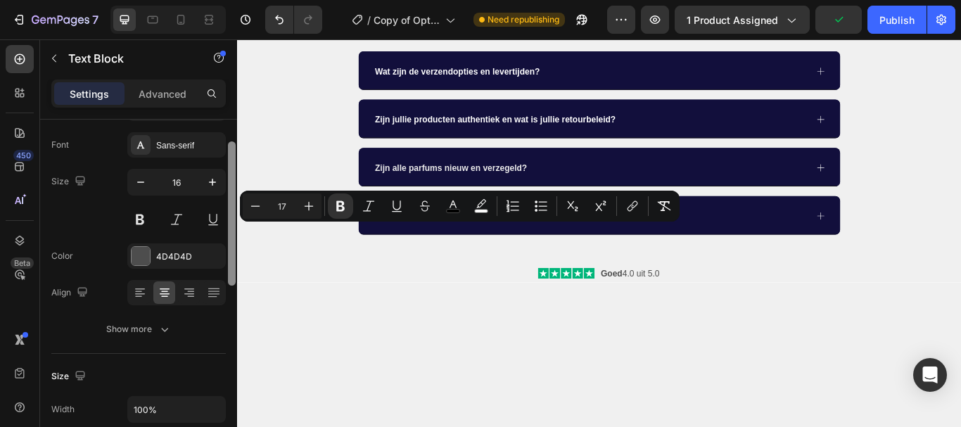
scroll to position [86, 0]
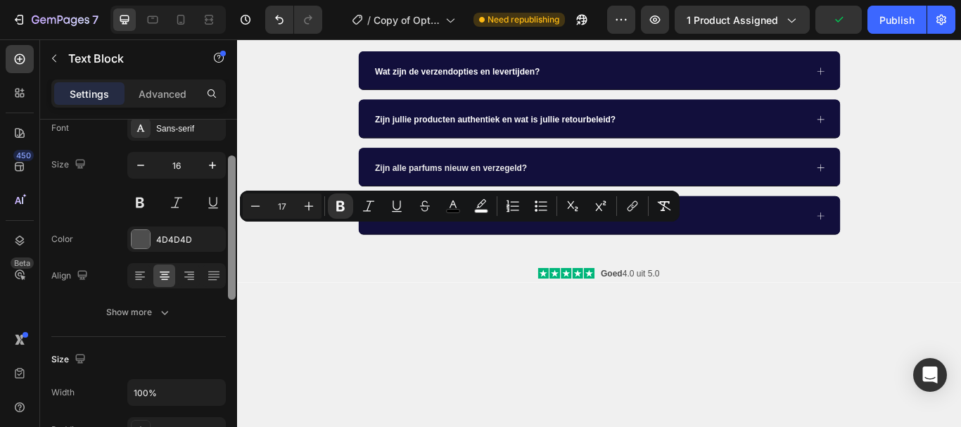
drag, startPoint x: 232, startPoint y: 253, endPoint x: 232, endPoint y: 288, distance: 35.9
click at [232, 288] on div at bounding box center [232, 227] width 8 height 144
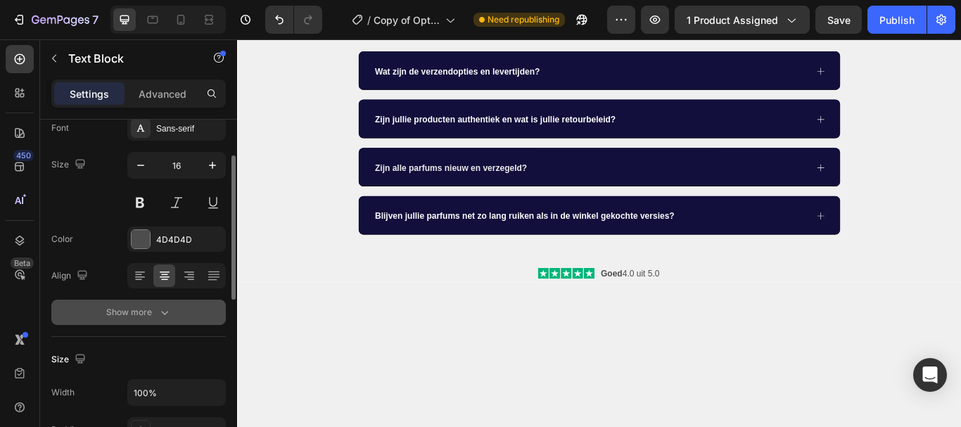
click at [139, 319] on div "Show more" at bounding box center [138, 312] width 65 height 14
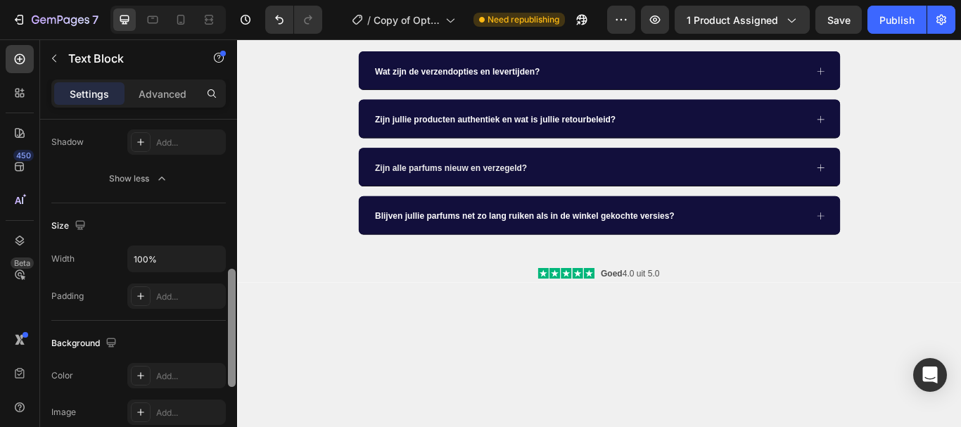
scroll to position [414, 0]
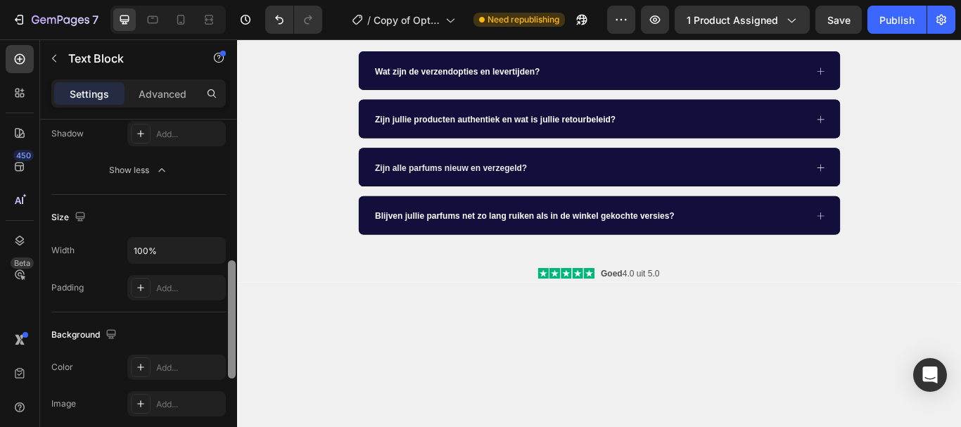
drag, startPoint x: 230, startPoint y: 273, endPoint x: 237, endPoint y: 410, distance: 137.4
click at [237, 0] on div "7 Version history / Copy of Optimized PDP Need republishing Preview 1 product a…" at bounding box center [480, 0] width 961 height 0
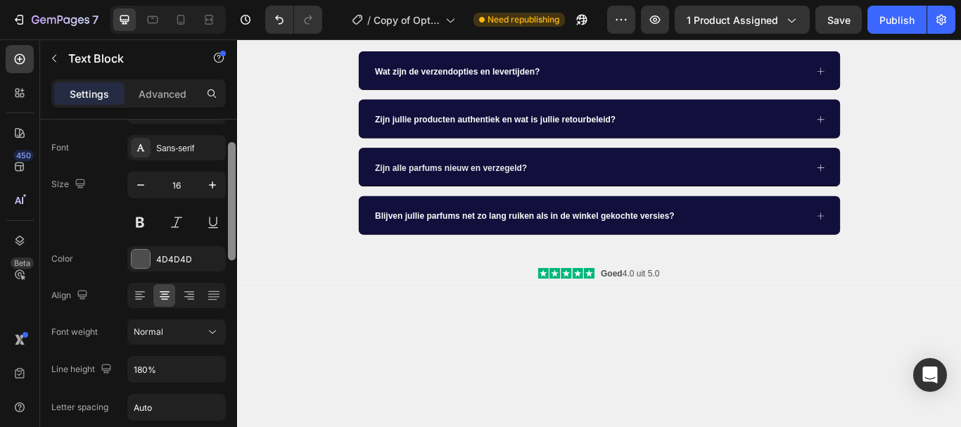
click at [233, 236] on div at bounding box center [232, 294] width 11 height 348
click at [146, 289] on icon at bounding box center [140, 295] width 14 height 14
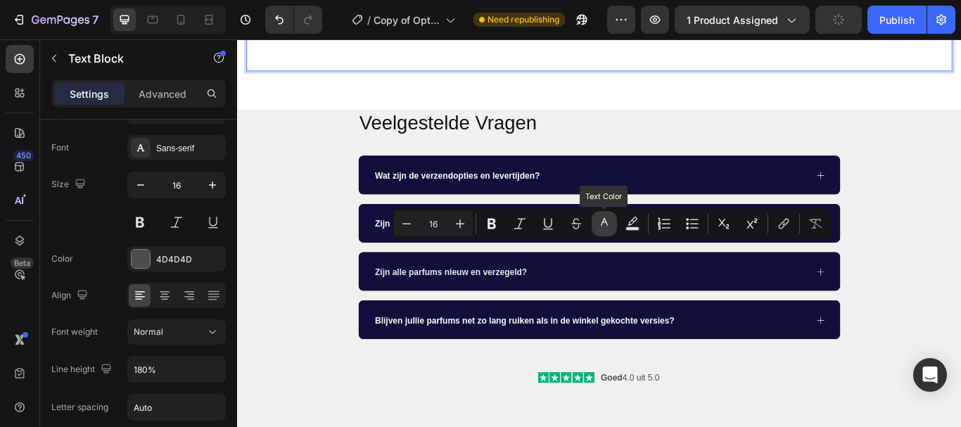
click at [597, 218] on icon "Editor contextual toolbar" at bounding box center [604, 224] width 14 height 14
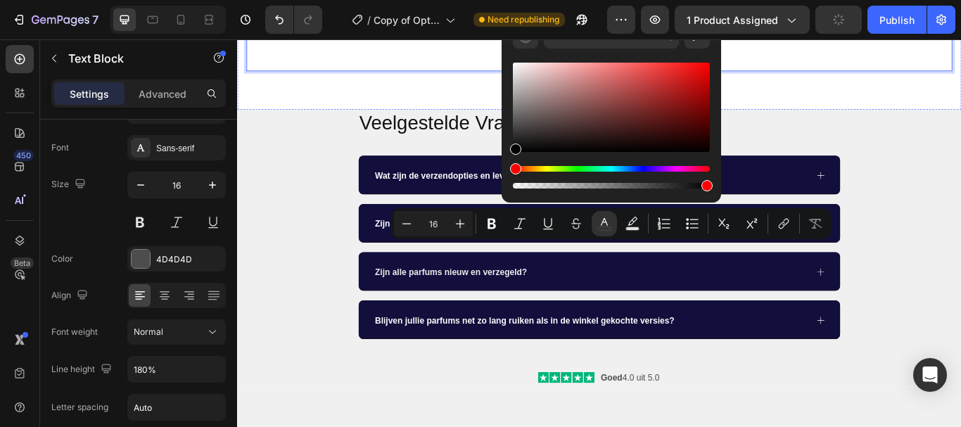
drag, startPoint x: 780, startPoint y: 153, endPoint x: 544, endPoint y: 205, distance: 241.9
type input "000000"
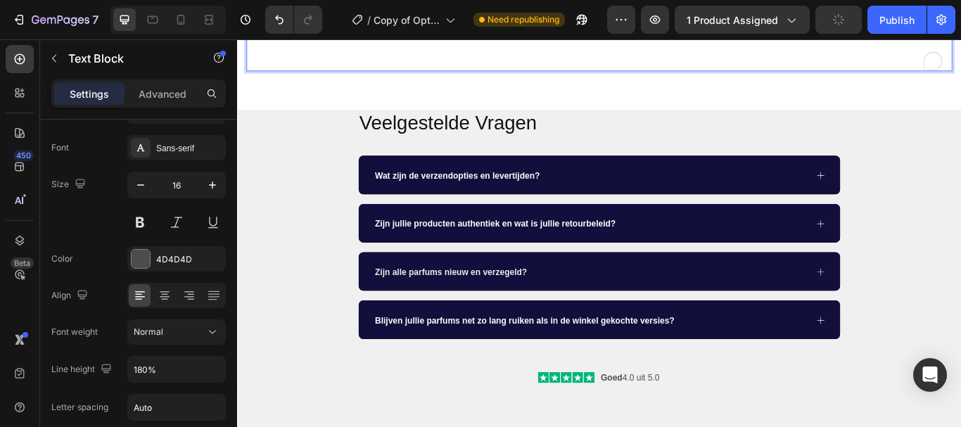
click at [527, 75] on p "To enrich screen reader interactions, please activate Accessibility in Grammarl…" at bounding box center [659, 4] width 820 height 142
click at [399, 75] on p "⁠⁠⁠⁠⁠⁠⁠" at bounding box center [659, 4] width 820 height 142
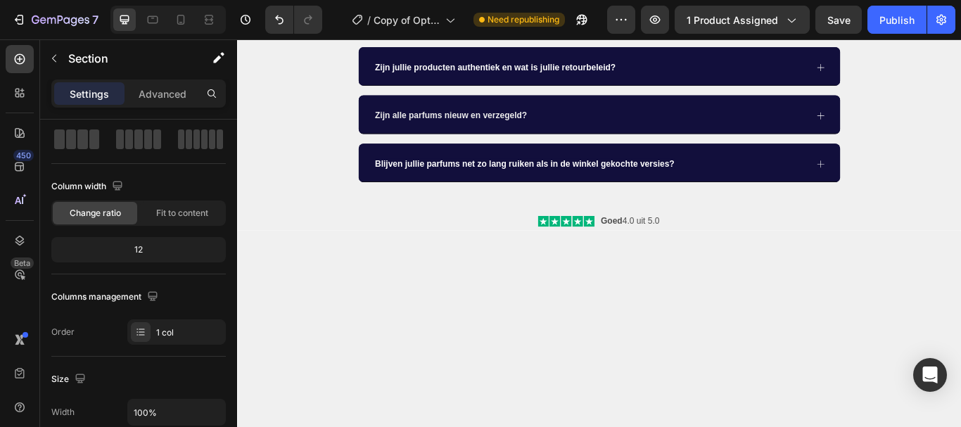
scroll to position [0, 0]
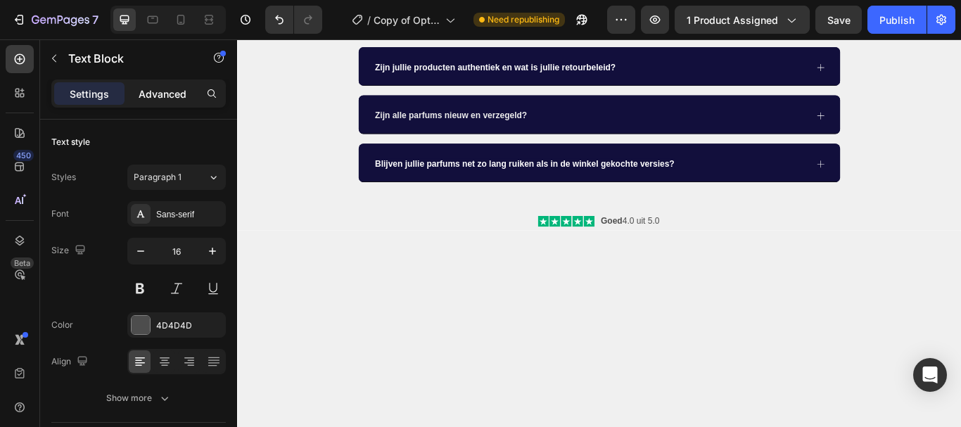
click at [156, 88] on p "Advanced" at bounding box center [163, 94] width 48 height 15
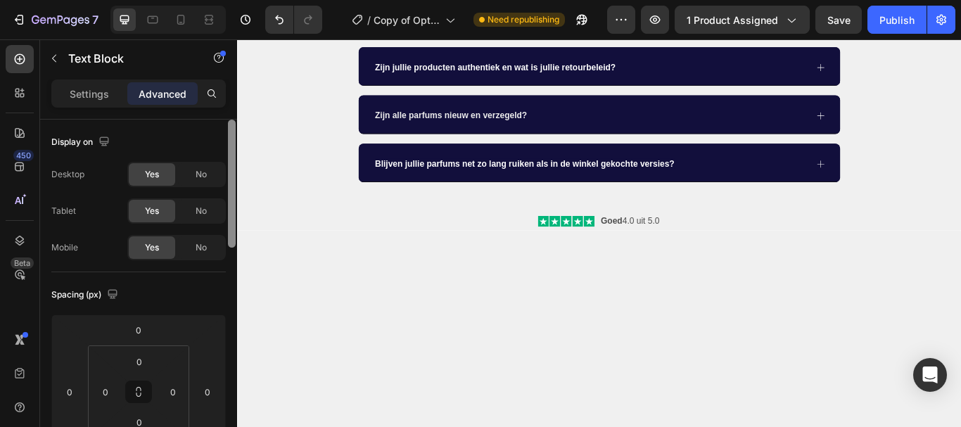
scroll to position [348, 0]
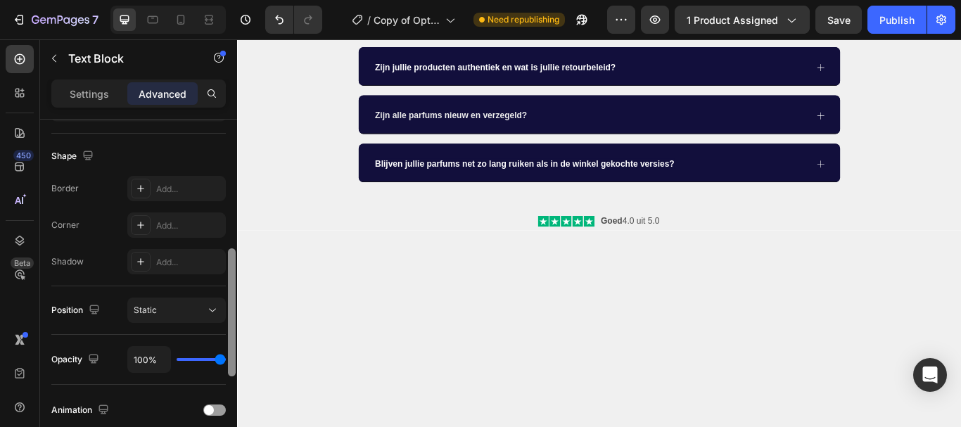
click at [227, 277] on div at bounding box center [232, 294] width 11 height 348
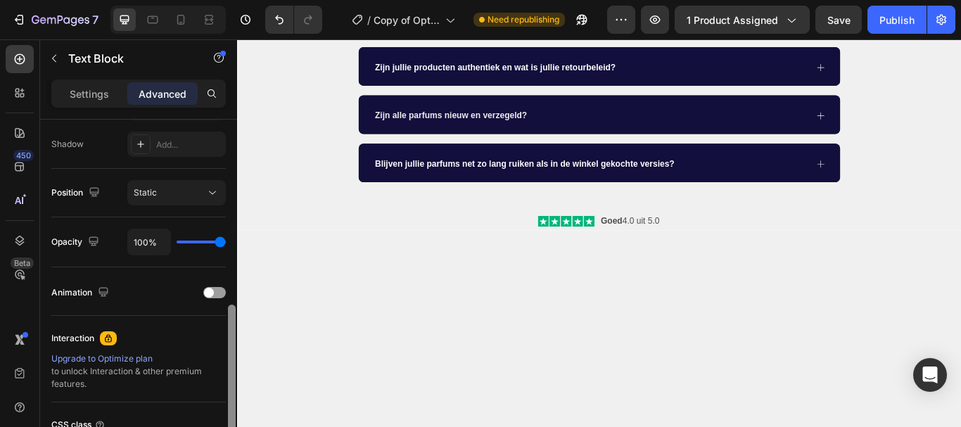
scroll to position [474, 0]
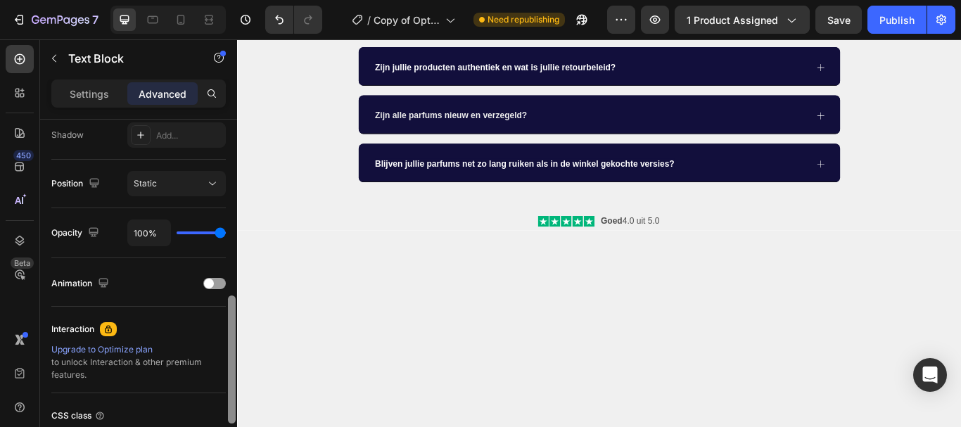
drag, startPoint x: 232, startPoint y: 282, endPoint x: 229, endPoint y: 329, distance: 47.3
click at [229, 329] on div at bounding box center [232, 360] width 8 height 128
click at [90, 88] on p "Settings" at bounding box center [89, 94] width 39 height 15
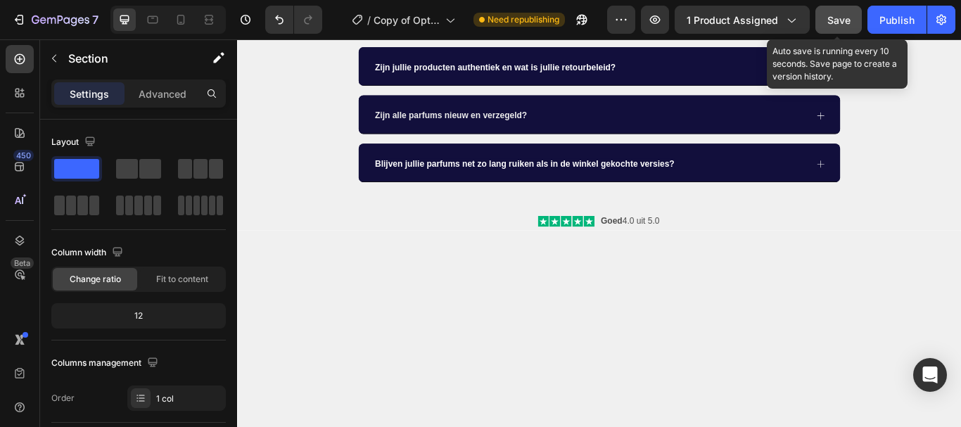
click at [845, 28] on button "Save" at bounding box center [838, 20] width 46 height 28
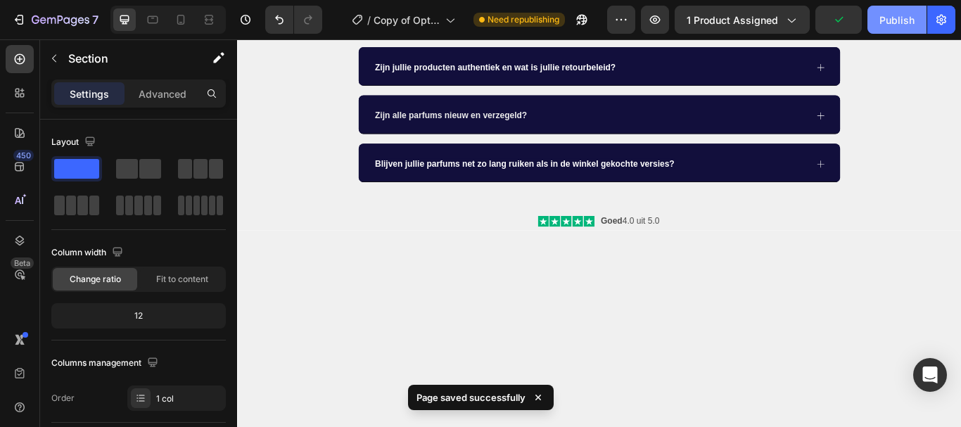
click at [887, 28] on button "Publish" at bounding box center [897, 20] width 59 height 28
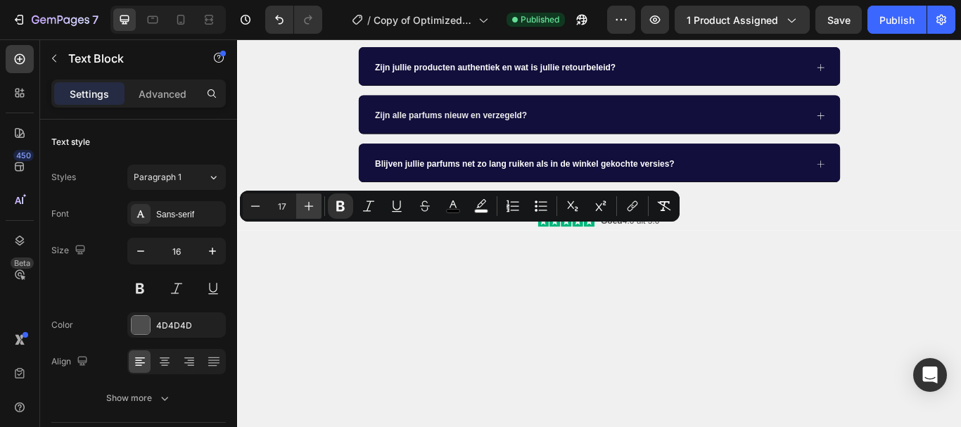
click at [312, 203] on icon "Editor contextual toolbar" at bounding box center [309, 206] width 14 height 14
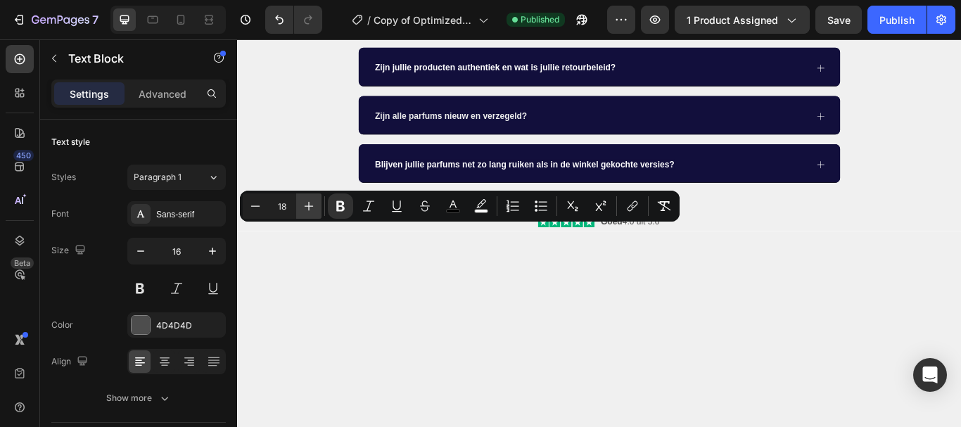
click at [312, 203] on icon "Editor contextual toolbar" at bounding box center [309, 206] width 14 height 14
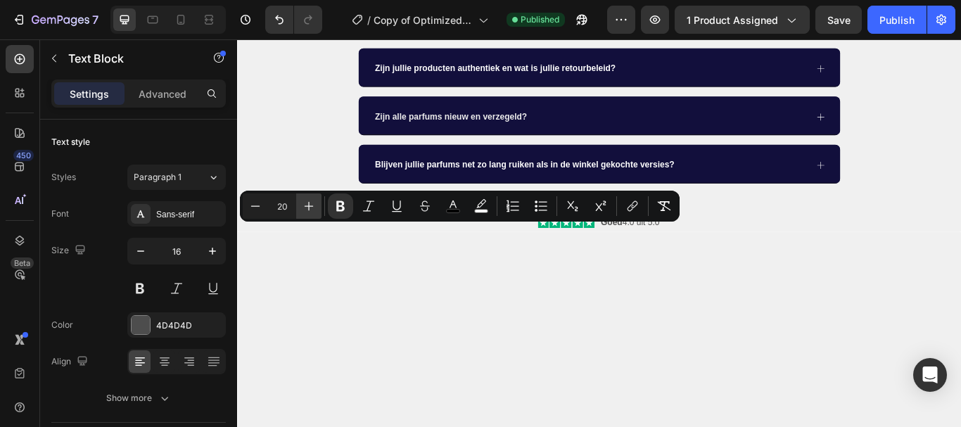
click at [312, 203] on icon "Editor contextual toolbar" at bounding box center [309, 206] width 14 height 14
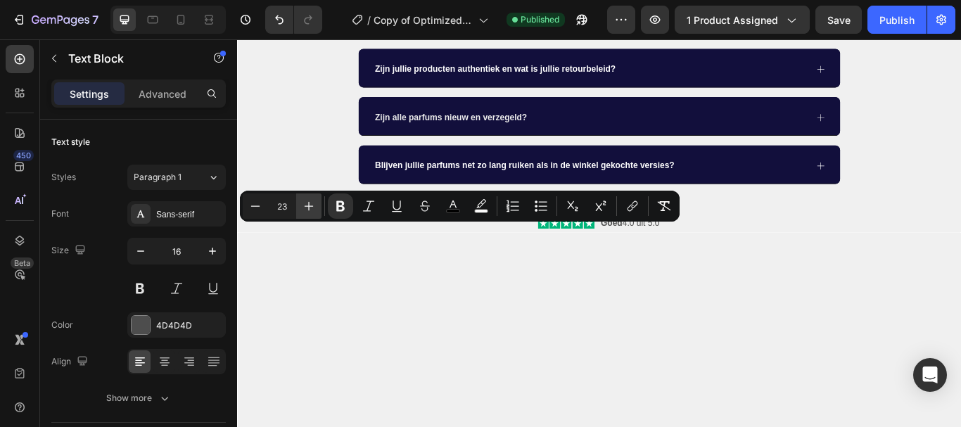
click at [312, 203] on icon "Editor contextual toolbar" at bounding box center [309, 206] width 14 height 14
type input "24"
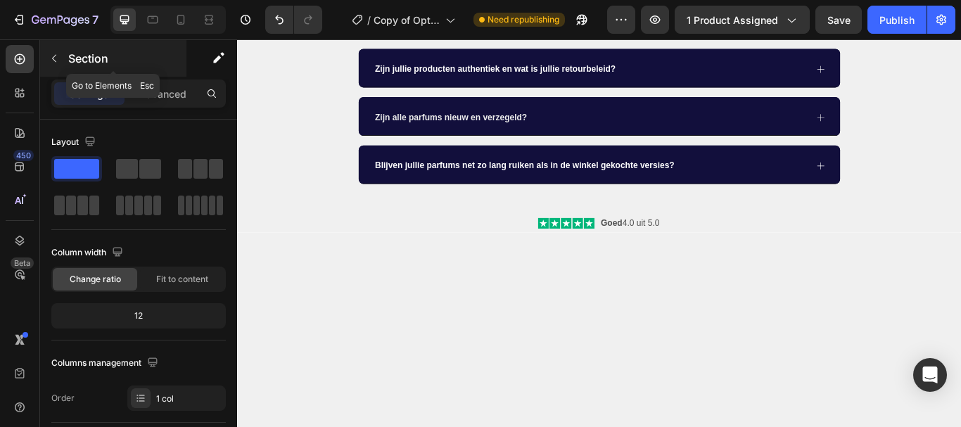
click at [58, 58] on icon "button" at bounding box center [54, 58] width 11 height 11
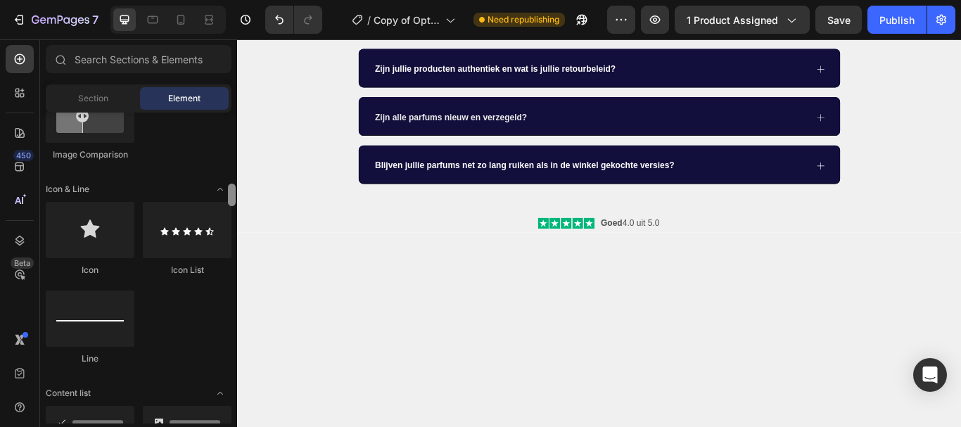
scroll to position [856, 0]
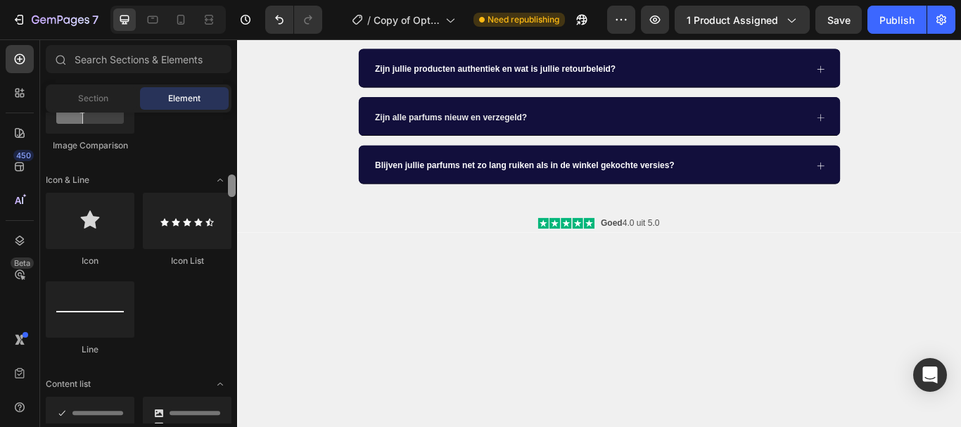
drag, startPoint x: 235, startPoint y: 131, endPoint x: 233, endPoint y: 191, distance: 59.8
click at [233, 191] on div at bounding box center [232, 185] width 8 height 23
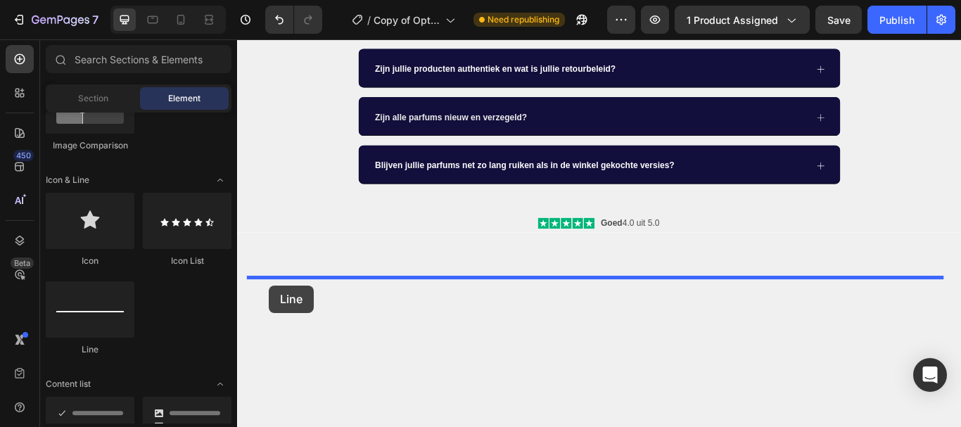
drag, startPoint x: 310, startPoint y: 349, endPoint x: 274, endPoint y: 326, distance: 43.0
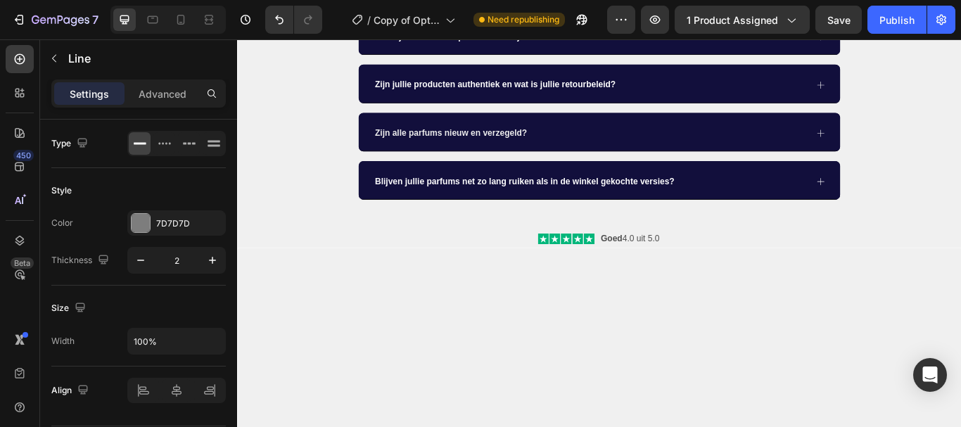
click at [211, 264] on icon "button" at bounding box center [212, 260] width 14 height 14
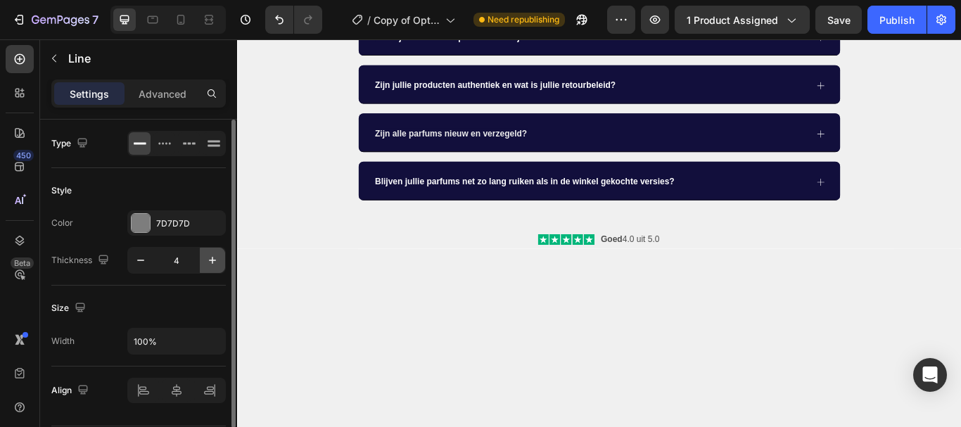
click at [211, 264] on icon "button" at bounding box center [212, 260] width 14 height 14
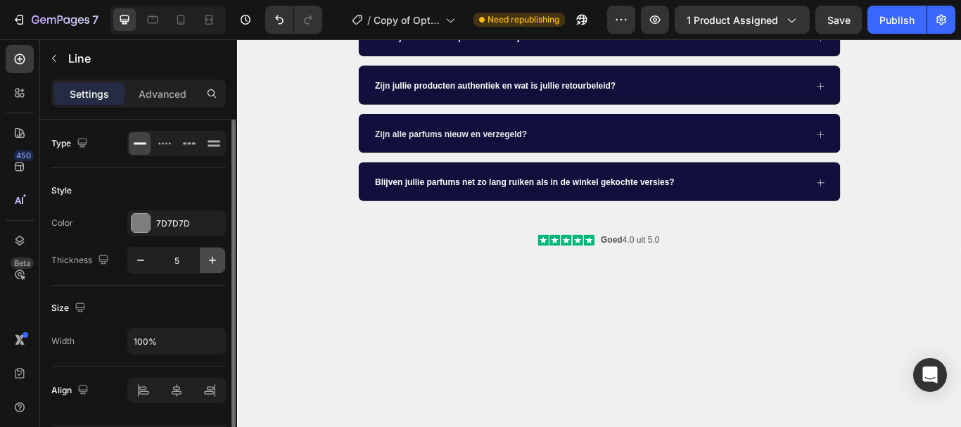
click at [211, 264] on icon "button" at bounding box center [212, 260] width 14 height 14
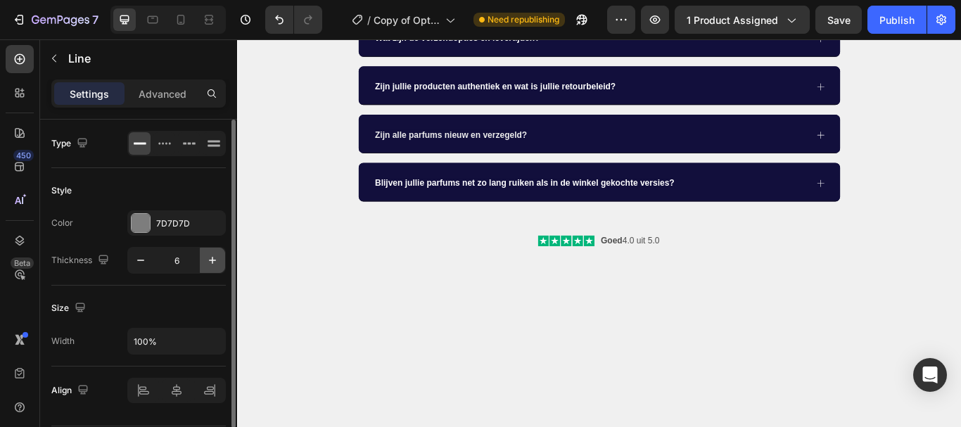
click at [211, 264] on icon "button" at bounding box center [212, 260] width 14 height 14
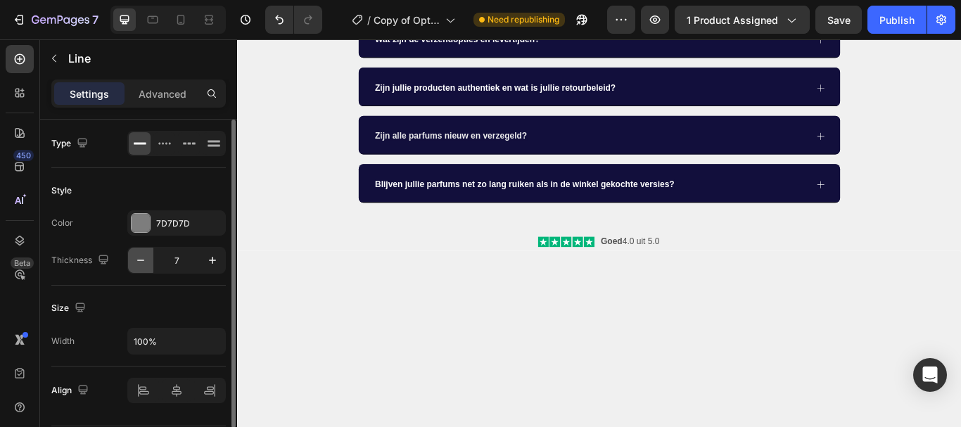
click at [139, 258] on icon "button" at bounding box center [141, 260] width 14 height 14
type input "6"
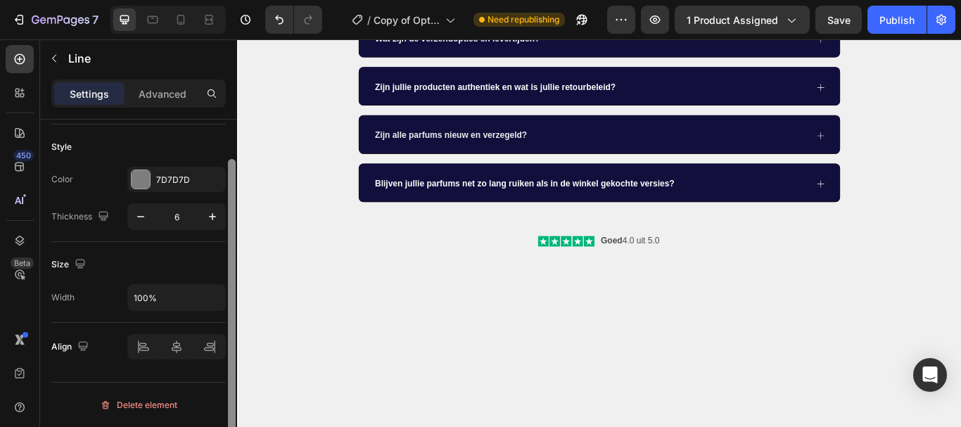
scroll to position [0, 0]
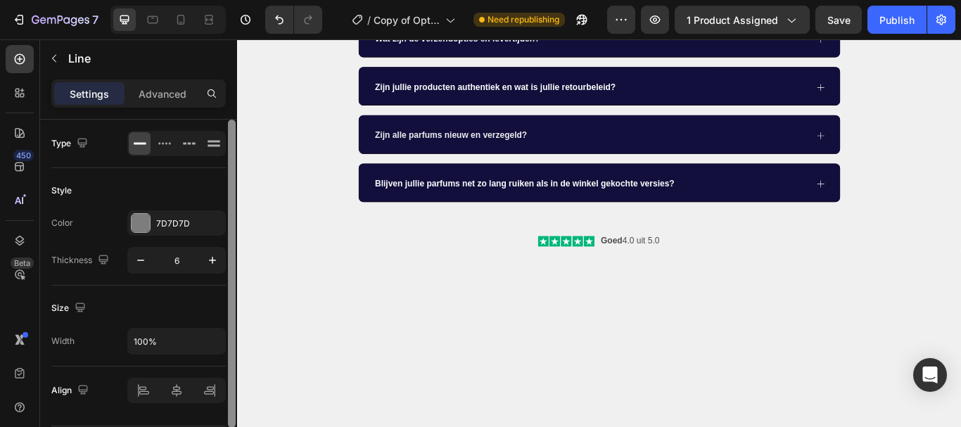
drag, startPoint x: 232, startPoint y: 259, endPoint x: 233, endPoint y: 233, distance: 26.0
click at [233, 233] on div at bounding box center [232, 274] width 8 height 308
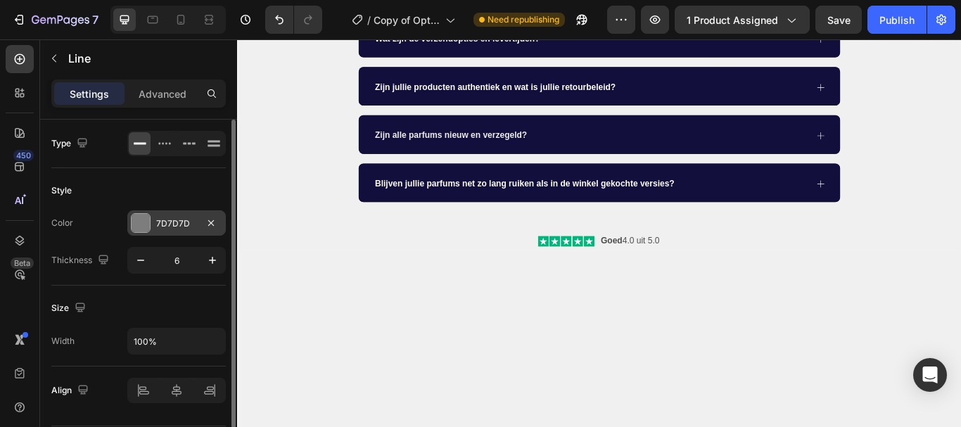
click at [145, 225] on div at bounding box center [141, 223] width 18 height 18
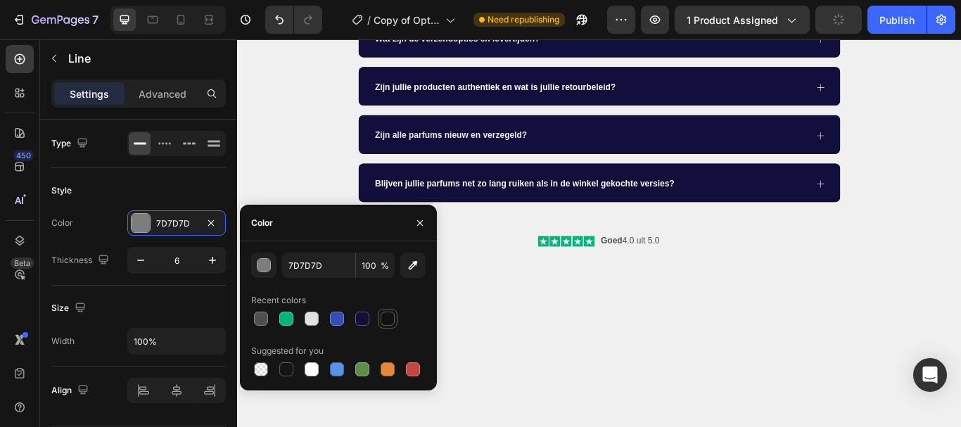
click at [387, 322] on div at bounding box center [388, 319] width 14 height 14
type input "121212"
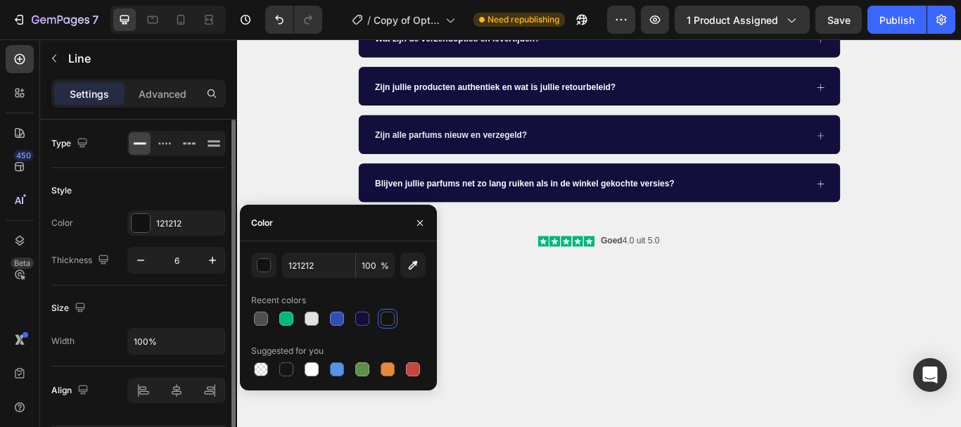
click at [153, 320] on div "Size Width 100%" at bounding box center [138, 326] width 174 height 81
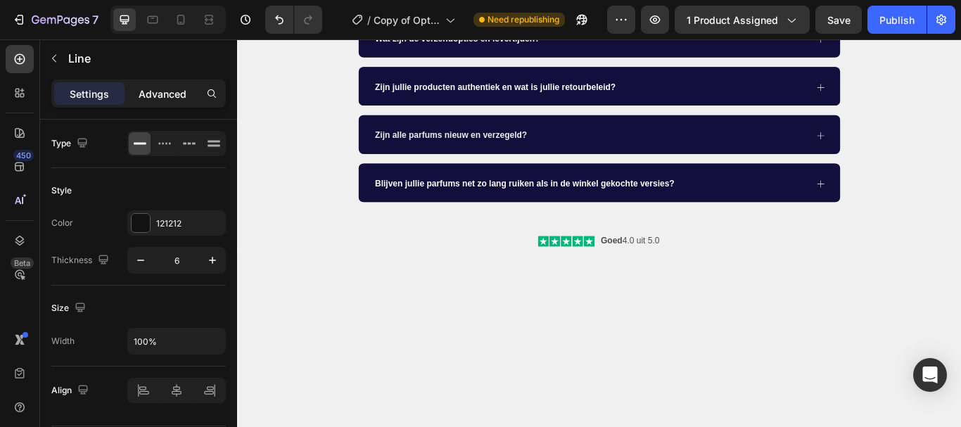
click at [168, 95] on p "Advanced" at bounding box center [163, 94] width 48 height 15
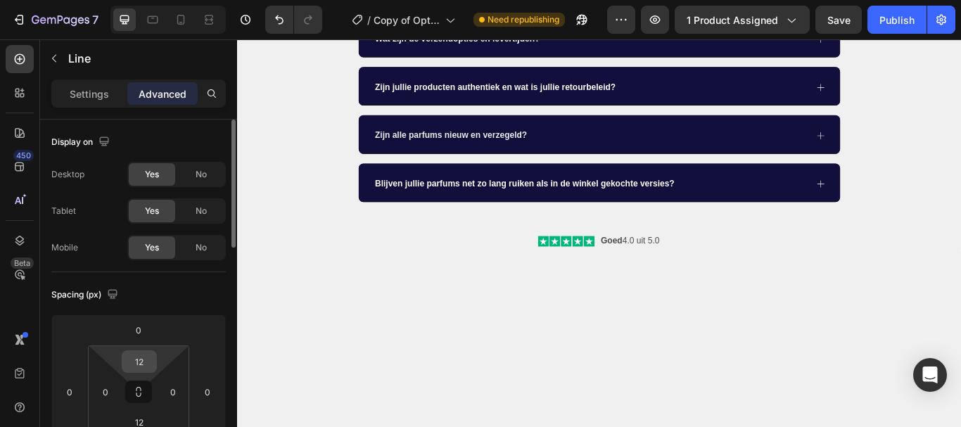
click at [137, 364] on input "12" at bounding box center [139, 361] width 28 height 21
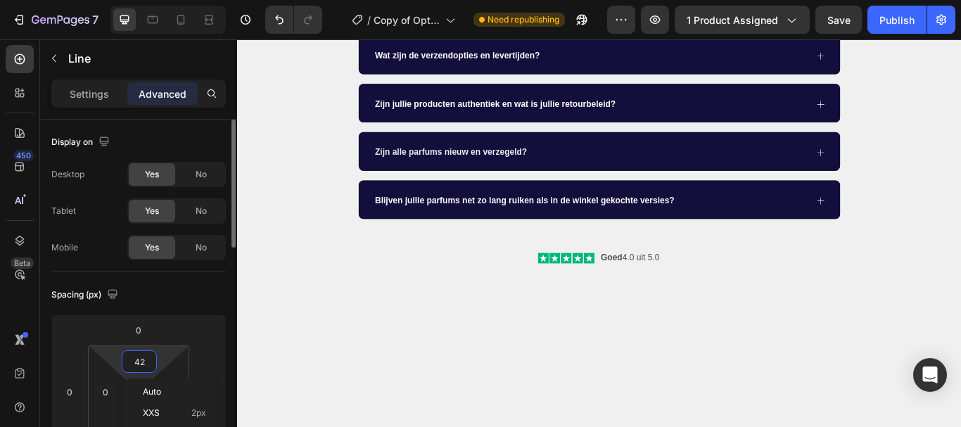
type input "43"
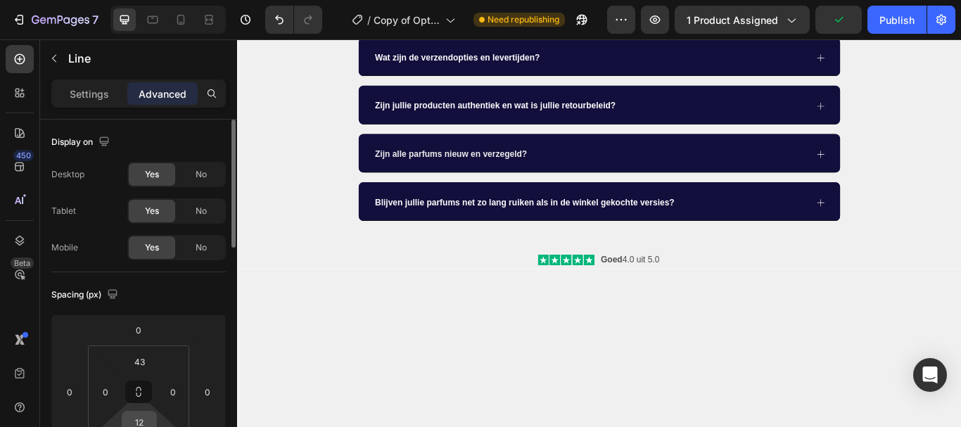
click at [141, 415] on input "12" at bounding box center [139, 422] width 28 height 21
click at [166, 299] on div "Spacing (px)" at bounding box center [138, 295] width 174 height 23
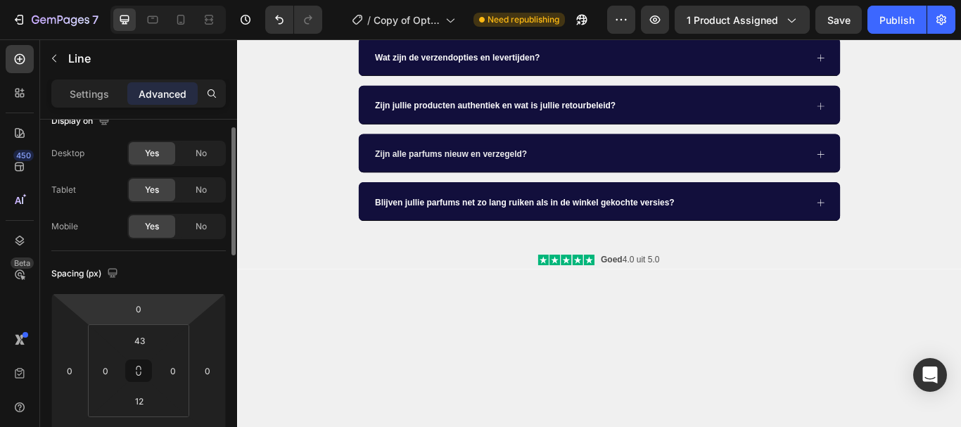
scroll to position [42, 0]
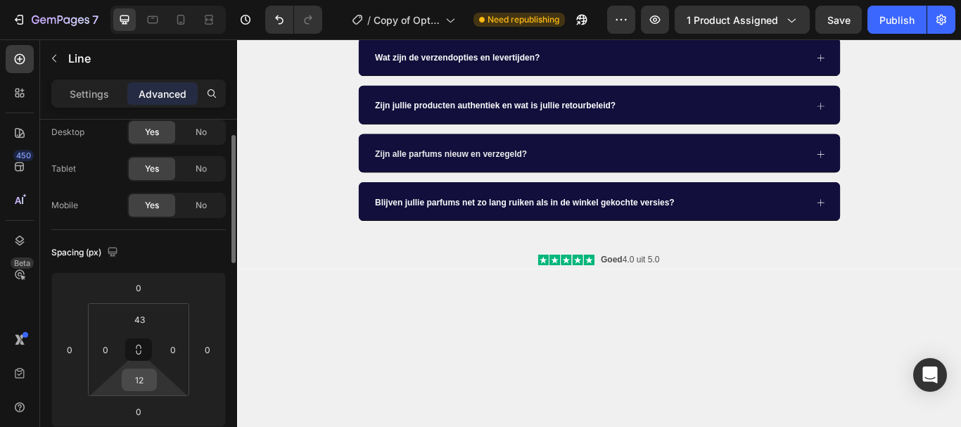
click at [144, 381] on input "12" at bounding box center [139, 379] width 28 height 21
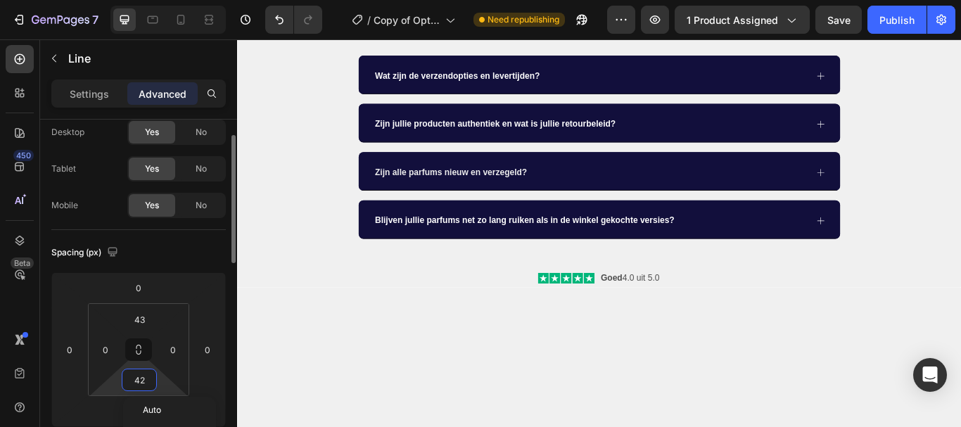
type input "43"
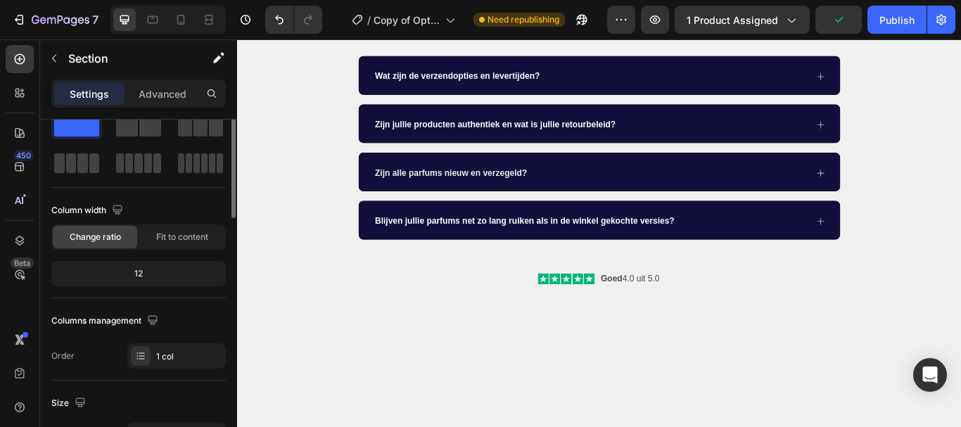
scroll to position [0, 0]
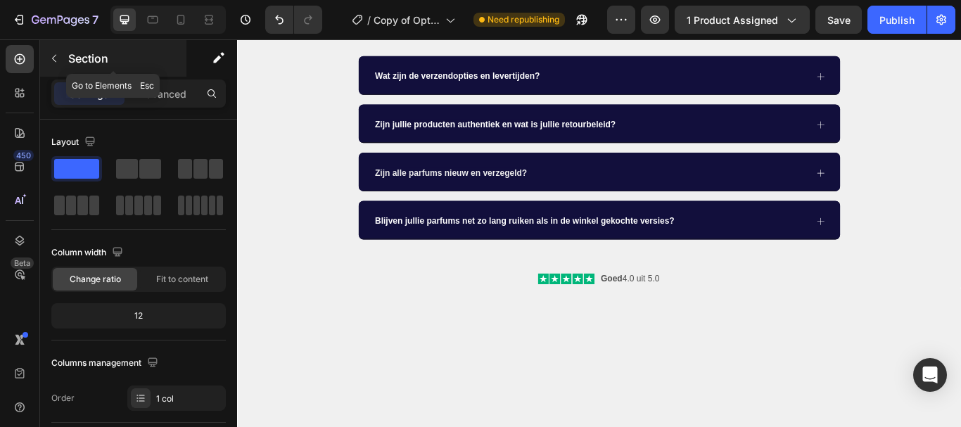
click at [50, 56] on icon "button" at bounding box center [54, 58] width 11 height 11
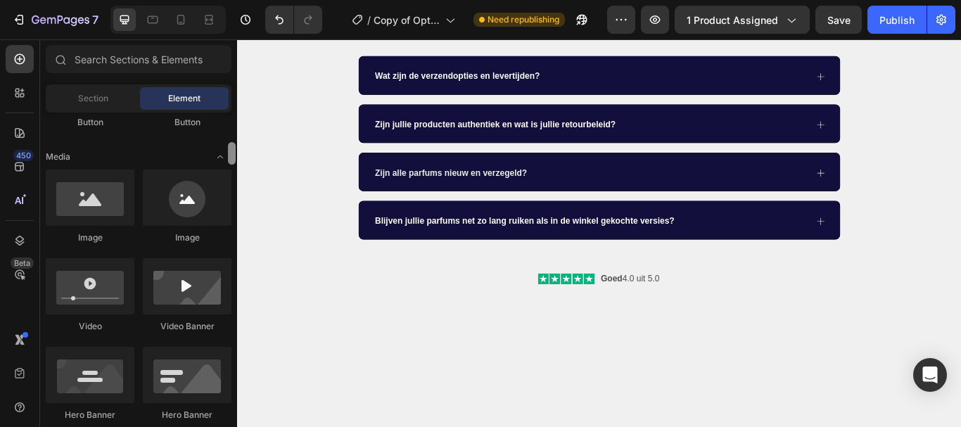
scroll to position [418, 0]
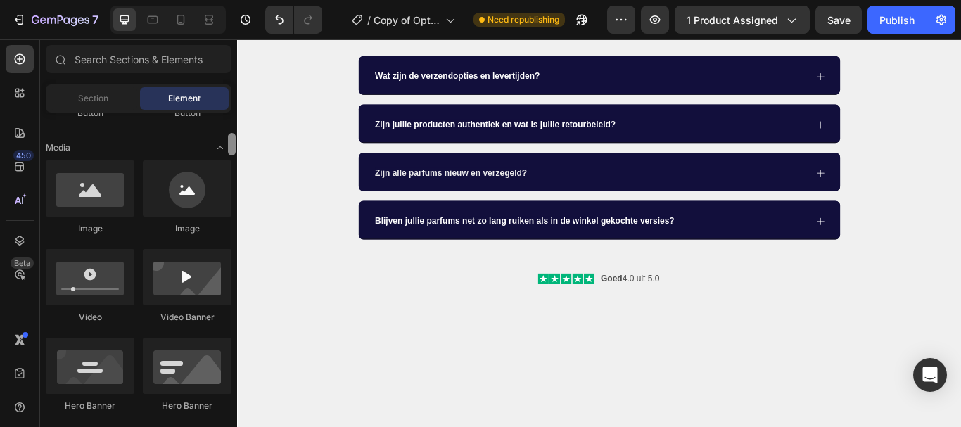
drag, startPoint x: 229, startPoint y: 183, endPoint x: 235, endPoint y: 154, distance: 29.5
click at [235, 154] on div at bounding box center [232, 144] width 8 height 23
click at [235, 154] on div at bounding box center [232, 154] width 8 height 23
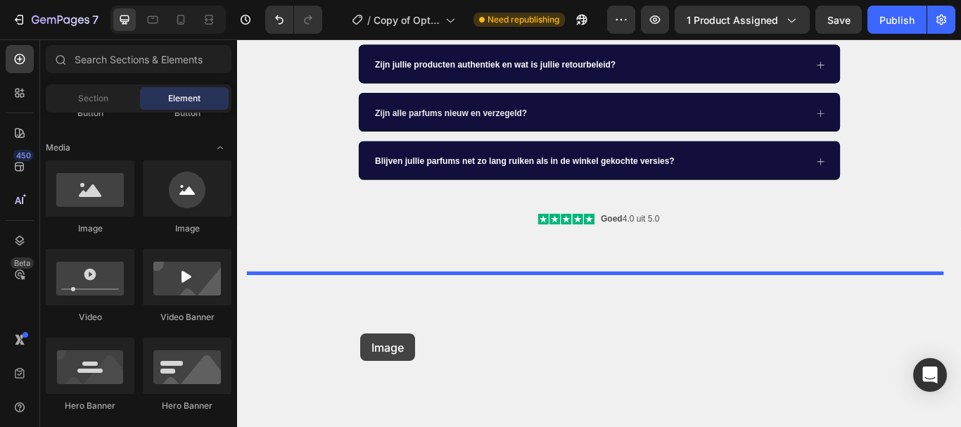
scroll to position [1428, 0]
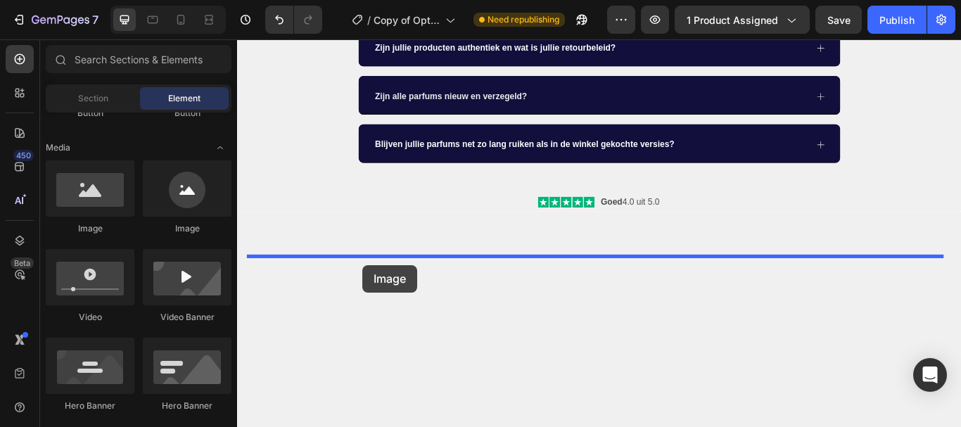
drag, startPoint x: 422, startPoint y: 234, endPoint x: 383, endPoint y: 303, distance: 78.5
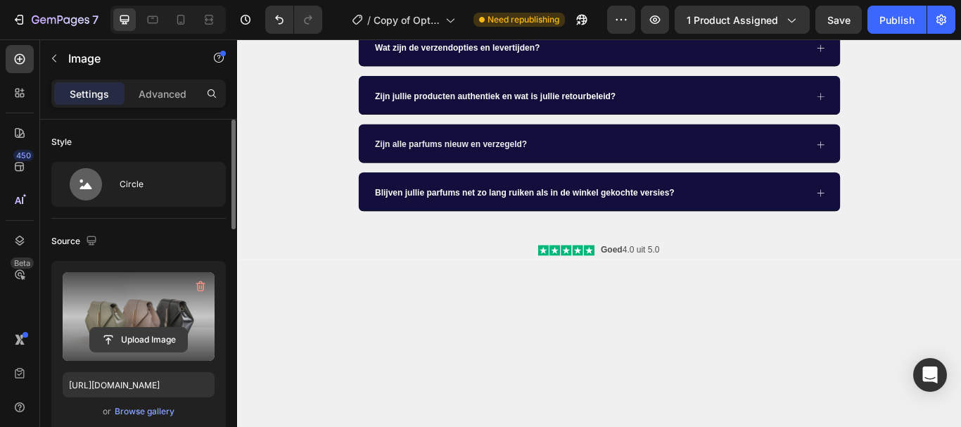
click at [135, 334] on input "file" at bounding box center [138, 340] width 97 height 24
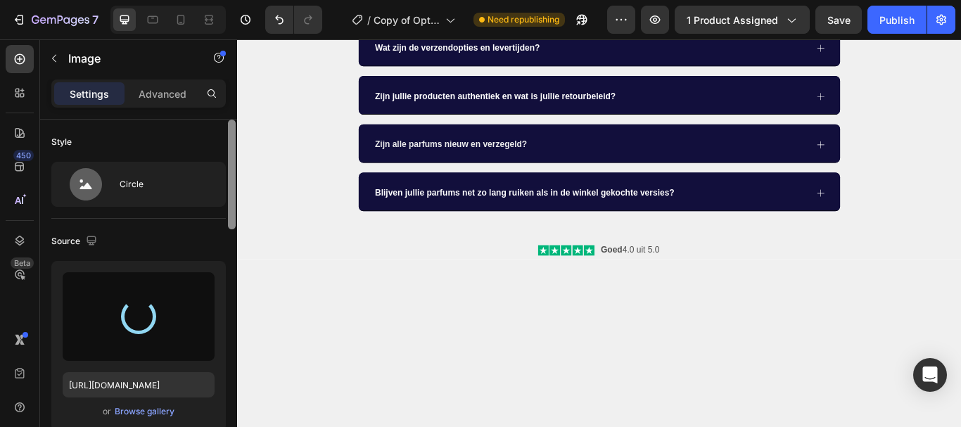
type input "https://cdn.shopify.com/s/files/1/0697/3646/4573/files/gempages_580045244901360…"
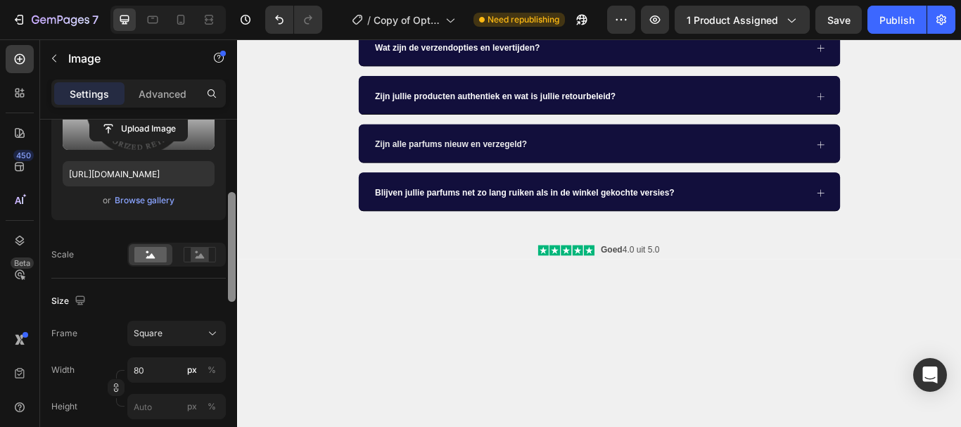
scroll to position [217, 0]
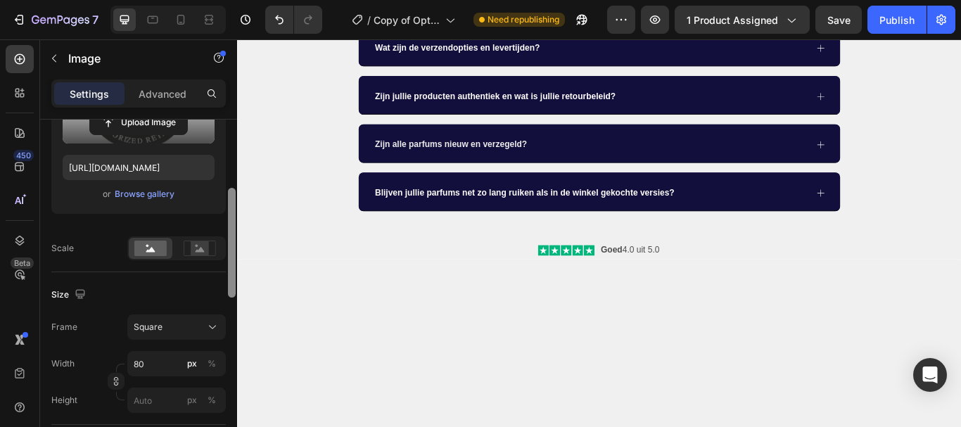
drag, startPoint x: 229, startPoint y: 197, endPoint x: 227, endPoint y: 266, distance: 69.0
click at [227, 266] on div at bounding box center [232, 294] width 11 height 348
click at [194, 243] on rect at bounding box center [200, 248] width 18 height 14
click at [148, 248] on rect at bounding box center [150, 248] width 32 height 15
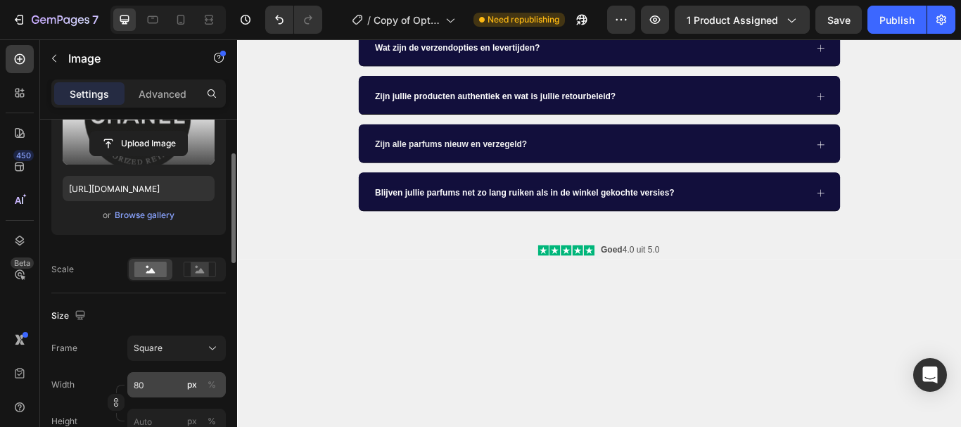
scroll to position [175, 0]
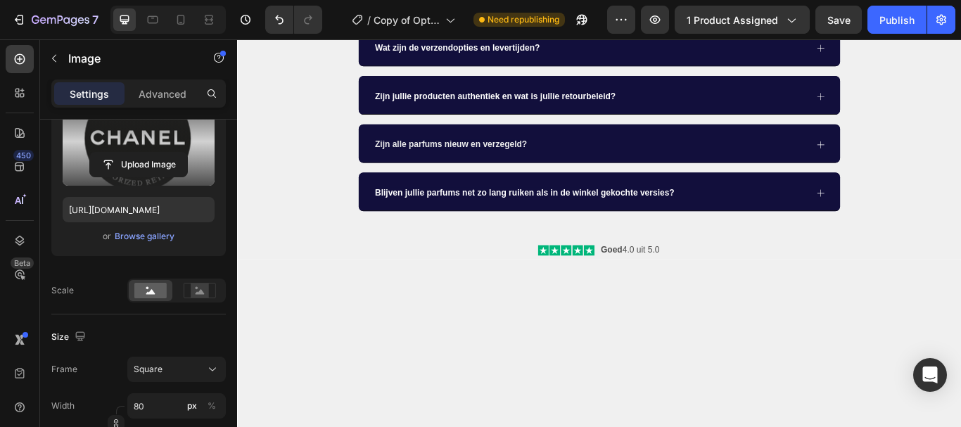
click at [237, 296] on iframe "To enrich screen reader interactions, please activate Accessibility in Grammarl…" at bounding box center [599, 233] width 724 height 388
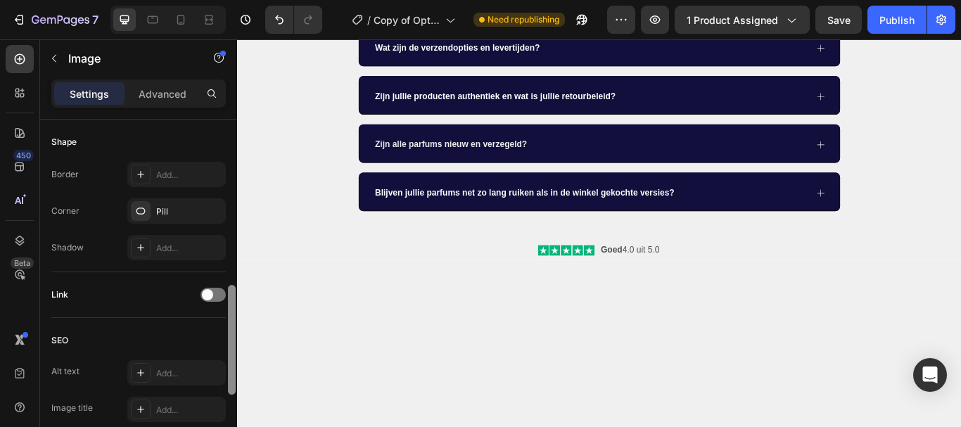
click at [227, 299] on div at bounding box center [232, 294] width 11 height 348
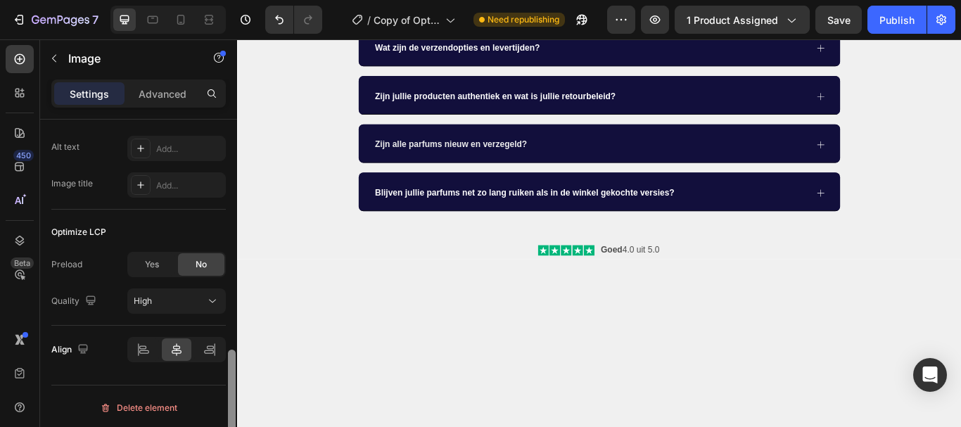
scroll to position [750, 0]
drag, startPoint x: 233, startPoint y: 300, endPoint x: 226, endPoint y: 387, distance: 86.8
click at [226, 387] on div "Style Circle Source Upload Image https://cdn.shopify.com/s/files/1/0697/3646/45…" at bounding box center [138, 294] width 197 height 348
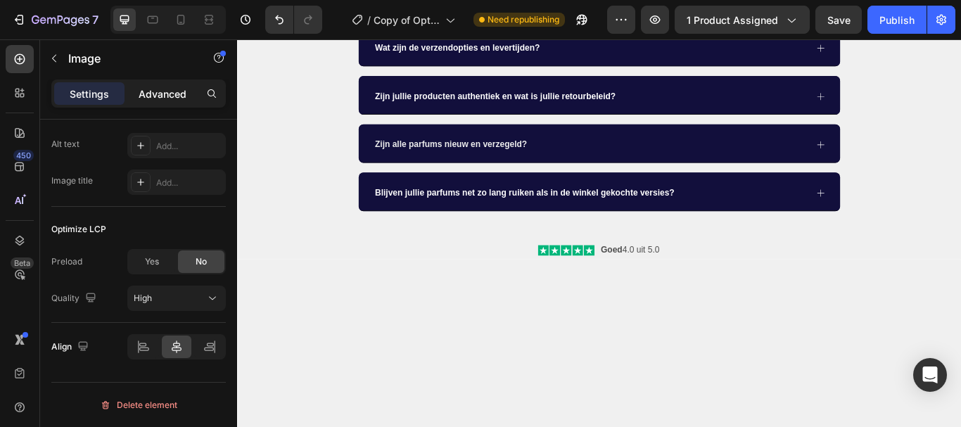
click at [164, 88] on p "Advanced" at bounding box center [163, 94] width 48 height 15
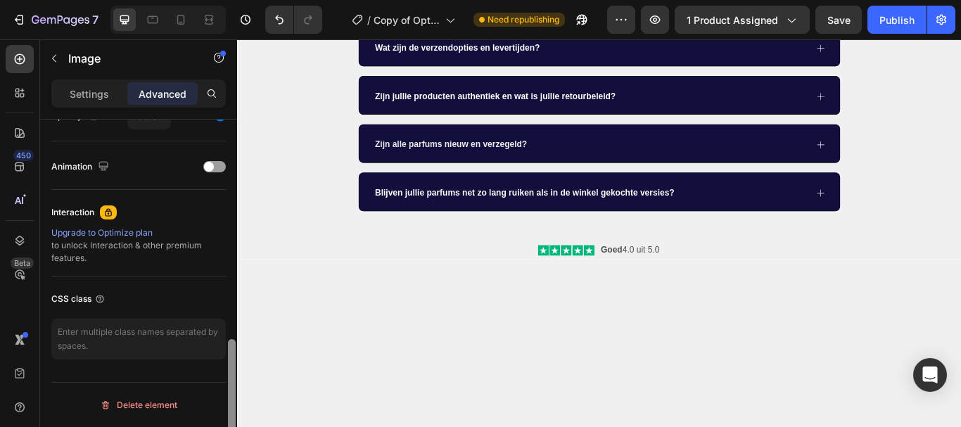
scroll to position [243, 0]
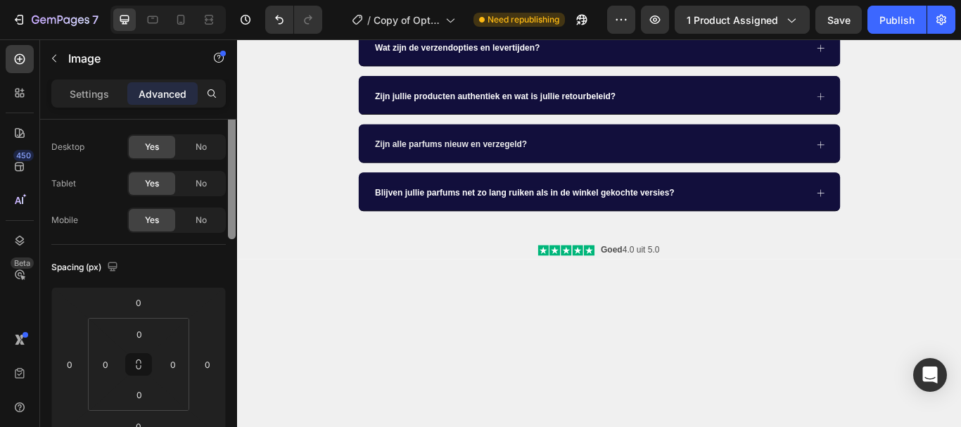
scroll to position [11, 0]
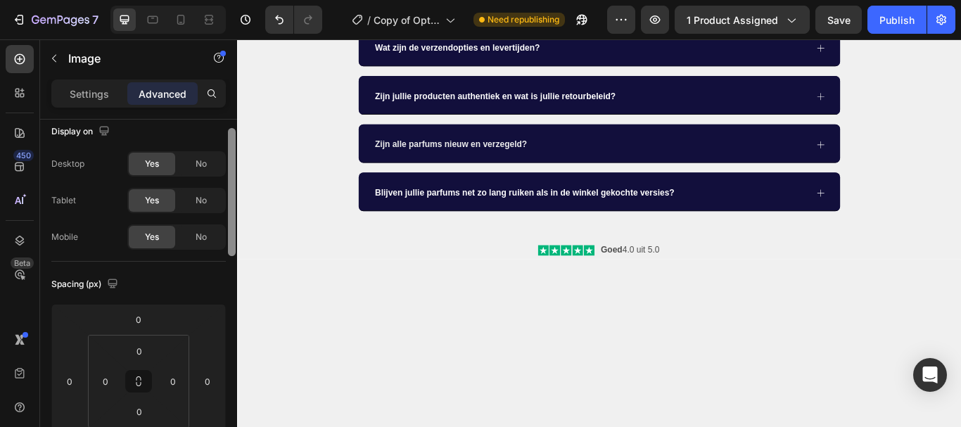
drag, startPoint x: 234, startPoint y: 300, endPoint x: 230, endPoint y: 214, distance: 86.6
click at [230, 214] on div at bounding box center [232, 192] width 8 height 128
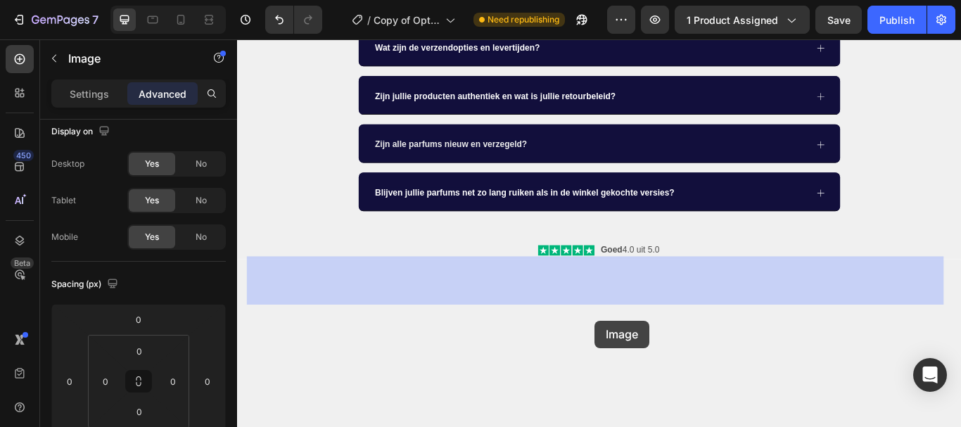
drag, startPoint x: 654, startPoint y: 346, endPoint x: 654, endPoint y: 367, distance: 21.1
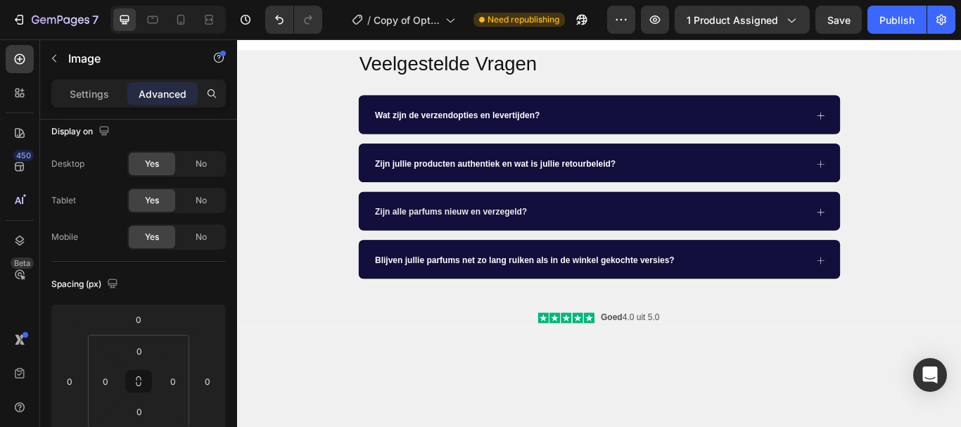
drag, startPoint x: 654, startPoint y: 347, endPoint x: 654, endPoint y: 426, distance: 78.8
click at [654, 7] on div at bounding box center [659, 5] width 28 height 4
type input "0"
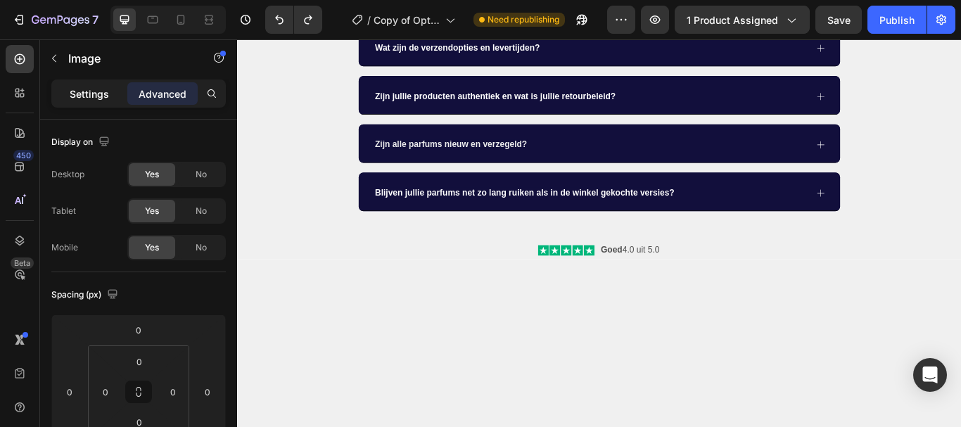
click at [102, 96] on p "Settings" at bounding box center [89, 94] width 39 height 15
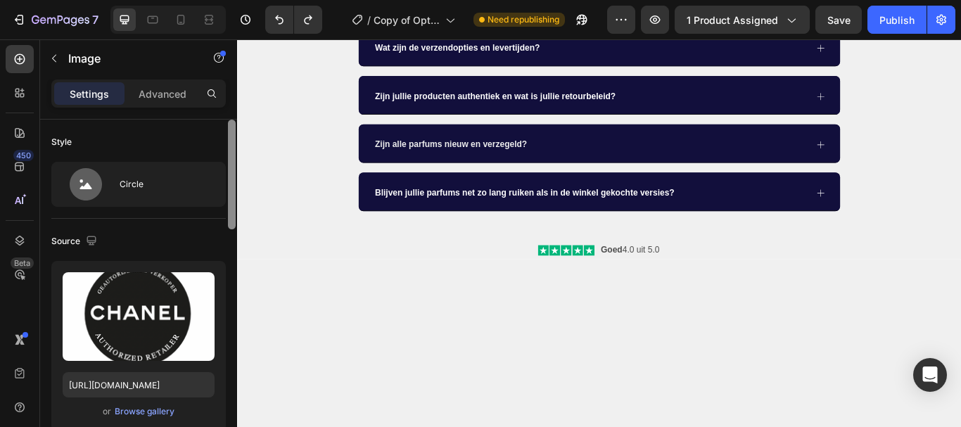
click at [231, 235] on div at bounding box center [232, 294] width 11 height 348
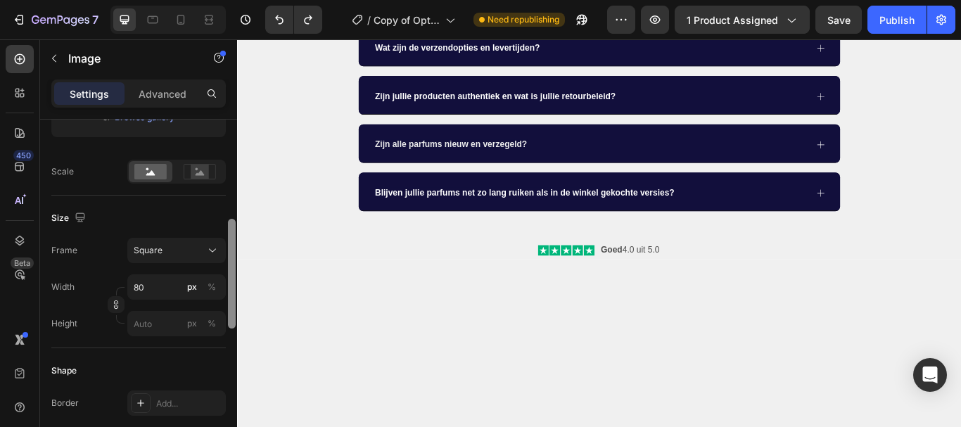
drag, startPoint x: 231, startPoint y: 235, endPoint x: 228, endPoint y: 222, distance: 13.8
click at [228, 222] on div at bounding box center [232, 274] width 8 height 110
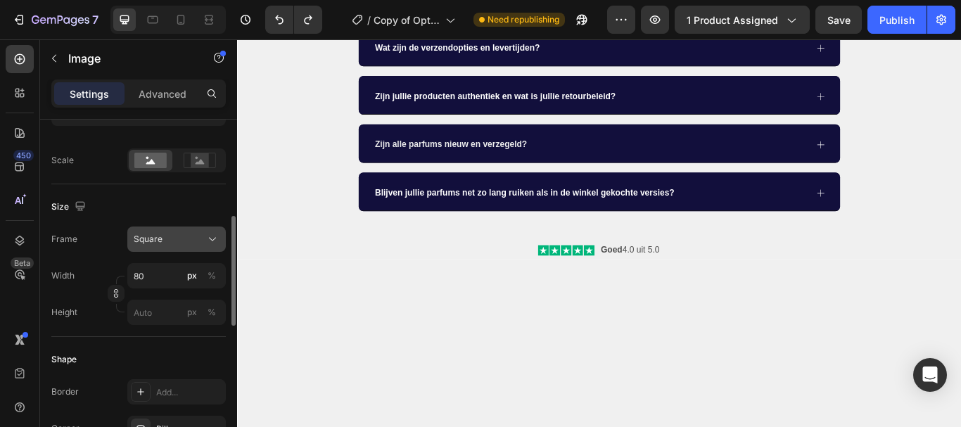
click at [182, 232] on div "Square" at bounding box center [177, 239] width 86 height 14
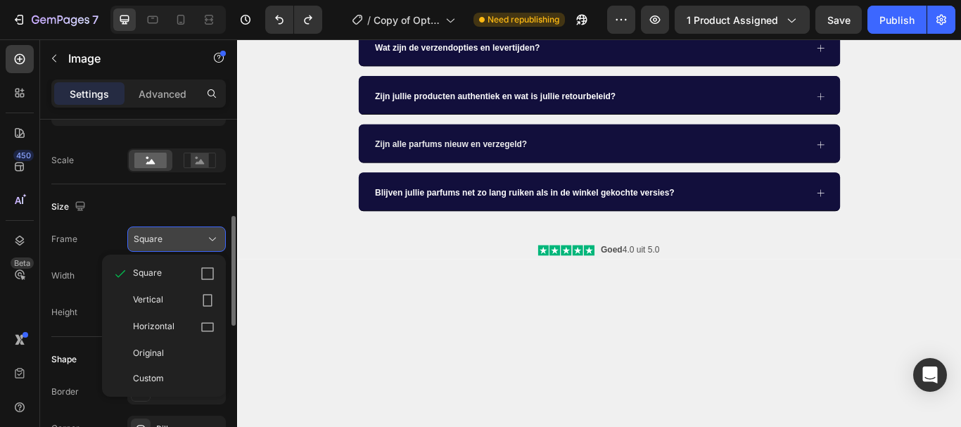
click at [182, 232] on div "Square" at bounding box center [177, 239] width 86 height 14
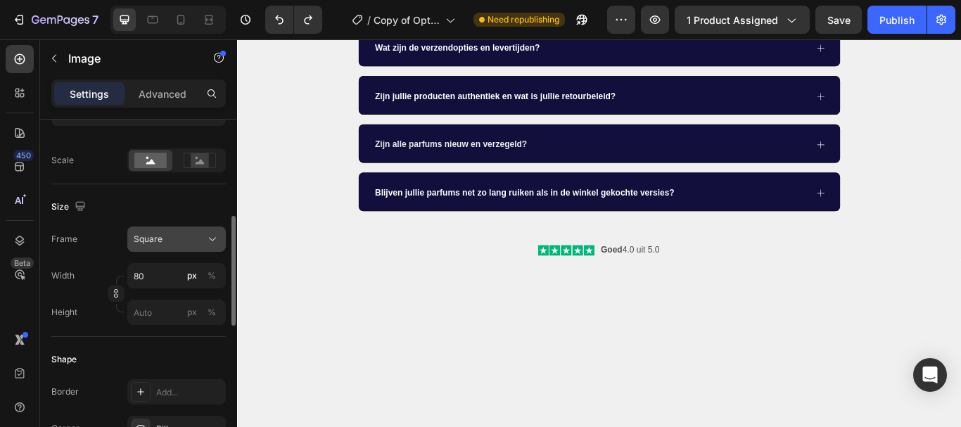
click at [182, 234] on div "Square" at bounding box center [177, 239] width 86 height 14
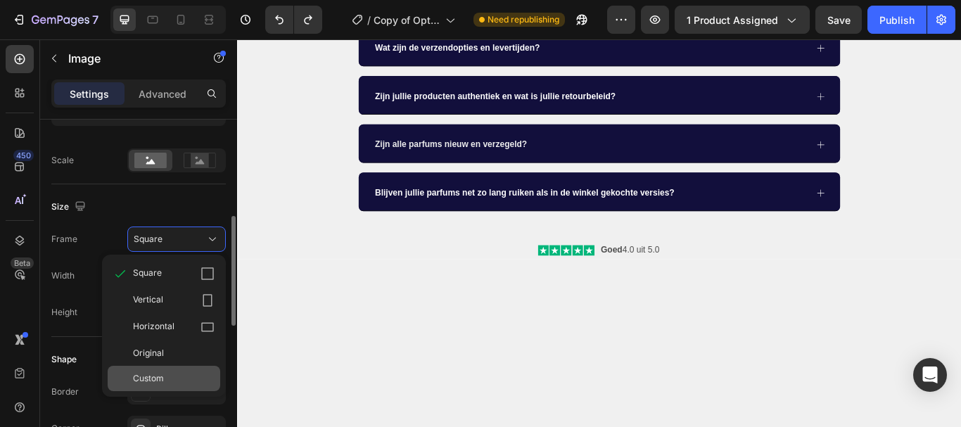
click at [182, 375] on div "Custom" at bounding box center [174, 378] width 82 height 13
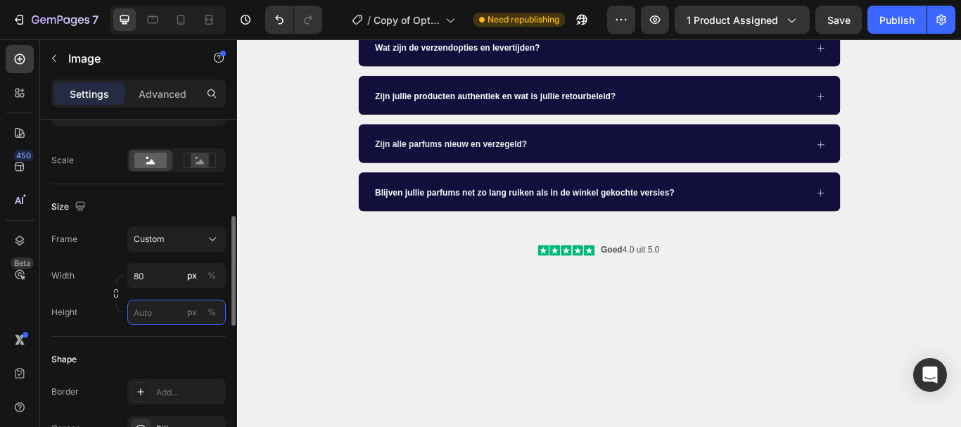
click at [156, 315] on input "px %" at bounding box center [176, 312] width 99 height 25
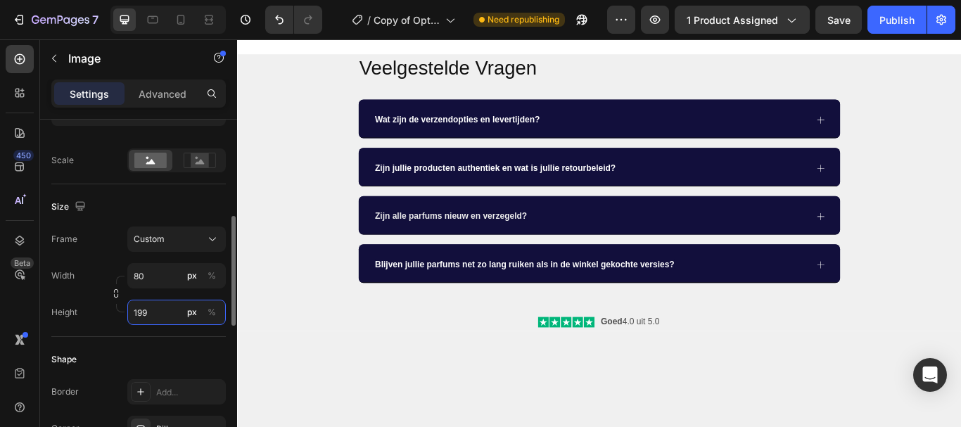
type input "200"
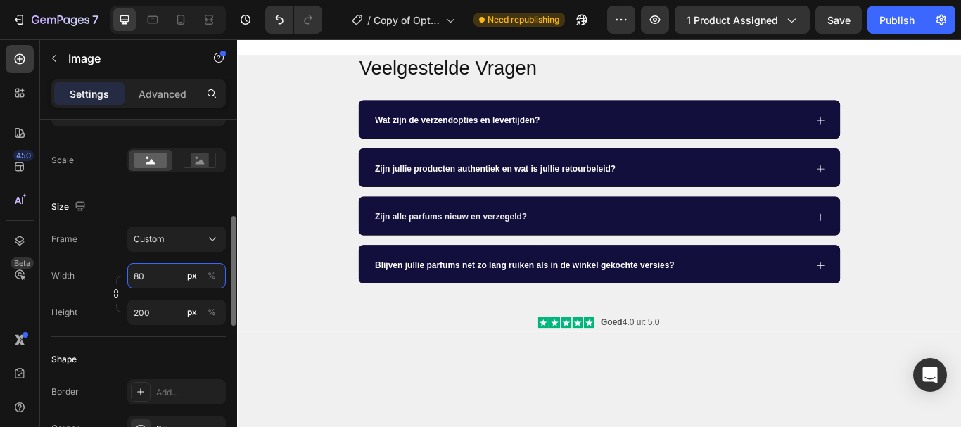
click at [129, 278] on input "80" at bounding box center [176, 275] width 99 height 25
type input "200"
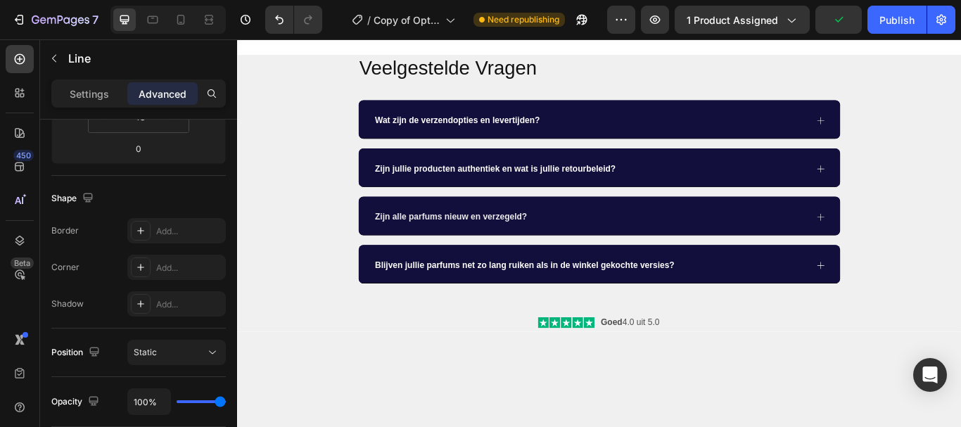
scroll to position [0, 0]
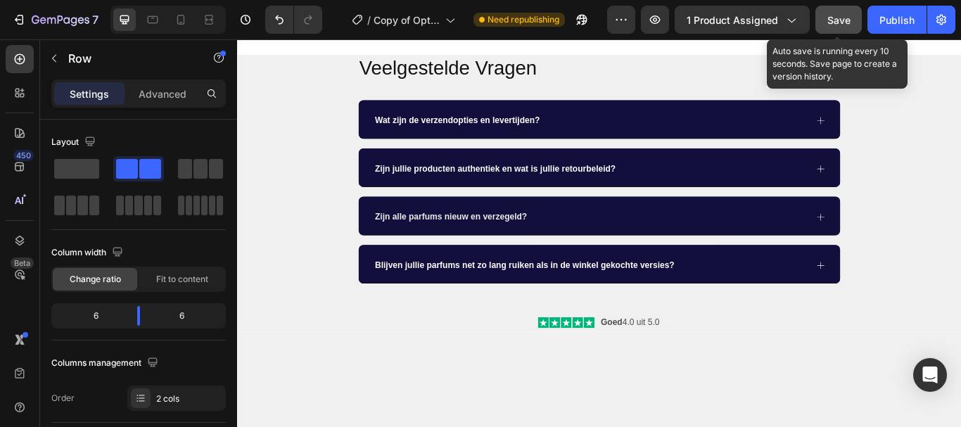
click at [845, 8] on button "Save" at bounding box center [838, 20] width 46 height 28
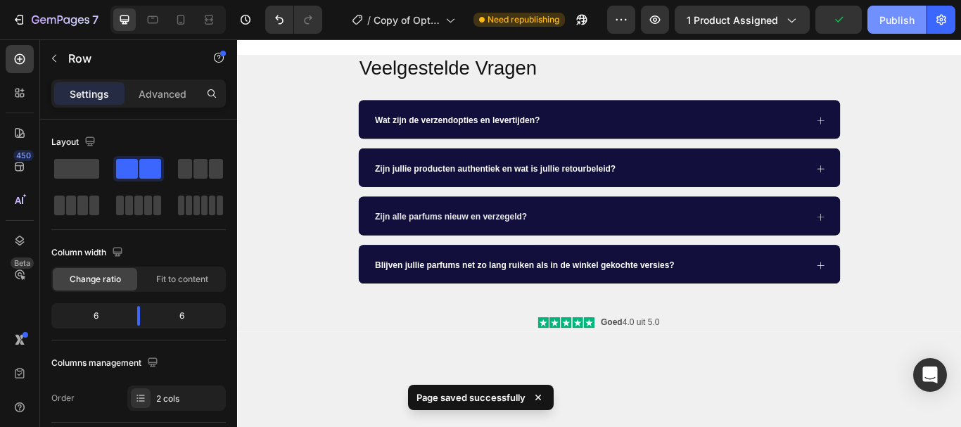
click at [884, 25] on div "Publish" at bounding box center [897, 20] width 35 height 15
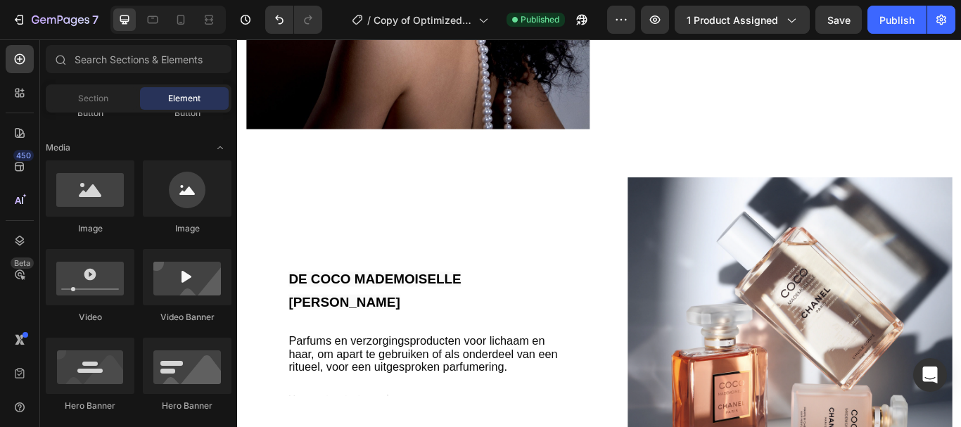
scroll to position [1060, 0]
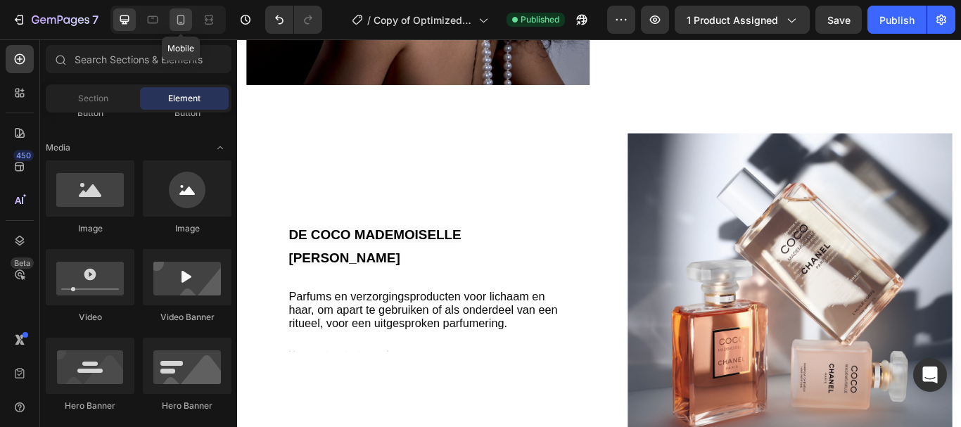
click at [184, 27] on div at bounding box center [181, 19] width 23 height 23
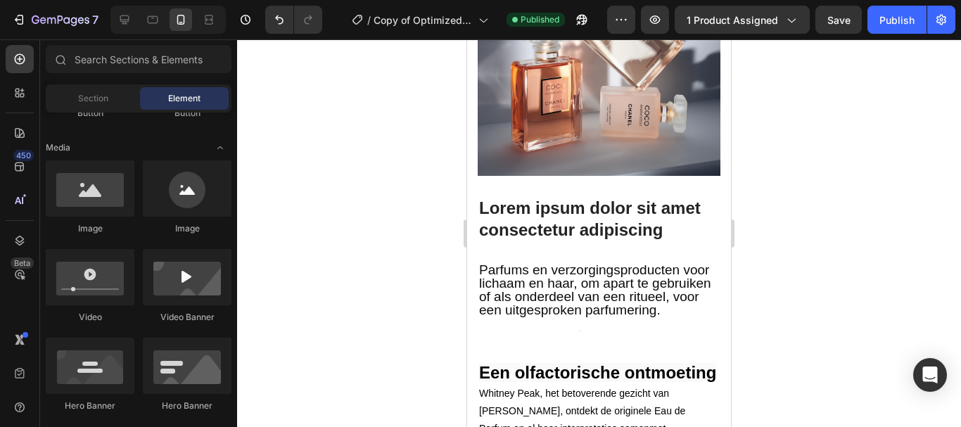
scroll to position [1174, 0]
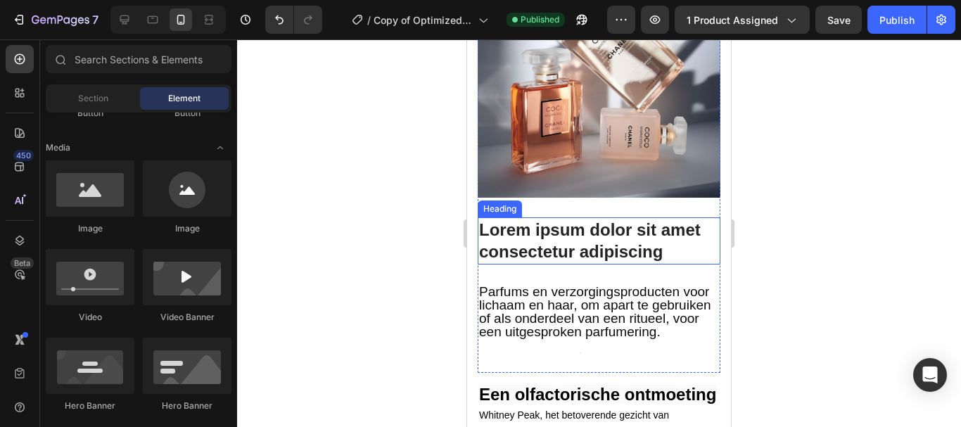
click at [567, 246] on h2 "Lorem ipsum dolor sit amet consectetur adipiscing" at bounding box center [599, 240] width 243 height 46
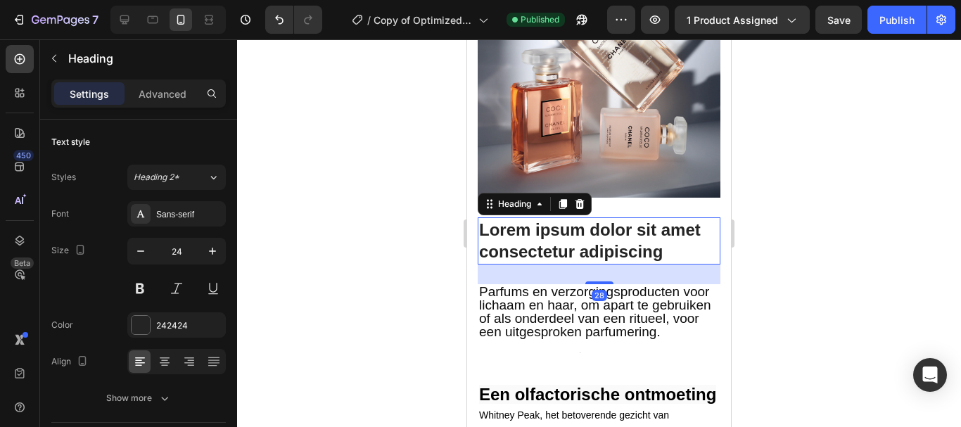
click at [567, 246] on p "Lorem ipsum dolor sit amet consectetur adipiscing" at bounding box center [599, 241] width 240 height 44
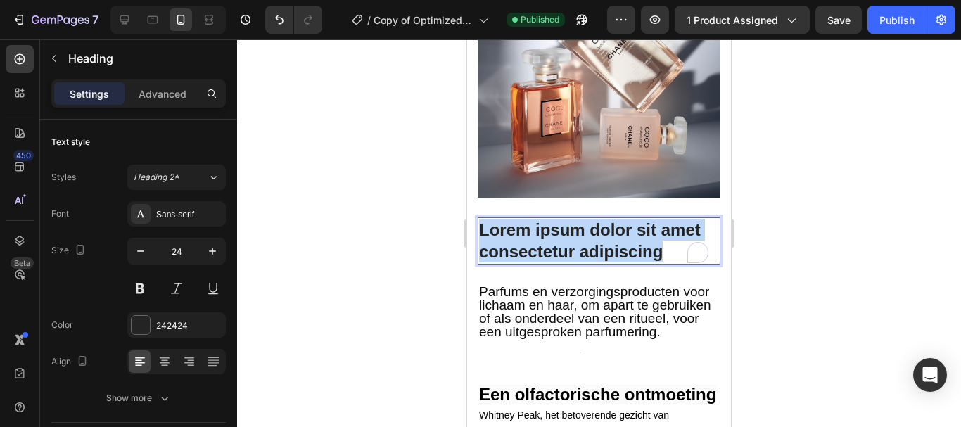
click at [567, 246] on p "Lorem ipsum dolor sit amet consectetur adipiscing" at bounding box center [599, 241] width 240 height 44
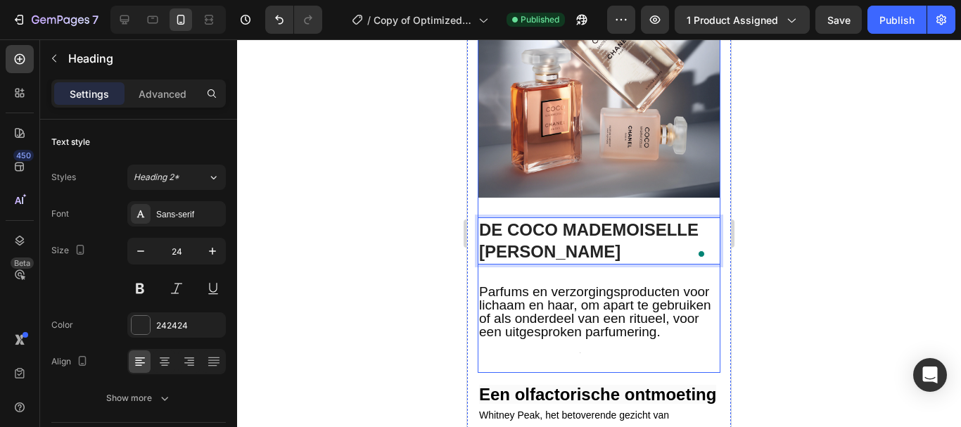
click at [567, 273] on div "Image DE COCO MADEMOISELLE LIJN Heading 28" at bounding box center [599, 119] width 243 height 330
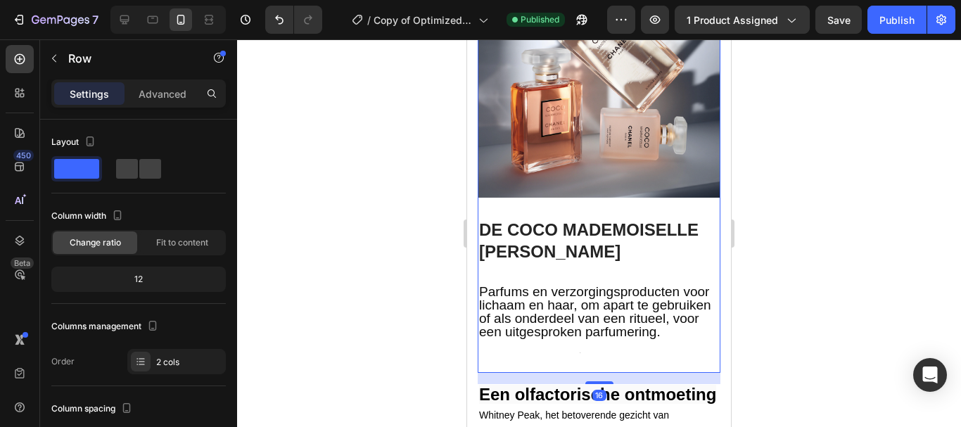
click at [803, 227] on div at bounding box center [599, 233] width 724 height 388
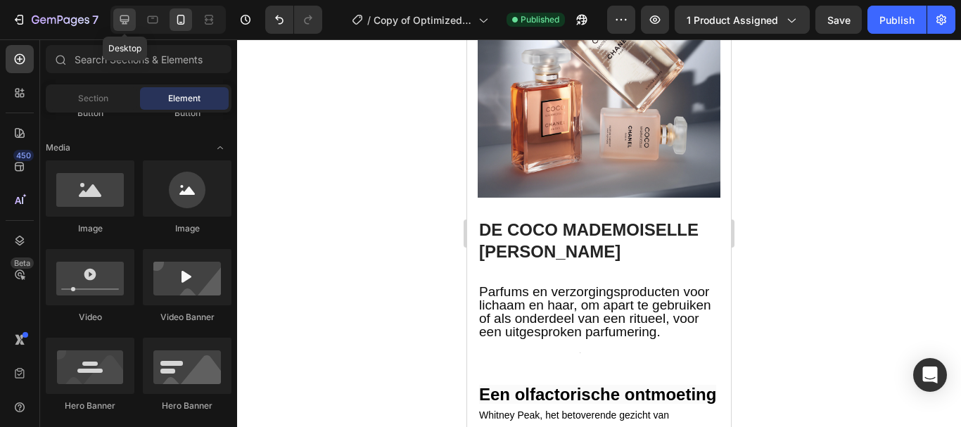
click at [124, 23] on icon at bounding box center [124, 19] width 9 height 9
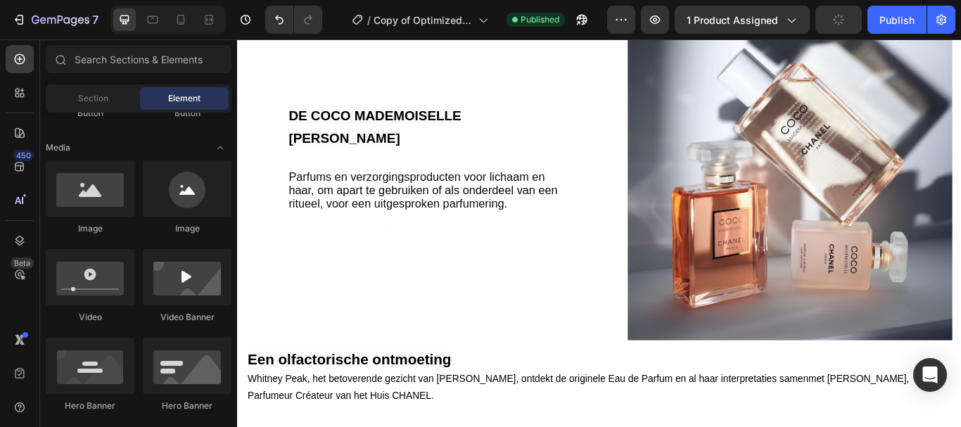
scroll to position [1157, 0]
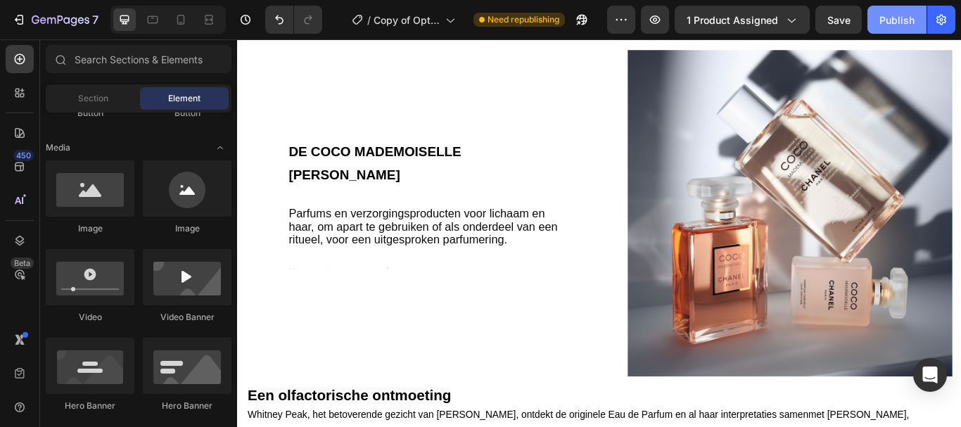
click at [879, 19] on button "Publish" at bounding box center [897, 20] width 59 height 28
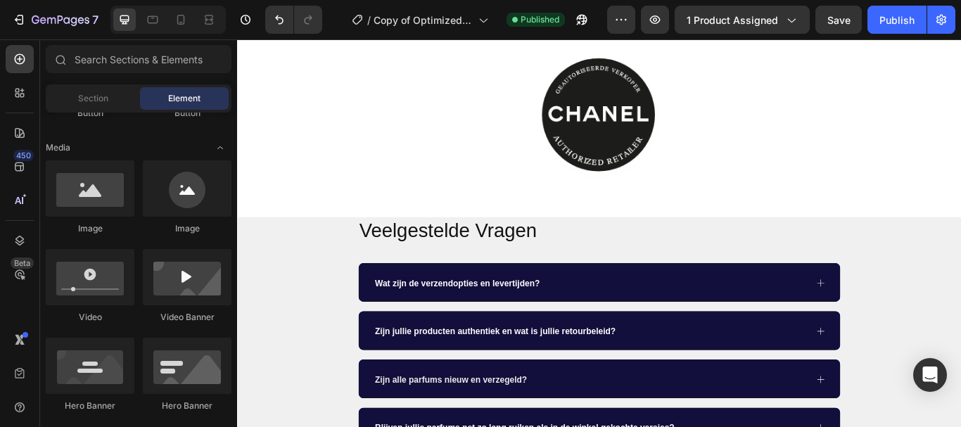
scroll to position [1634, 0]
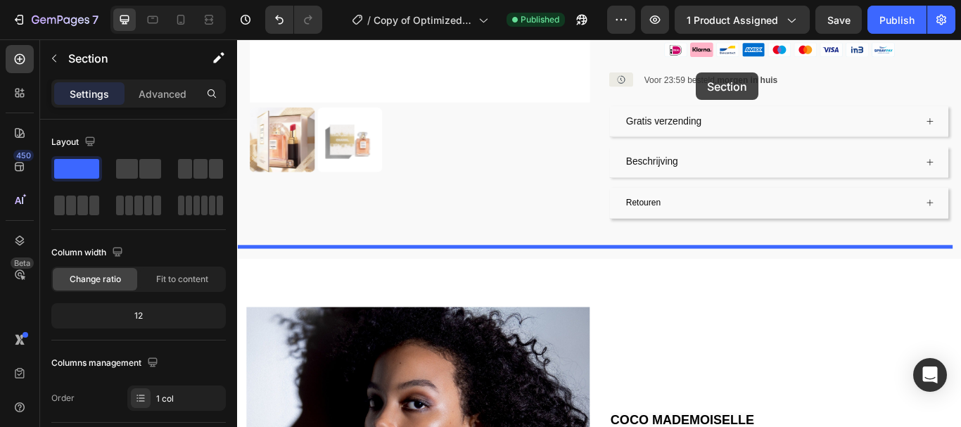
scroll to position [408, 0]
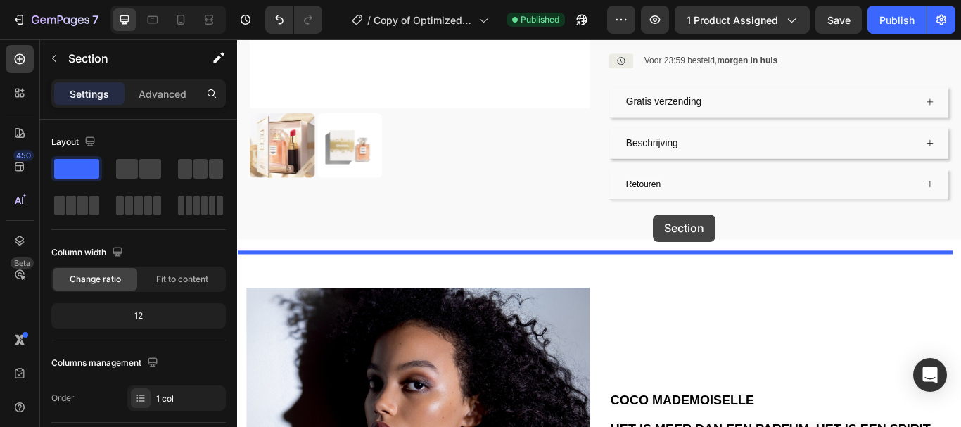
drag, startPoint x: 793, startPoint y: 265, endPoint x: 718, endPoint y: 250, distance: 76.2
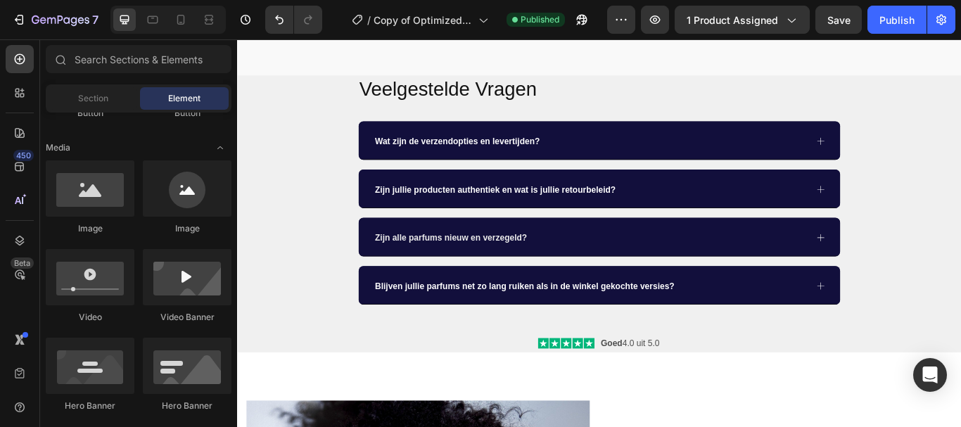
scroll to position [621, 0]
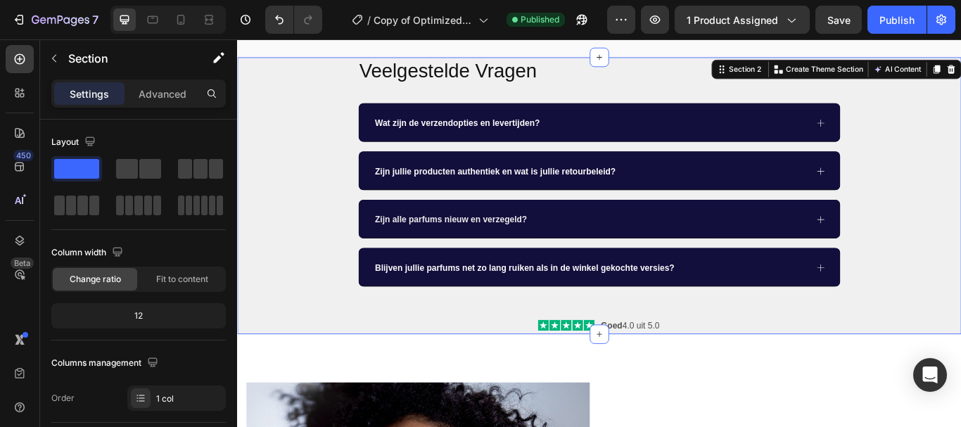
click at [756, 356] on div "Veelgestelde Vragen Heading Wat zijn de verzendopties en levertijden? Zijn jull…" at bounding box center [659, 222] width 844 height 323
click at [647, 363] on div "Icon Icon Icon Icon Icon Icon List Goed 4.0 uit 5.0 Text Block Row" at bounding box center [659, 373] width 143 height 20
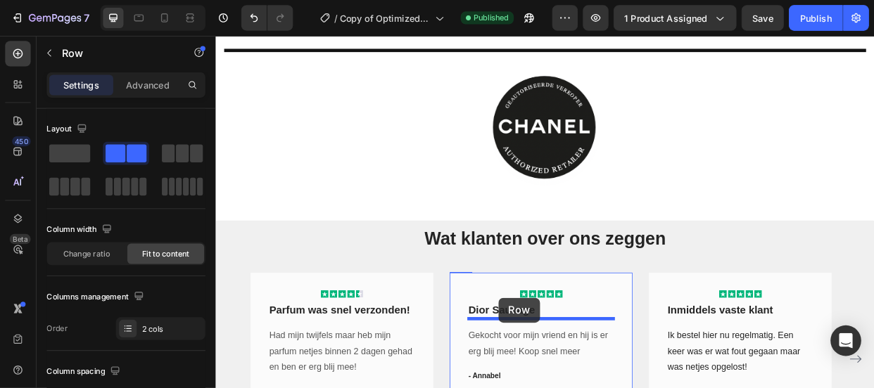
scroll to position [2002, 0]
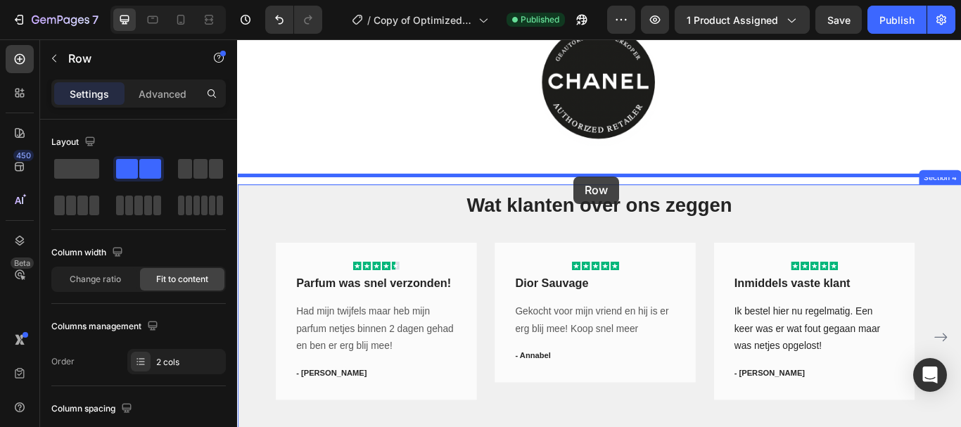
drag, startPoint x: 592, startPoint y: 337, endPoint x: 630, endPoint y: 199, distance: 143.0
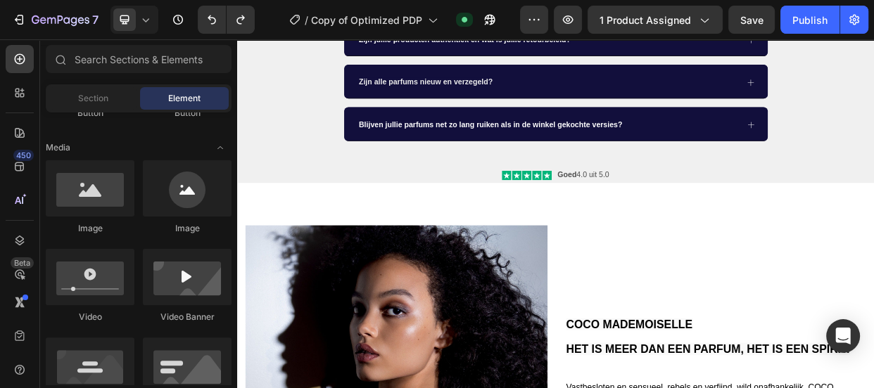
scroll to position [750, 0]
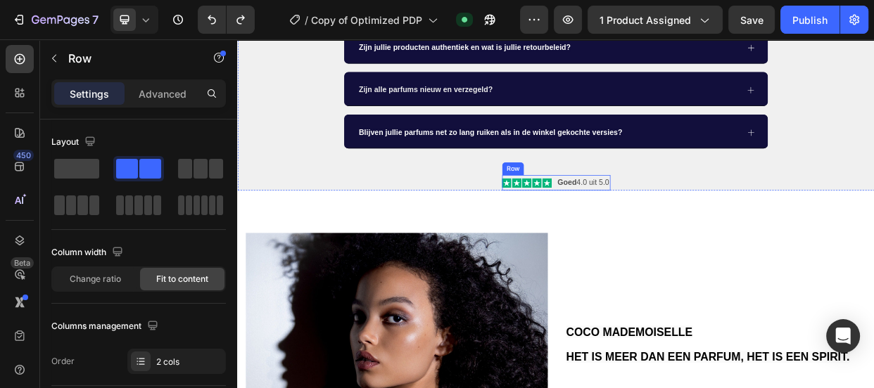
click at [650, 221] on div "Icon Icon Icon Icon Icon Icon List Goed 4.0 uit 5.0 Text Block Row" at bounding box center [659, 230] width 143 height 20
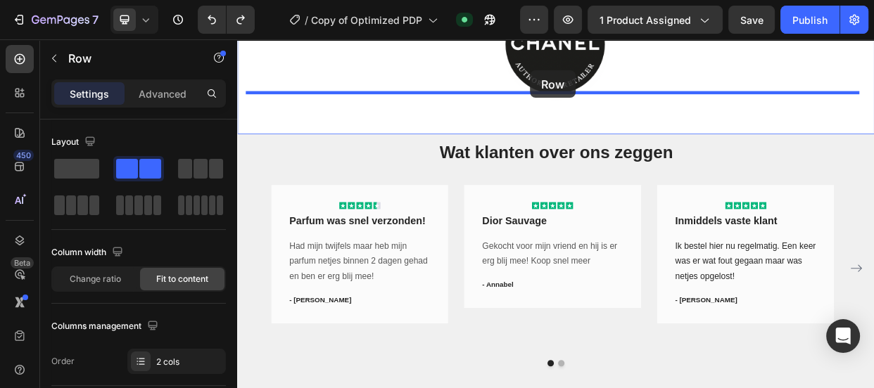
scroll to position [2040, 0]
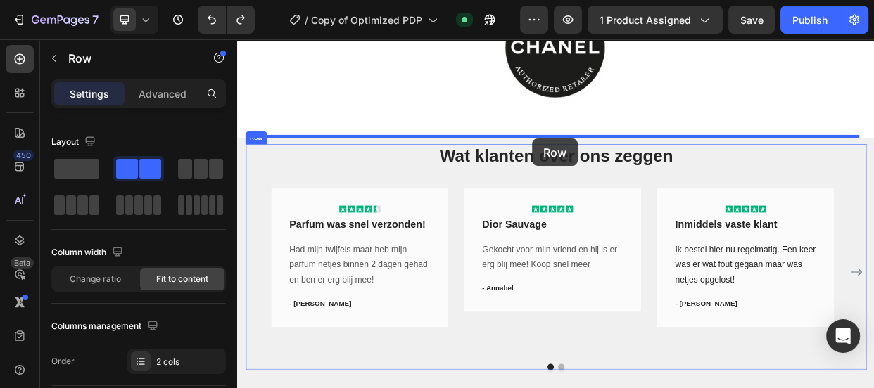
drag, startPoint x: 604, startPoint y: 210, endPoint x: 628, endPoint y: 171, distance: 46.1
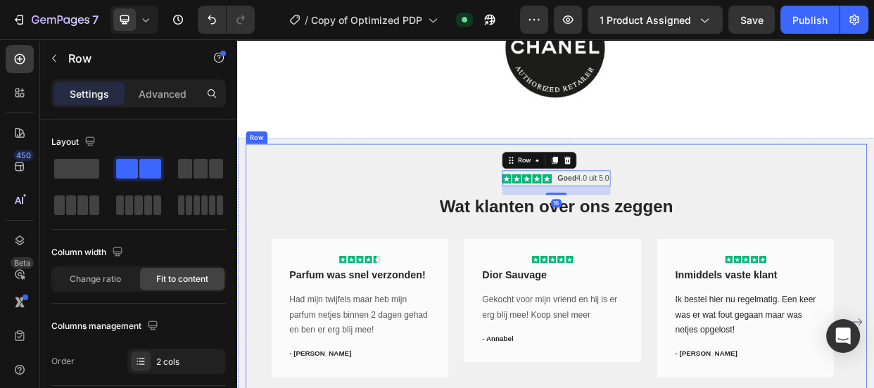
click at [494, 225] on div "Icon Icon Icon Icon Icon Icon List Goed 4.0 uit 5.0 Text Block Row 16 Wat klant…" at bounding box center [659, 362] width 823 height 367
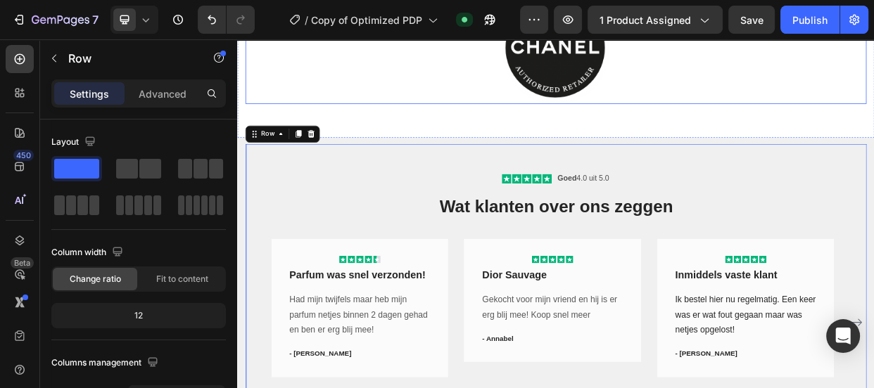
click at [832, 109] on div at bounding box center [659, 55] width 823 height 141
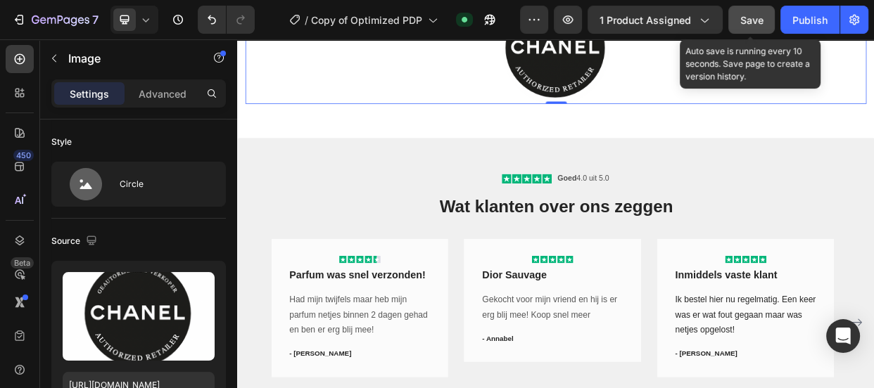
click at [754, 7] on button "Save" at bounding box center [751, 20] width 46 height 28
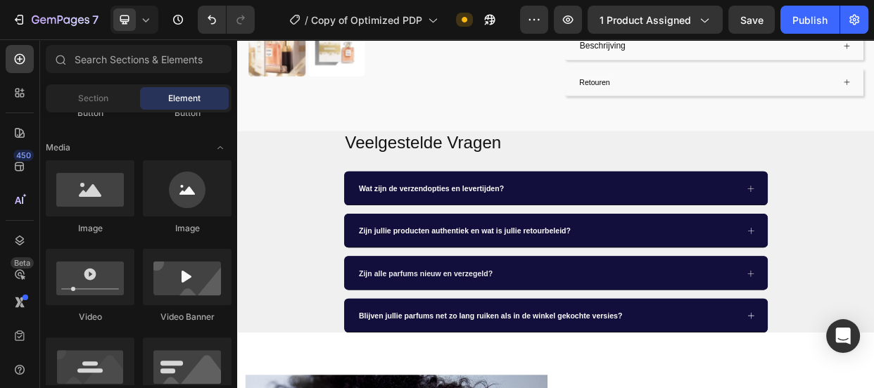
scroll to position [526, 0]
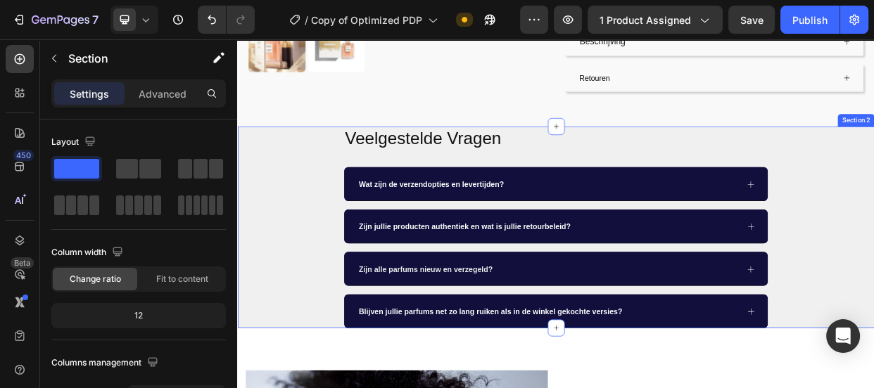
click at [960, 279] on div "Veelgestelde Vragen Heading Wat zijn de verzendopties en levertijden? Zijn jull…" at bounding box center [659, 288] width 844 height 267
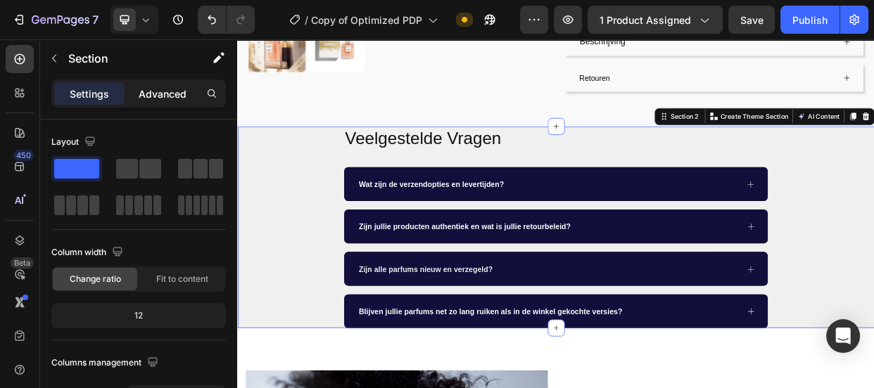
click at [152, 88] on p "Advanced" at bounding box center [163, 94] width 48 height 15
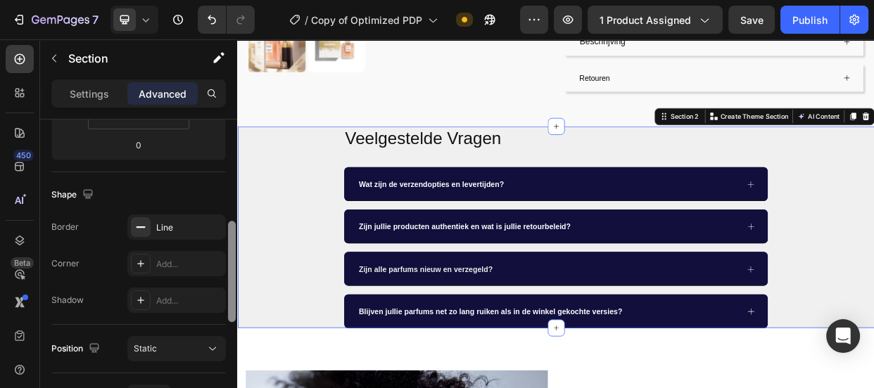
click at [231, 254] on div at bounding box center [232, 274] width 11 height 309
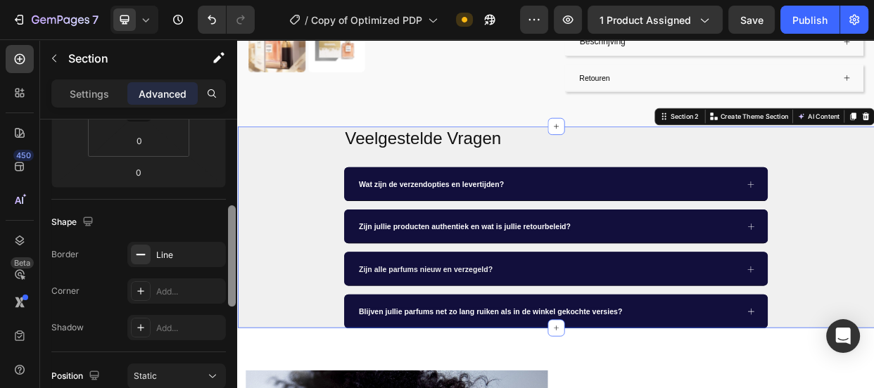
scroll to position [277, 0]
drag, startPoint x: 231, startPoint y: 254, endPoint x: 231, endPoint y: 243, distance: 10.6
click at [231, 243] on div at bounding box center [232, 260] width 8 height 101
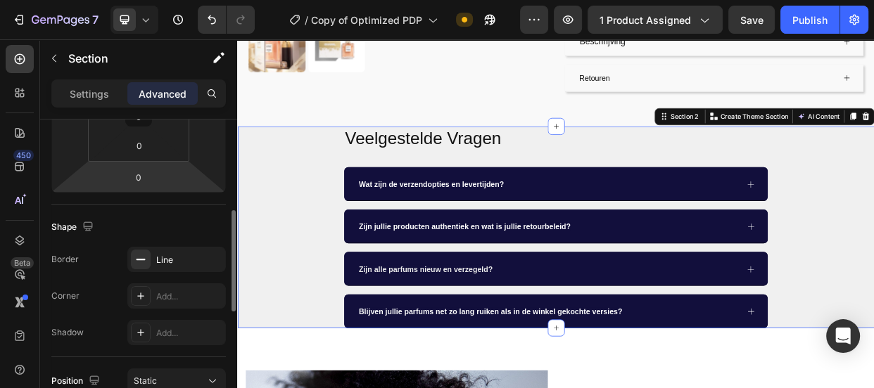
click at [158, 0] on html "7 Version history / Copy of Optimized PDP Need republishing Preview 1 product a…" at bounding box center [437, 0] width 874 height 0
type input "1"
click at [140, 140] on input "0" at bounding box center [139, 145] width 28 height 21
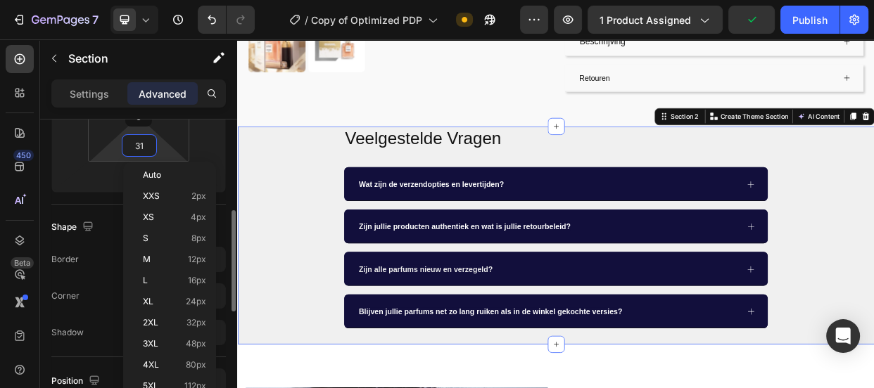
type input "32"
click at [108, 0] on html "7 Version history / Copy of Optimized PDP Need republishing Preview 1 product a…" at bounding box center [437, 0] width 874 height 0
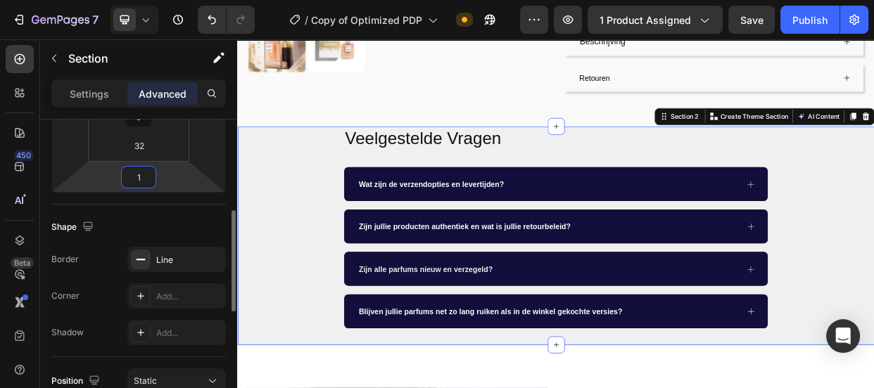
type input "0"
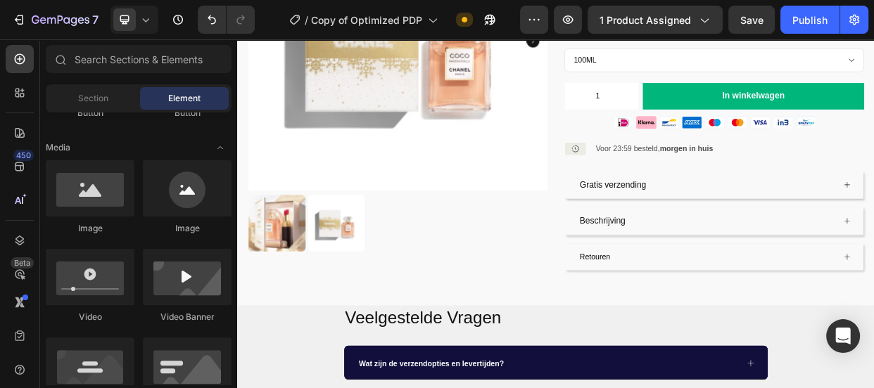
scroll to position [299, 0]
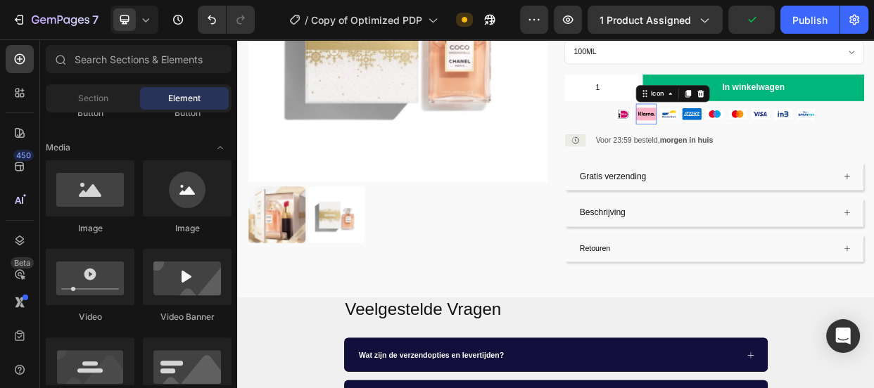
click at [784, 125] on icon at bounding box center [778, 138] width 27 height 27
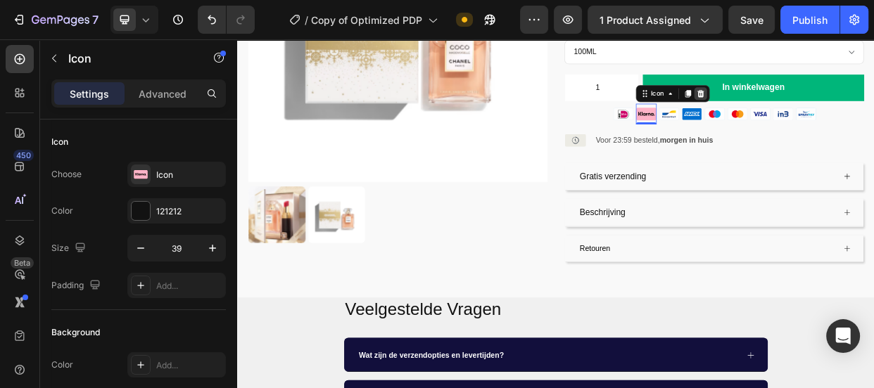
click at [845, 106] on icon at bounding box center [850, 111] width 11 height 11
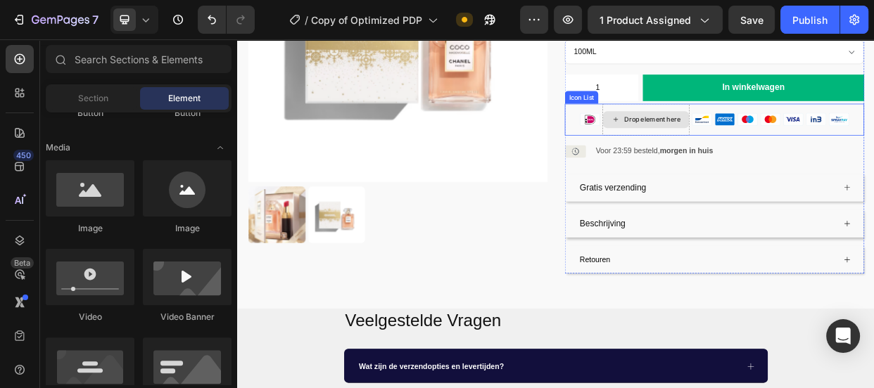
click at [758, 135] on div "Drop element here" at bounding box center [778, 146] width 114 height 23
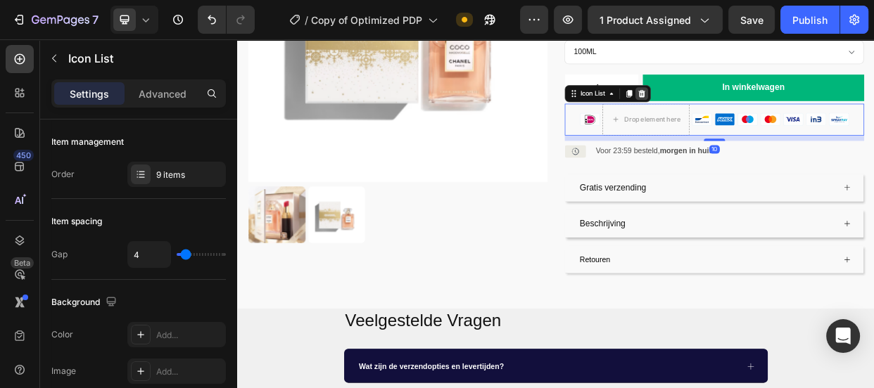
click at [773, 106] on icon at bounding box center [772, 111] width 11 height 11
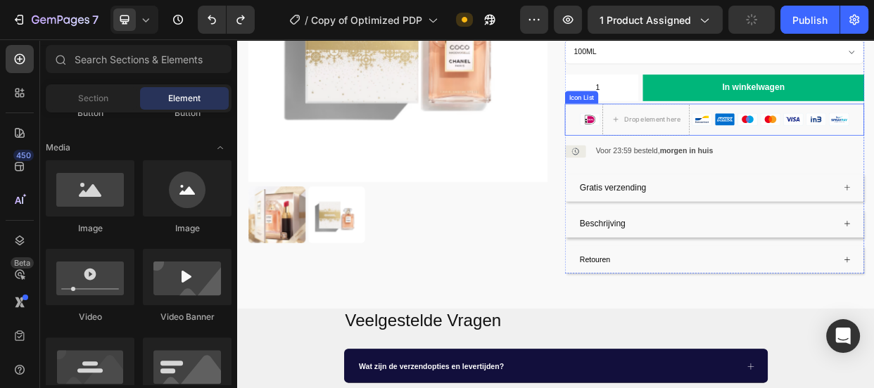
click at [712, 142] on div "Icon Drop element here Icon Icon Icon Icon Icon Icon Icon" at bounding box center [869, 146] width 397 height 42
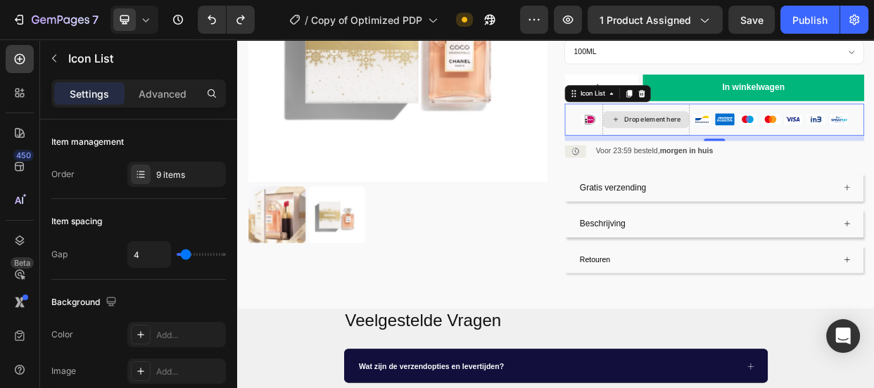
click at [768, 125] on div "Drop element here" at bounding box center [777, 146] width 115 height 42
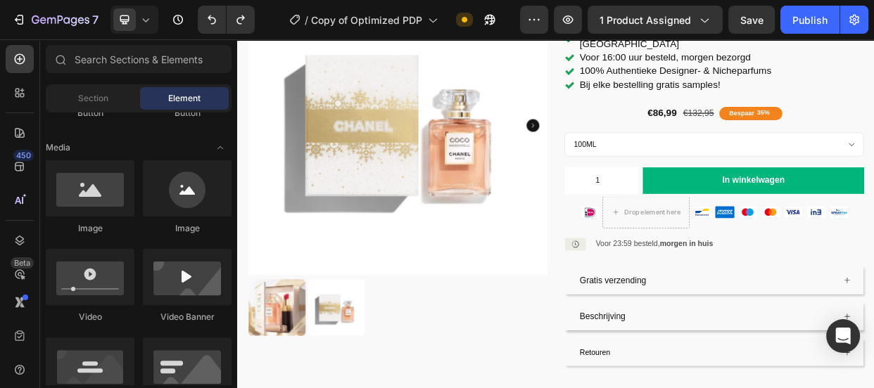
scroll to position [151, 0]
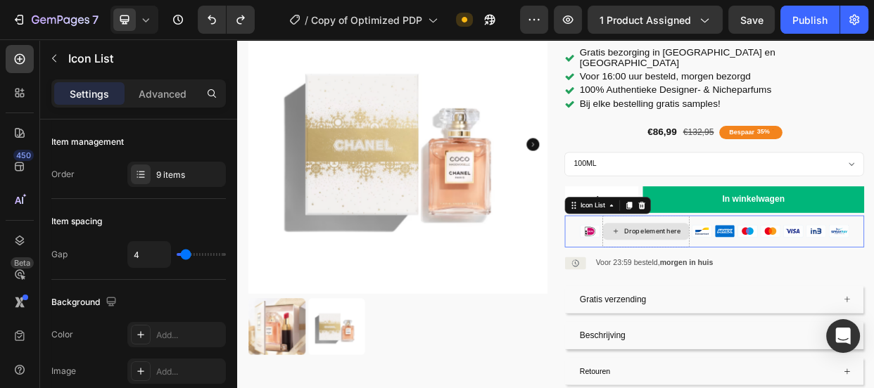
click at [816, 297] on div "Drop element here" at bounding box center [777, 295] width 115 height 42
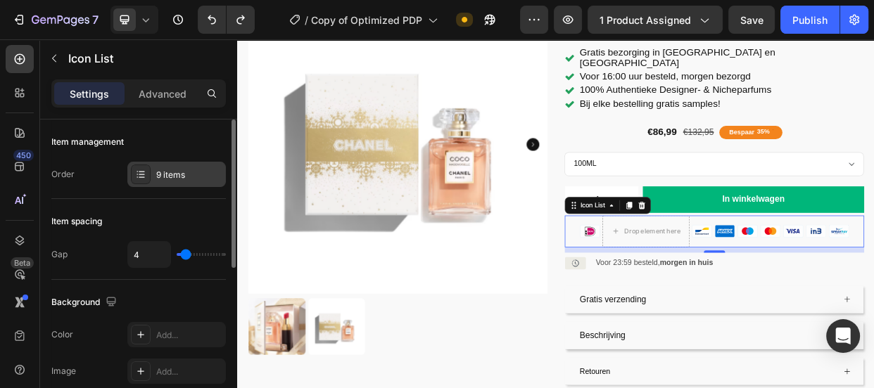
click at [144, 172] on icon at bounding box center [140, 174] width 11 height 11
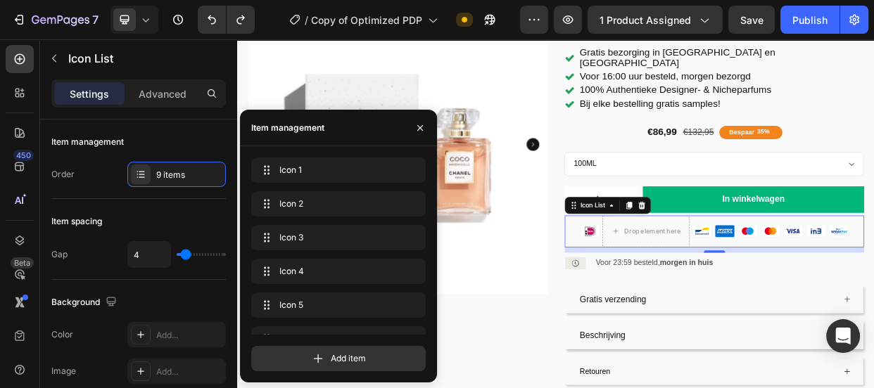
scroll to position [124, 0]
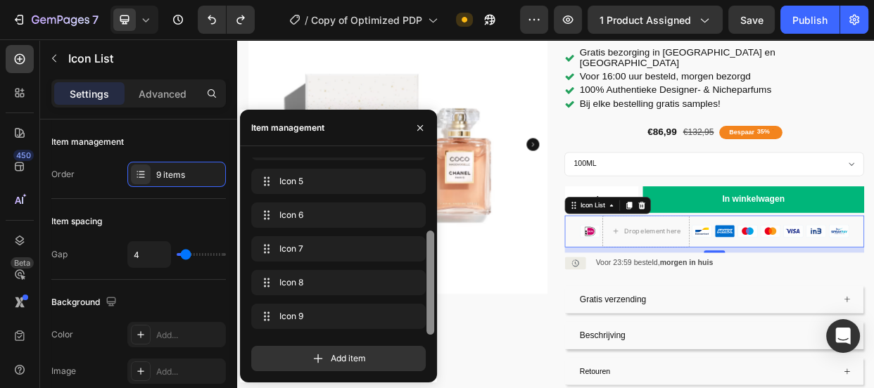
click at [431, 287] on div at bounding box center [430, 246] width 11 height 177
drag, startPoint x: 430, startPoint y: 286, endPoint x: 427, endPoint y: 304, distance: 17.8
click at [427, 304] on div at bounding box center [430, 283] width 8 height 104
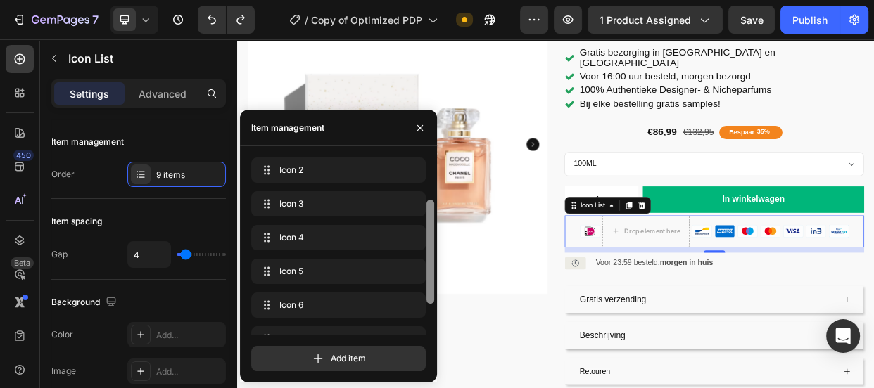
scroll to position [12, 0]
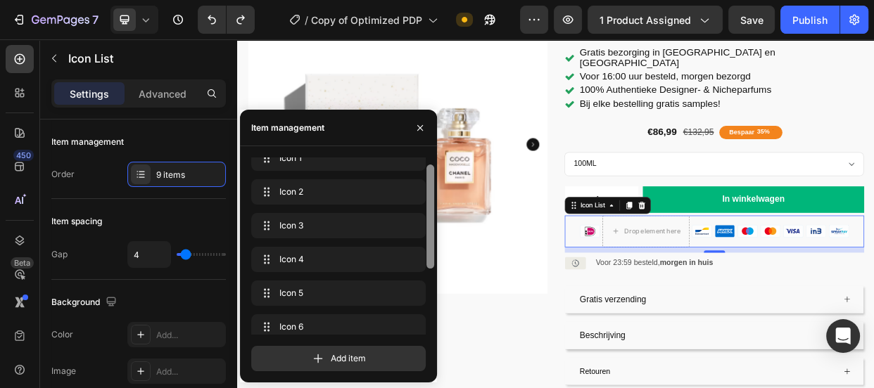
drag, startPoint x: 429, startPoint y: 271, endPoint x: 426, endPoint y: 205, distance: 66.2
click at [426, 205] on div at bounding box center [430, 217] width 8 height 104
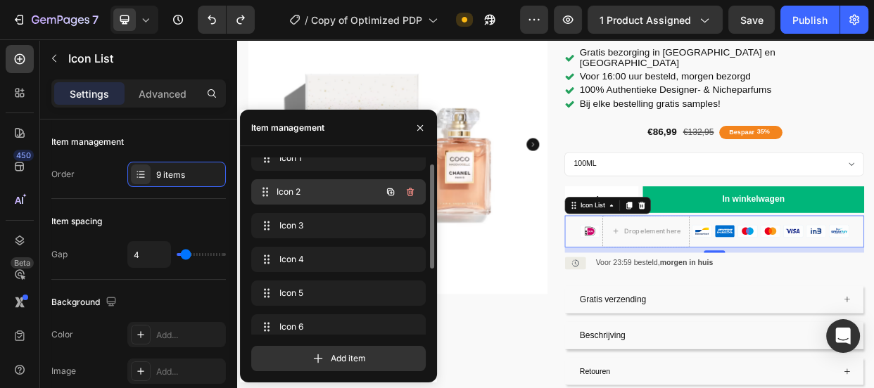
click at [342, 197] on span "Icon 2" at bounding box center [329, 192] width 104 height 13
click at [408, 192] on icon "button" at bounding box center [410, 192] width 7 height 8
click at [408, 192] on div "Delete" at bounding box center [401, 192] width 26 height 13
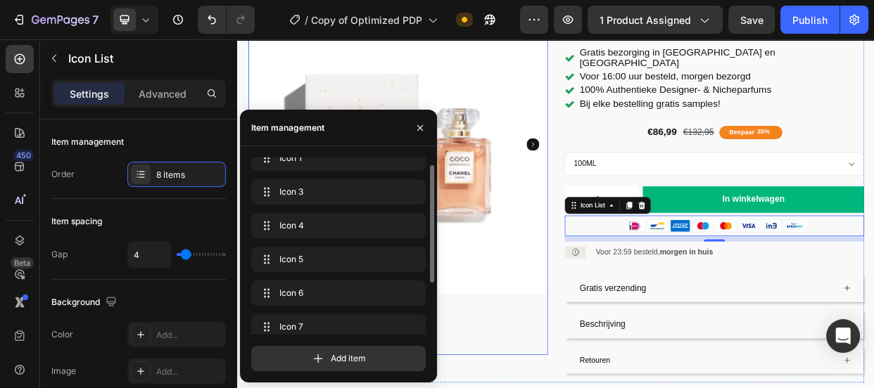
click at [609, 345] on img at bounding box center [449, 179] width 397 height 397
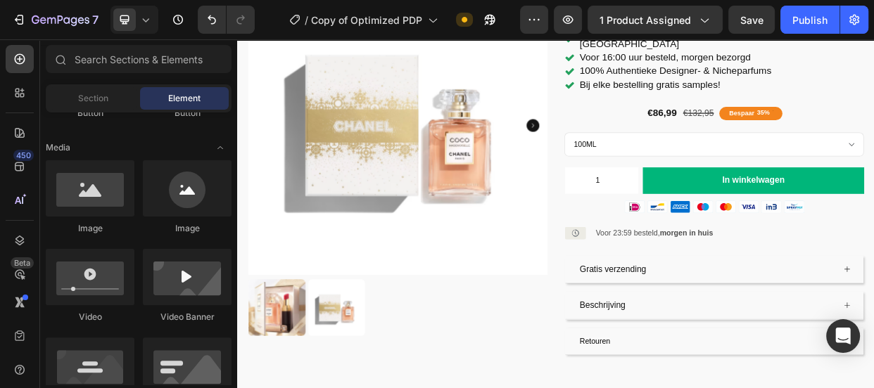
scroll to position [151, 0]
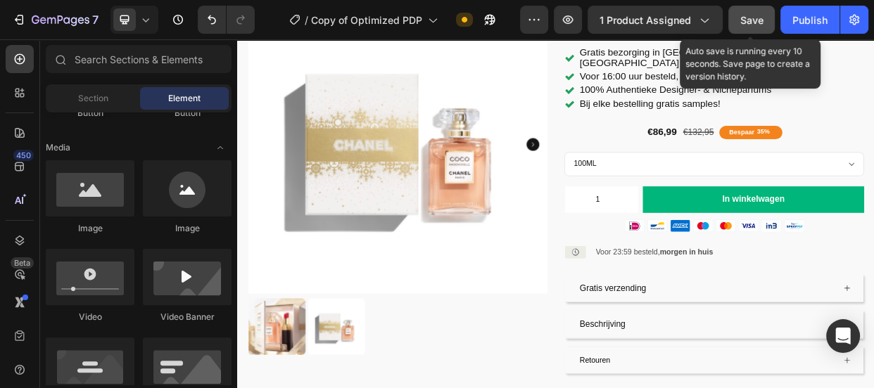
click at [755, 25] on span "Save" at bounding box center [751, 20] width 23 height 12
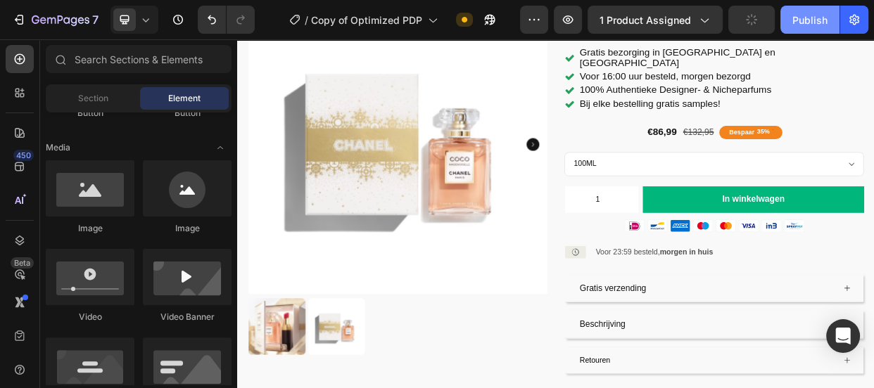
click at [800, 21] on div "Publish" at bounding box center [809, 20] width 35 height 15
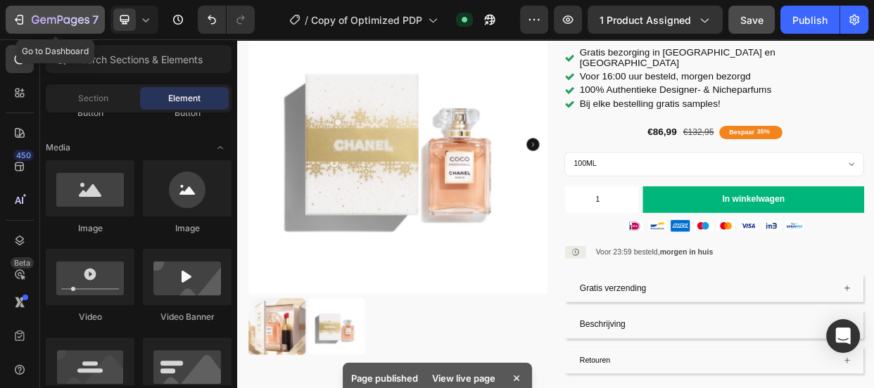
click at [38, 15] on icon "button" at bounding box center [61, 21] width 58 height 12
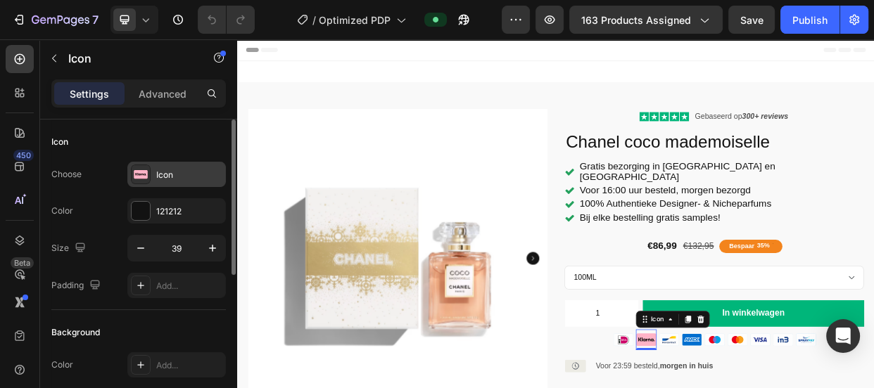
click at [153, 177] on div "Icon" at bounding box center [176, 174] width 99 height 25
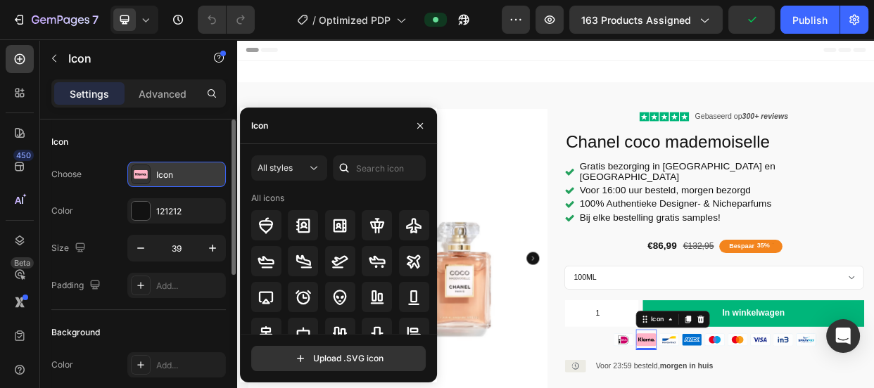
click at [153, 177] on div "Icon" at bounding box center [176, 174] width 99 height 25
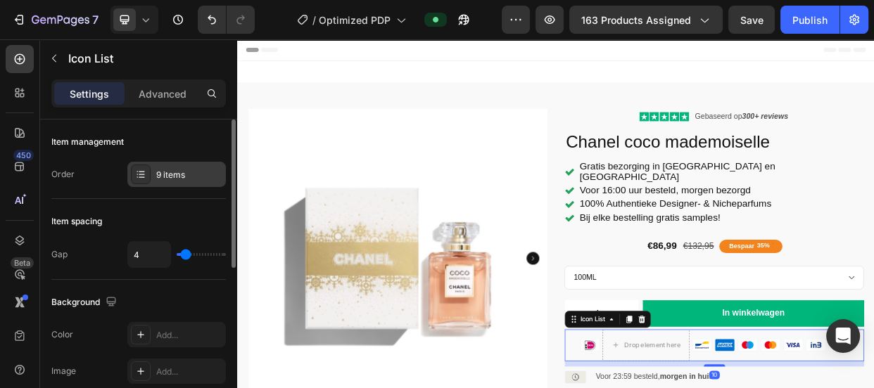
click at [133, 177] on div at bounding box center [141, 175] width 20 height 20
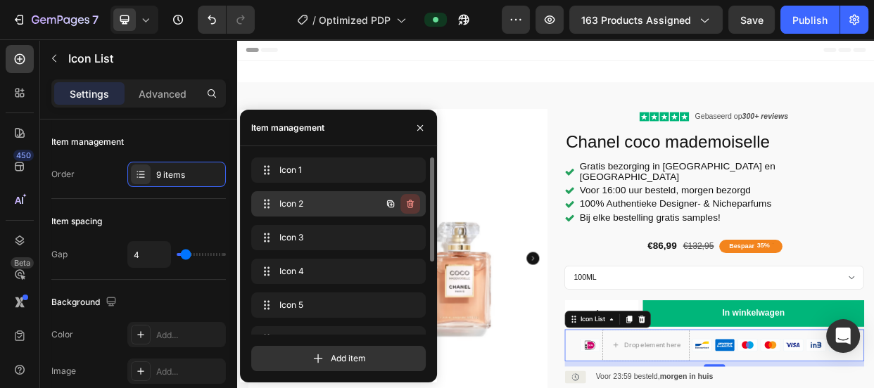
click at [410, 203] on icon "button" at bounding box center [410, 203] width 11 height 11
click at [404, 201] on div "Delete" at bounding box center [401, 204] width 26 height 13
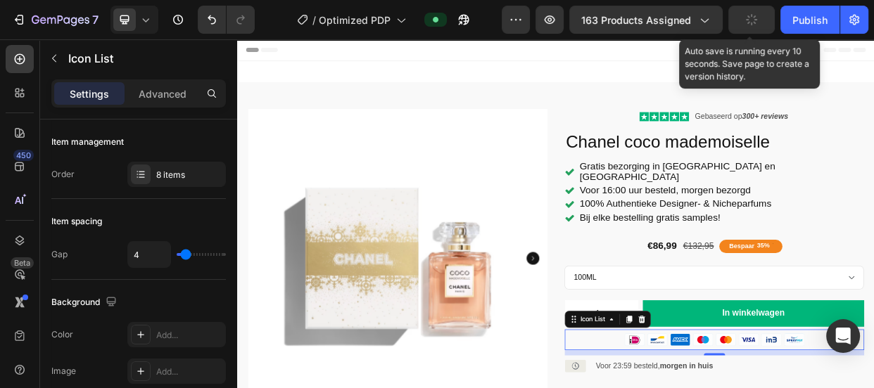
click at [758, 24] on button "button" at bounding box center [751, 20] width 46 height 28
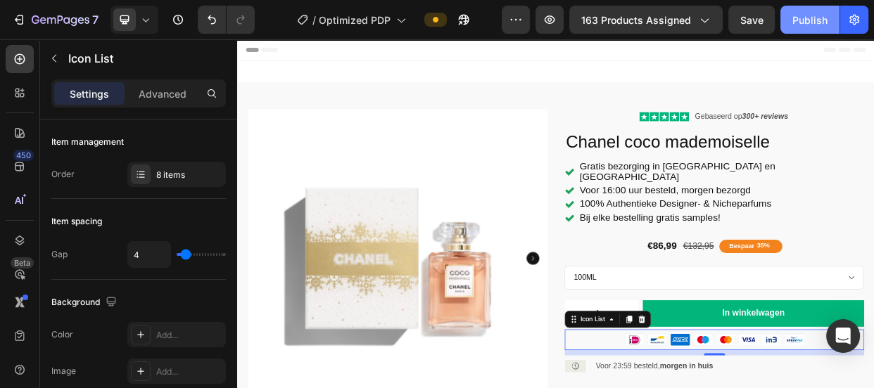
click at [795, 11] on button "Publish" at bounding box center [809, 20] width 59 height 28
click at [799, 13] on div "Publish" at bounding box center [809, 20] width 35 height 15
